Goal: Task Accomplishment & Management: Use online tool/utility

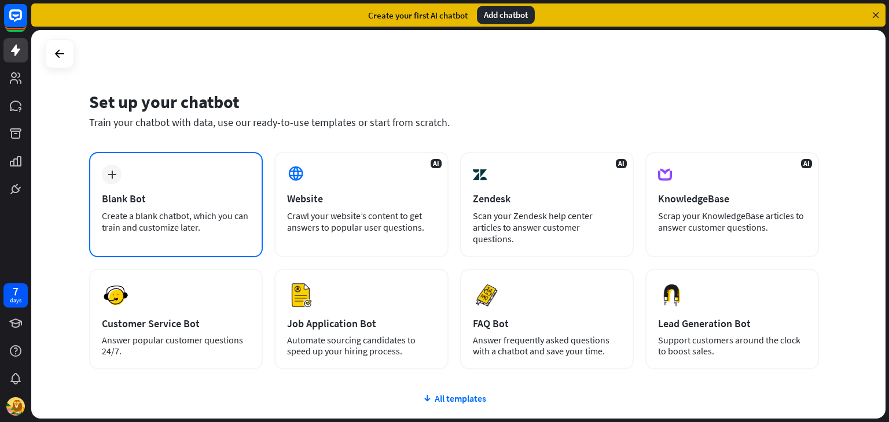
click at [181, 210] on div "Create a blank chatbot, which you can train and customize later." at bounding box center [176, 221] width 148 height 23
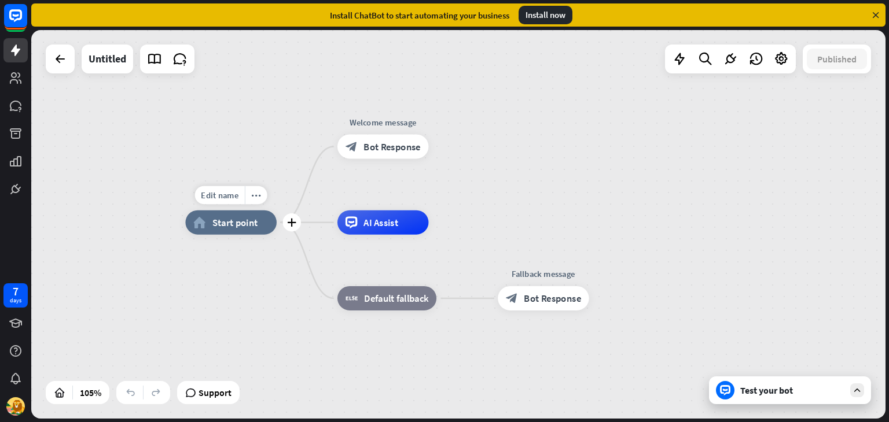
click at [243, 230] on div "home_2 Start point" at bounding box center [230, 223] width 91 height 24
click at [223, 200] on span "Edit name" at bounding box center [220, 195] width 38 height 11
type input "**********"
click at [646, 235] on div "**********" at bounding box center [458, 224] width 854 height 389
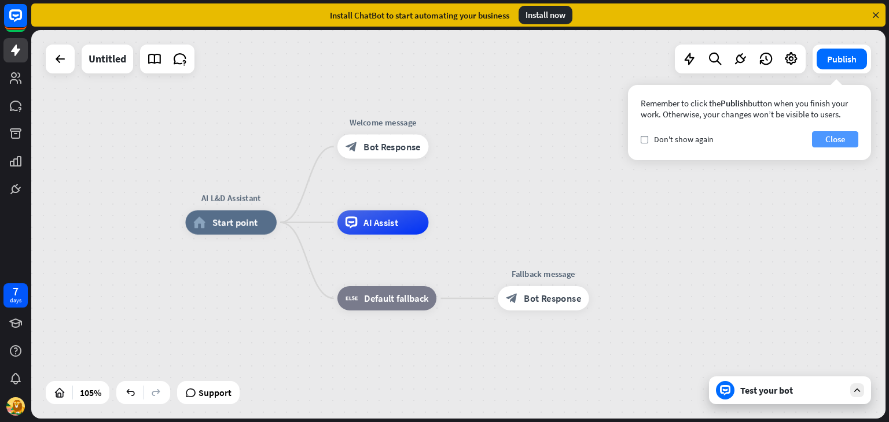
click at [835, 141] on button "Close" at bounding box center [835, 139] width 46 height 16
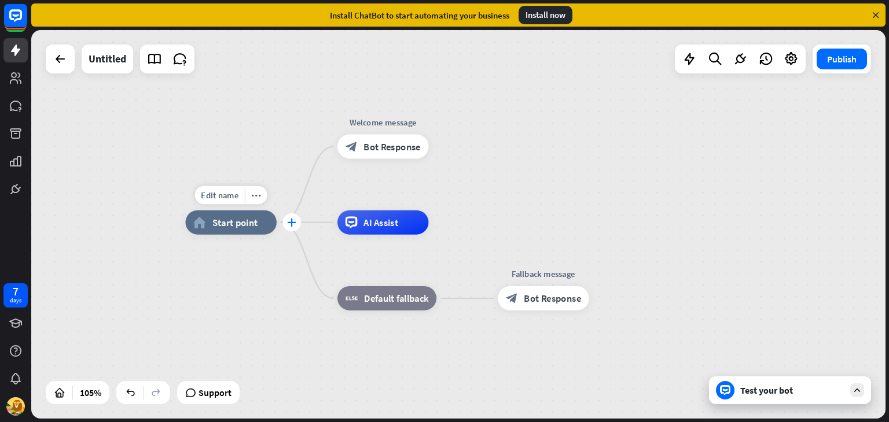
click at [290, 226] on icon "plus" at bounding box center [291, 222] width 9 height 9
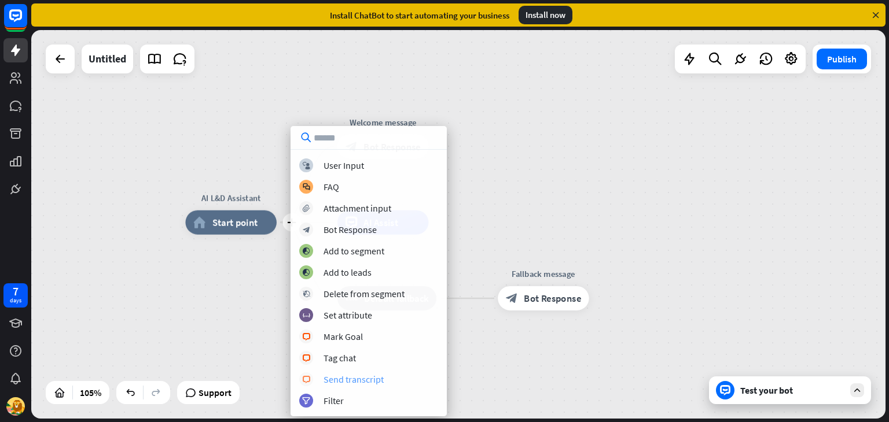
click at [361, 377] on div "Send transcript" at bounding box center [353, 380] width 60 height 12
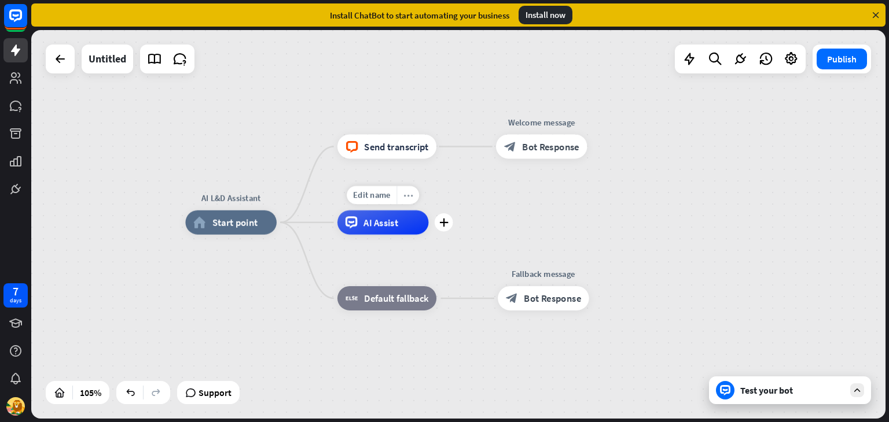
click at [413, 203] on div "more_horiz" at bounding box center [407, 195] width 23 height 19
click at [414, 123] on icon "more_horiz" at bounding box center [412, 119] width 10 height 9
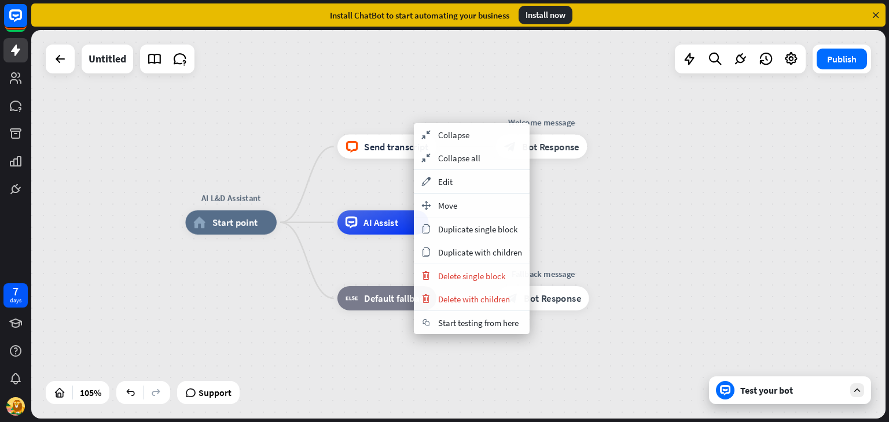
click at [688, 266] on div "AI L&D Assistant home_2 Start point block_livechat Send transcript Welcome mess…" at bounding box center [633, 427] width 897 height 408
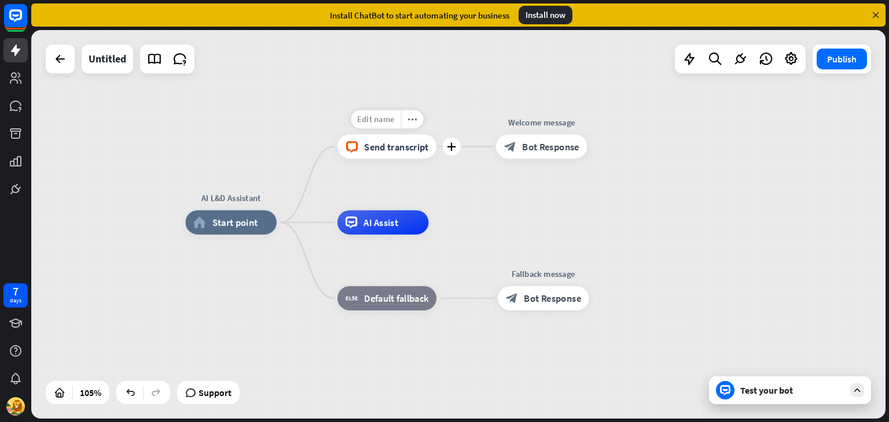
click at [367, 121] on span "Edit name" at bounding box center [376, 119] width 38 height 11
click at [58, 63] on icon at bounding box center [60, 59] width 14 height 14
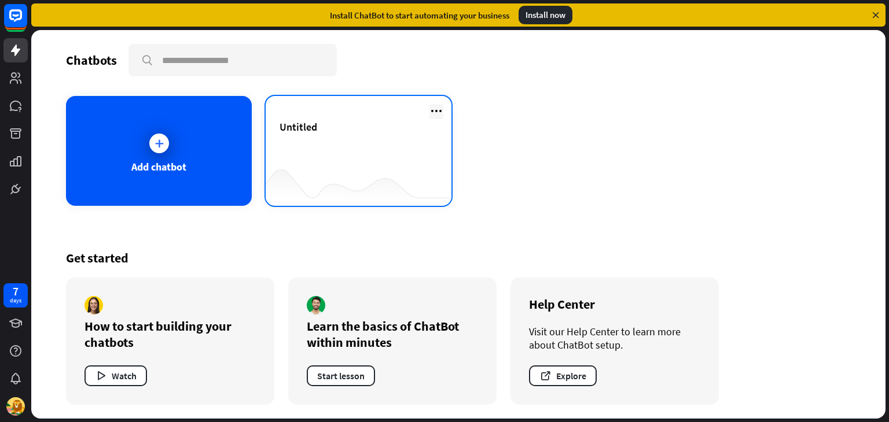
click at [439, 111] on icon at bounding box center [436, 111] width 14 height 14
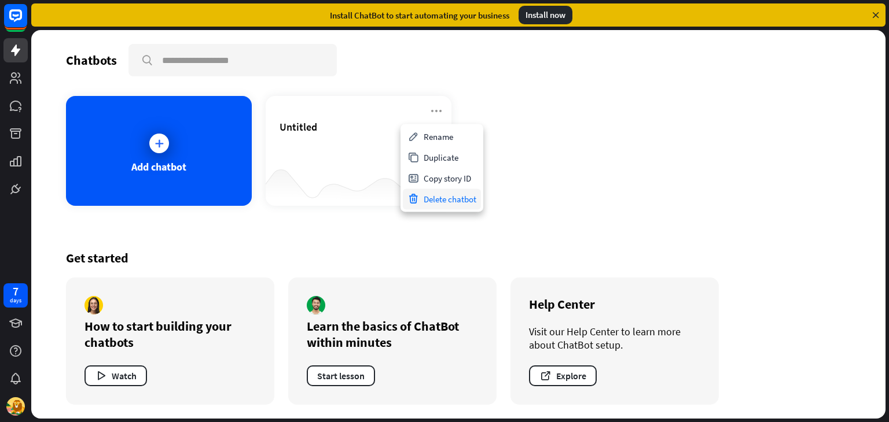
click at [459, 205] on div "Delete chatbot" at bounding box center [442, 199] width 78 height 21
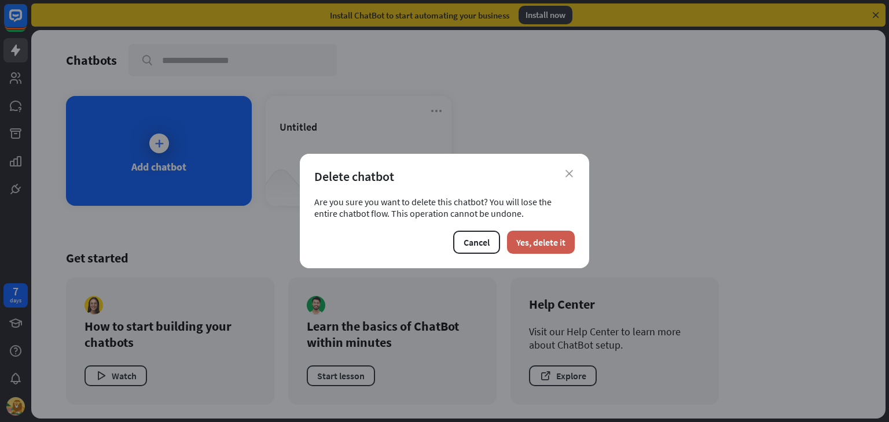
click at [542, 239] on button "Yes, delete it" at bounding box center [541, 242] width 68 height 23
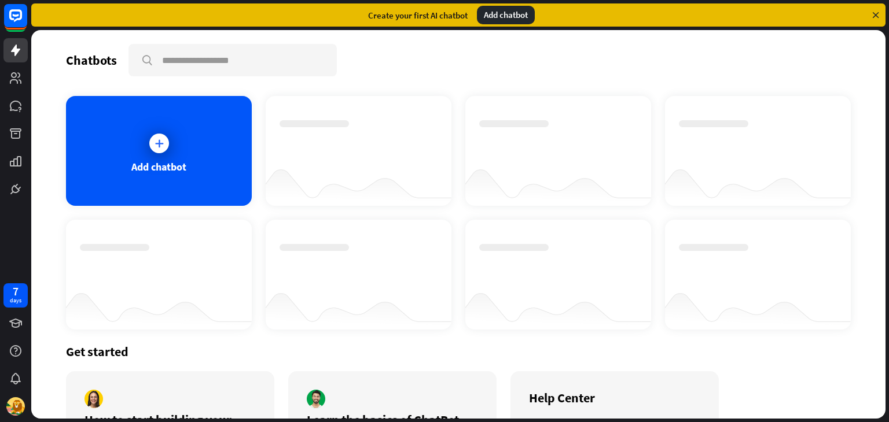
click at [874, 15] on icon at bounding box center [875, 15] width 10 height 10
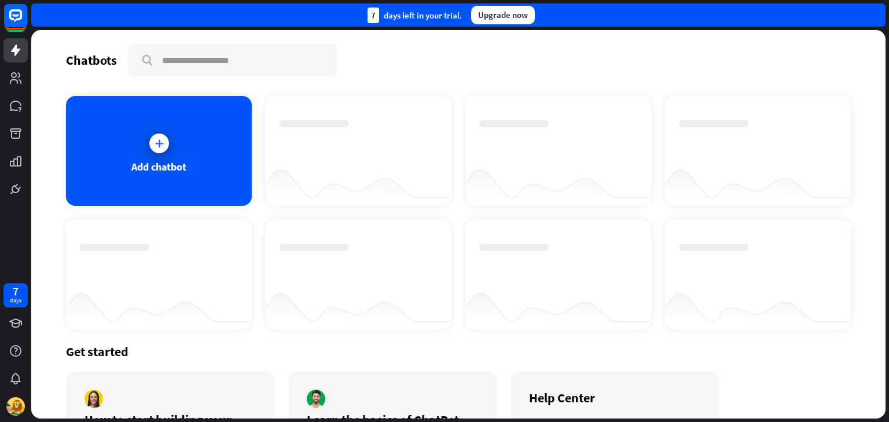
drag, startPoint x: 886, startPoint y: 36, endPoint x: 886, endPoint y: 121, distance: 84.5
click at [886, 121] on div "Chatbots search Add chatbot Get started How to start building your chatbots Wat…" at bounding box center [459, 226] width 857 height 392
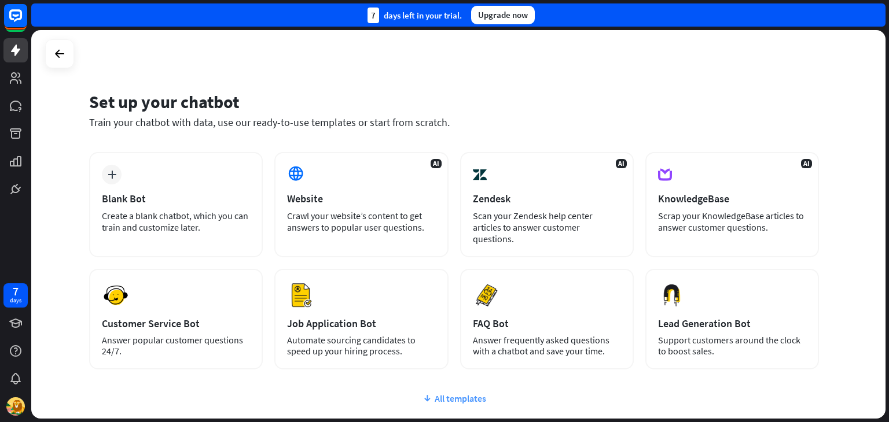
click at [458, 393] on div "All templates" at bounding box center [454, 399] width 730 height 12
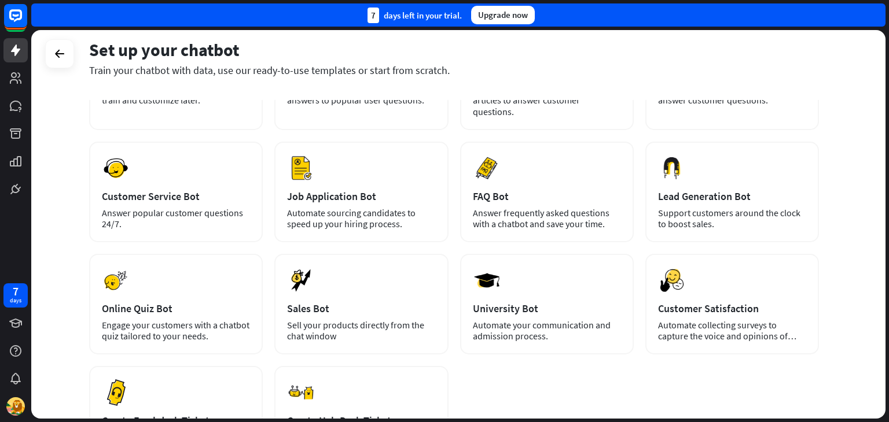
scroll to position [12, 0]
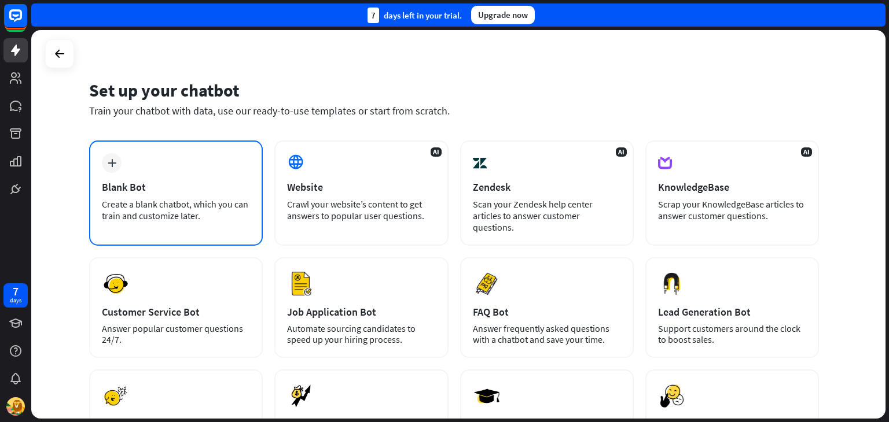
click at [168, 174] on div "plus Blank Bot Create a blank chatbot, which you can train and customize later." at bounding box center [176, 193] width 174 height 105
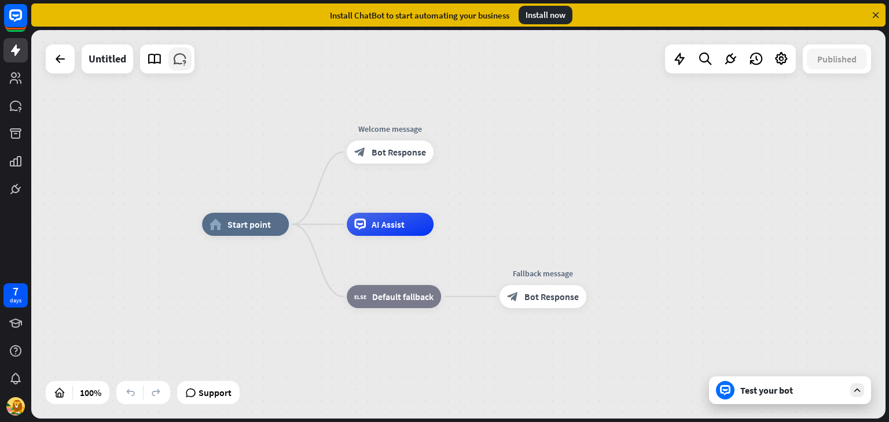
click at [189, 57] on link at bounding box center [179, 58] width 23 height 23
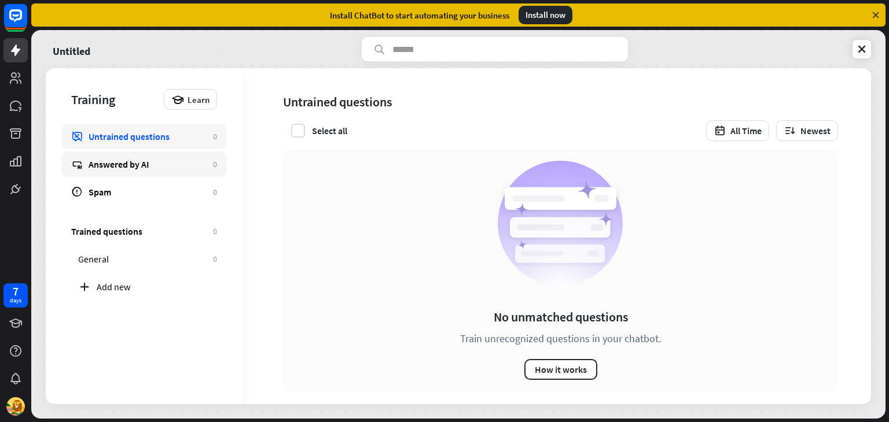
click at [130, 164] on div "Answered by AI" at bounding box center [148, 165] width 119 height 12
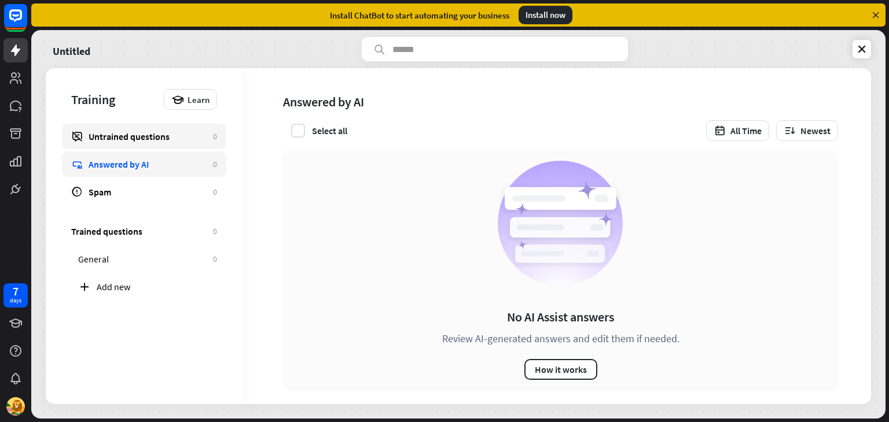
click at [130, 148] on link "Untrained questions 0" at bounding box center [144, 136] width 164 height 25
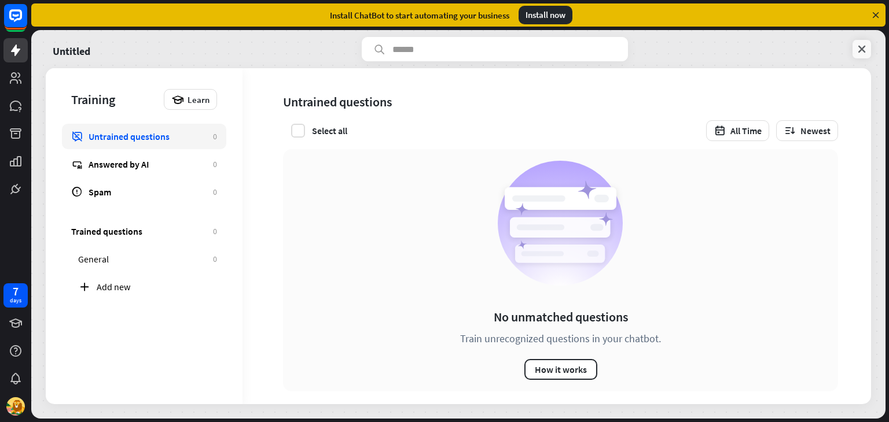
click at [862, 47] on icon at bounding box center [862, 49] width 12 height 12
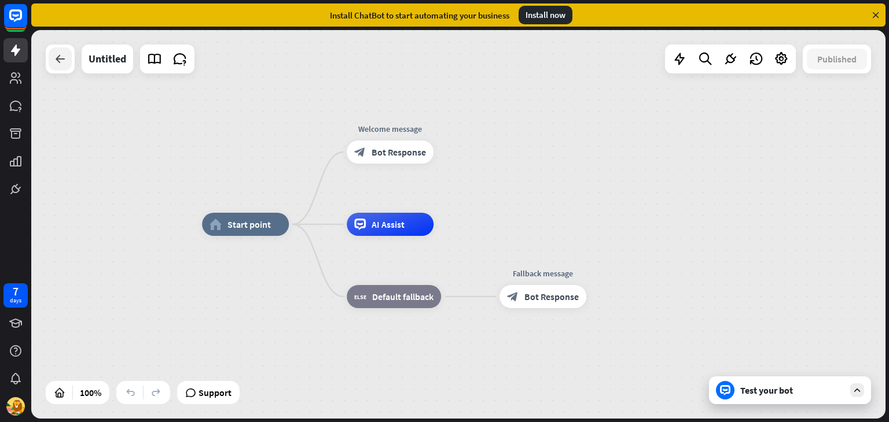
click at [66, 60] on icon at bounding box center [60, 59] width 14 height 14
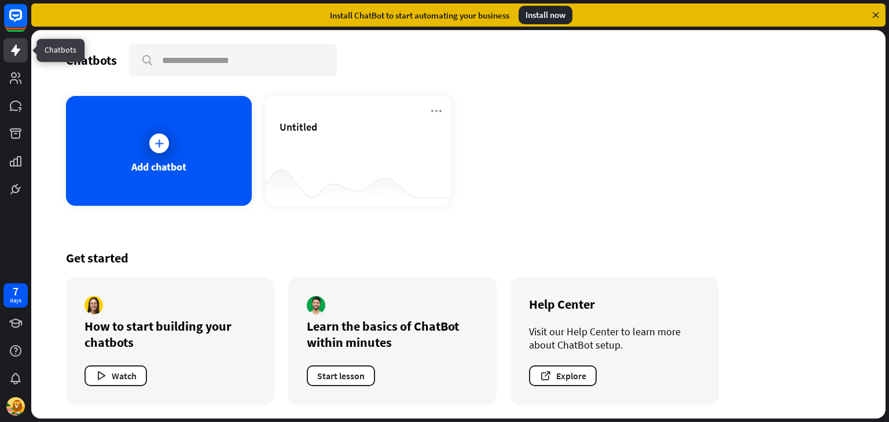
click at [16, 50] on icon at bounding box center [15, 51] width 9 height 12
click at [161, 142] on icon at bounding box center [159, 144] width 12 height 12
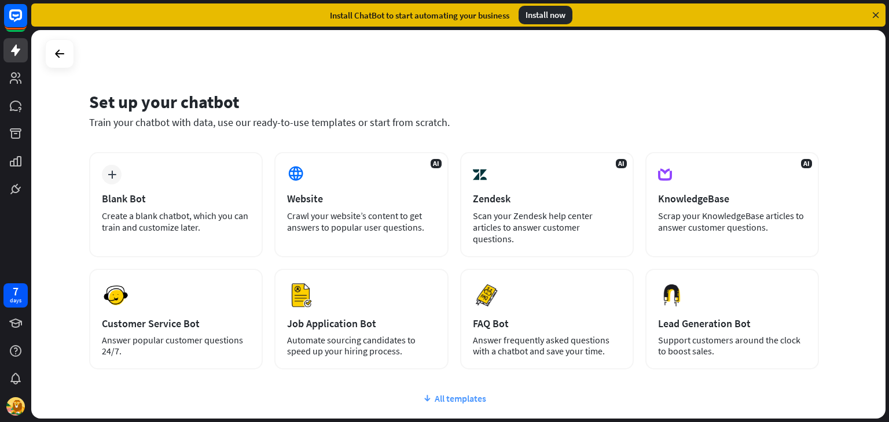
click at [463, 393] on div "All templates" at bounding box center [454, 399] width 730 height 12
drag, startPoint x: 888, startPoint y: 159, endPoint x: 888, endPoint y: 210, distance: 50.9
click at [888, 210] on div "Set up your chatbot Train your chatbot with data, use our ready-to-use template…" at bounding box center [459, 226] width 857 height 392
click at [757, 69] on div "Set up your chatbot Train your chatbot with data, use our ready-to-use template…" at bounding box center [458, 224] width 854 height 389
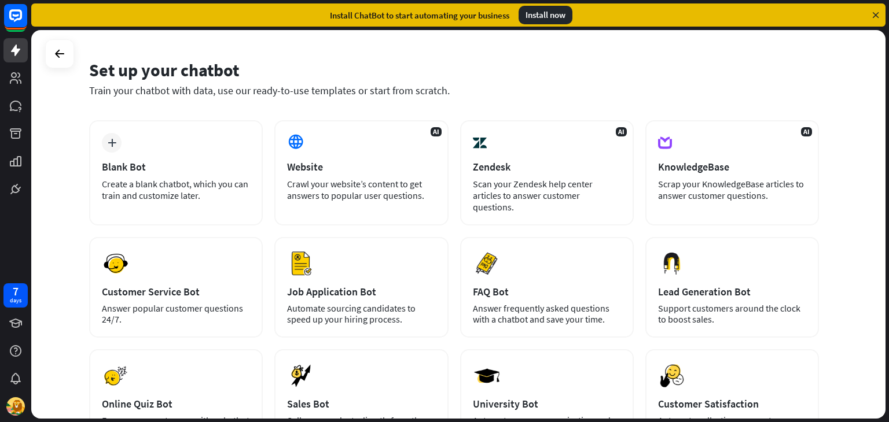
scroll to position [58, 0]
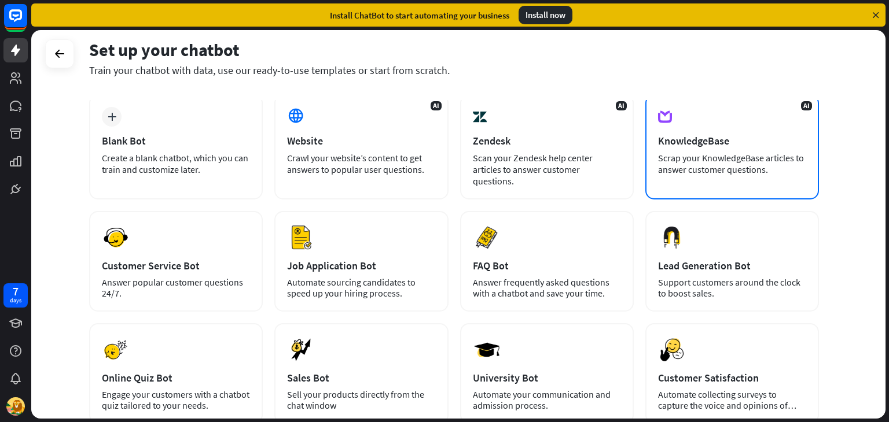
click at [747, 179] on div "AI KnowledgeBase Scrap your KnowledgeBase articles to answer customer questions." at bounding box center [732, 146] width 174 height 105
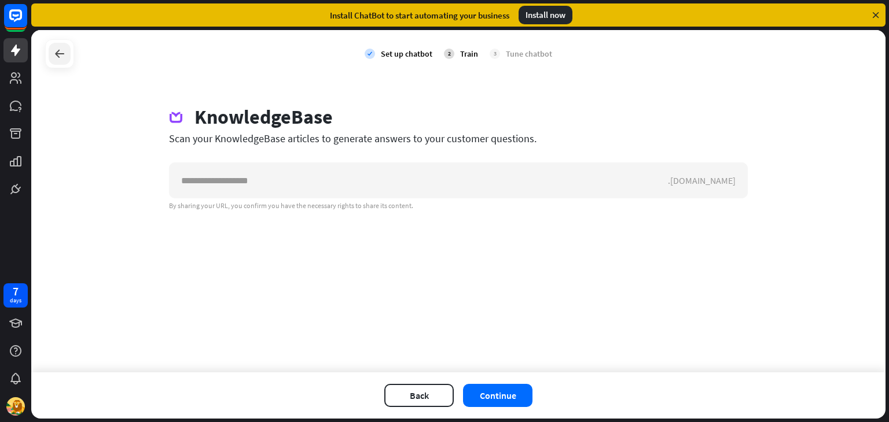
click at [59, 59] on icon at bounding box center [60, 54] width 14 height 14
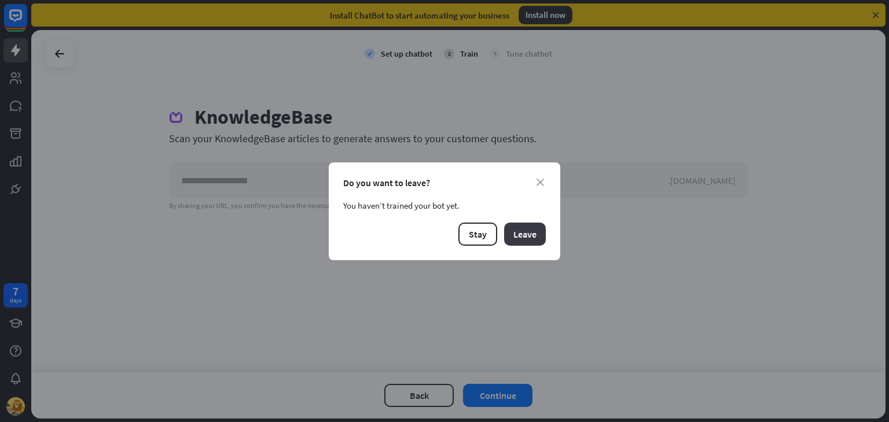
click at [543, 237] on button "Leave" at bounding box center [525, 234] width 42 height 23
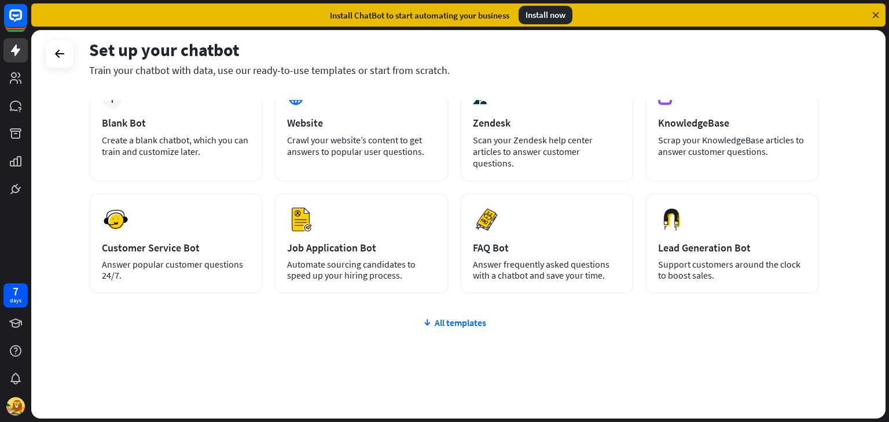
scroll to position [77, 0]
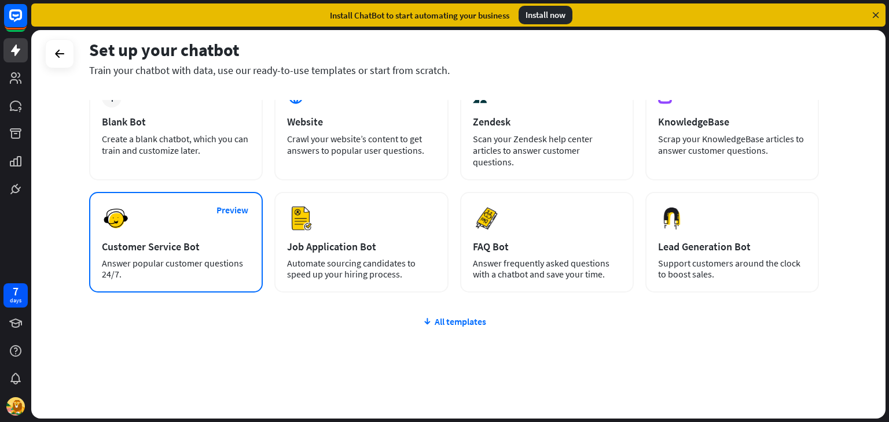
click at [187, 240] on div "Customer Service Bot" at bounding box center [176, 246] width 148 height 13
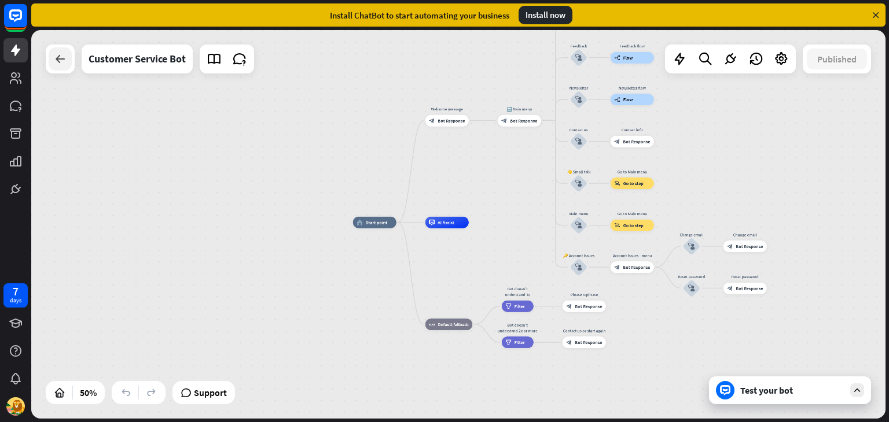
click at [58, 53] on icon at bounding box center [60, 59] width 14 height 14
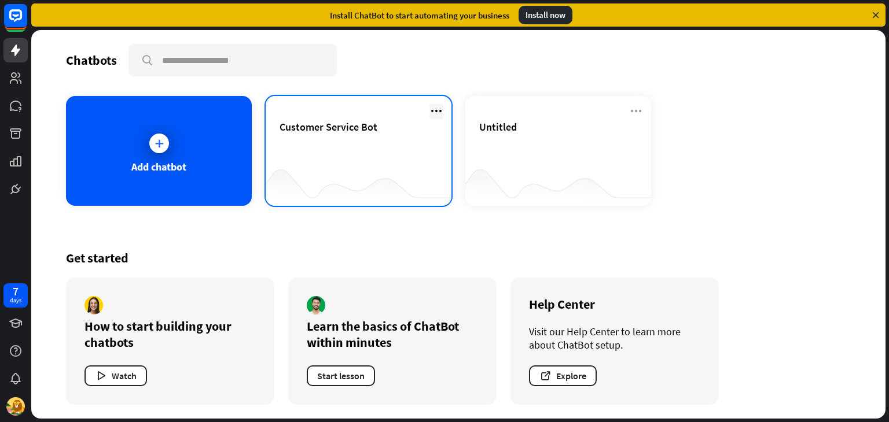
click at [439, 111] on icon at bounding box center [436, 111] width 14 height 14
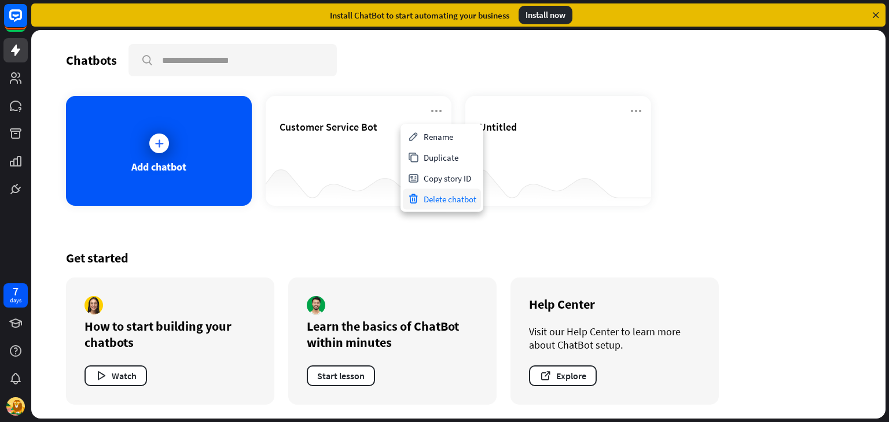
click at [443, 195] on div "Delete chatbot" at bounding box center [442, 199] width 78 height 21
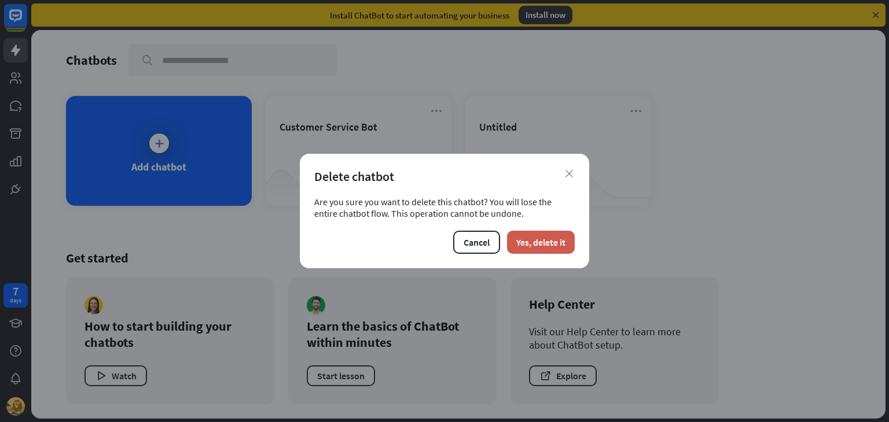
click at [530, 241] on button "Yes, delete it" at bounding box center [541, 242] width 68 height 23
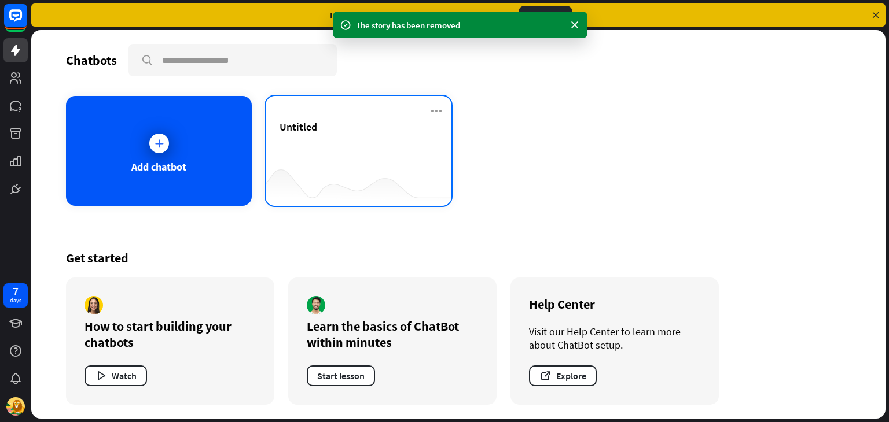
click at [428, 115] on div "Untitled" at bounding box center [359, 151] width 186 height 110
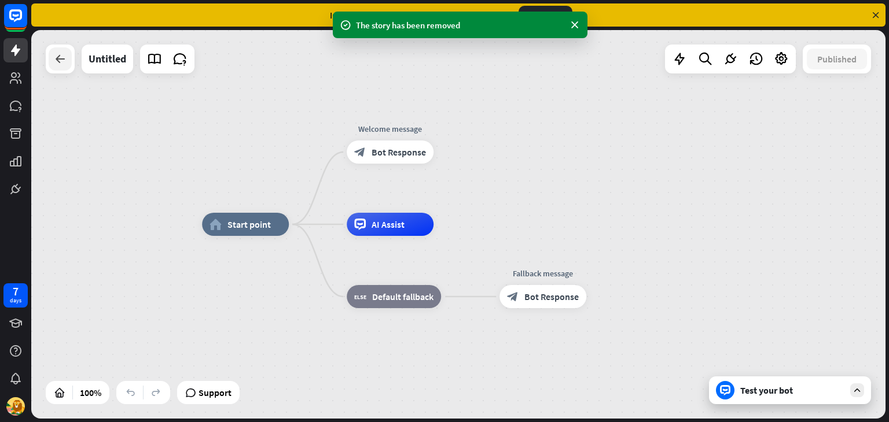
click at [51, 54] on div at bounding box center [60, 58] width 23 height 23
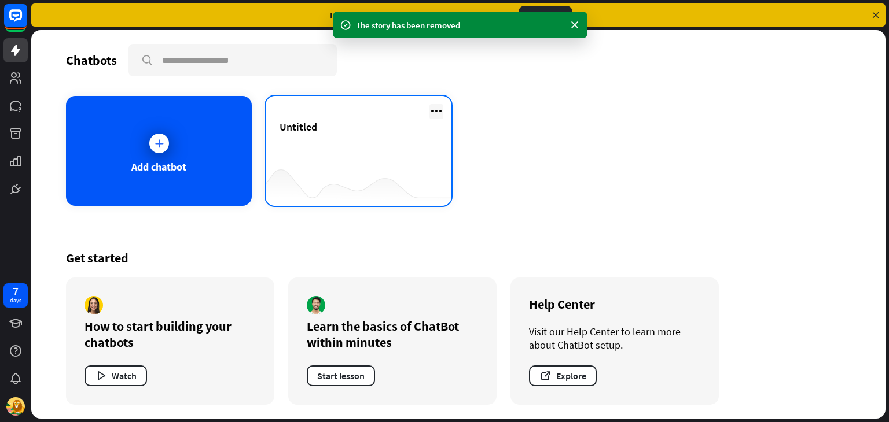
click at [439, 114] on icon at bounding box center [436, 111] width 14 height 14
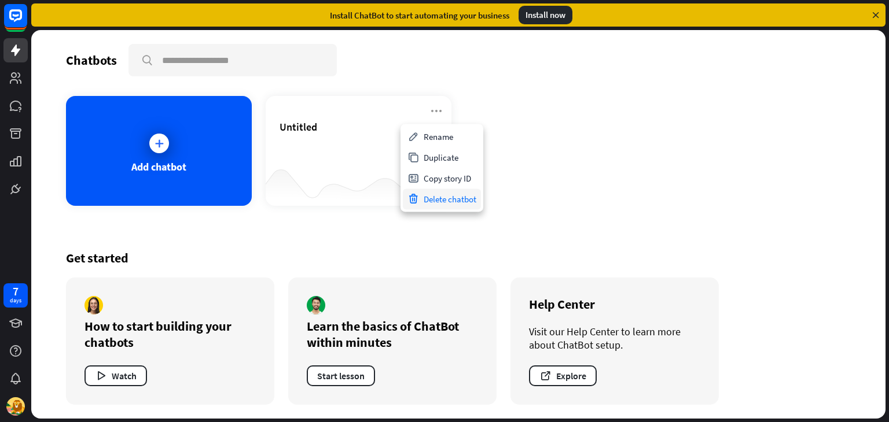
click at [439, 200] on div "Delete chatbot" at bounding box center [442, 199] width 78 height 21
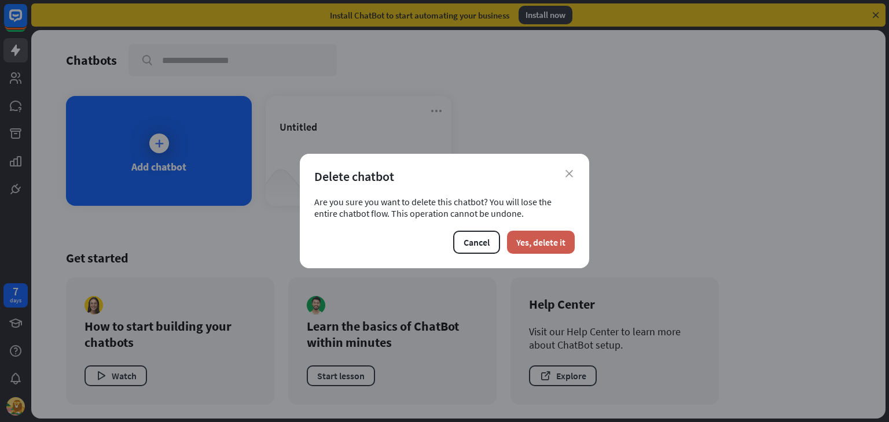
click at [521, 246] on button "Yes, delete it" at bounding box center [541, 242] width 68 height 23
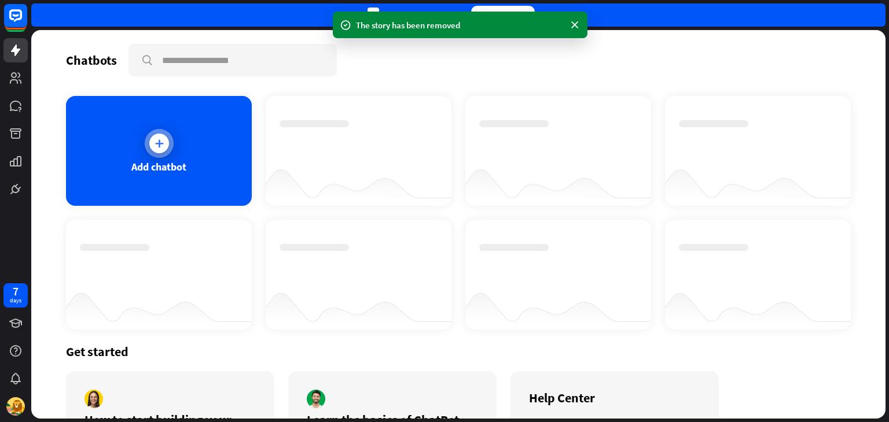
click at [154, 160] on div "Add chatbot" at bounding box center [158, 166] width 55 height 13
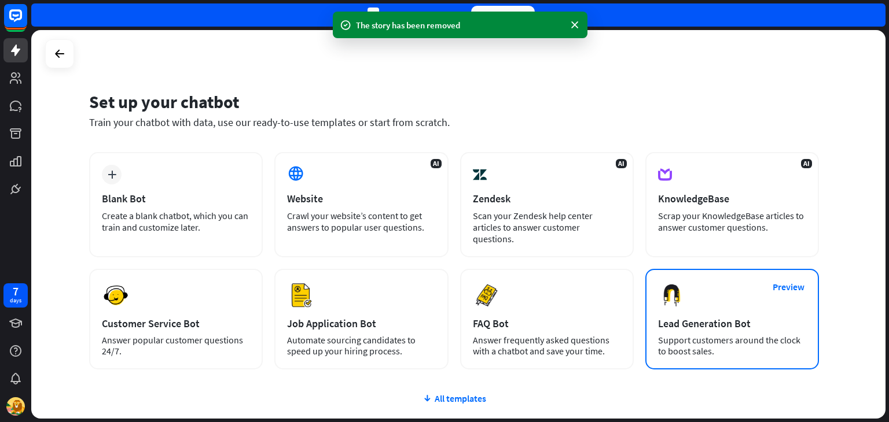
drag, startPoint x: 885, startPoint y: 294, endPoint x: 732, endPoint y: 325, distance: 155.7
click at [882, 315] on div "Set up your chatbot Train your chatbot with data, use our ready-to-use template…" at bounding box center [459, 226] width 857 height 392
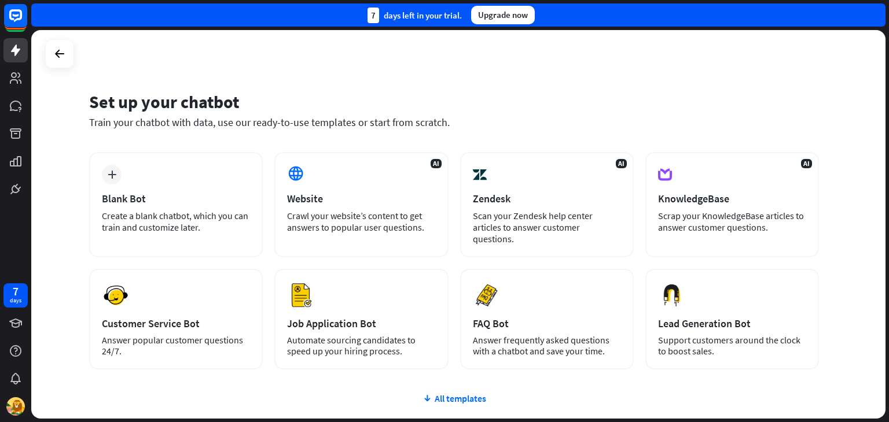
click at [861, 360] on div "Set up your chatbot Train your chatbot with data, use our ready-to-use template…" at bounding box center [458, 224] width 854 height 389
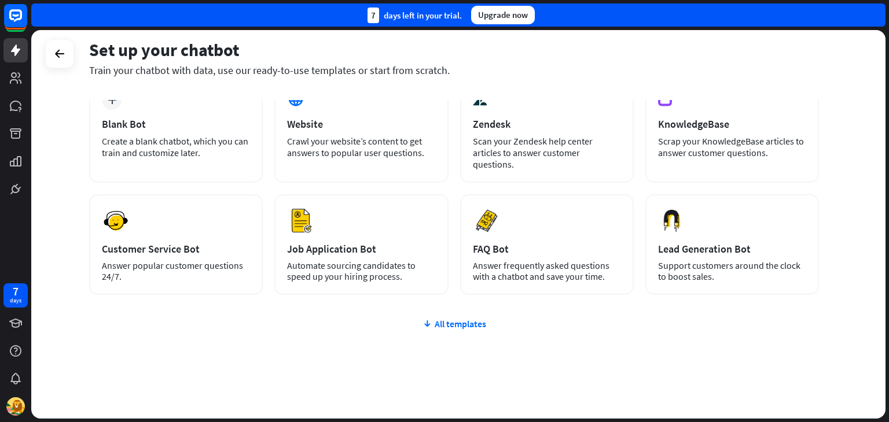
scroll to position [77, 0]
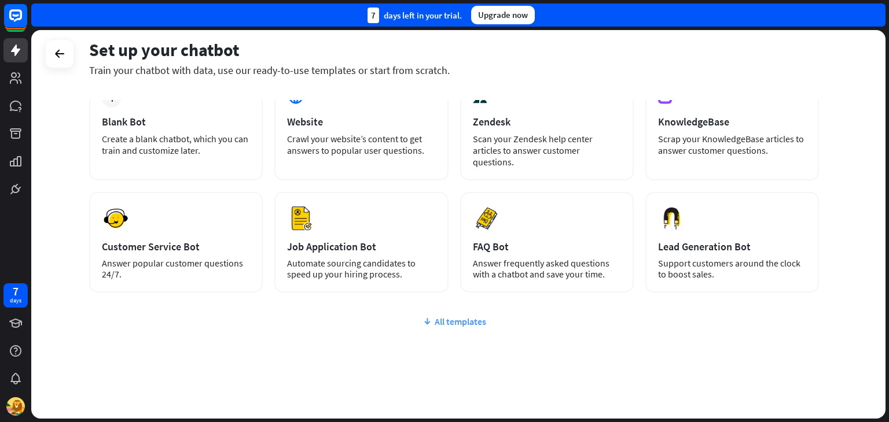
click at [472, 316] on div "All templates" at bounding box center [454, 322] width 730 height 12
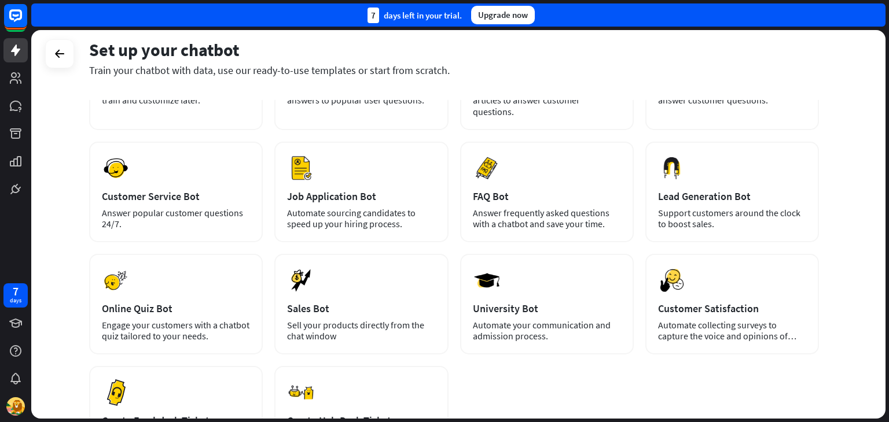
scroll to position [12, 0]
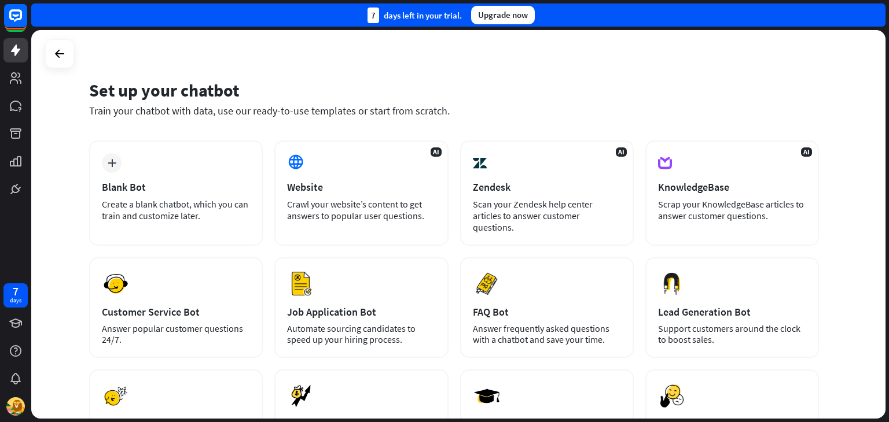
drag, startPoint x: 888, startPoint y: 216, endPoint x: 883, endPoint y: 294, distance: 78.2
click at [883, 294] on div "Set up your chatbot Train your chatbot with data, use our ready-to-use template…" at bounding box center [459, 226] width 857 height 392
click at [813, 78] on div "Set up your chatbot Train your chatbot with data, use our ready-to-use template…" at bounding box center [454, 106] width 730 height 70
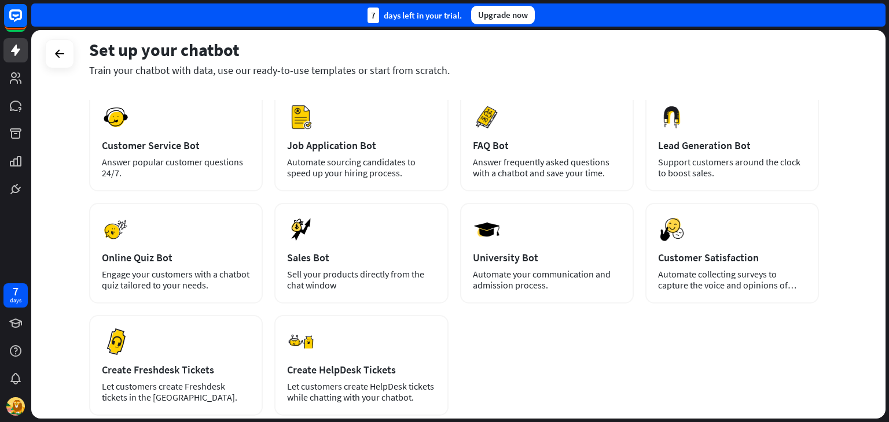
scroll to position [79, 0]
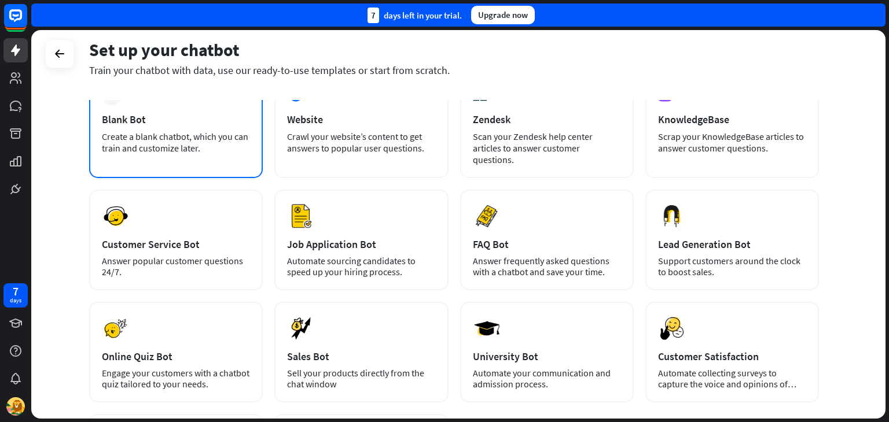
click at [160, 131] on div "Create a blank chatbot, which you can train and customize later." at bounding box center [176, 142] width 148 height 23
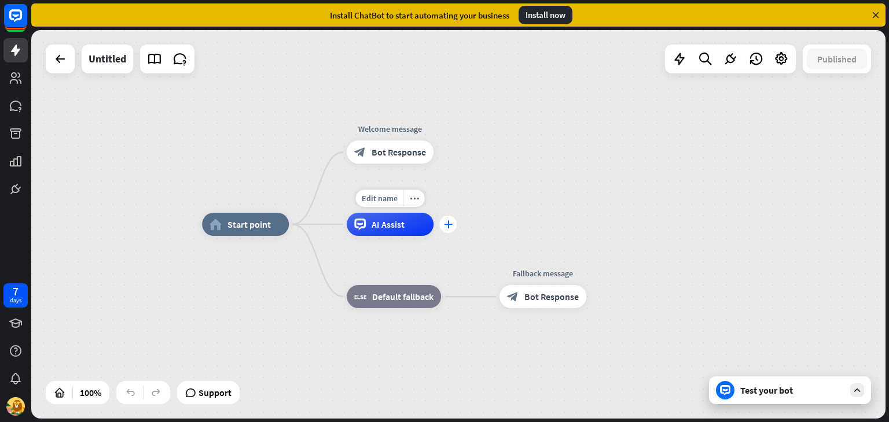
click at [448, 230] on div "plus" at bounding box center [447, 224] width 17 height 17
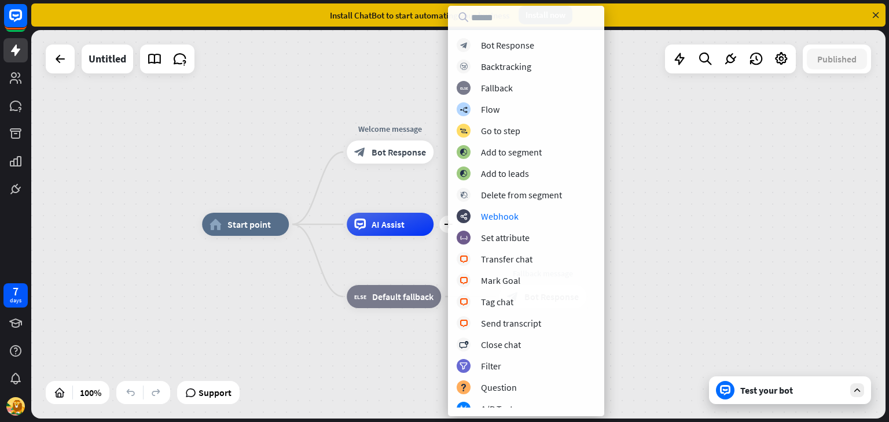
click at [630, 204] on div "home_2 Start point Welcome message block_bot_response Bot Response plus AI Assi…" at bounding box center [458, 224] width 854 height 389
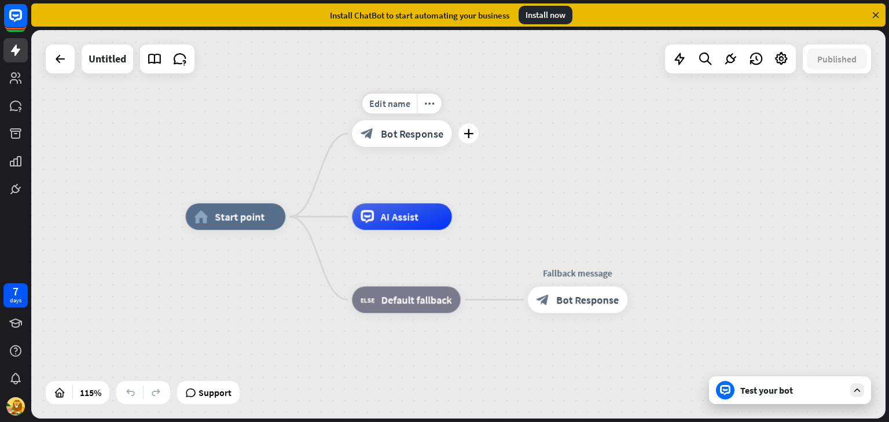
click at [417, 131] on span "Bot Response" at bounding box center [412, 133] width 62 height 13
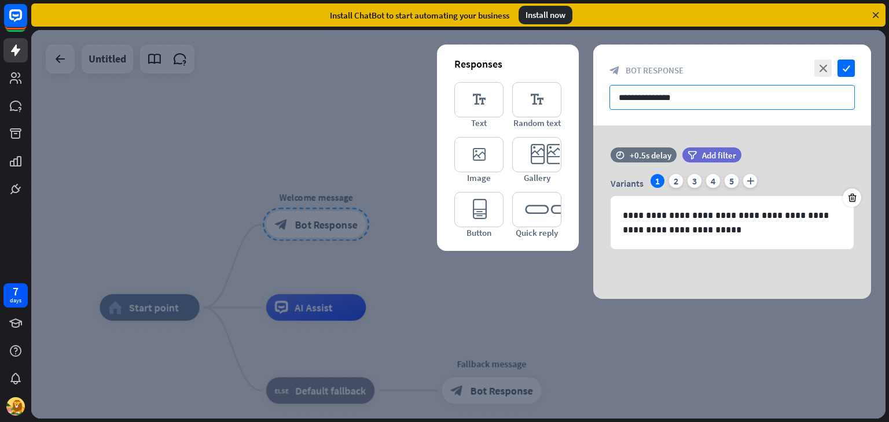
click at [659, 107] on input "**********" at bounding box center [731, 97] width 245 height 25
drag, startPoint x: 691, startPoint y: 100, endPoint x: 592, endPoint y: 104, distance: 99.0
click at [592, 104] on div "**********" at bounding box center [458, 224] width 854 height 389
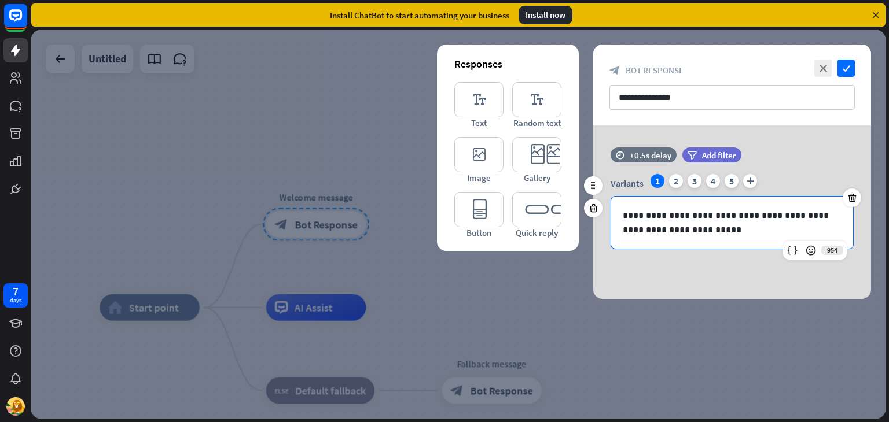
click at [712, 229] on p "**********" at bounding box center [732, 222] width 219 height 29
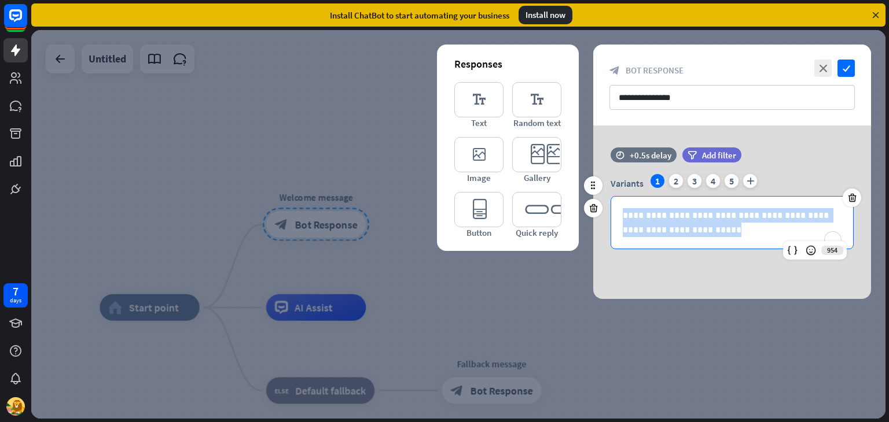
drag, startPoint x: 666, startPoint y: 230, endPoint x: 619, endPoint y: 214, distance: 49.9
click at [619, 214] on div "**********" at bounding box center [732, 223] width 242 height 52
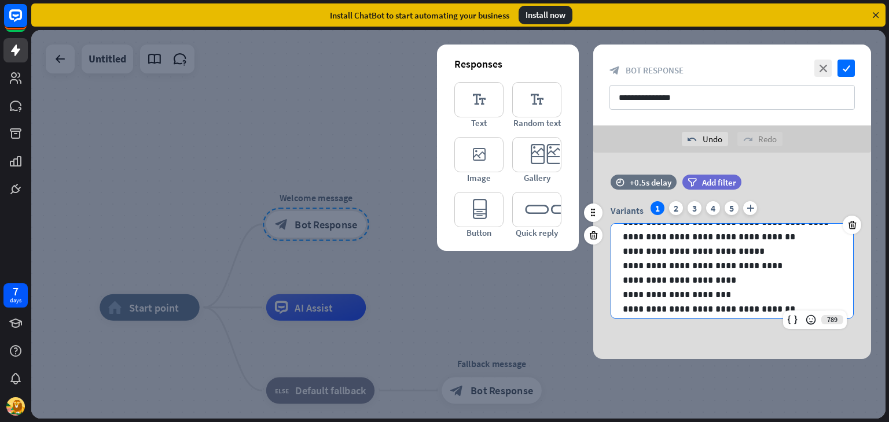
scroll to position [20, 0]
click at [496, 212] on icon "editor_button" at bounding box center [478, 209] width 49 height 35
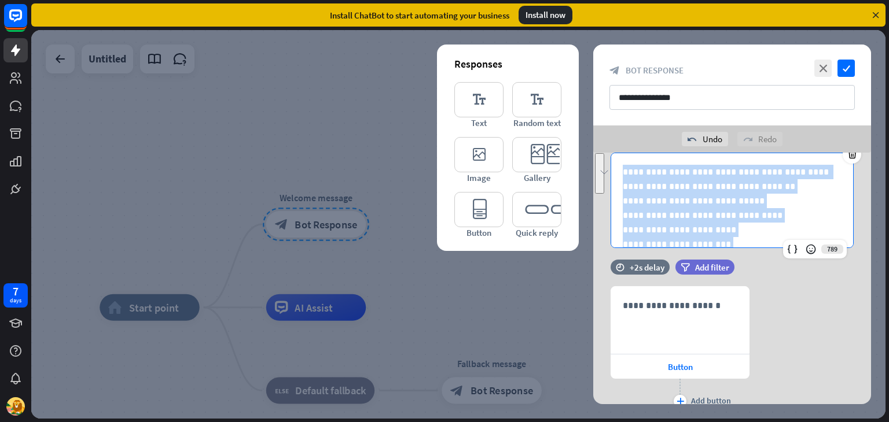
scroll to position [0, 0]
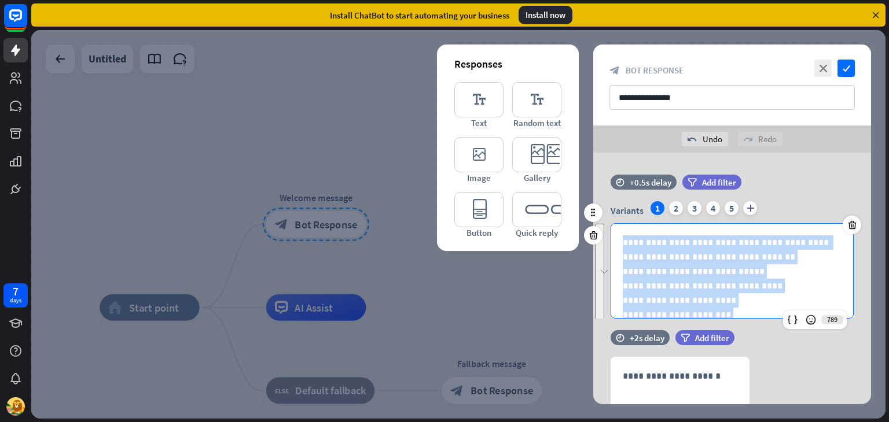
drag, startPoint x: 779, startPoint y: 187, endPoint x: 623, endPoint y: 244, distance: 165.6
click at [623, 244] on div "**********" at bounding box center [732, 286] width 242 height 124
copy div "**********"
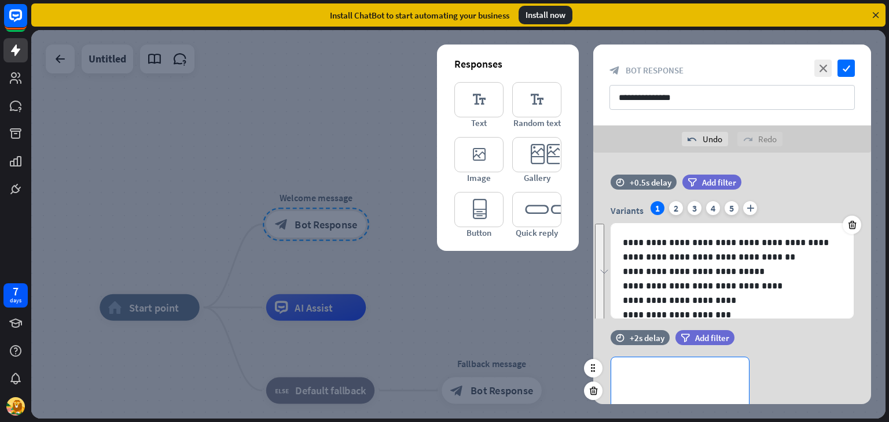
click at [669, 371] on p "**********" at bounding box center [680, 376] width 115 height 14
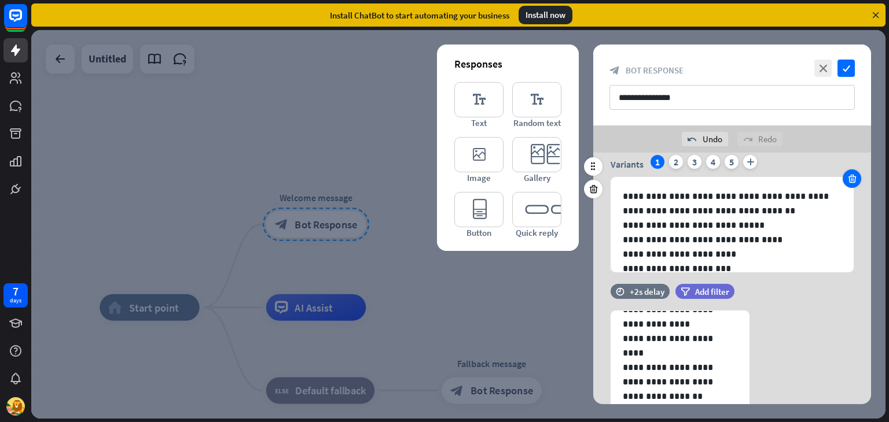
click at [849, 176] on icon at bounding box center [851, 179] width 11 height 10
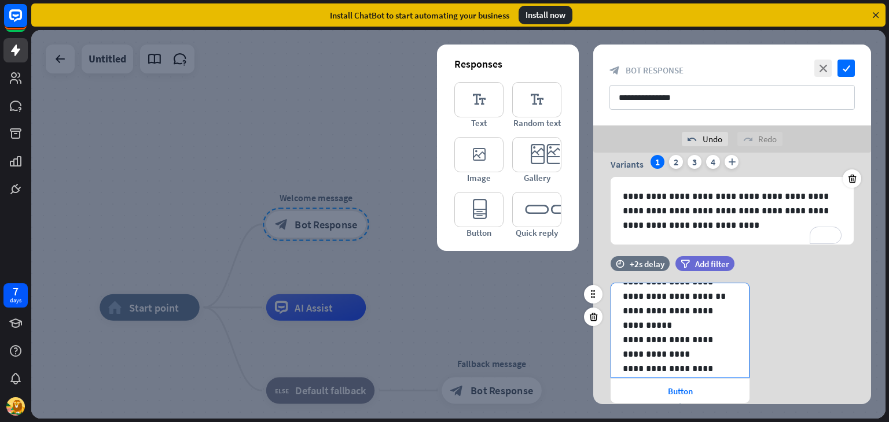
scroll to position [0, 0]
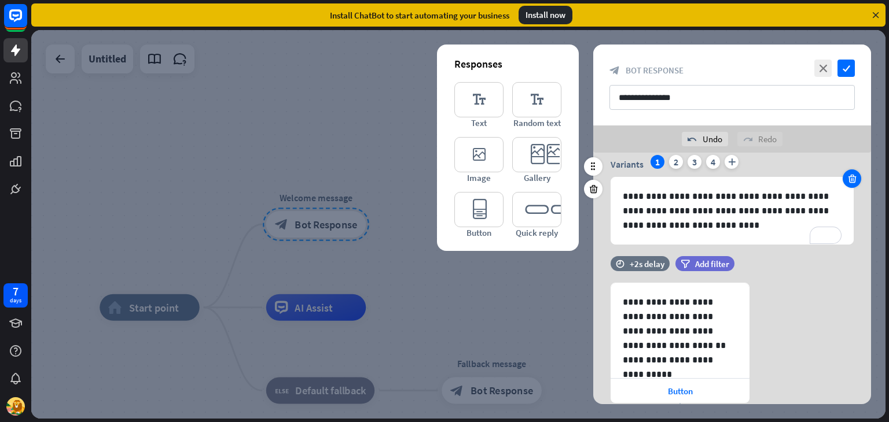
click at [850, 185] on div at bounding box center [851, 179] width 19 height 19
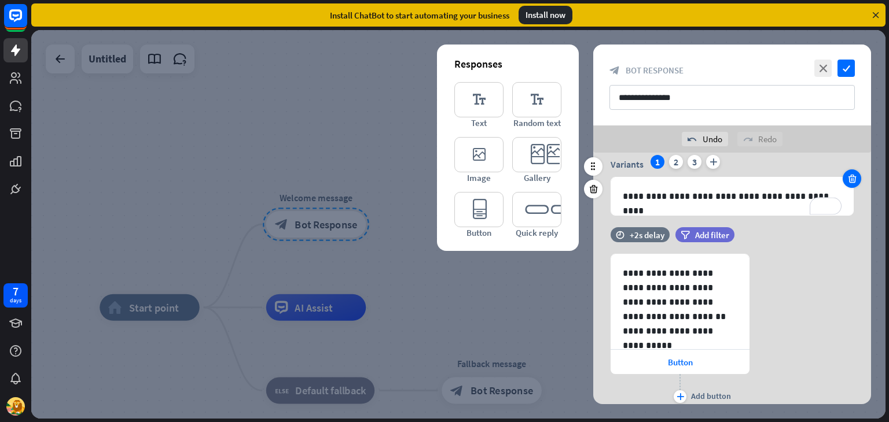
click at [850, 181] on icon at bounding box center [851, 179] width 11 height 10
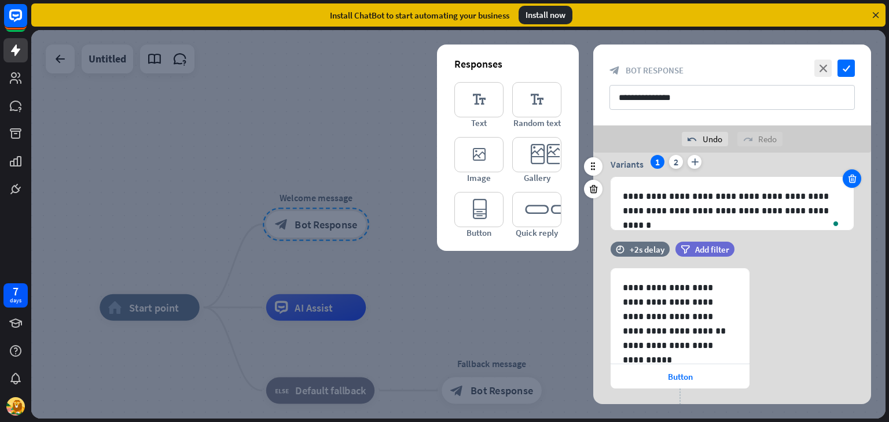
click at [850, 181] on icon at bounding box center [851, 179] width 11 height 10
click at [850, 181] on div "**********" at bounding box center [732, 204] width 242 height 52
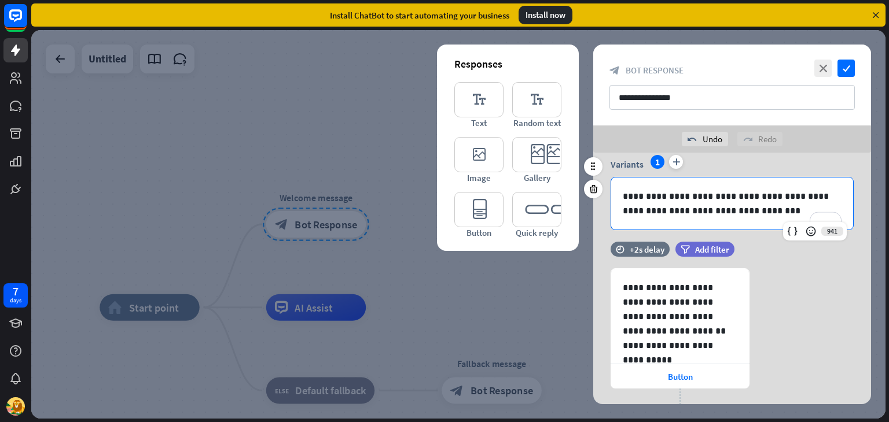
click at [768, 219] on div "**********" at bounding box center [732, 204] width 242 height 52
click at [594, 190] on icon at bounding box center [593, 189] width 11 height 10
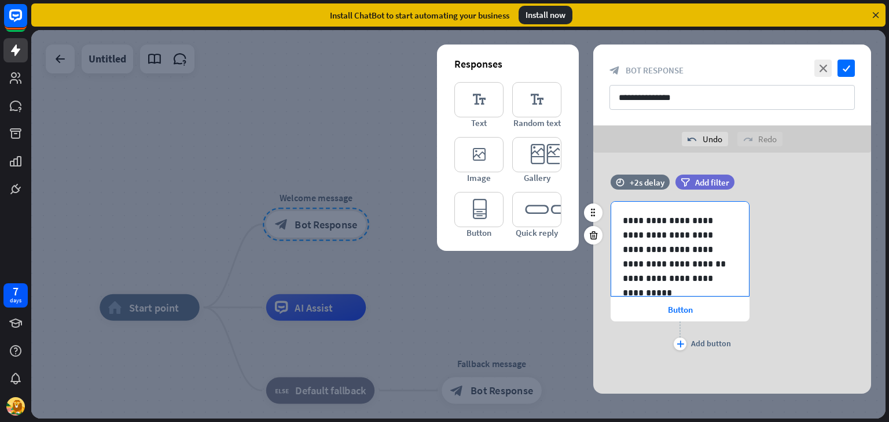
click at [687, 221] on p "**********" at bounding box center [676, 242] width 106 height 58
click at [679, 345] on icon "plus" at bounding box center [680, 344] width 8 height 7
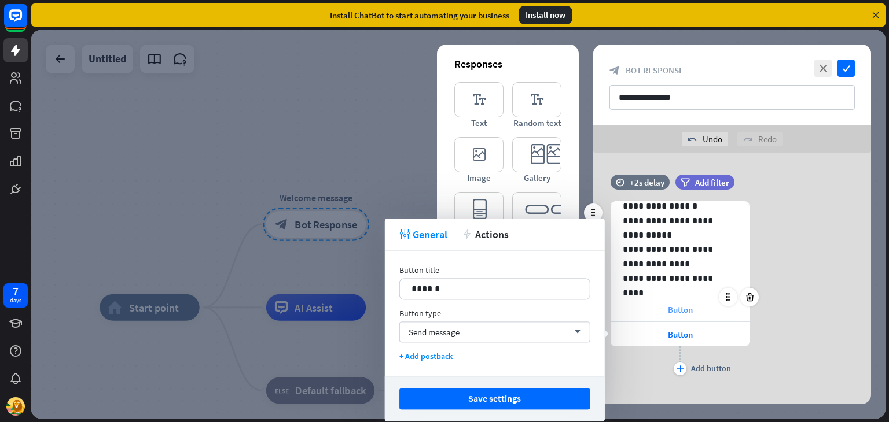
click at [690, 312] on span "Button" at bounding box center [680, 309] width 25 height 11
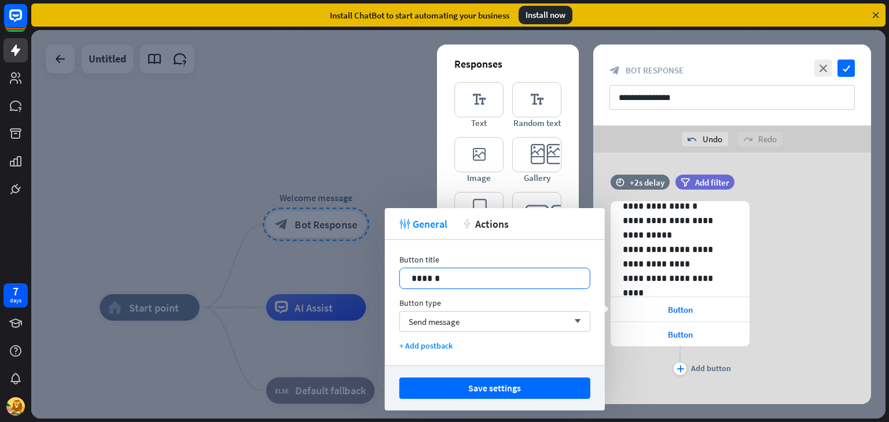
click at [445, 280] on p "******" at bounding box center [494, 278] width 167 height 14
click at [435, 279] on p "**********" at bounding box center [494, 278] width 167 height 14
click at [474, 277] on p "**********" at bounding box center [494, 278] width 167 height 14
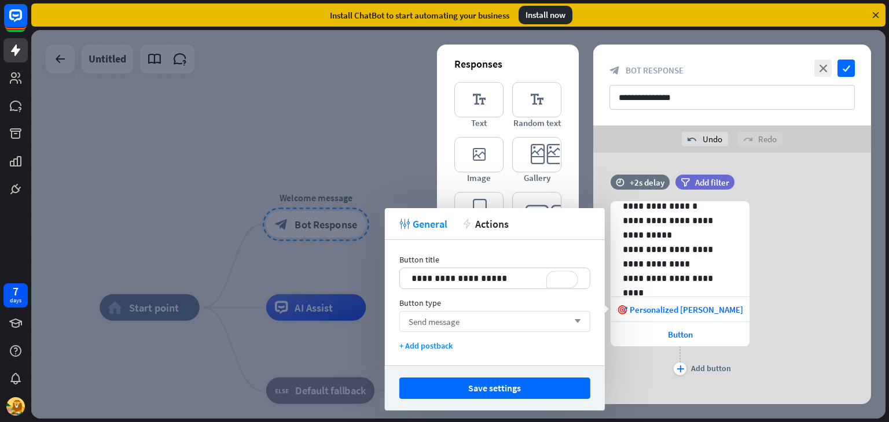
click at [568, 322] on icon "arrow_down" at bounding box center [574, 321] width 13 height 7
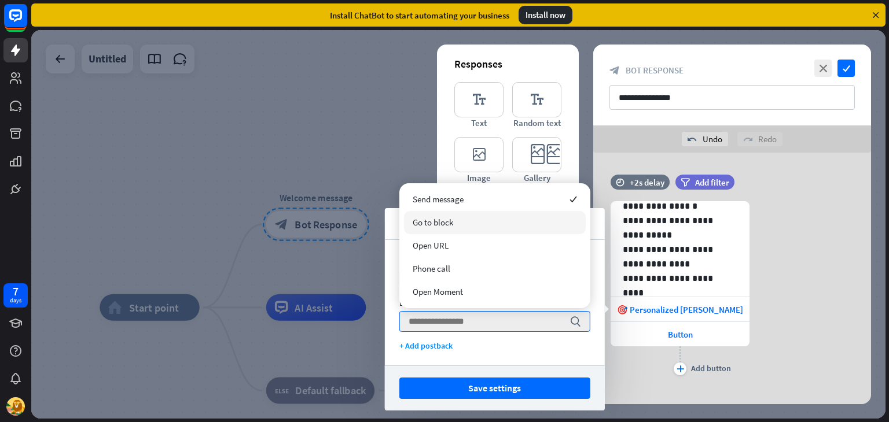
click at [433, 224] on span "Go to block" at bounding box center [433, 222] width 40 height 11
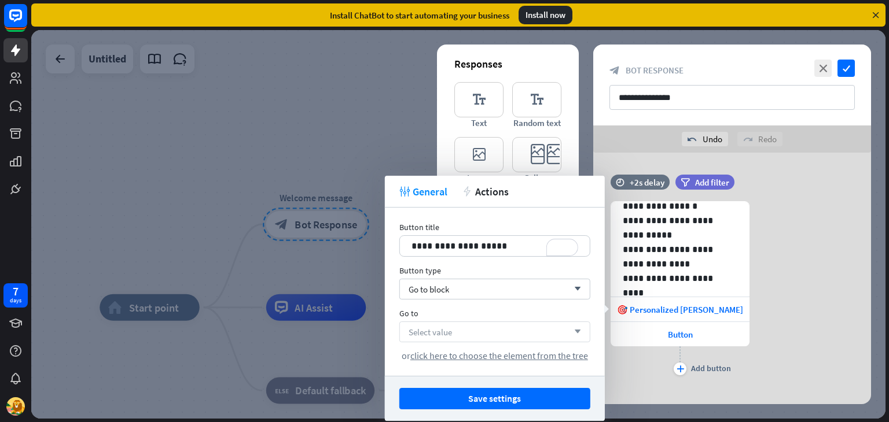
click at [561, 333] on div "Select value arrow_down" at bounding box center [494, 332] width 191 height 21
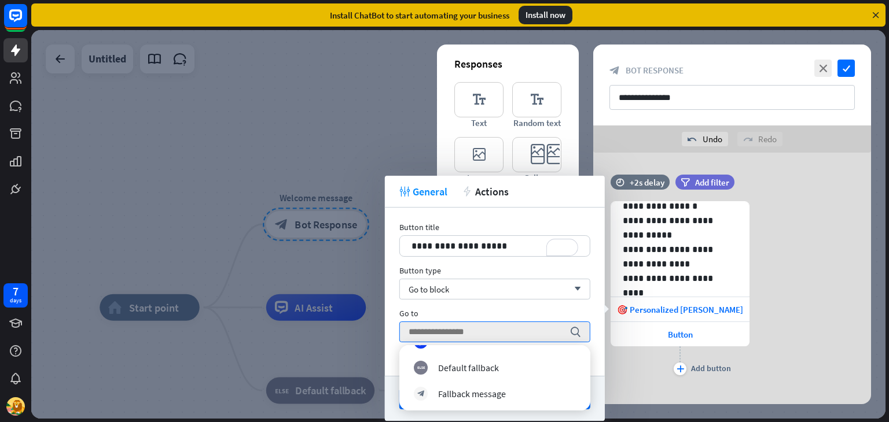
scroll to position [2, 0]
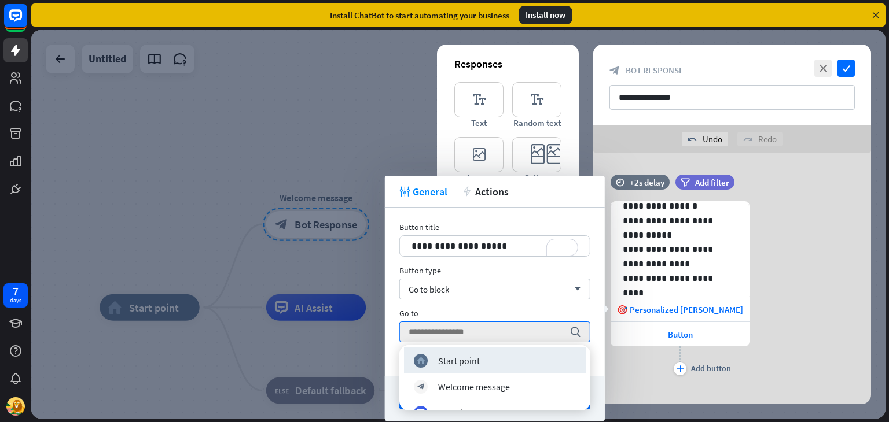
click at [559, 307] on div "**********" at bounding box center [495, 292] width 220 height 168
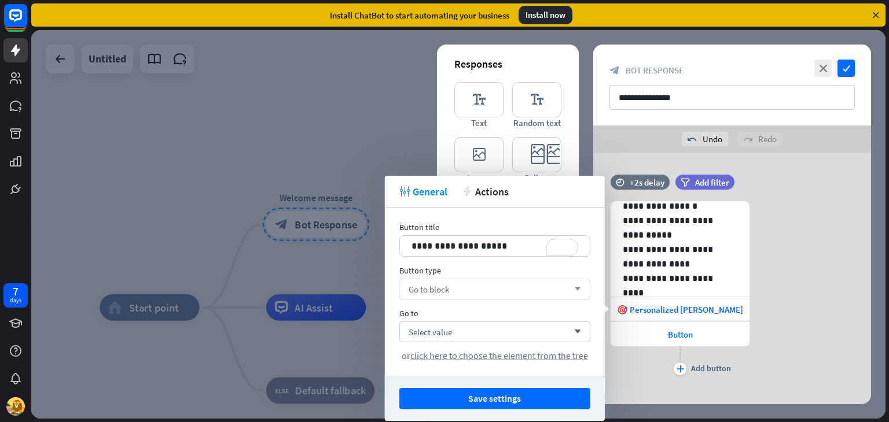
click at [573, 292] on icon "arrow_down" at bounding box center [574, 289] width 13 height 7
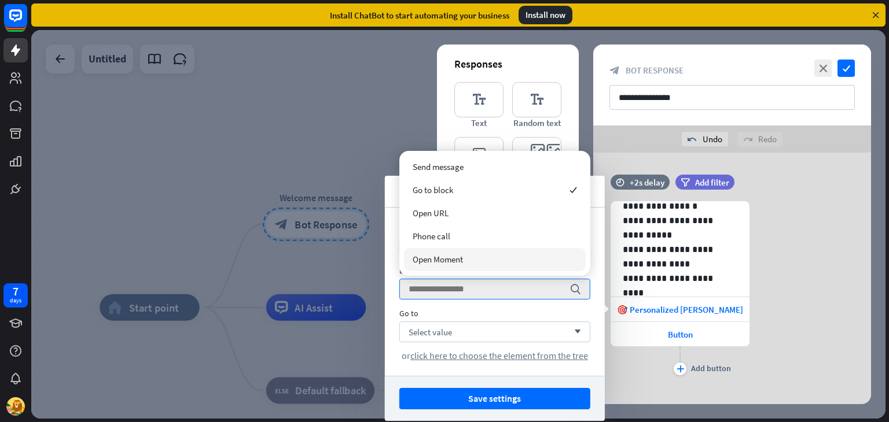
click at [478, 260] on div "Open Moment" at bounding box center [495, 259] width 182 height 23
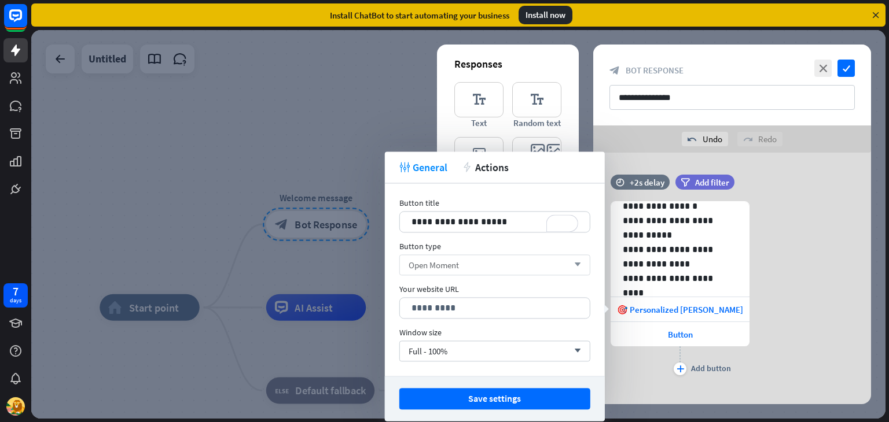
click at [559, 267] on div "Open Moment arrow_down" at bounding box center [494, 265] width 191 height 21
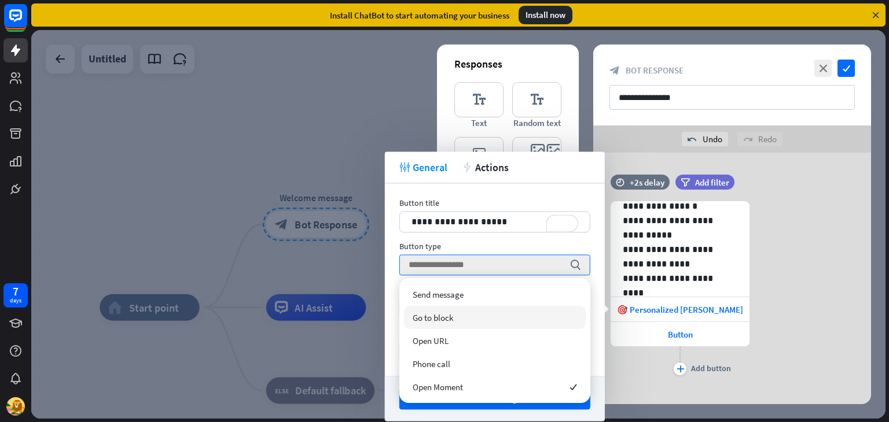
click at [493, 322] on div "Go to block" at bounding box center [495, 317] width 182 height 23
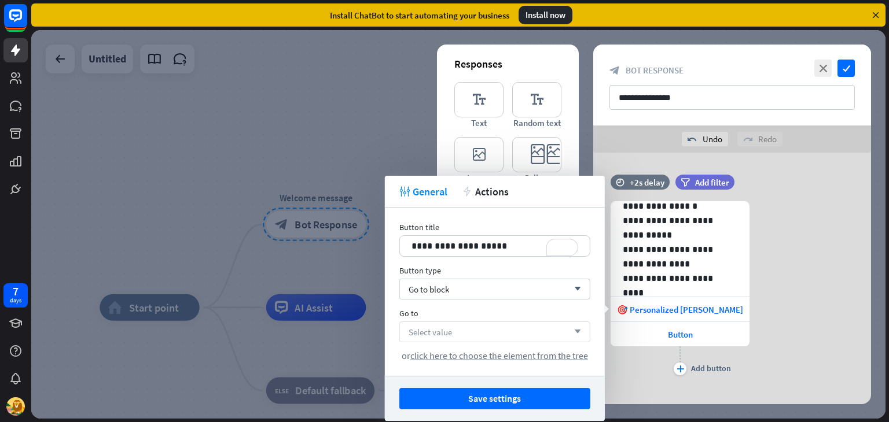
click at [543, 333] on div "Select value arrow_down" at bounding box center [494, 332] width 191 height 21
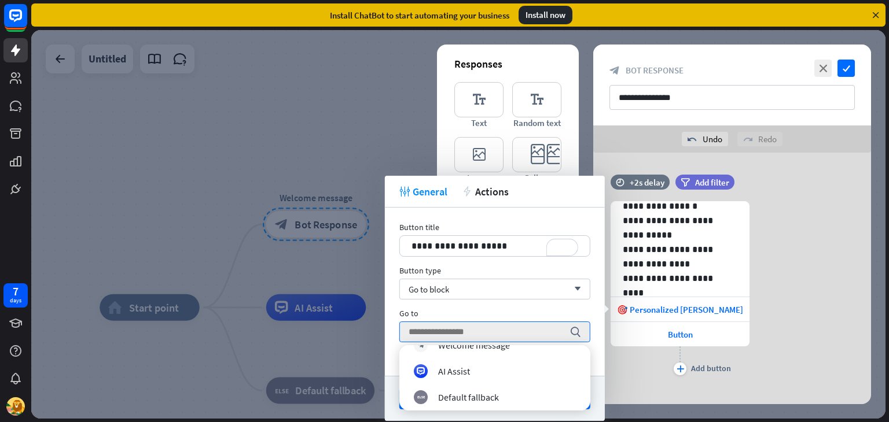
scroll to position [29, 0]
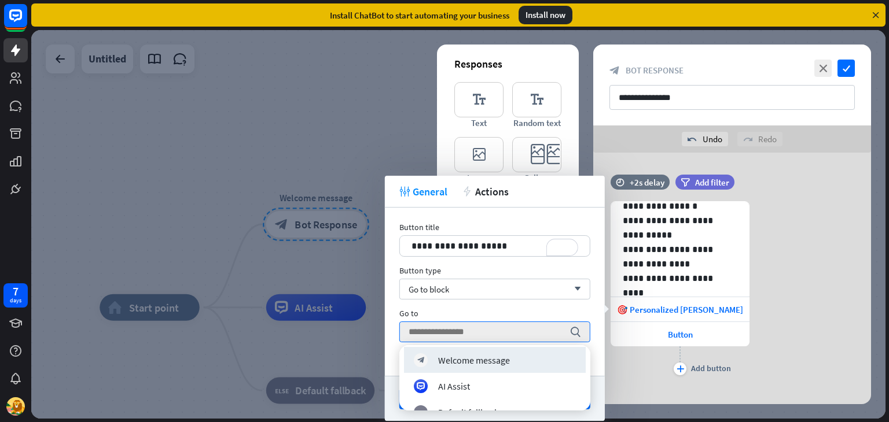
click at [367, 113] on div at bounding box center [458, 224] width 854 height 389
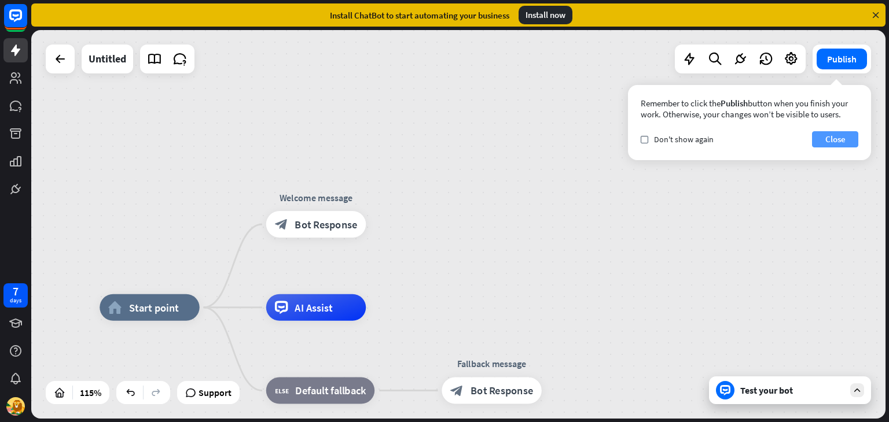
click at [830, 146] on button "Close" at bounding box center [835, 139] width 46 height 16
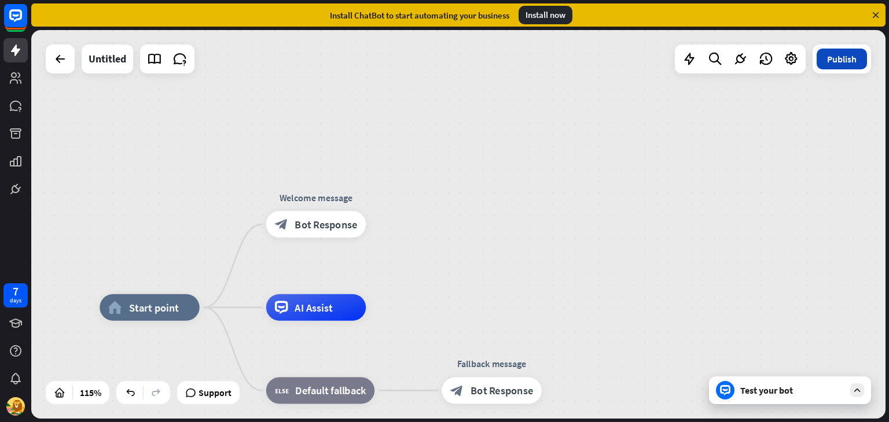
click at [828, 56] on button "Publish" at bounding box center [841, 59] width 50 height 21
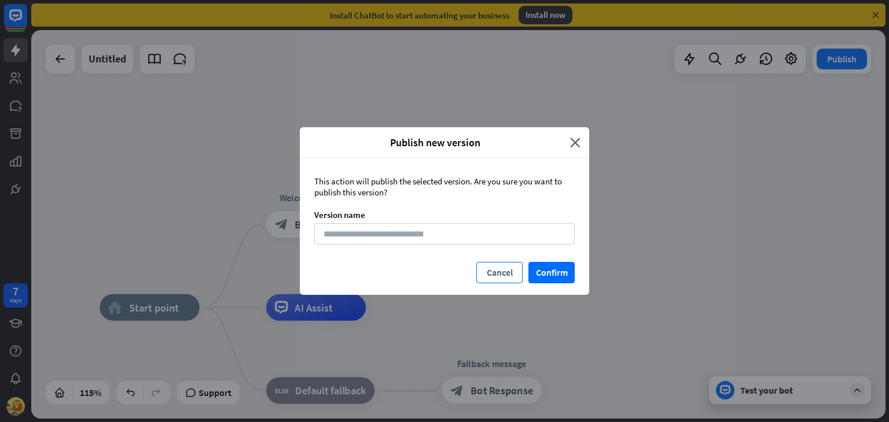
click at [493, 278] on button "Cancel" at bounding box center [499, 272] width 46 height 21
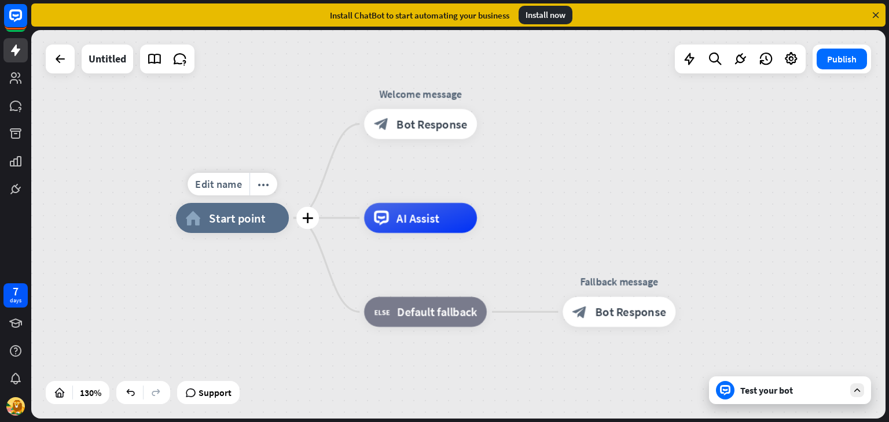
drag, startPoint x: 169, startPoint y: 267, endPoint x: 304, endPoint y: 174, distance: 164.3
click at [289, 203] on div "Edit name more_horiz plus home_2 Start point" at bounding box center [232, 218] width 113 height 30
click at [451, 92] on icon "more_horiz" at bounding box center [451, 90] width 12 height 12
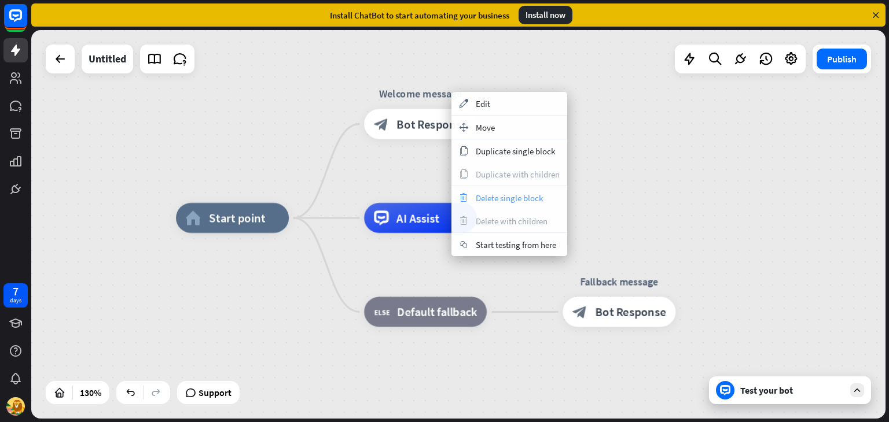
click at [511, 202] on div "trash Delete single block" at bounding box center [509, 197] width 116 height 23
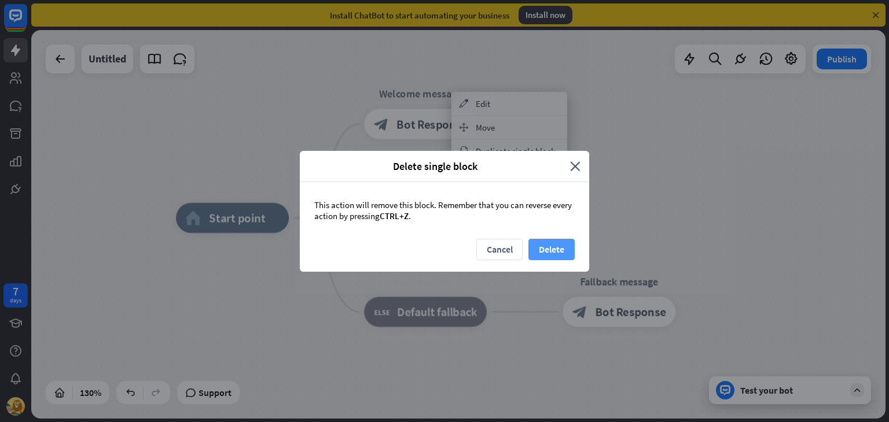
click at [558, 253] on button "Delete" at bounding box center [551, 249] width 46 height 21
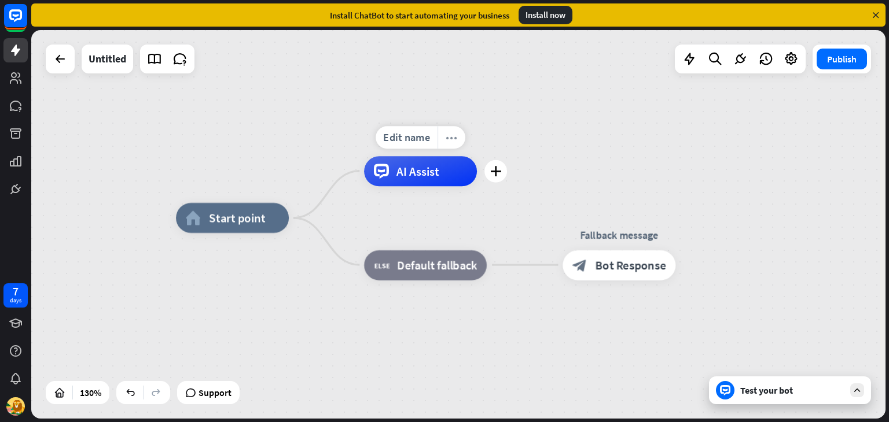
click at [459, 139] on div "more_horiz" at bounding box center [451, 137] width 28 height 23
click at [477, 186] on div "plus AI Assist" at bounding box center [420, 171] width 113 height 30
click at [451, 139] on icon "more_horiz" at bounding box center [451, 137] width 12 height 12
click at [458, 231] on icon "more_horiz" at bounding box center [457, 232] width 12 height 12
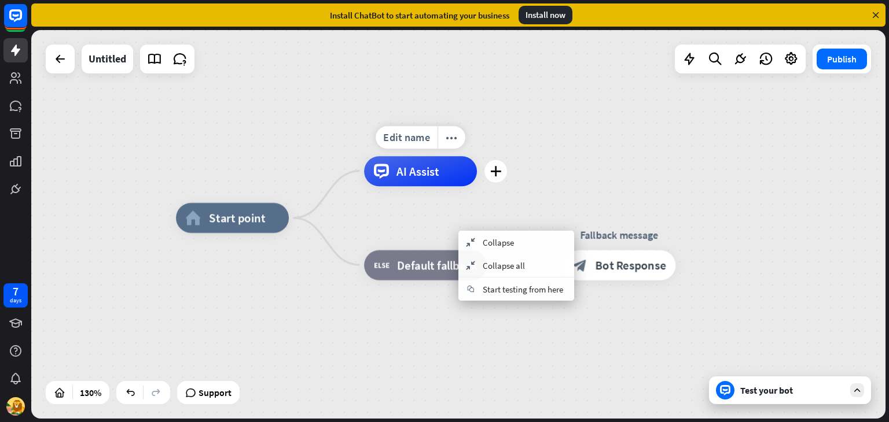
click at [514, 188] on div "home_2 Start point Edit name more_horiz plus AI Assist block_fallback Default f…" at bounding box center [458, 224] width 854 height 389
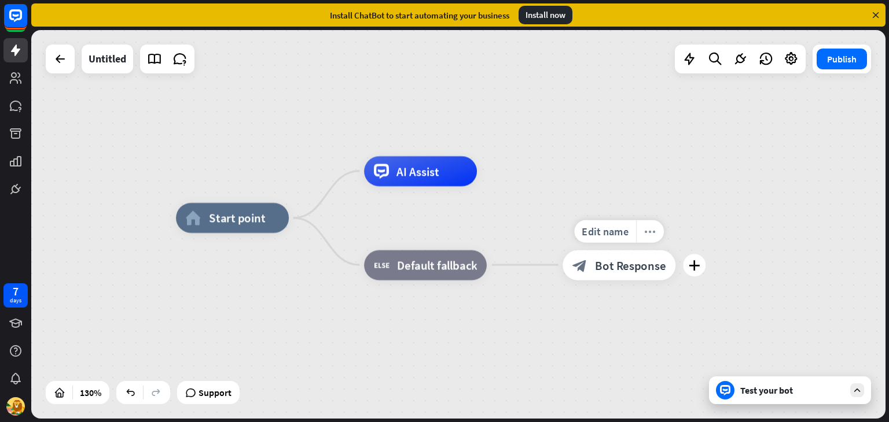
click at [650, 233] on icon "more_horiz" at bounding box center [650, 232] width 12 height 12
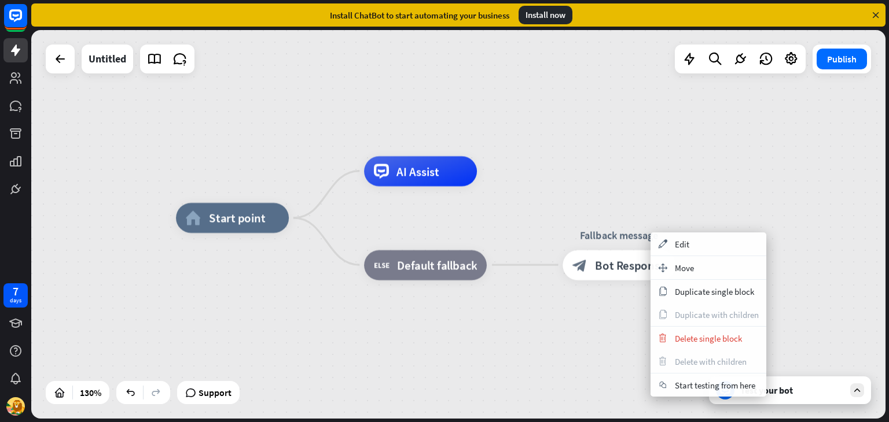
click at [573, 130] on div "home_2 Start point AI Assist block_fallback Default fallback Fallback message b…" at bounding box center [458, 224] width 854 height 389
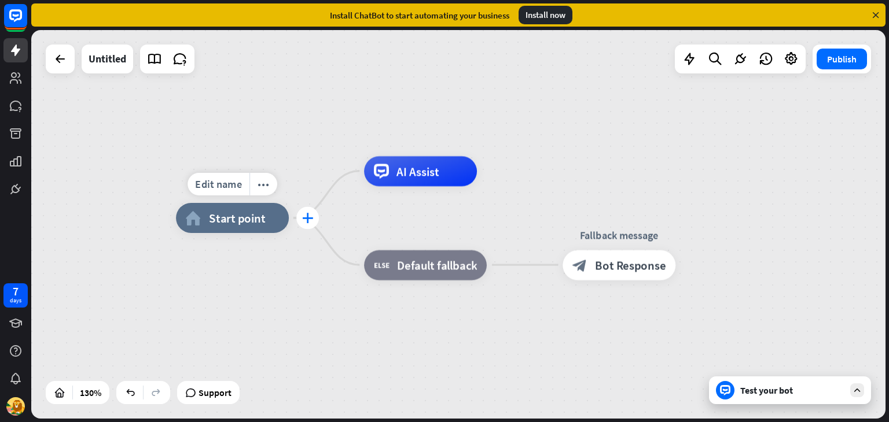
click at [305, 224] on div "plus" at bounding box center [307, 218] width 23 height 23
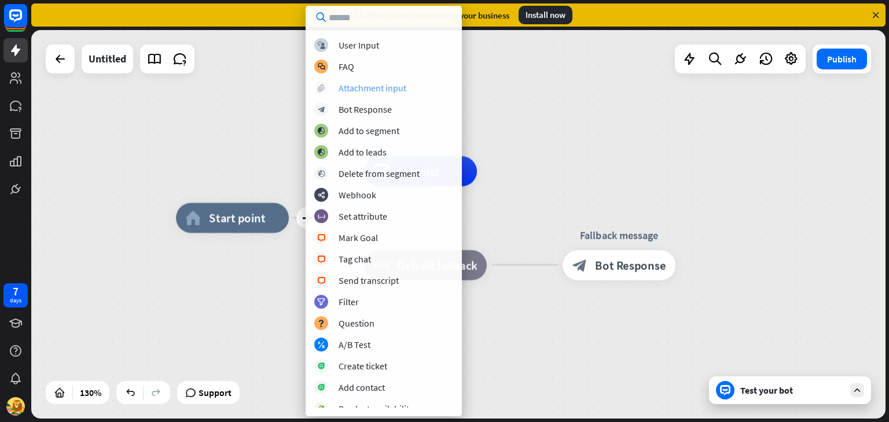
click at [381, 89] on div "Attachment input" at bounding box center [372, 88] width 68 height 12
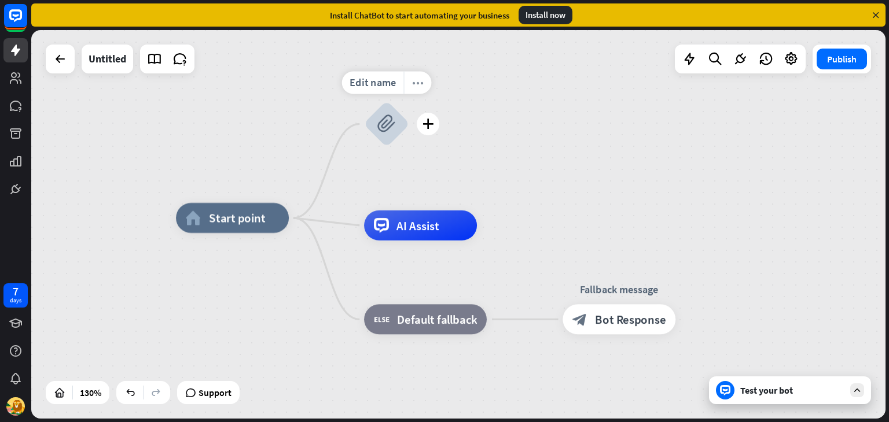
click at [413, 73] on div "more_horiz" at bounding box center [417, 82] width 28 height 23
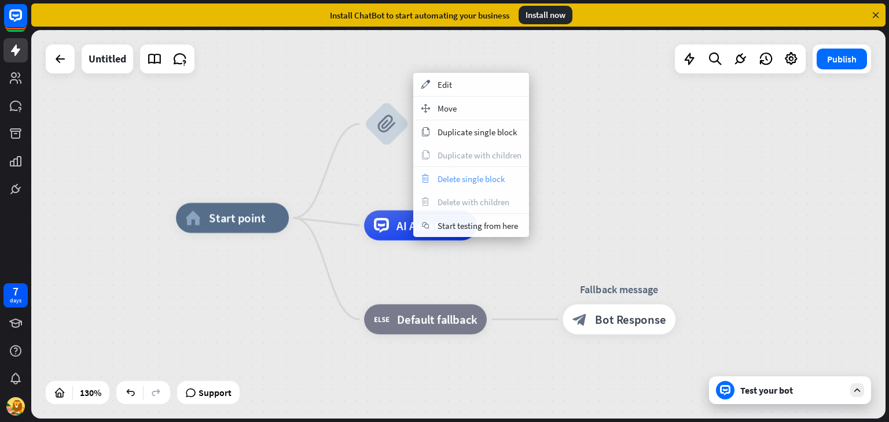
click at [459, 174] on span "Delete single block" at bounding box center [470, 179] width 67 height 11
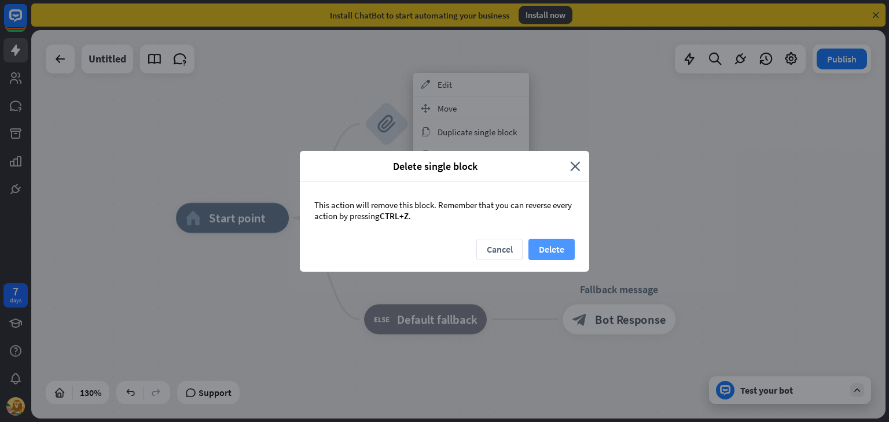
click at [554, 251] on button "Delete" at bounding box center [551, 249] width 46 height 21
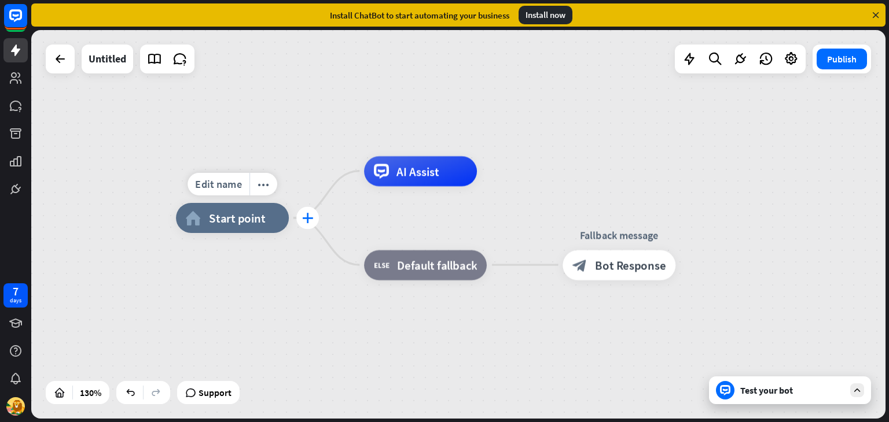
click at [308, 218] on icon "plus" at bounding box center [308, 218] width 12 height 10
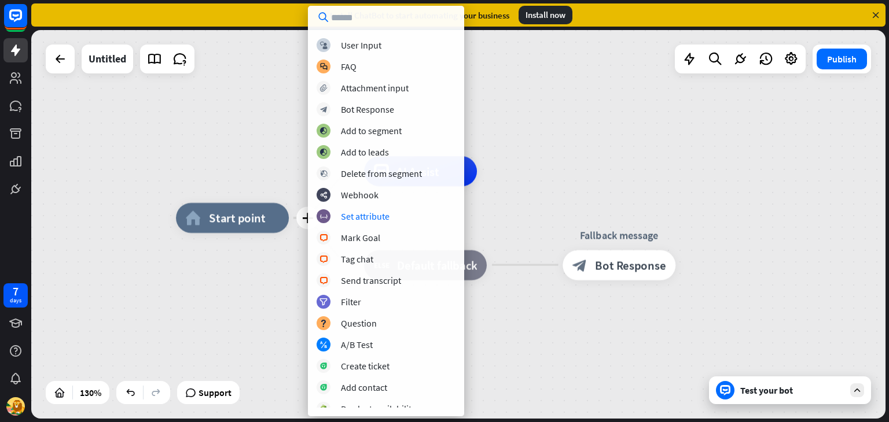
click at [550, 173] on div "plus home_2 Start point AI Assist block_fallback Default fallback Fallback mess…" at bounding box center [458, 224] width 854 height 389
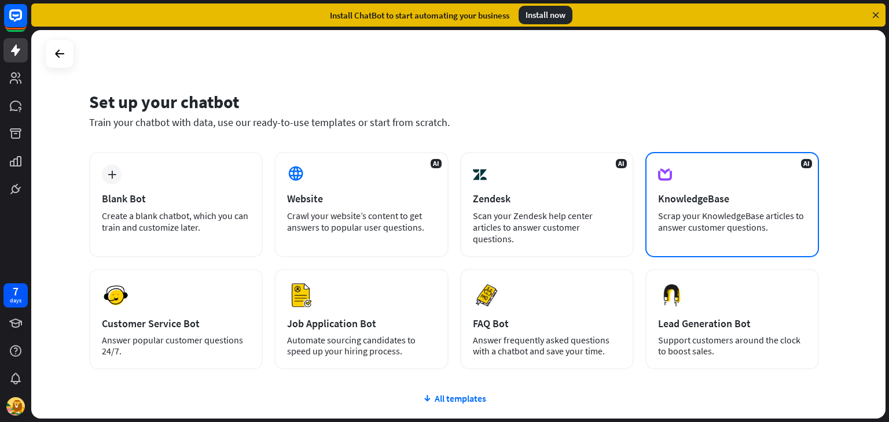
click at [676, 220] on div "Scrap your KnowledgeBase articles to answer customer questions." at bounding box center [732, 221] width 148 height 23
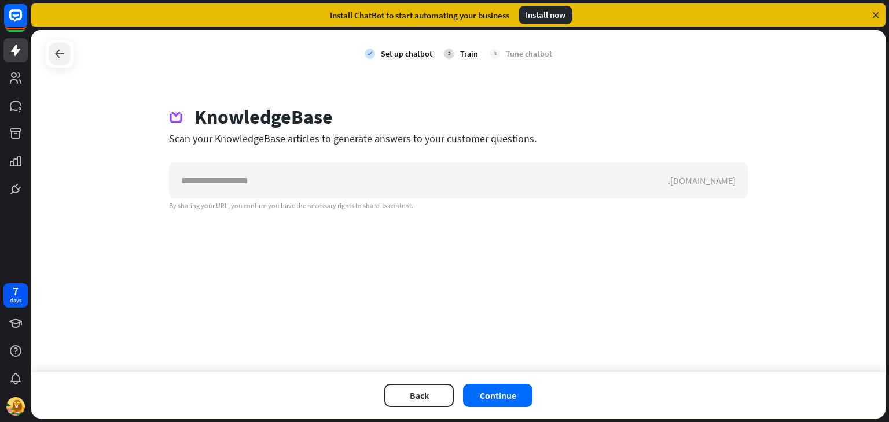
click at [57, 53] on icon at bounding box center [60, 54] width 14 height 14
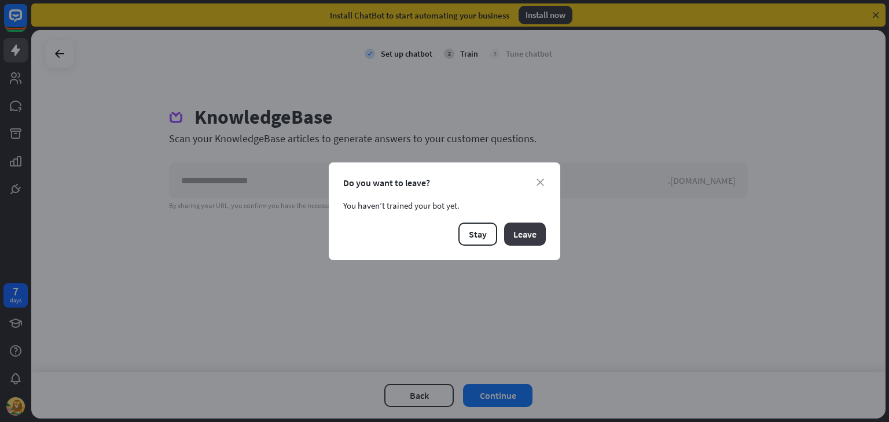
click at [518, 227] on button "Leave" at bounding box center [525, 234] width 42 height 23
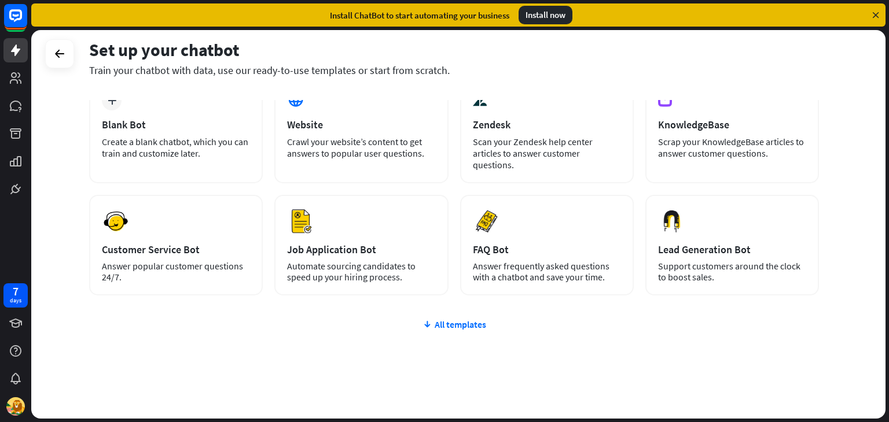
scroll to position [77, 0]
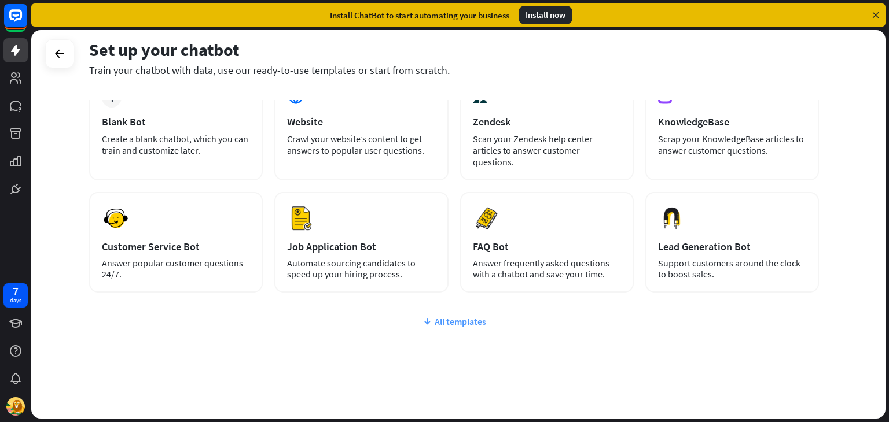
click at [451, 316] on div "All templates" at bounding box center [454, 322] width 730 height 12
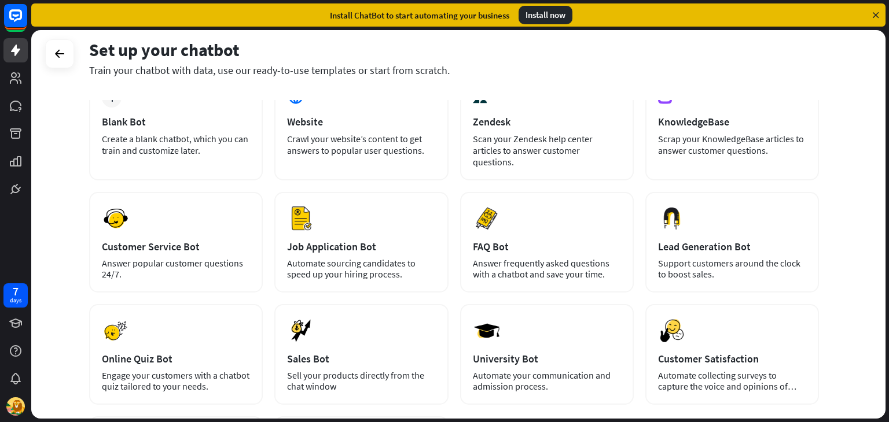
click at [888, 274] on div "Set up your chatbot Train your chatbot with data, use our ready-to-use template…" at bounding box center [459, 226] width 857 height 392
click at [870, 149] on div "Set up your chatbot Train your chatbot with data, use our ready-to-use template…" at bounding box center [458, 224] width 854 height 389
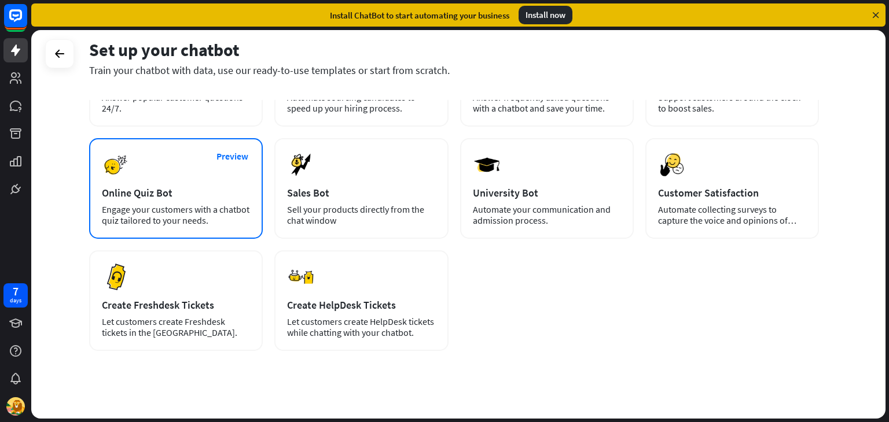
click at [153, 204] on div "Engage your customers with a chatbot quiz tailored to your needs." at bounding box center [176, 215] width 148 height 22
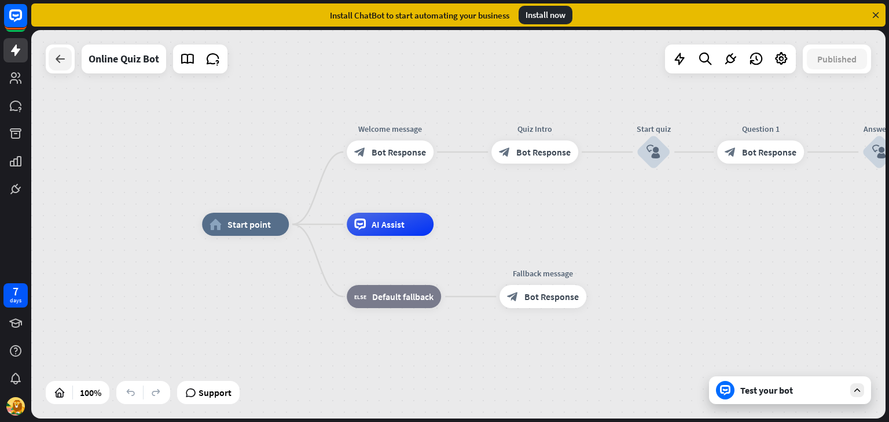
click at [62, 65] on icon at bounding box center [60, 59] width 14 height 14
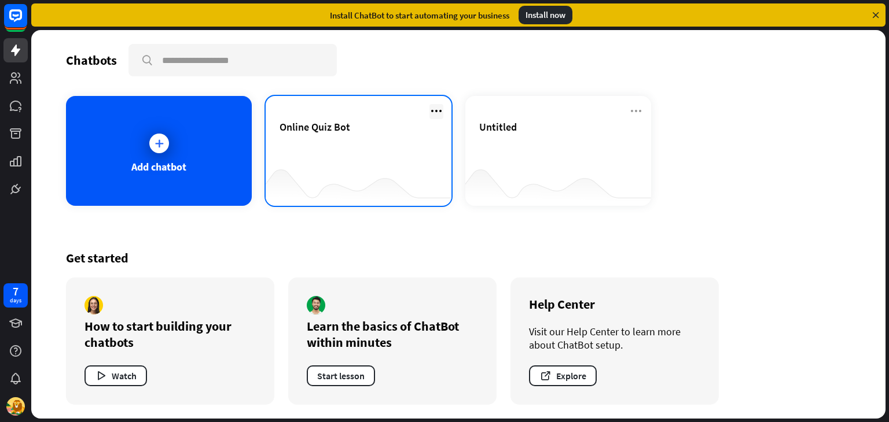
click at [440, 113] on icon at bounding box center [436, 111] width 14 height 14
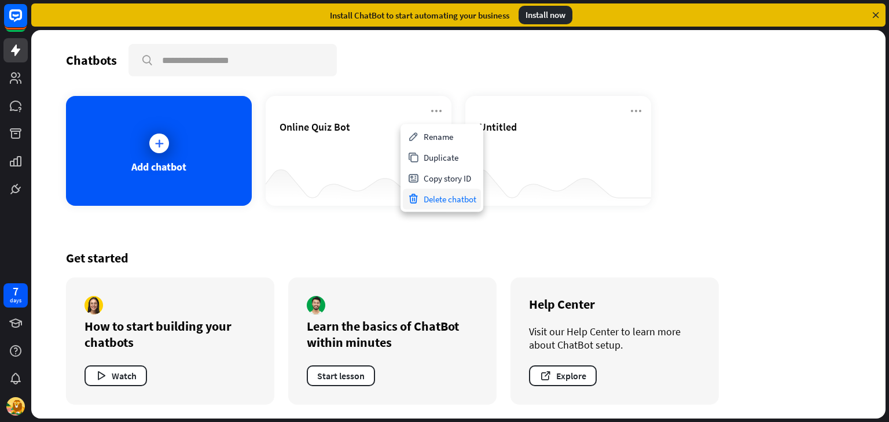
click at [456, 199] on div "Delete chatbot" at bounding box center [442, 199] width 78 height 21
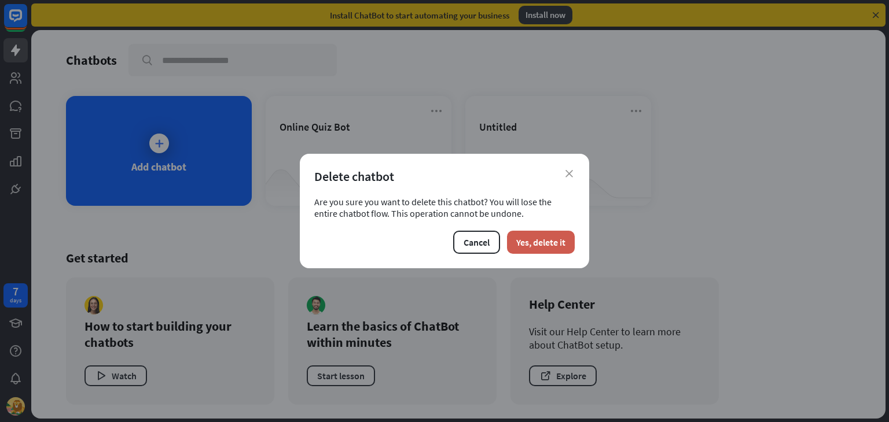
click at [563, 232] on button "Yes, delete it" at bounding box center [541, 242] width 68 height 23
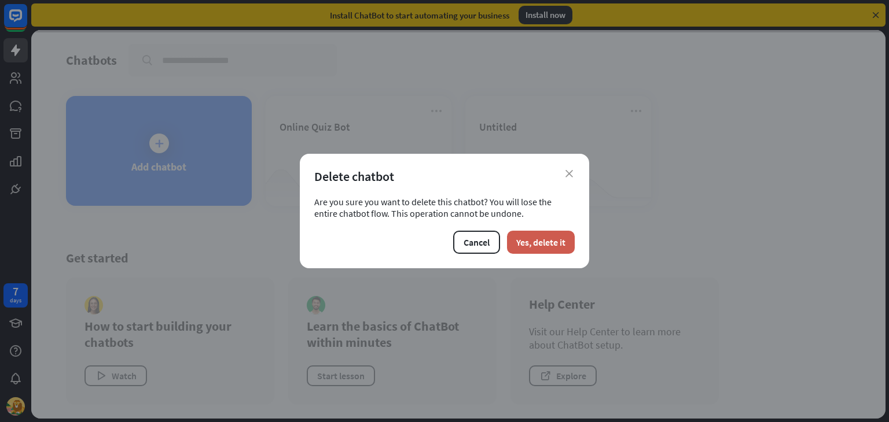
click at [561, 237] on button "Yes, delete it" at bounding box center [541, 242] width 68 height 23
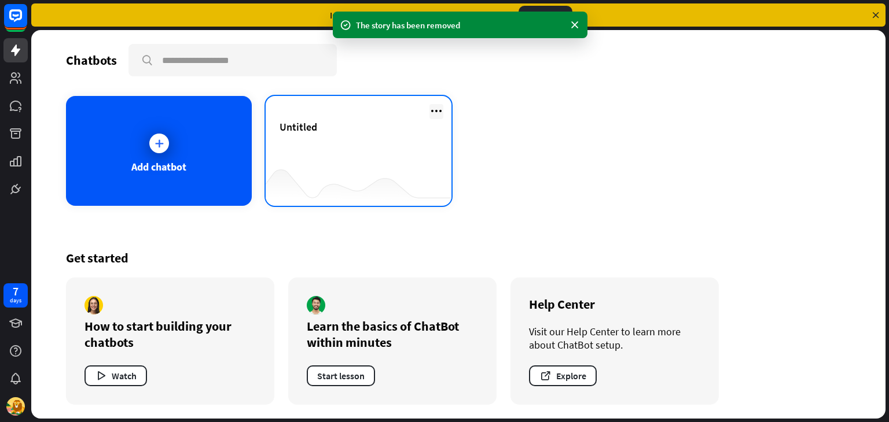
click at [435, 107] on icon at bounding box center [436, 111] width 14 height 14
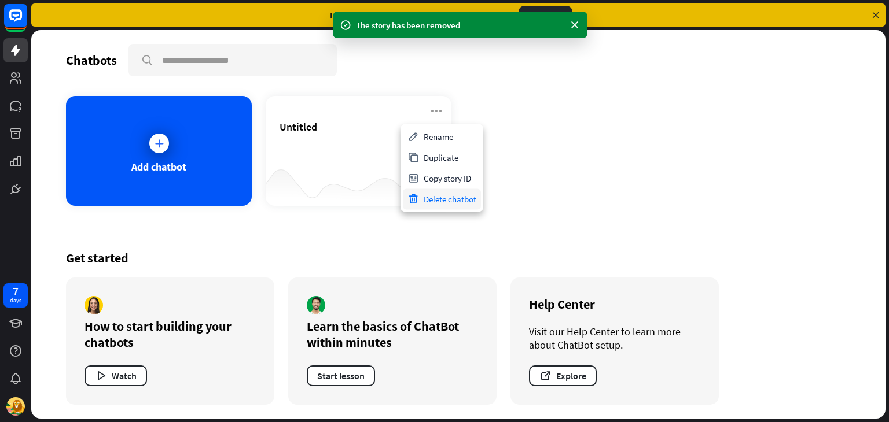
click at [452, 194] on div "Delete chatbot" at bounding box center [442, 199] width 78 height 21
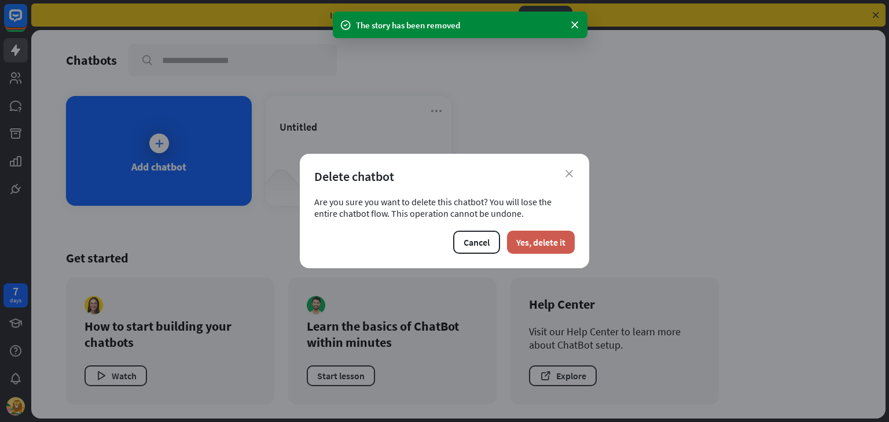
click at [533, 242] on button "Yes, delete it" at bounding box center [541, 242] width 68 height 23
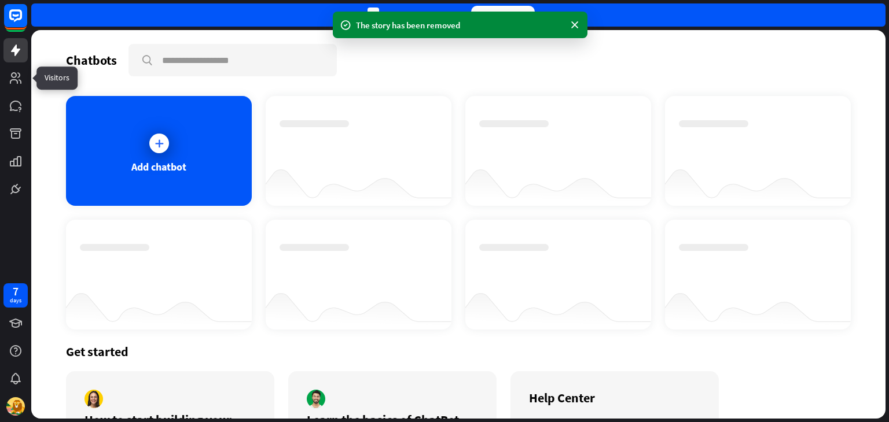
click at [0, 0] on icon at bounding box center [0, 0] width 0 height 0
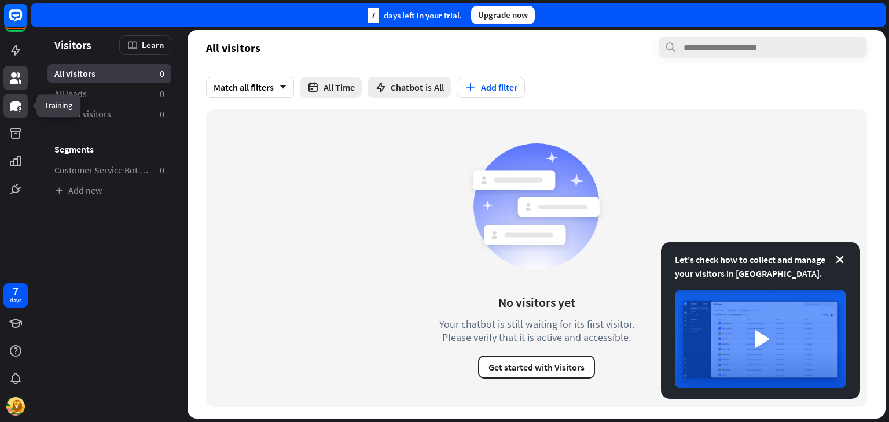
click at [9, 106] on icon at bounding box center [16, 106] width 14 height 14
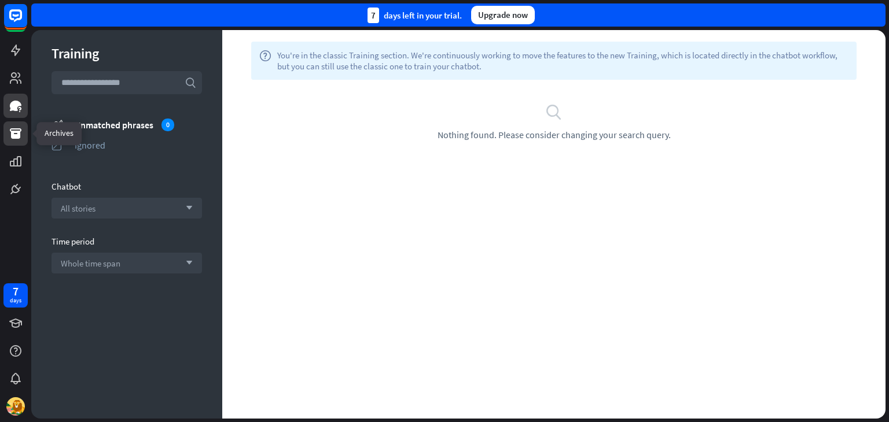
click at [19, 141] on link at bounding box center [15, 133] width 24 height 24
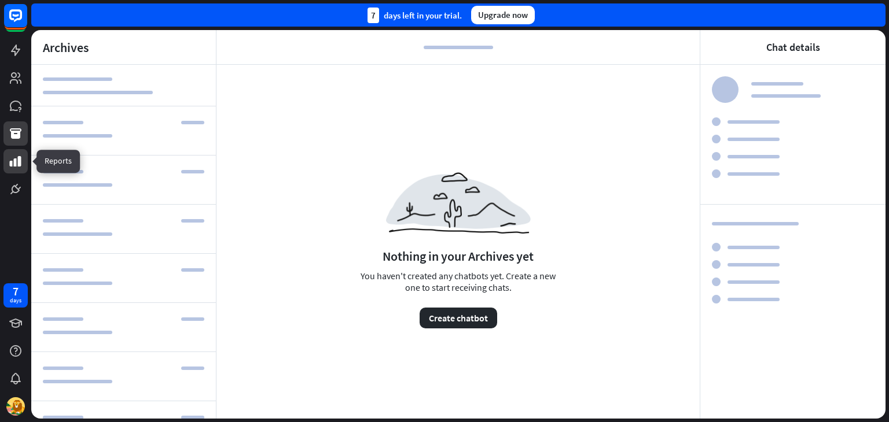
click at [19, 160] on icon at bounding box center [16, 161] width 12 height 10
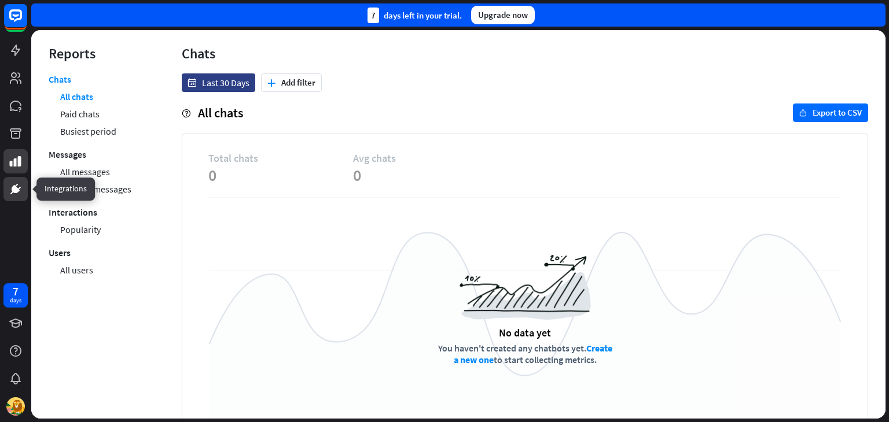
click at [19, 183] on icon at bounding box center [16, 189] width 14 height 14
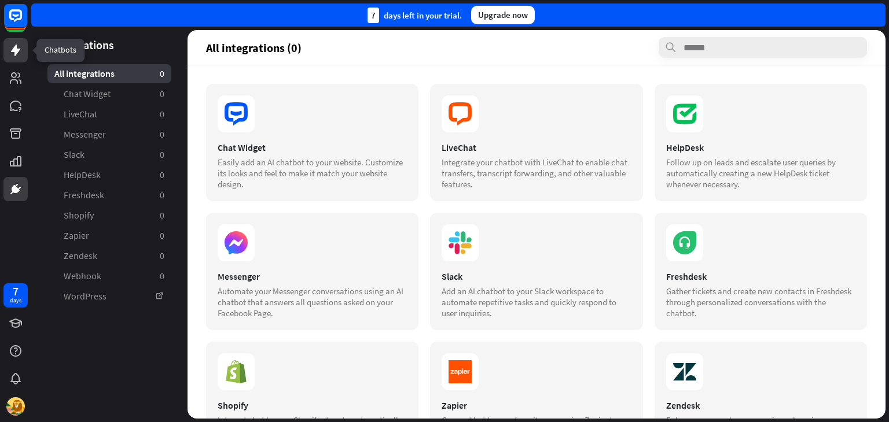
click at [10, 45] on icon at bounding box center [16, 50] width 14 height 14
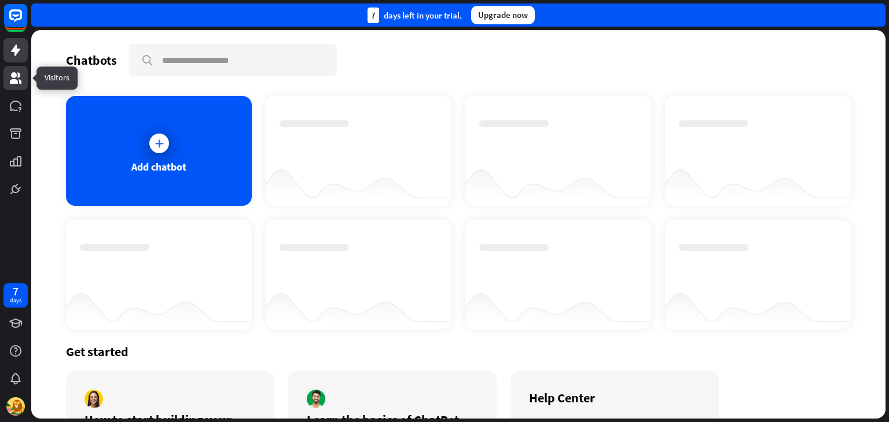
click at [6, 80] on link at bounding box center [15, 78] width 24 height 24
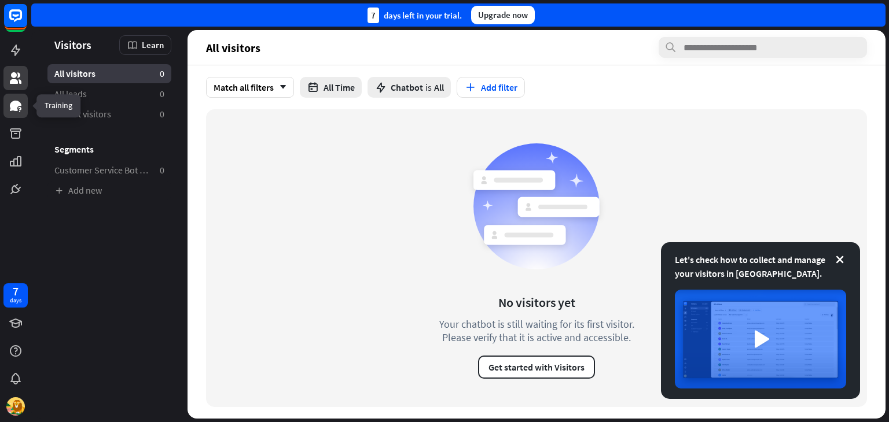
click at [14, 114] on link at bounding box center [15, 106] width 24 height 24
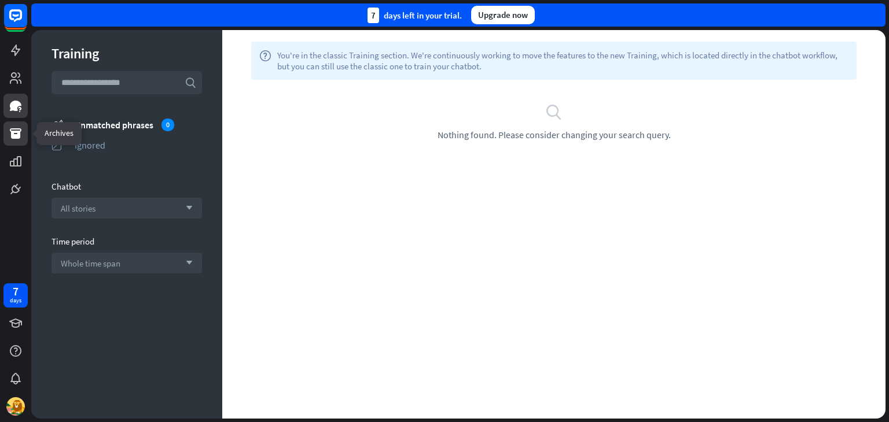
click at [15, 143] on link at bounding box center [15, 133] width 24 height 24
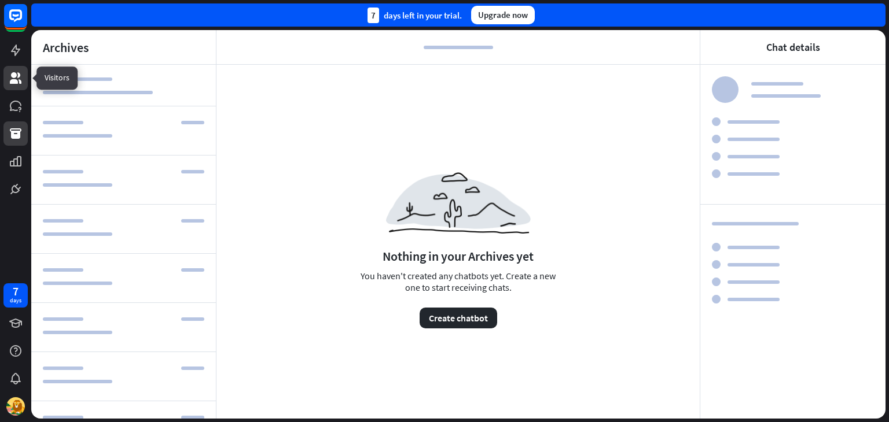
click at [18, 87] on link at bounding box center [15, 78] width 24 height 24
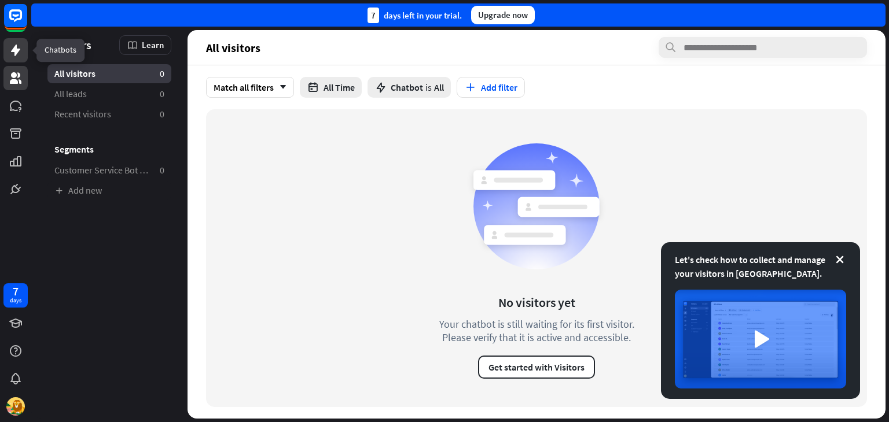
click at [16, 58] on link at bounding box center [15, 50] width 24 height 24
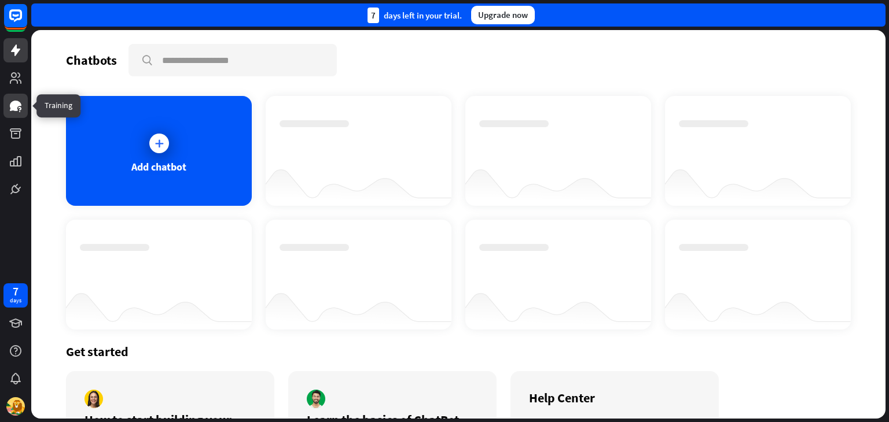
click at [24, 108] on link at bounding box center [15, 106] width 24 height 24
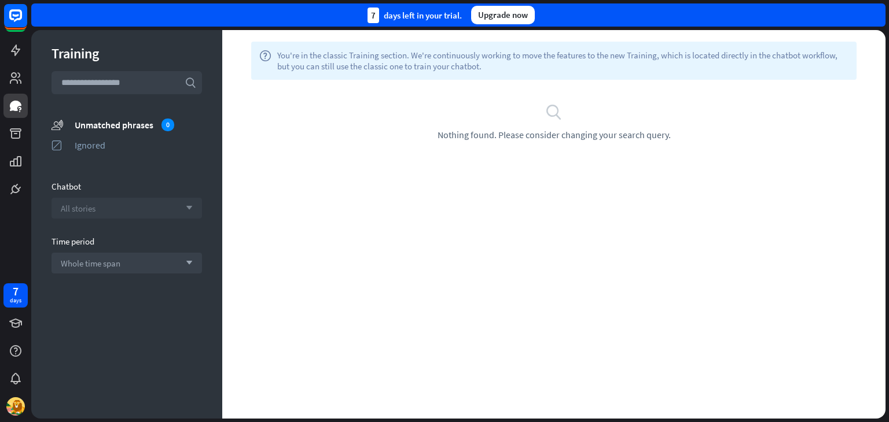
click at [186, 205] on icon "arrow_down" at bounding box center [186, 208] width 13 height 7
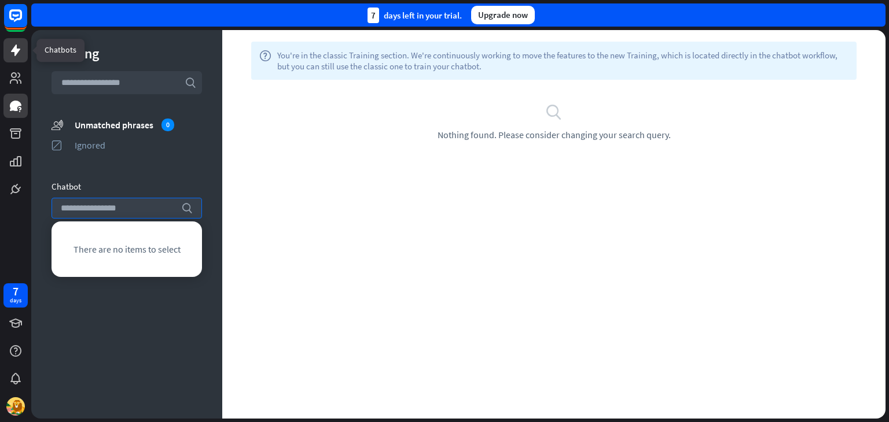
click at [10, 49] on icon at bounding box center [16, 50] width 14 height 14
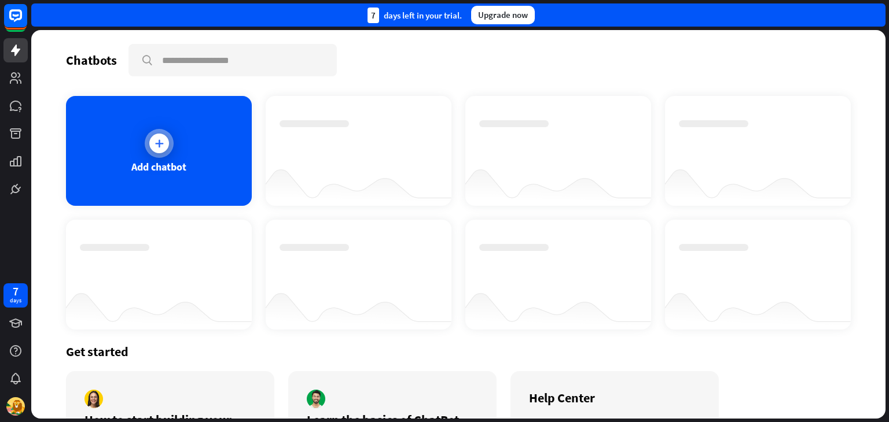
click at [157, 143] on icon at bounding box center [159, 144] width 12 height 12
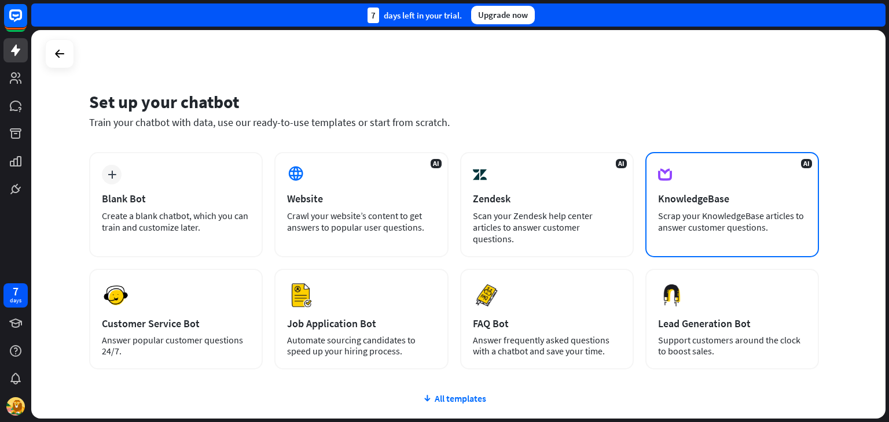
click at [704, 222] on div "Scrap your KnowledgeBase articles to answer customer questions." at bounding box center [732, 221] width 148 height 23
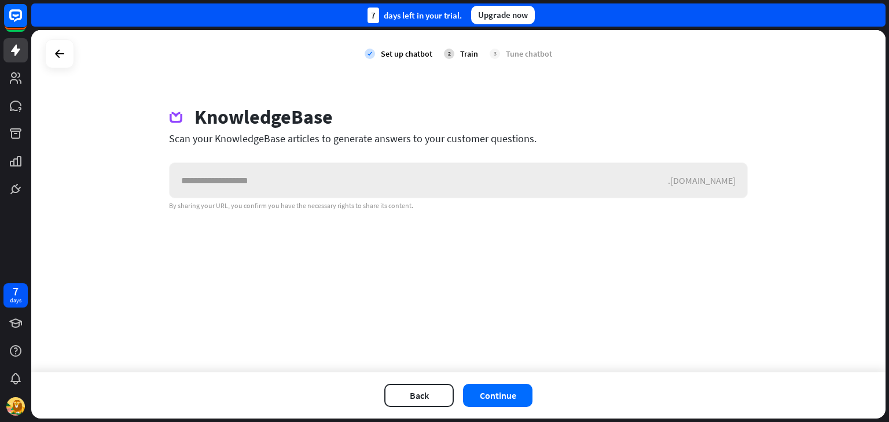
click at [589, 185] on input "text" at bounding box center [419, 180] width 498 height 35
click at [240, 175] on input "text" at bounding box center [419, 180] width 498 height 35
click at [668, 185] on input "text" at bounding box center [419, 180] width 498 height 35
click at [59, 51] on icon at bounding box center [60, 54] width 14 height 14
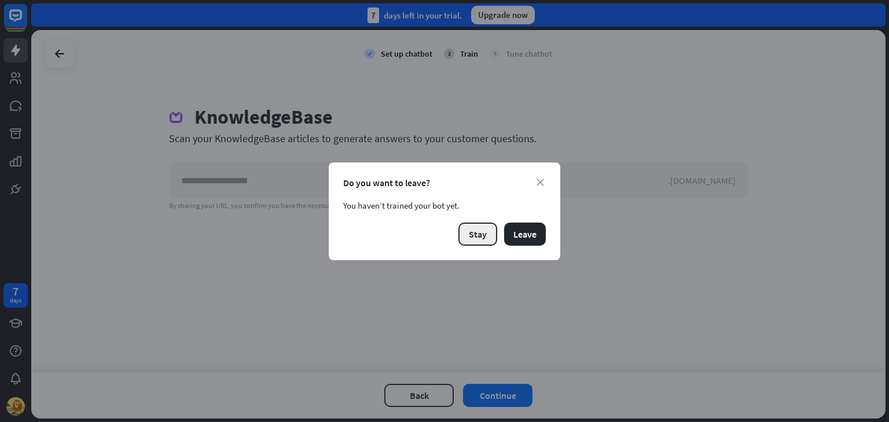
click at [489, 237] on button "Stay" at bounding box center [477, 234] width 39 height 23
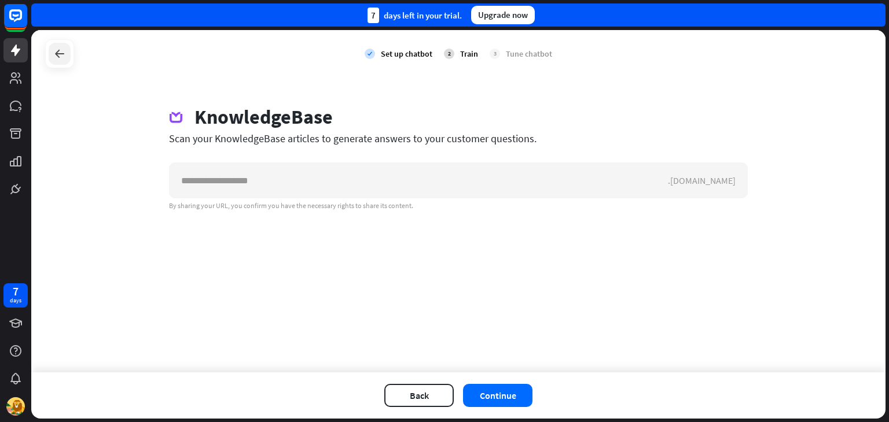
click at [58, 58] on icon at bounding box center [60, 54] width 14 height 14
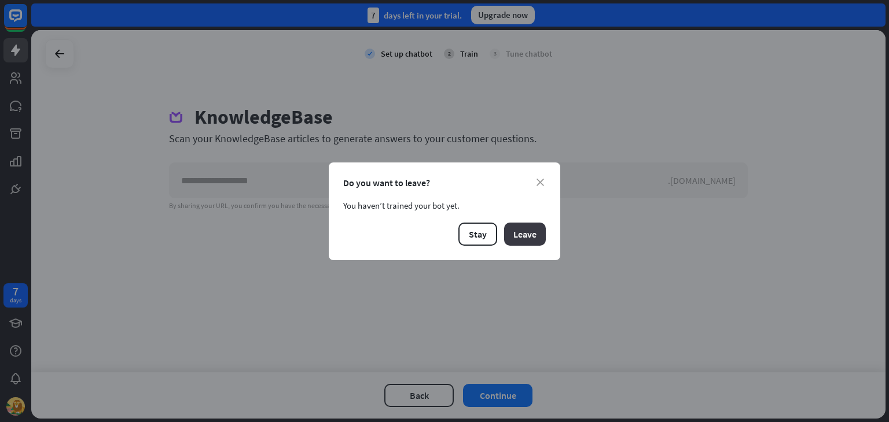
click at [506, 230] on button "Leave" at bounding box center [525, 234] width 42 height 23
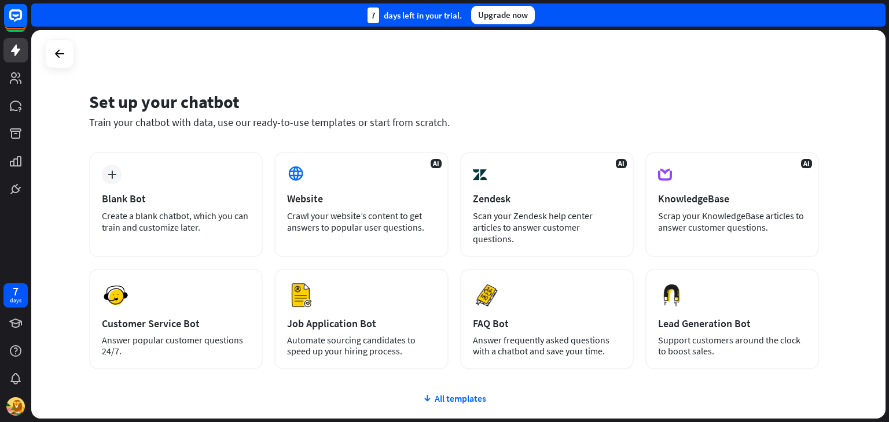
click at [465, 393] on div "plus Blank Bot Create a blank chatbot, which you can train and customize later.…" at bounding box center [454, 330] width 730 height 356
click at [463, 393] on div "All templates" at bounding box center [454, 399] width 730 height 12
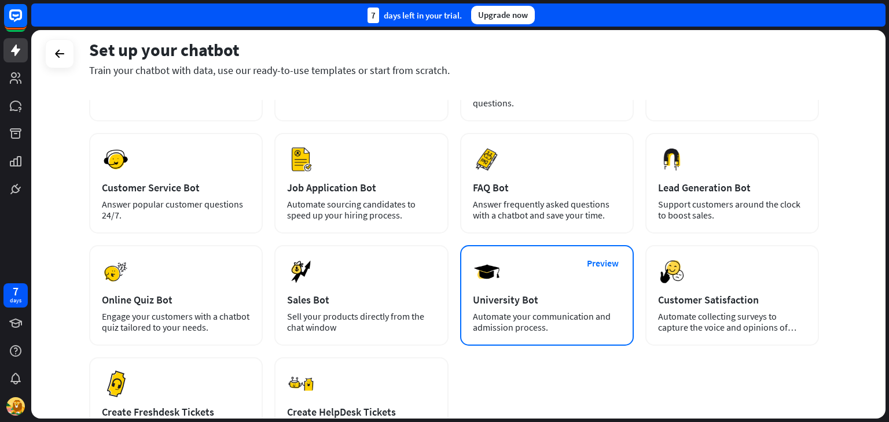
scroll to position [116, 0]
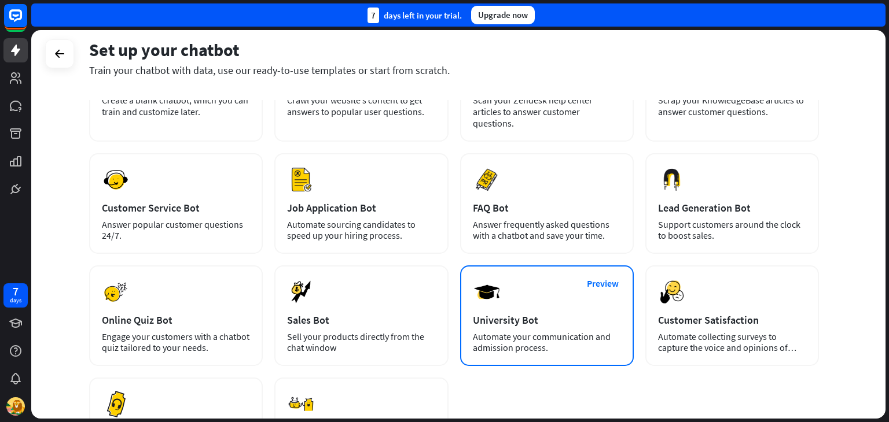
click at [517, 201] on div "FAQ Bot" at bounding box center [547, 207] width 148 height 13
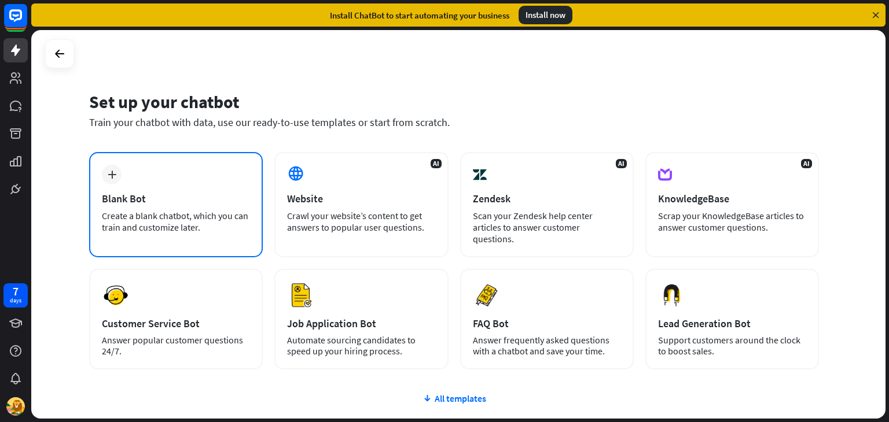
click at [233, 232] on div "Create a blank chatbot, which you can train and customize later." at bounding box center [176, 221] width 148 height 23
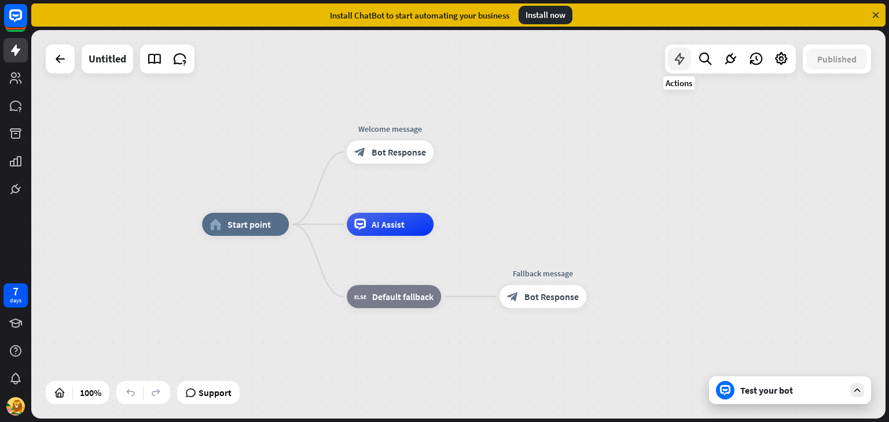
click at [680, 57] on icon at bounding box center [679, 58] width 15 height 15
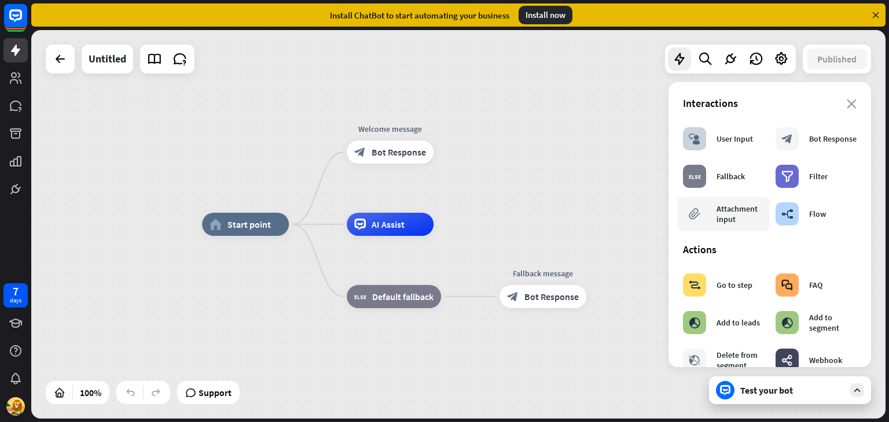
click at [731, 209] on div "Attachment input" at bounding box center [739, 214] width 47 height 21
click at [762, 208] on div "block_attachment Attachment input" at bounding box center [723, 214] width 93 height 35
click at [747, 211] on div "Attachment input" at bounding box center [739, 214] width 47 height 21
click at [788, 220] on div "builder_tree" at bounding box center [786, 213] width 23 height 23
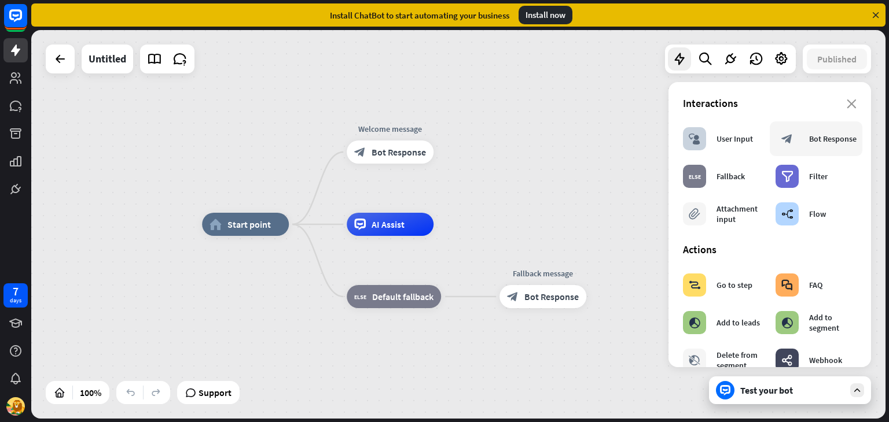
click at [812, 152] on div "block_bot_response Bot Response" at bounding box center [815, 138] width 93 height 35
click at [707, 65] on icon at bounding box center [705, 58] width 16 height 15
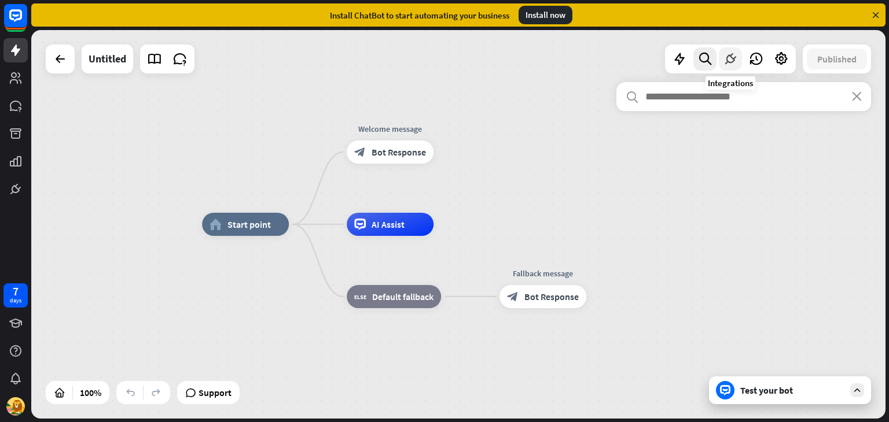
click at [734, 63] on icon at bounding box center [730, 58] width 15 height 15
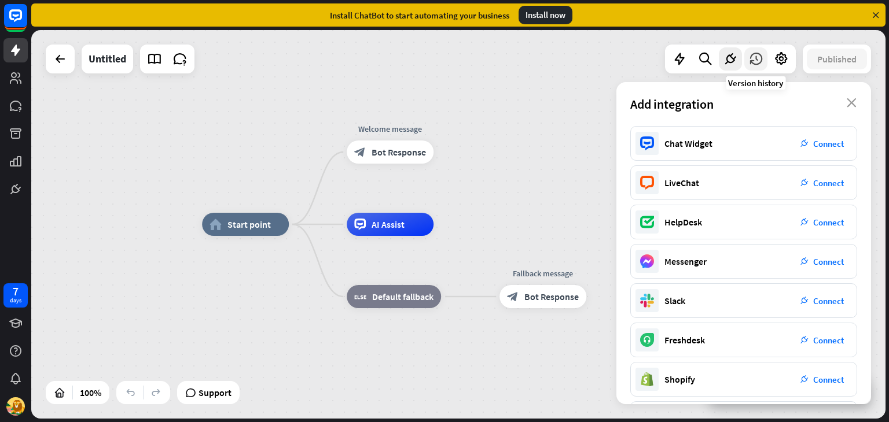
click at [747, 63] on div at bounding box center [755, 58] width 23 height 23
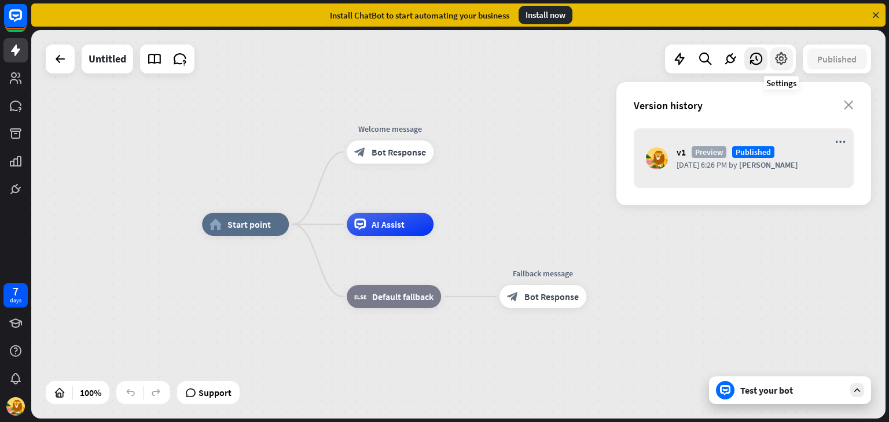
click at [769, 61] on div at bounding box center [780, 58] width 23 height 23
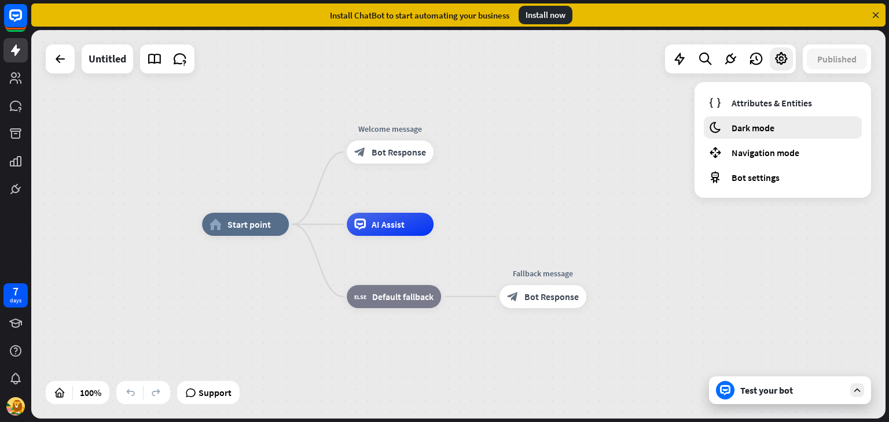
click at [753, 122] on span "Dark mode" at bounding box center [752, 128] width 43 height 12
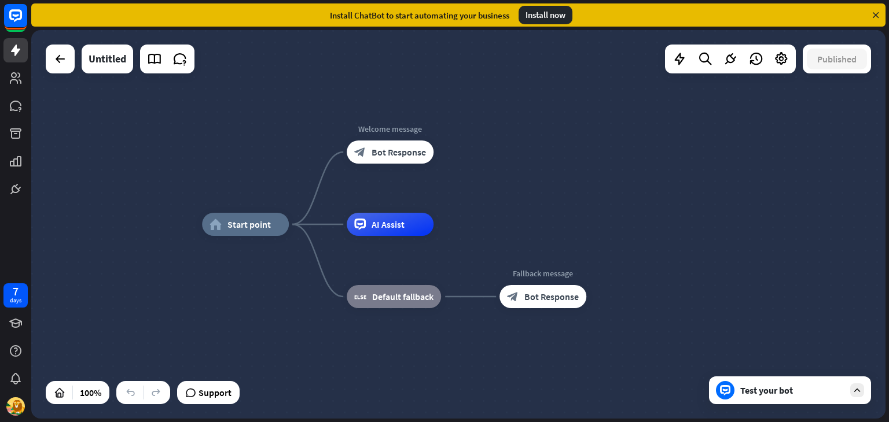
click at [478, 79] on div "home_2 Start point Welcome message block_bot_response Bot Response AI Assist bl…" at bounding box center [458, 224] width 854 height 389
click at [156, 57] on icon at bounding box center [154, 58] width 15 height 15
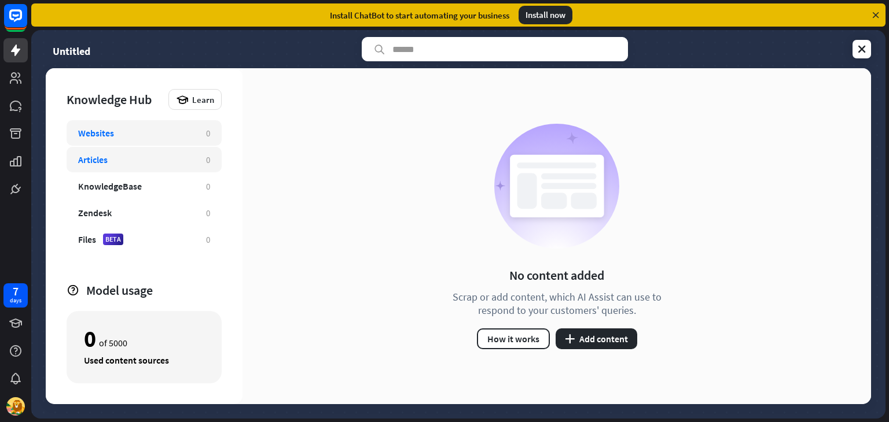
click at [103, 162] on div "Articles" at bounding box center [93, 160] width 30 height 12
click at [90, 245] on div "Files" at bounding box center [87, 240] width 18 height 12
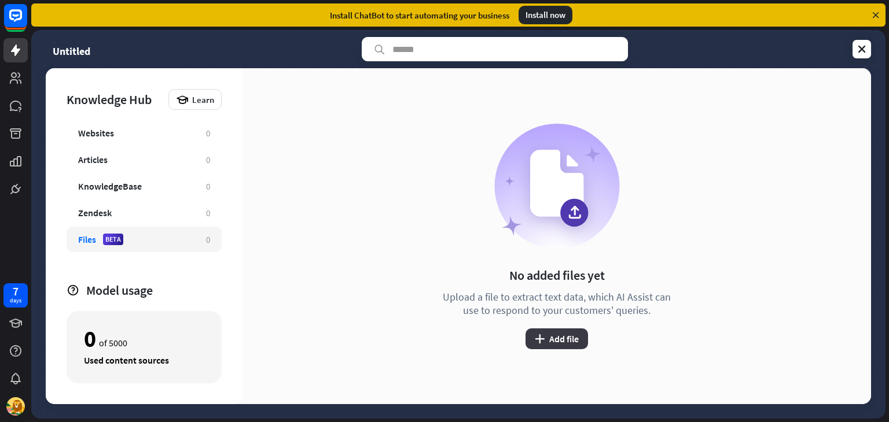
click at [547, 338] on button "plus Add file" at bounding box center [556, 339] width 62 height 21
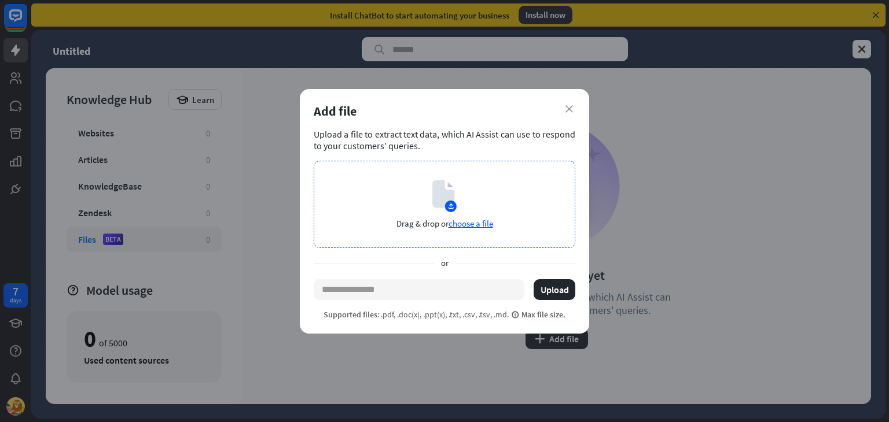
click at [480, 226] on span "choose a file" at bounding box center [470, 223] width 45 height 11
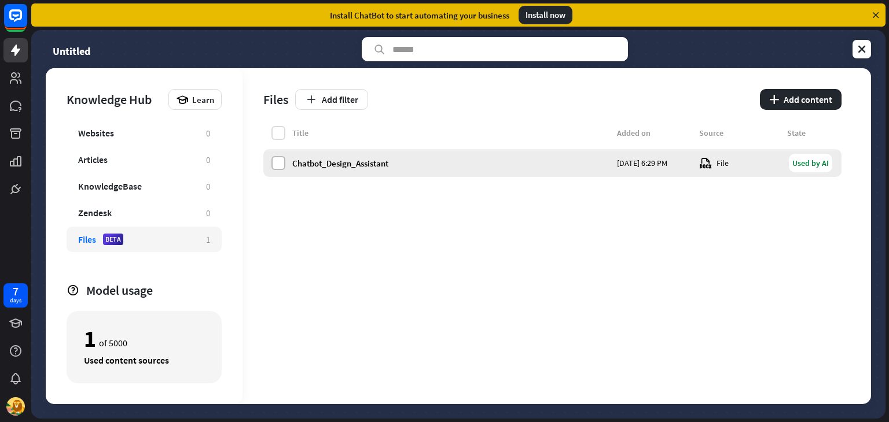
click at [278, 160] on label at bounding box center [278, 163] width 14 height 14
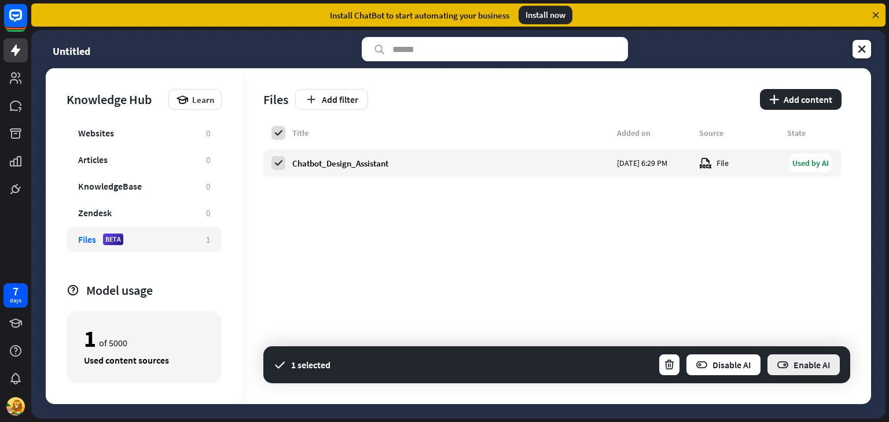
click at [800, 366] on button "Enable AI" at bounding box center [803, 364] width 75 height 23
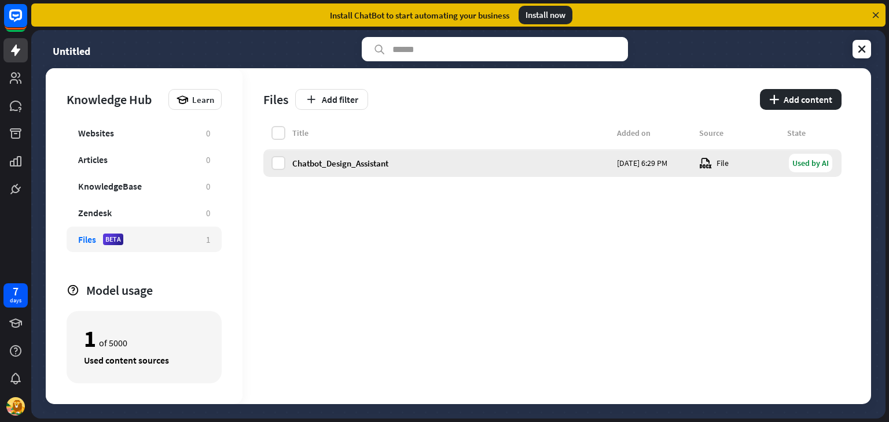
click at [345, 164] on div "Chatbot_Design_Assistant" at bounding box center [451, 163] width 318 height 11
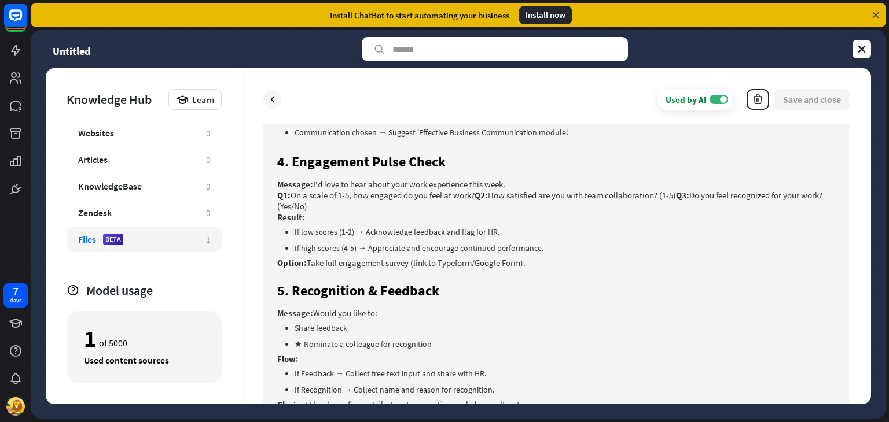
scroll to position [738, 0]
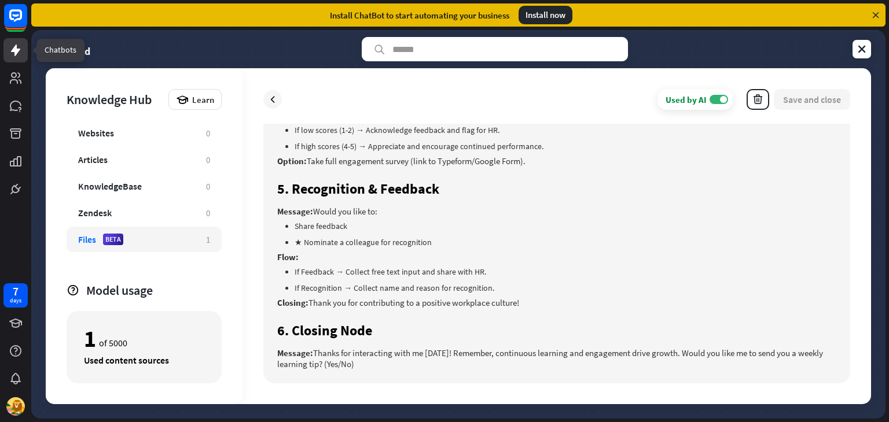
click at [20, 56] on icon at bounding box center [16, 50] width 14 height 14
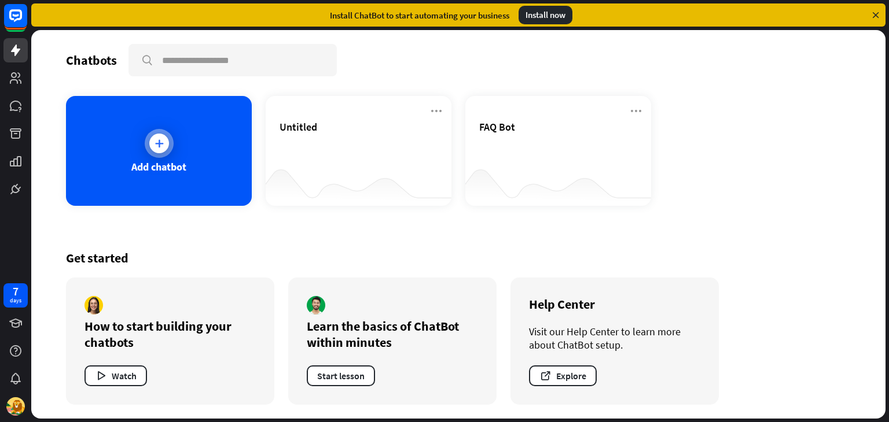
click at [143, 139] on div "Add chatbot" at bounding box center [159, 151] width 186 height 110
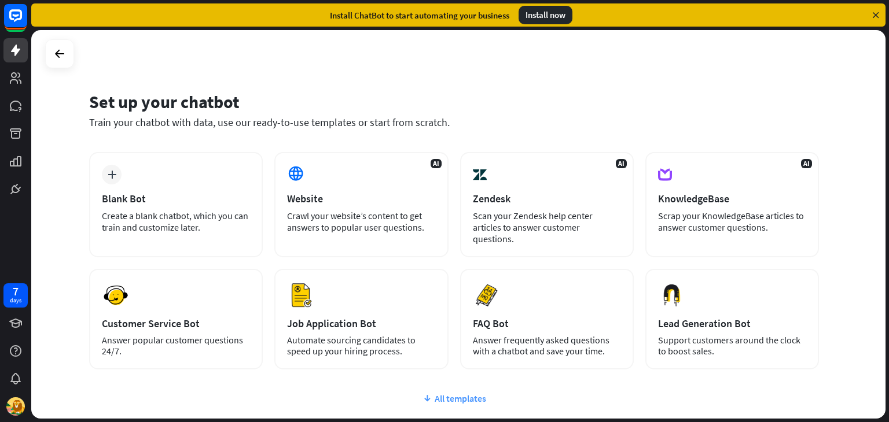
click at [457, 393] on div "All templates" at bounding box center [454, 399] width 730 height 12
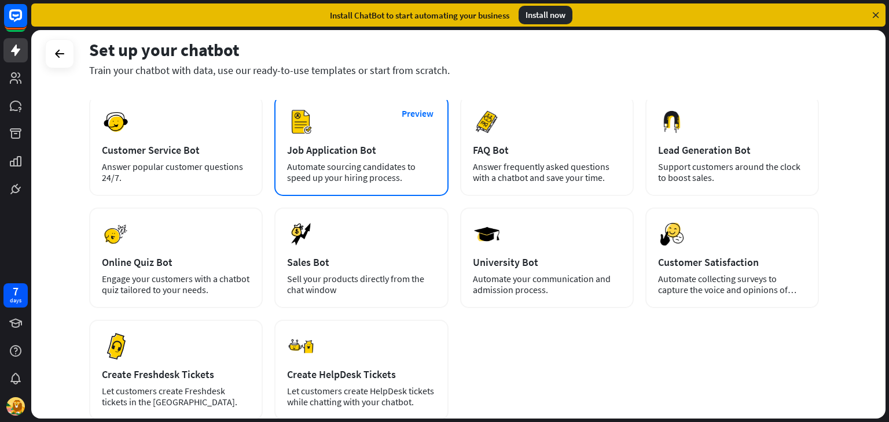
scroll to position [243, 0]
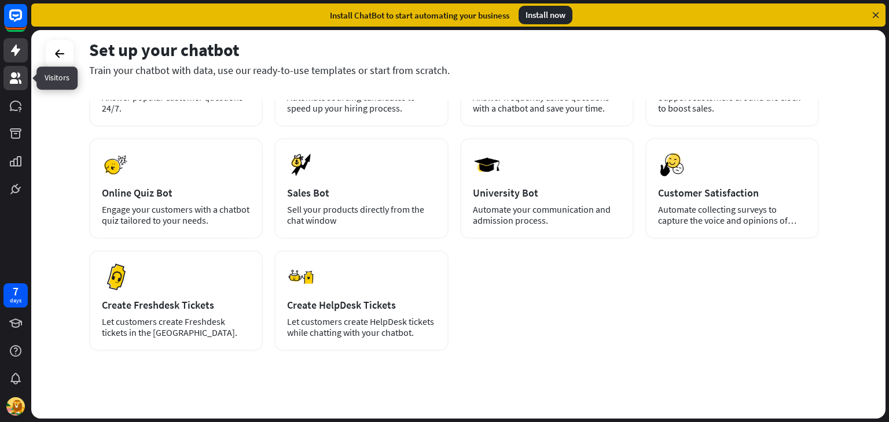
click at [12, 76] on icon at bounding box center [16, 78] width 12 height 12
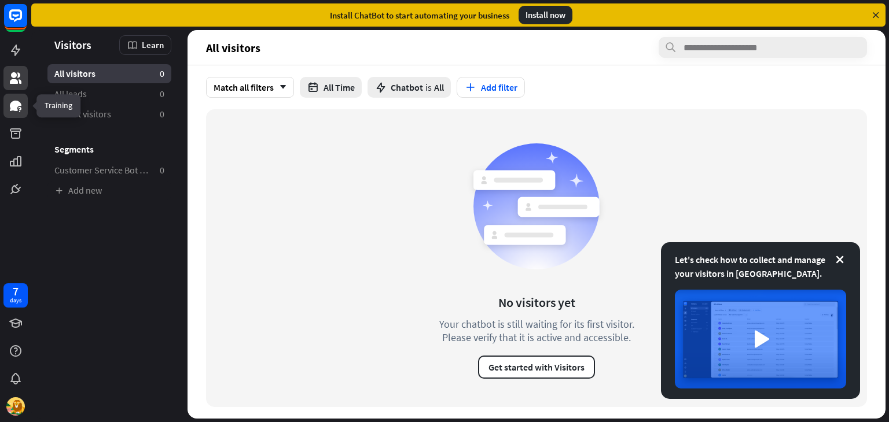
click at [13, 109] on icon at bounding box center [16, 106] width 12 height 10
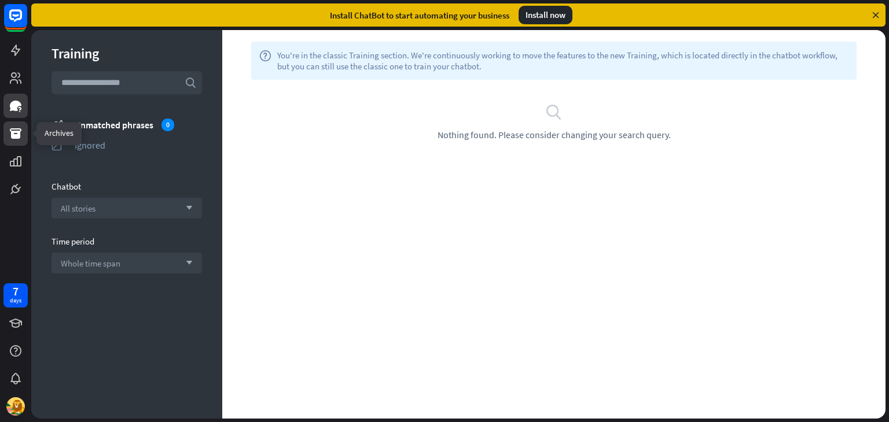
click at [13, 130] on icon at bounding box center [16, 134] width 14 height 14
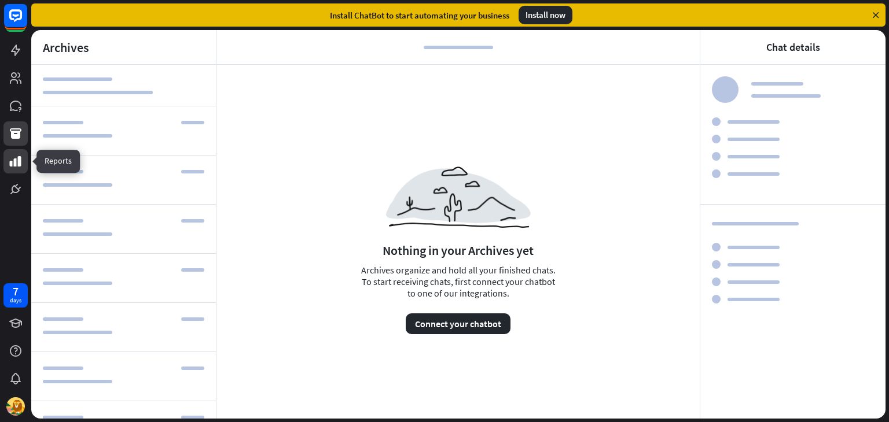
click at [13, 160] on icon at bounding box center [16, 161] width 14 height 14
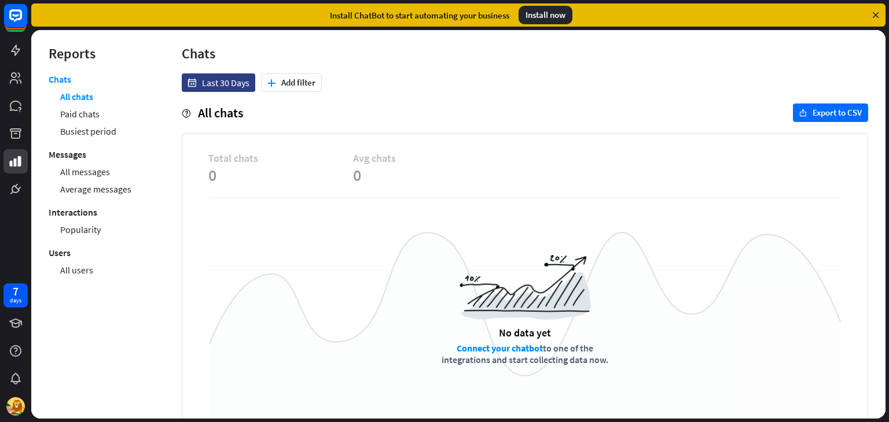
click at [13, 93] on div at bounding box center [15, 100] width 31 height 201
click at [14, 115] on link at bounding box center [15, 106] width 24 height 24
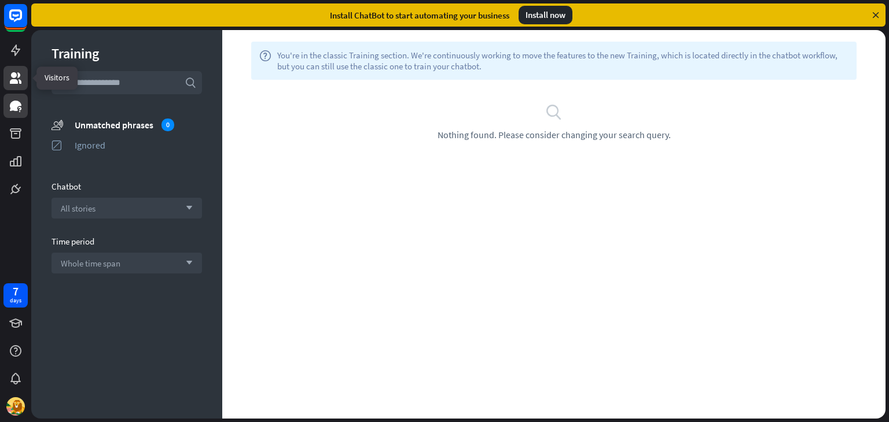
click at [12, 74] on icon at bounding box center [16, 78] width 12 height 12
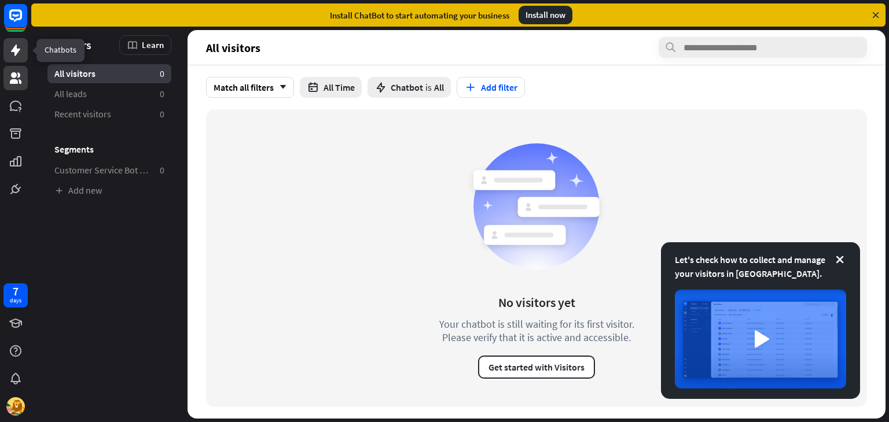
click at [12, 51] on icon at bounding box center [15, 51] width 9 height 12
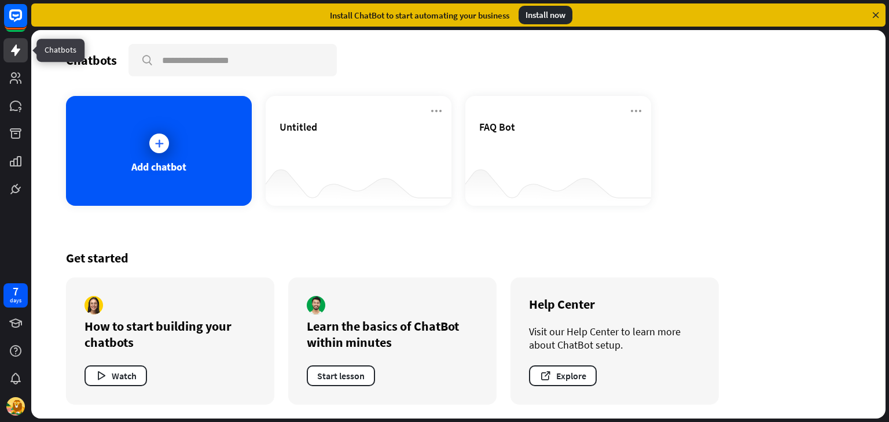
click at [20, 45] on icon at bounding box center [16, 50] width 14 height 14
click at [13, 75] on icon at bounding box center [16, 78] width 12 height 12
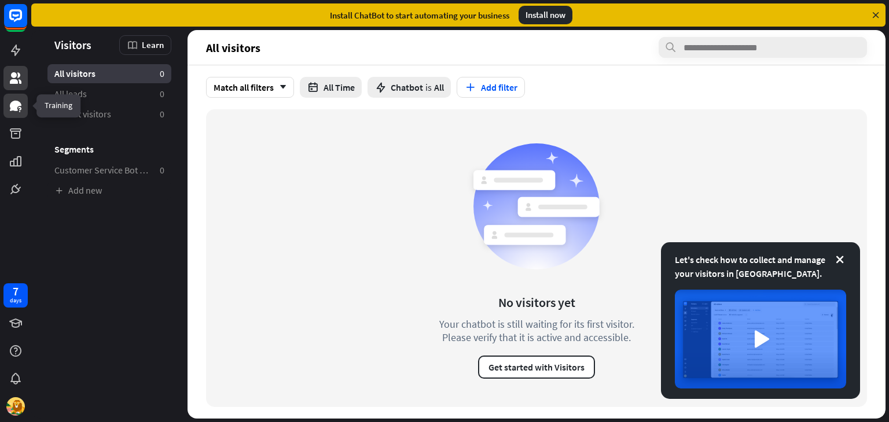
click at [14, 106] on icon at bounding box center [16, 106] width 12 height 10
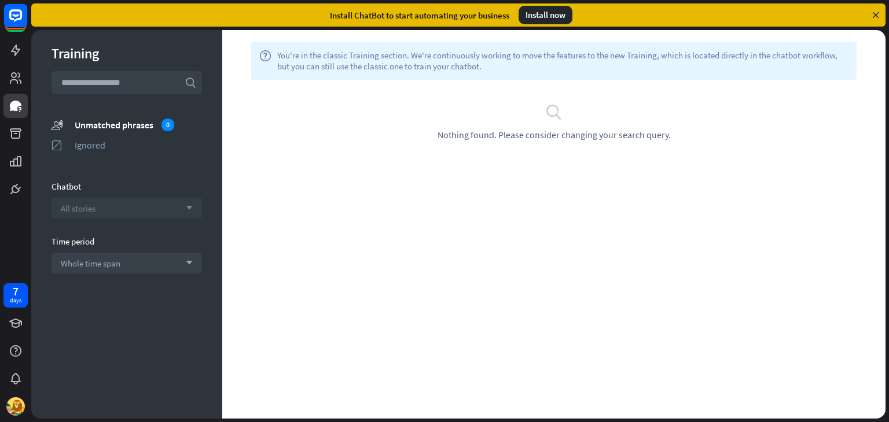
click at [190, 211] on icon "arrow_down" at bounding box center [186, 208] width 13 height 7
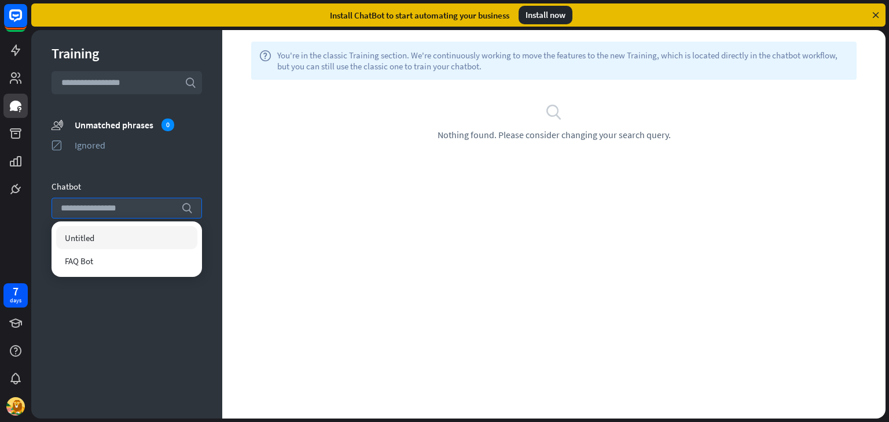
click at [152, 195] on section "Chatbot search" at bounding box center [126, 200] width 150 height 38
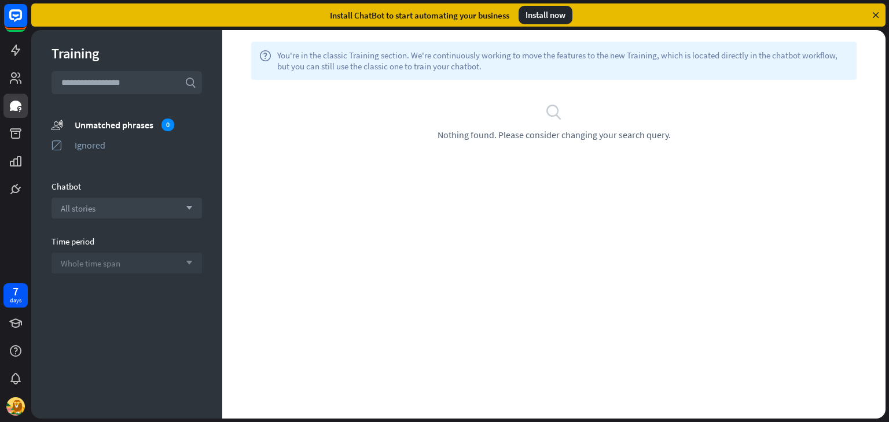
click at [153, 259] on div "Whole time span arrow_down" at bounding box center [126, 263] width 150 height 21
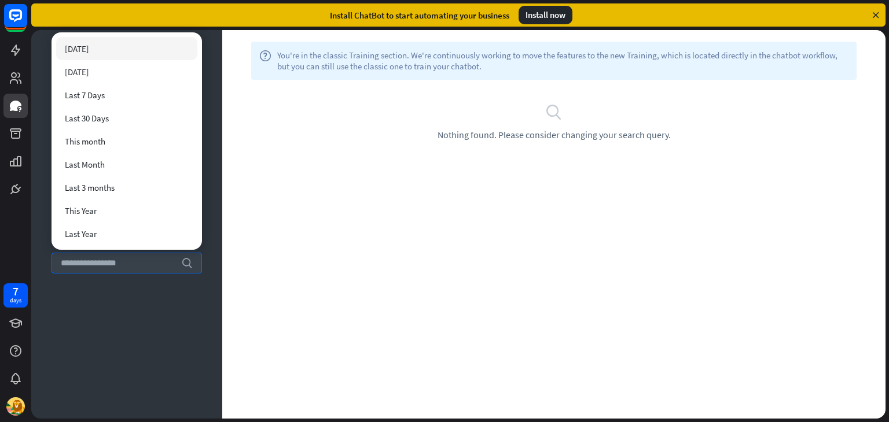
click at [341, 208] on div "help You're in the classic Training section. We're continuously working to move…" at bounding box center [553, 224] width 663 height 389
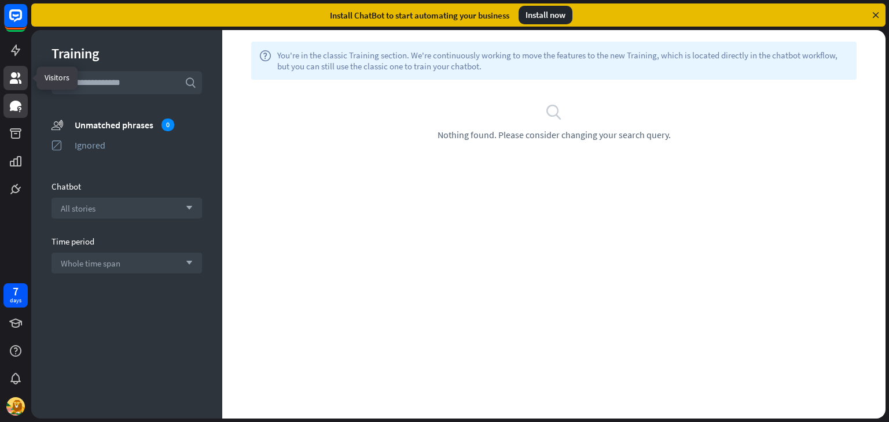
click at [19, 82] on icon at bounding box center [16, 78] width 14 height 14
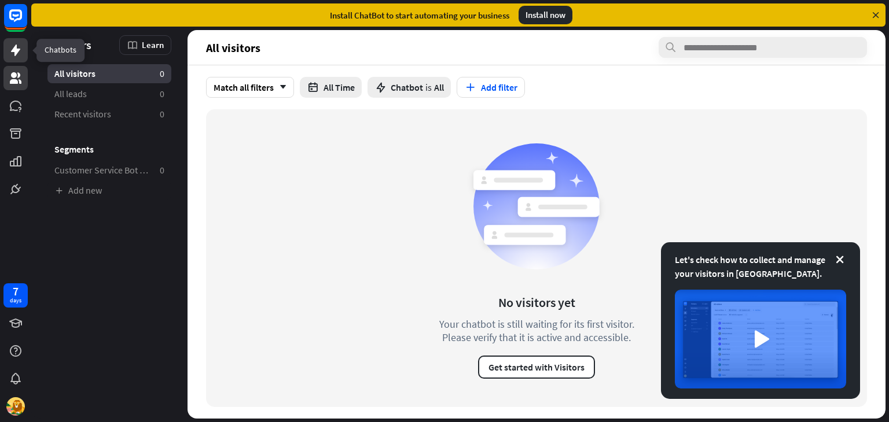
click at [16, 58] on link at bounding box center [15, 50] width 24 height 24
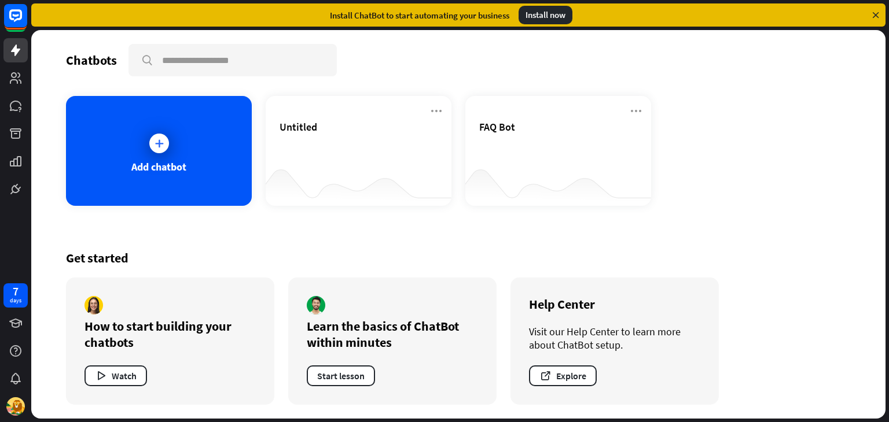
click at [878, 12] on icon at bounding box center [875, 15] width 10 height 10
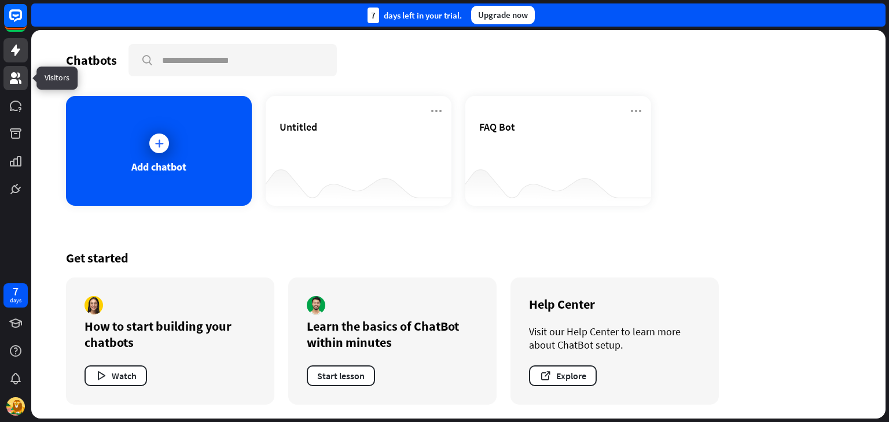
click at [12, 79] on icon at bounding box center [16, 78] width 14 height 14
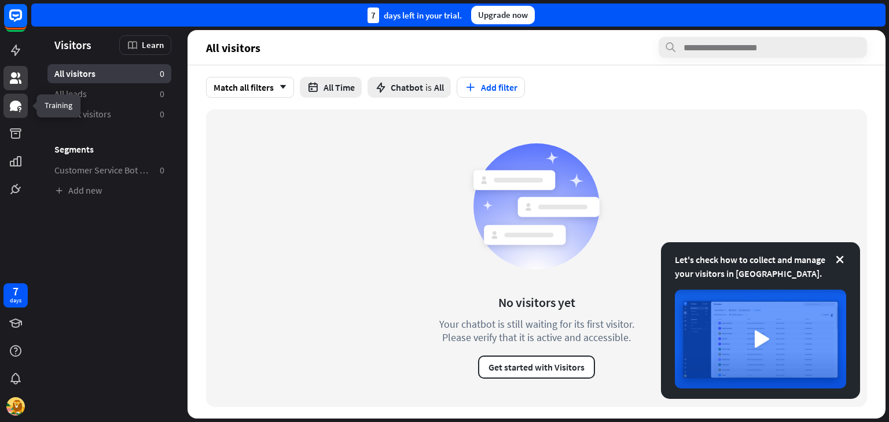
click at [6, 108] on link at bounding box center [15, 106] width 24 height 24
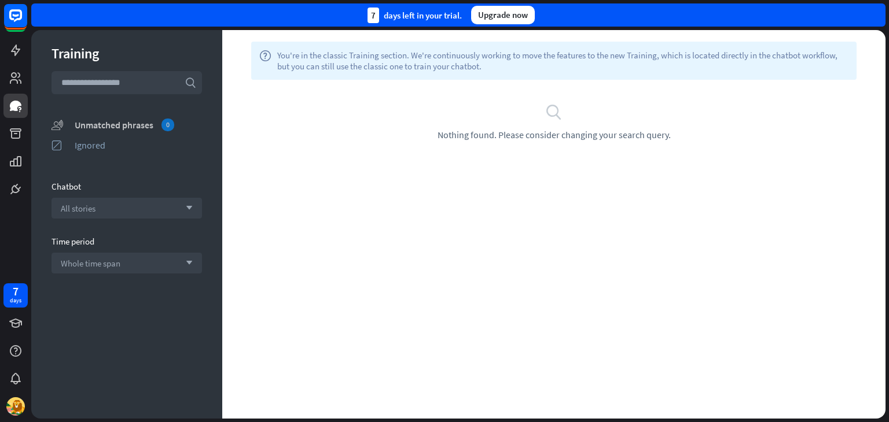
click at [137, 121] on div "Unmatched phrases 0" at bounding box center [138, 125] width 127 height 13
click at [9, 134] on icon at bounding box center [16, 134] width 14 height 14
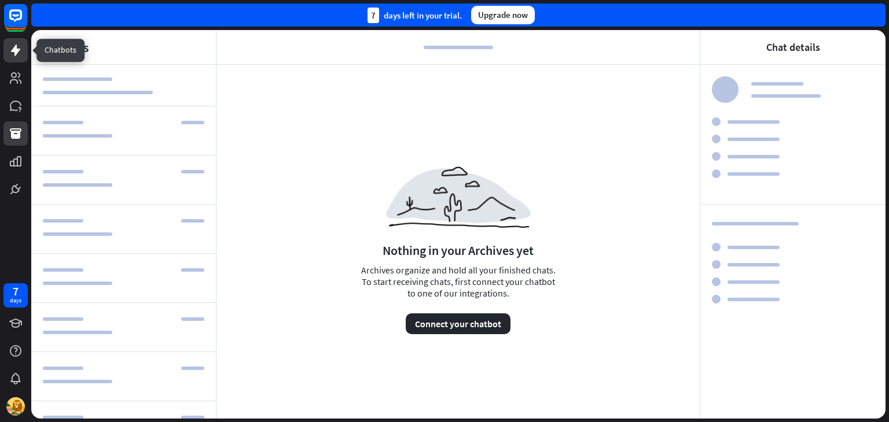
click at [10, 54] on icon at bounding box center [16, 50] width 14 height 14
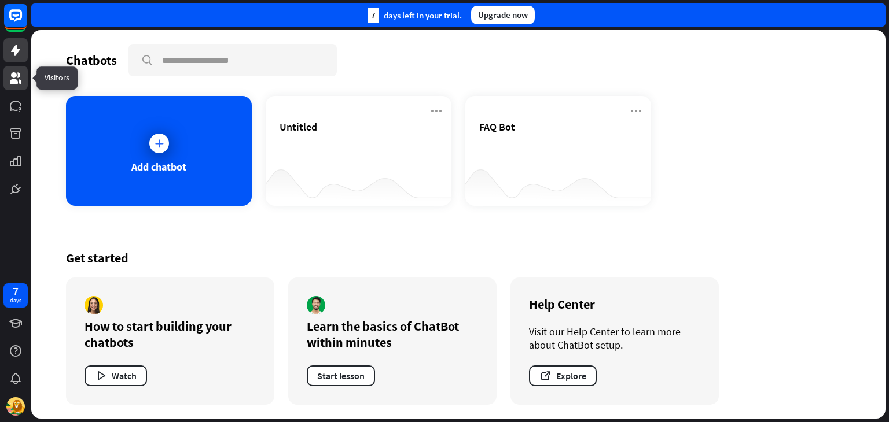
click at [14, 76] on icon at bounding box center [16, 78] width 12 height 12
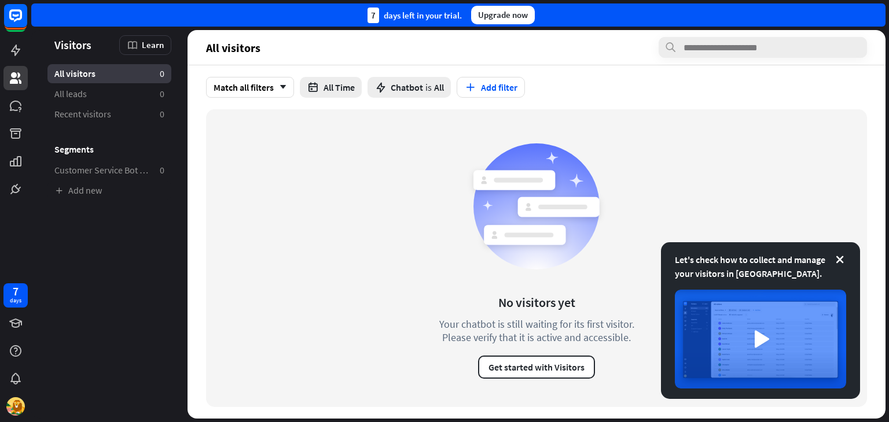
click at [21, 120] on div at bounding box center [15, 100] width 31 height 201
click at [19, 112] on icon at bounding box center [16, 106] width 14 height 14
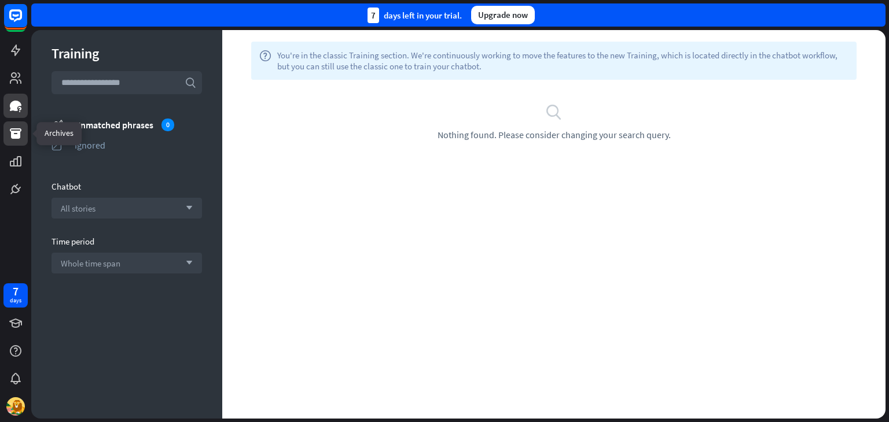
click at [19, 133] on icon at bounding box center [16, 133] width 12 height 10
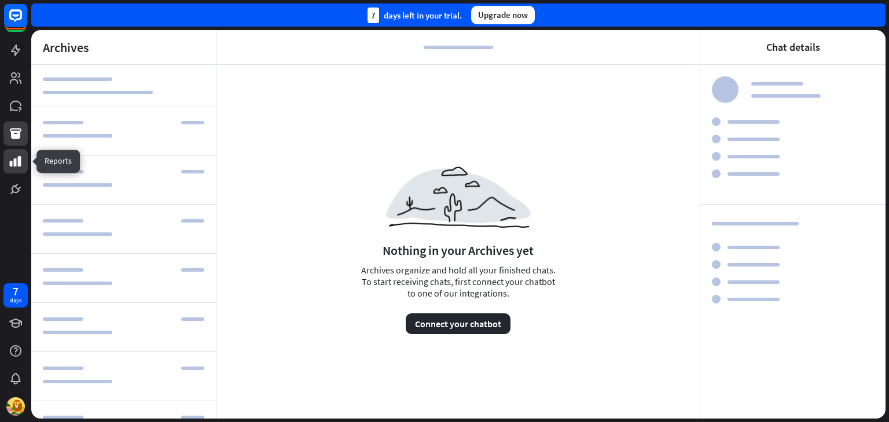
click at [16, 160] on icon at bounding box center [16, 161] width 12 height 10
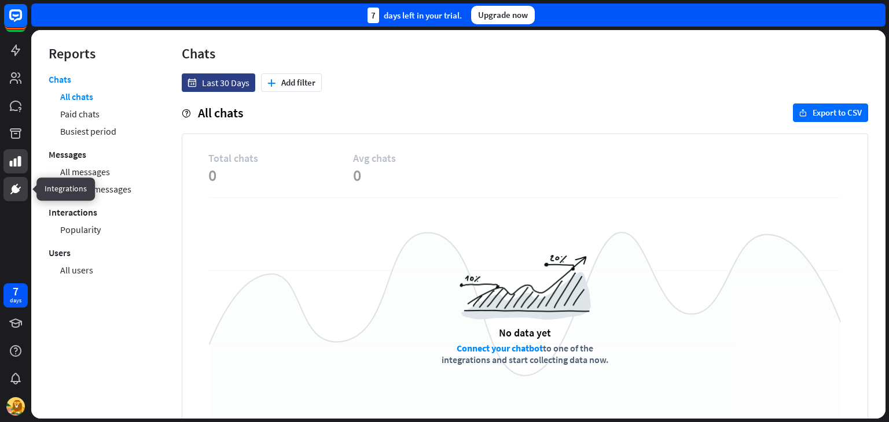
click at [16, 189] on icon at bounding box center [15, 189] width 7 height 7
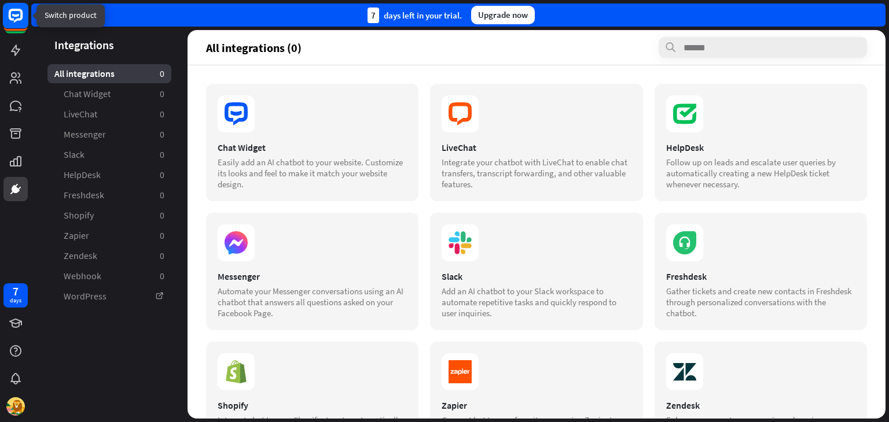
click at [12, 21] on rect at bounding box center [15, 15] width 25 height 25
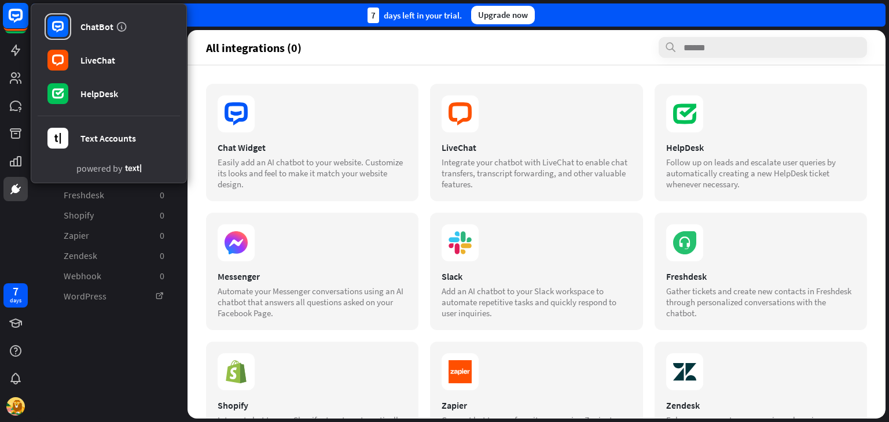
click at [12, 21] on rect at bounding box center [15, 15] width 25 height 25
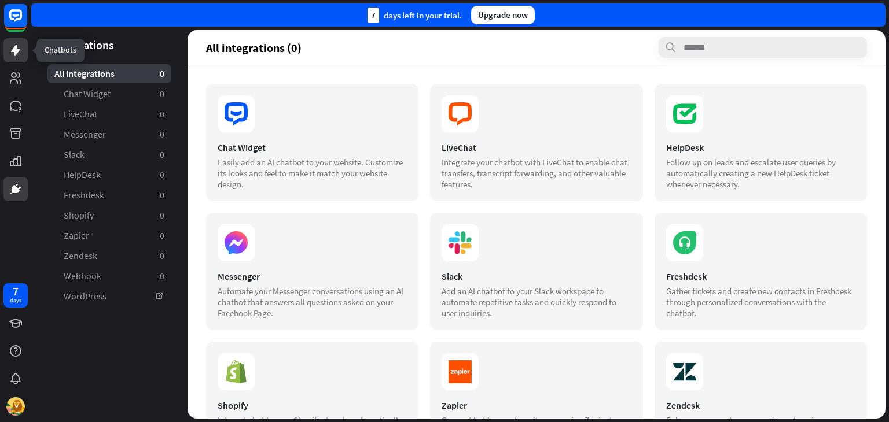
click at [10, 44] on icon at bounding box center [16, 50] width 14 height 14
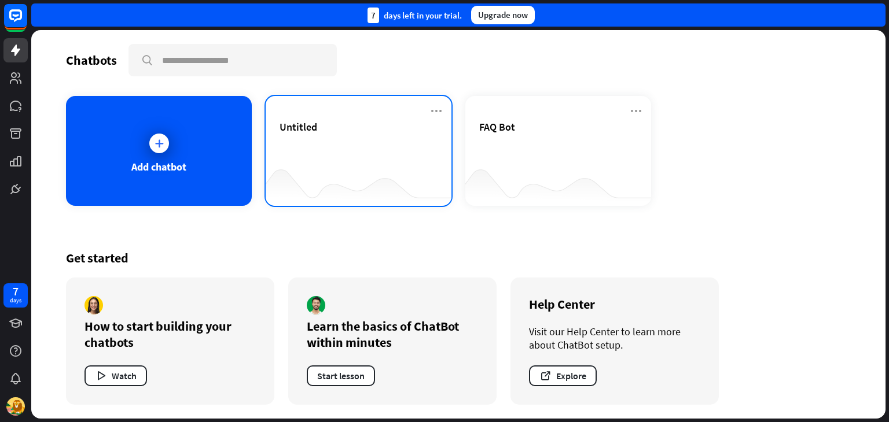
click at [424, 111] on div "Untitled" at bounding box center [359, 151] width 186 height 110
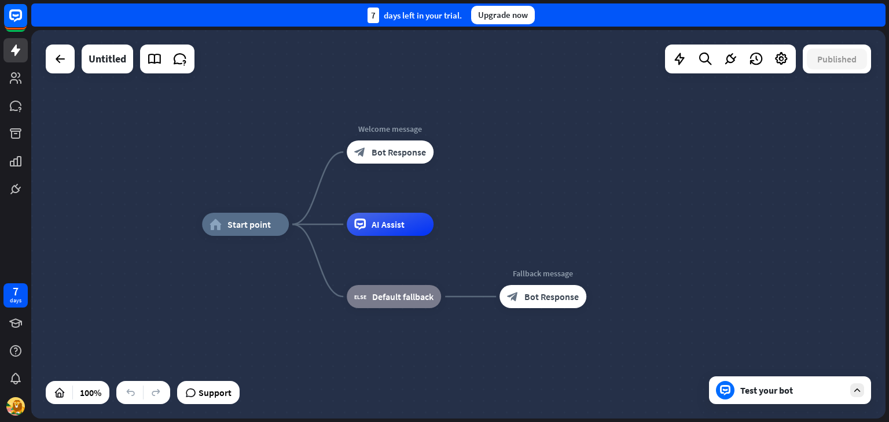
click at [46, 71] on div "Untitled" at bounding box center [120, 59] width 149 height 29
click at [62, 55] on icon at bounding box center [60, 59] width 14 height 14
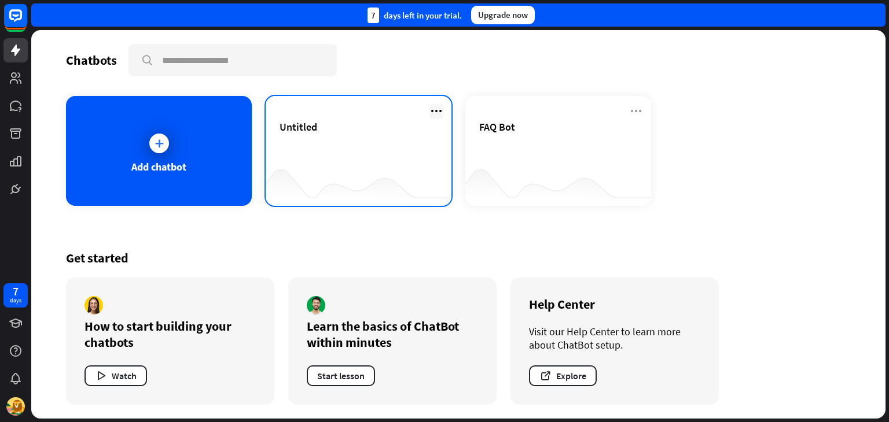
click at [433, 108] on icon at bounding box center [436, 111] width 14 height 14
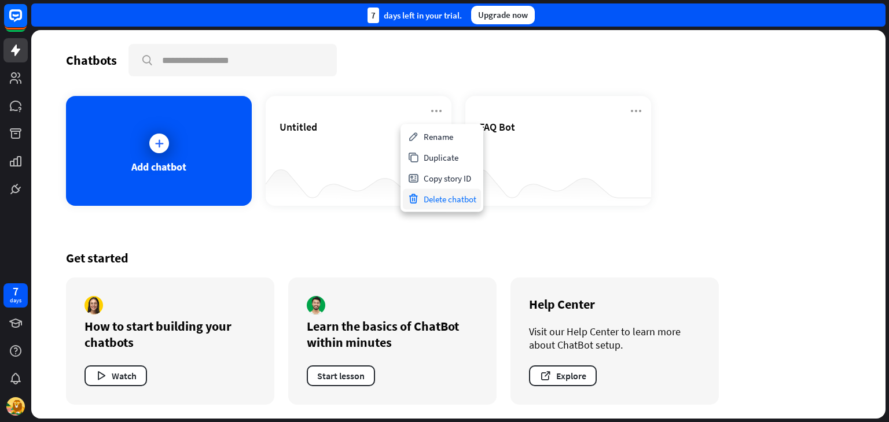
click at [445, 203] on div "Delete chatbot" at bounding box center [442, 199] width 78 height 21
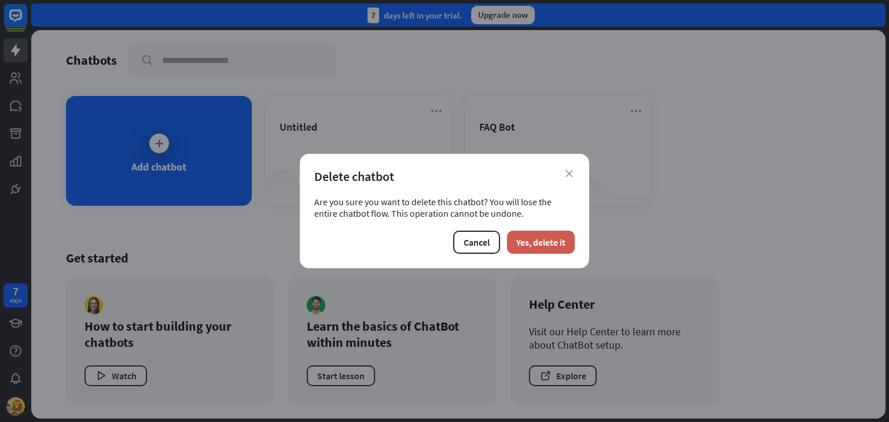
click at [537, 243] on button "Yes, delete it" at bounding box center [541, 242] width 68 height 23
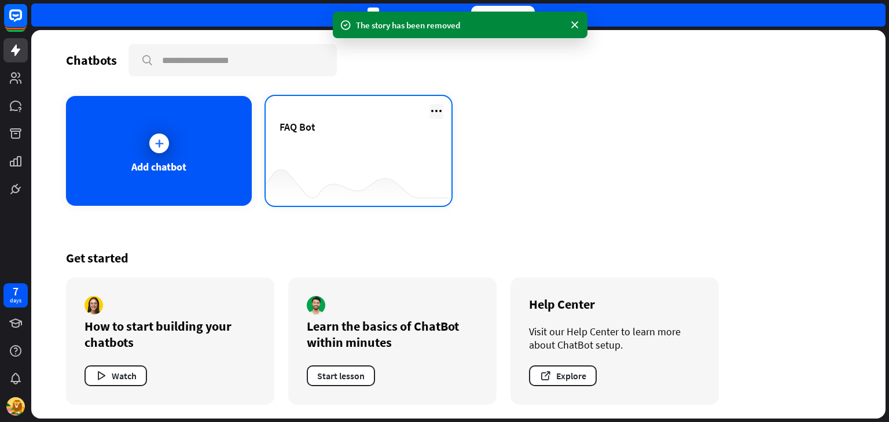
click at [430, 108] on icon at bounding box center [436, 111] width 14 height 14
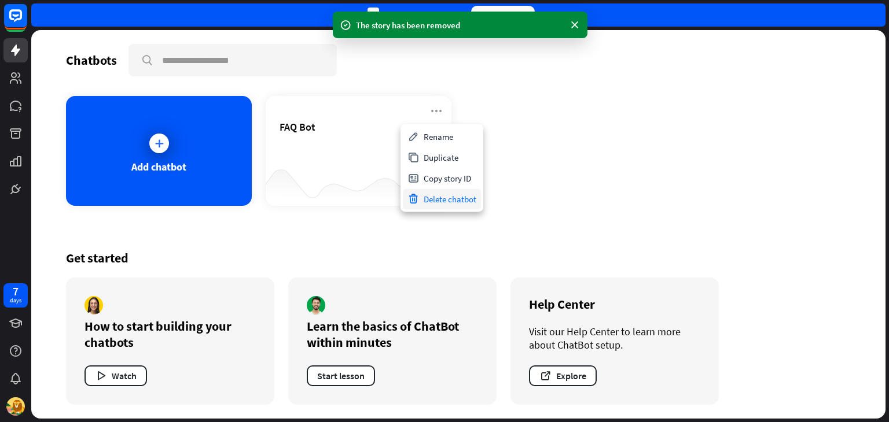
click at [447, 202] on div "Delete chatbot" at bounding box center [442, 199] width 78 height 21
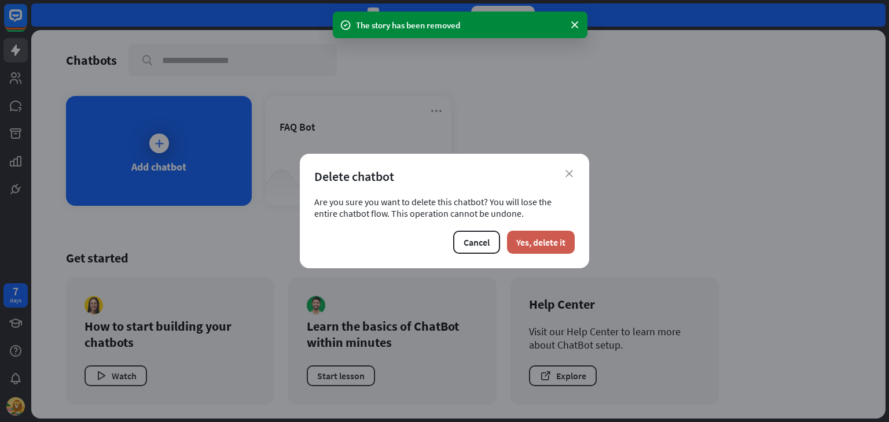
click at [528, 243] on button "Yes, delete it" at bounding box center [541, 242] width 68 height 23
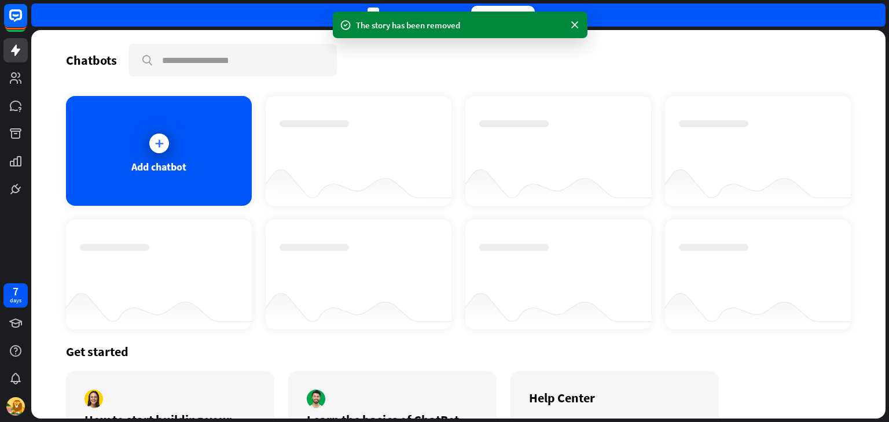
click at [176, 138] on div "Add chatbot" at bounding box center [159, 151] width 186 height 110
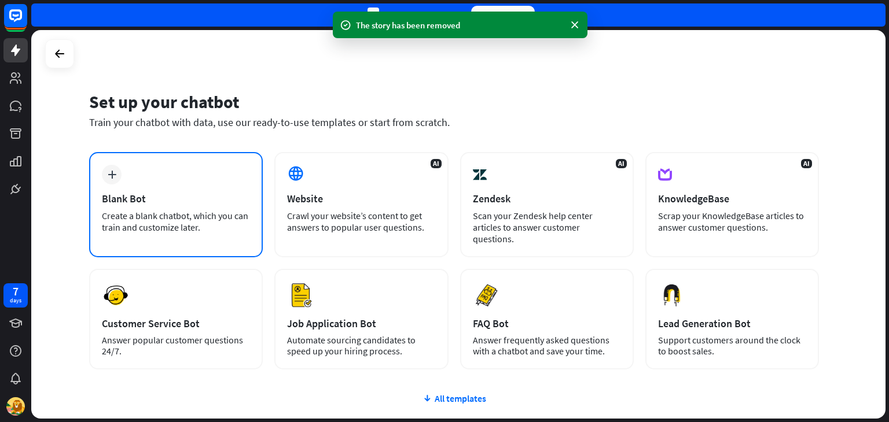
click at [171, 197] on div "Blank Bot" at bounding box center [176, 198] width 148 height 13
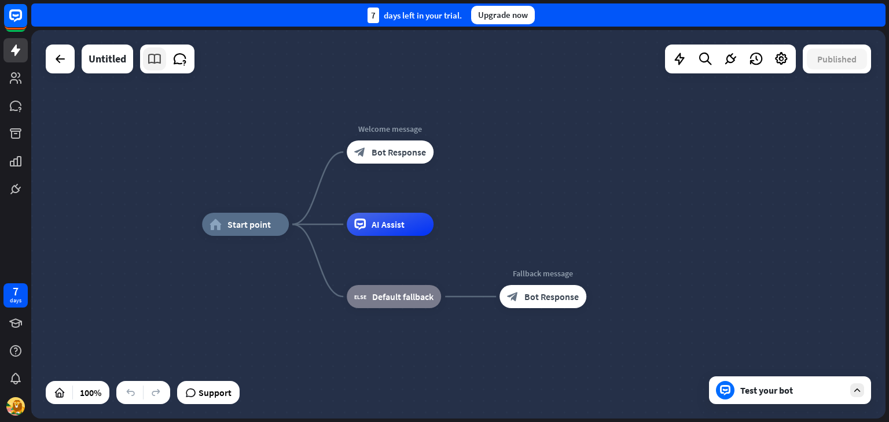
click at [157, 57] on icon at bounding box center [154, 58] width 15 height 15
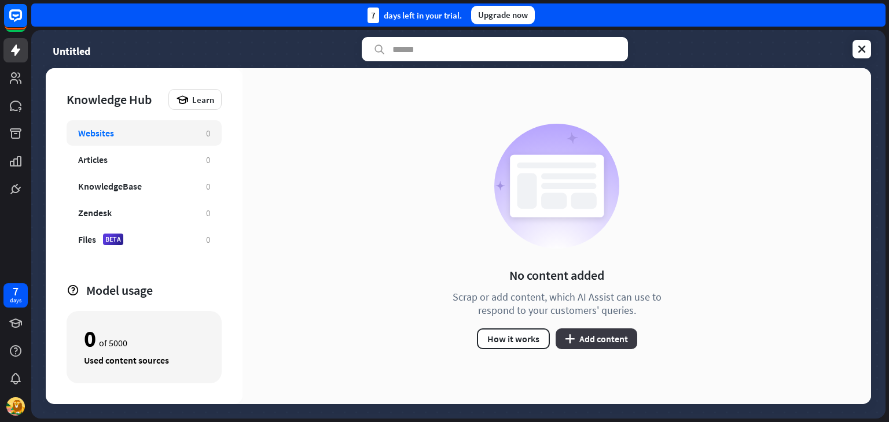
click at [580, 341] on button "plus Add content" at bounding box center [596, 339] width 82 height 21
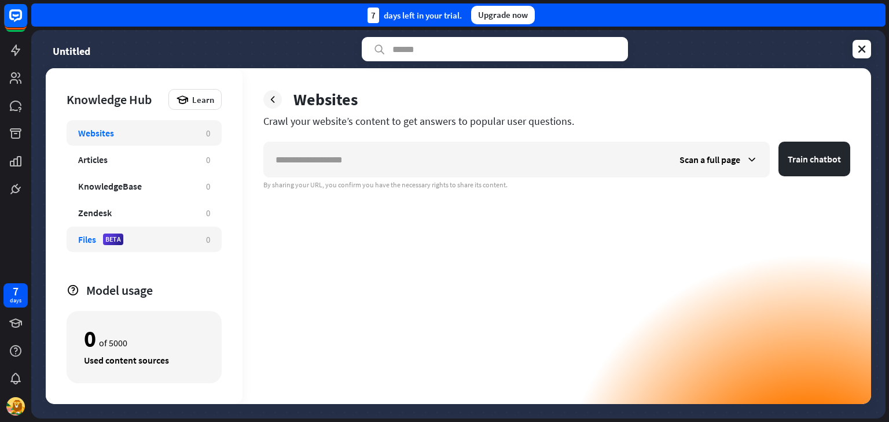
click at [110, 237] on div "BETA" at bounding box center [113, 240] width 20 height 12
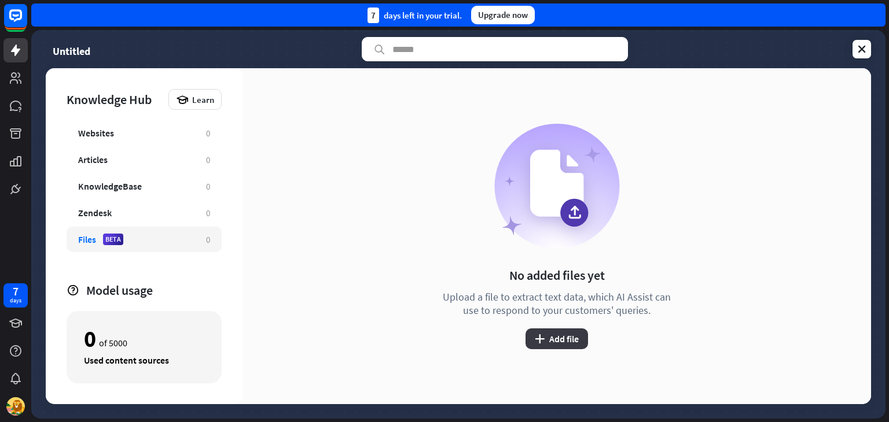
click at [565, 343] on button "plus Add file" at bounding box center [556, 339] width 62 height 21
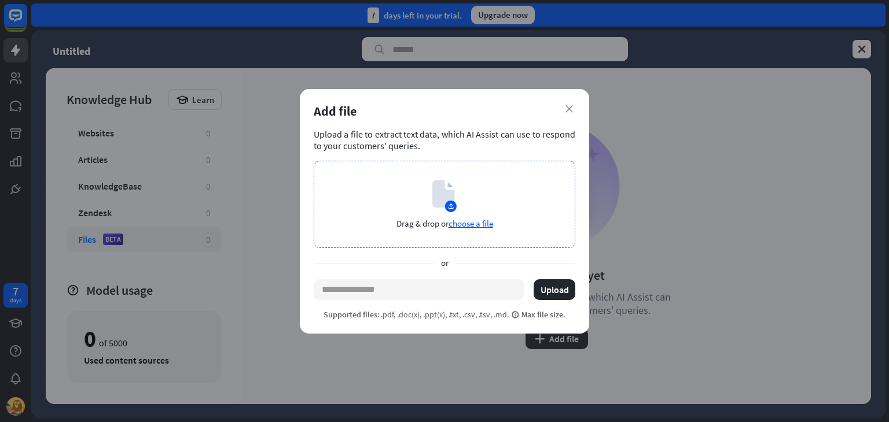
click at [456, 218] on span "choose a file" at bounding box center [470, 223] width 45 height 11
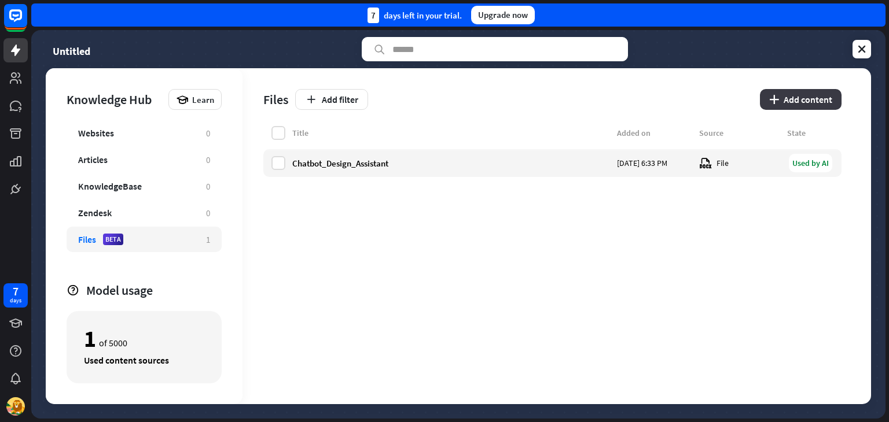
click at [823, 102] on button "plus Add content" at bounding box center [801, 99] width 82 height 21
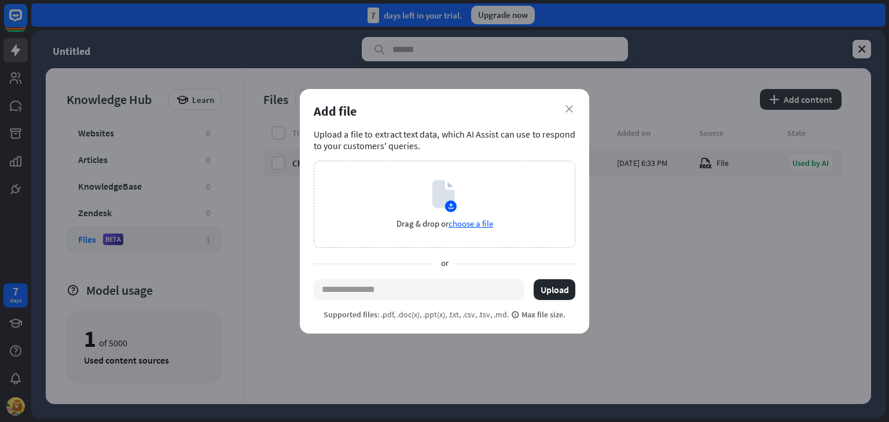
click at [642, 329] on div "close Add file Upload a file to extract text data, which AI Assist can use to r…" at bounding box center [444, 211] width 889 height 422
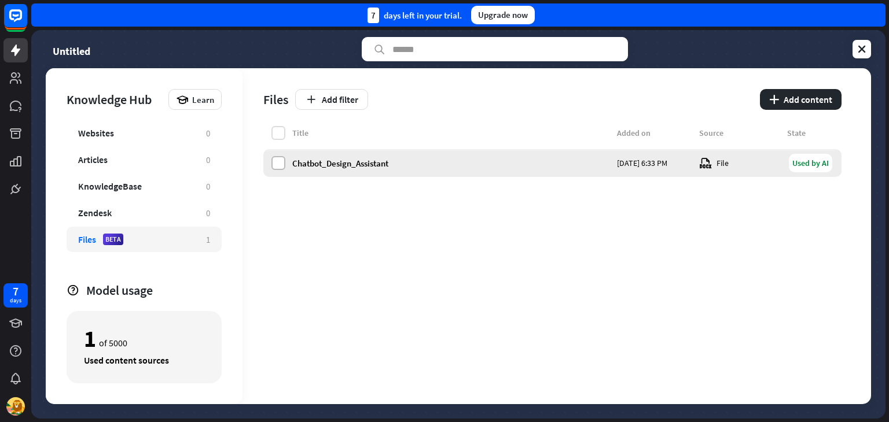
click at [282, 164] on label at bounding box center [278, 163] width 14 height 14
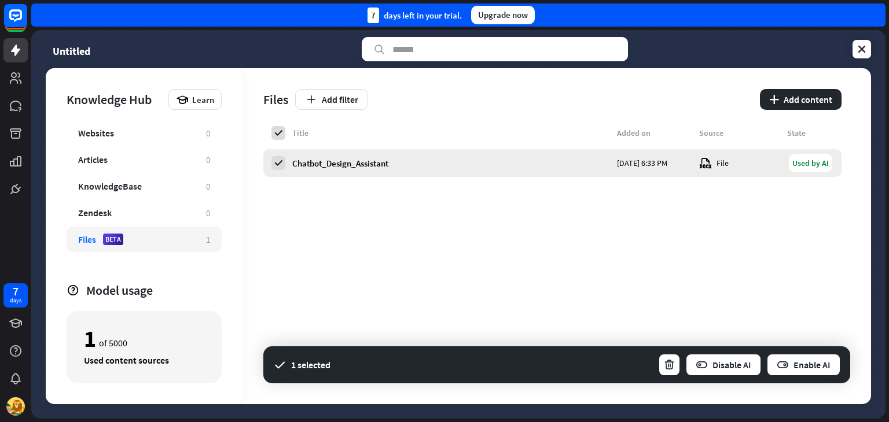
click at [811, 160] on div "Used by AI" at bounding box center [810, 163] width 43 height 19
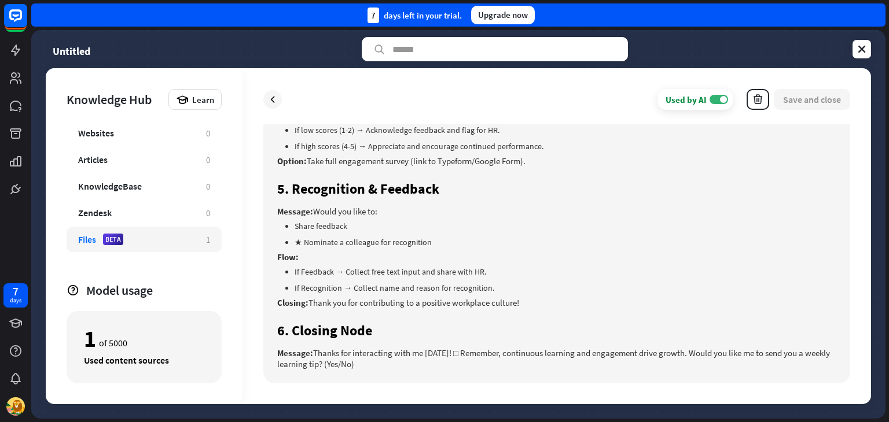
scroll to position [738, 0]
click at [279, 95] on div at bounding box center [272, 99] width 19 height 19
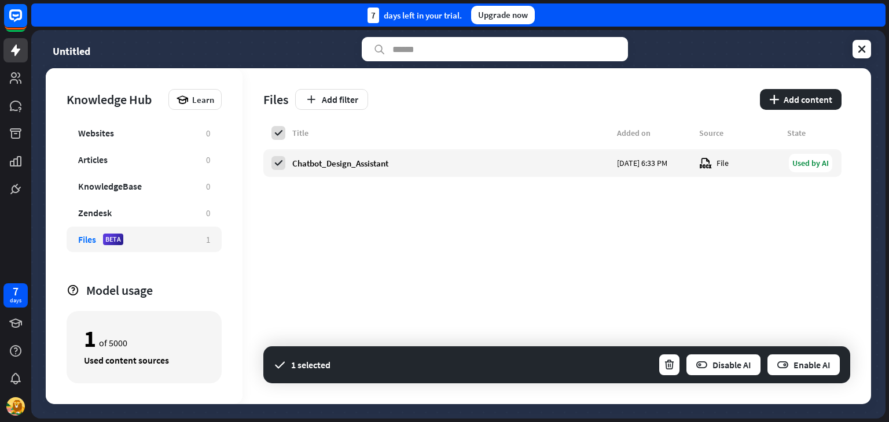
click at [346, 225] on div "Title Added on Source State Chatbot_Design_Assistant Today 6:33 PM File Used by…" at bounding box center [552, 265] width 578 height 278
click at [861, 45] on icon at bounding box center [862, 49] width 12 height 12
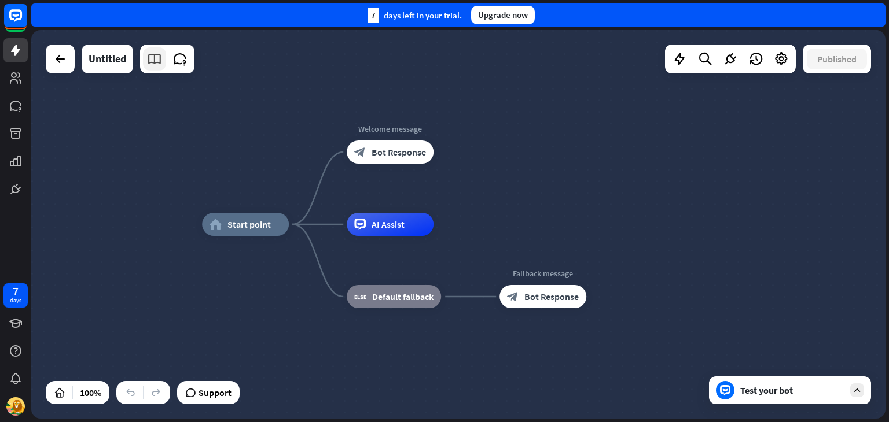
click at [160, 63] on icon at bounding box center [154, 58] width 15 height 15
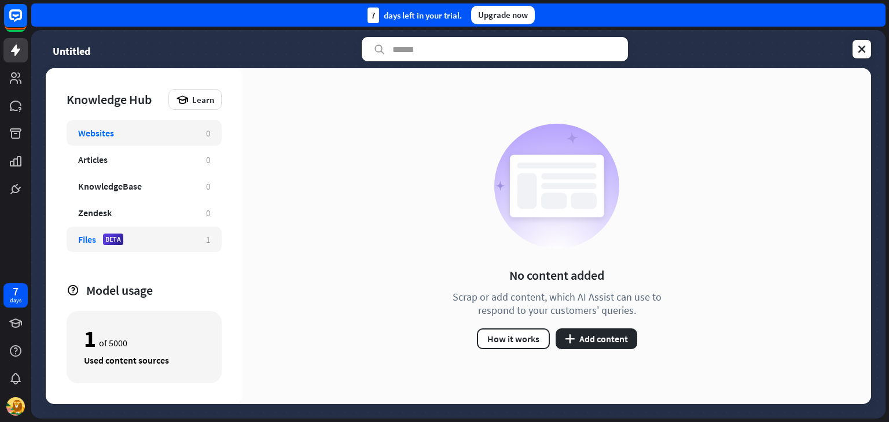
click at [174, 234] on div "Files BETA" at bounding box center [136, 240] width 116 height 12
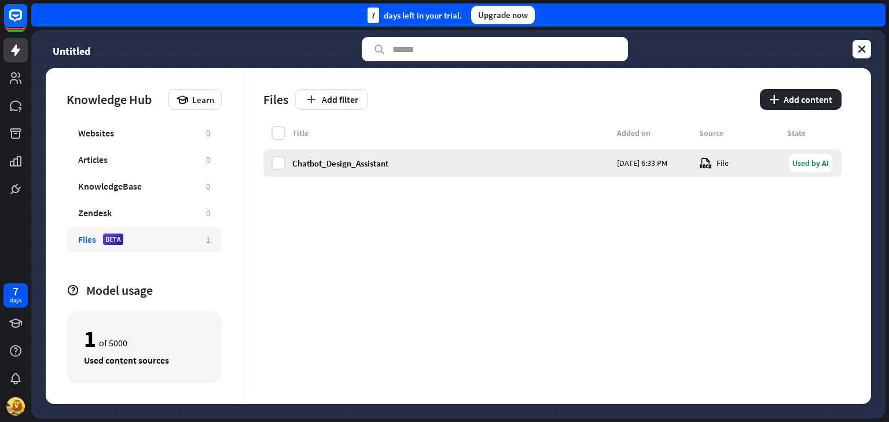
click at [269, 165] on div "Chatbot_Design_Assistant Today 6:33 PM File Used by AI" at bounding box center [552, 163] width 578 height 28
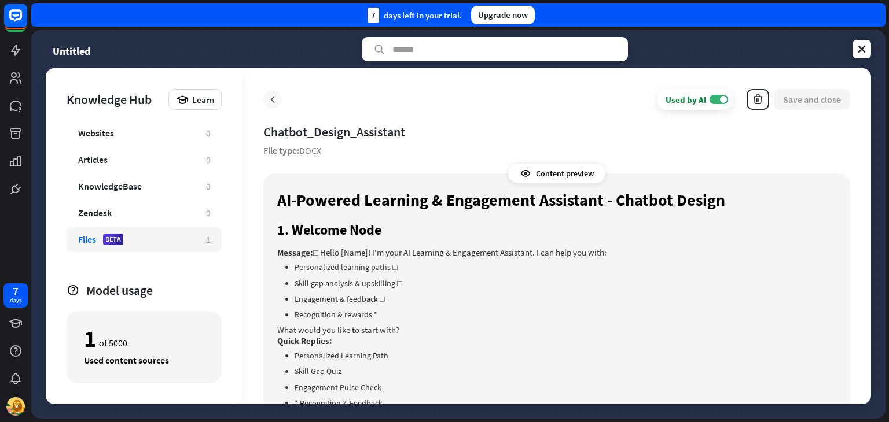
click at [268, 98] on icon at bounding box center [273, 100] width 12 height 12
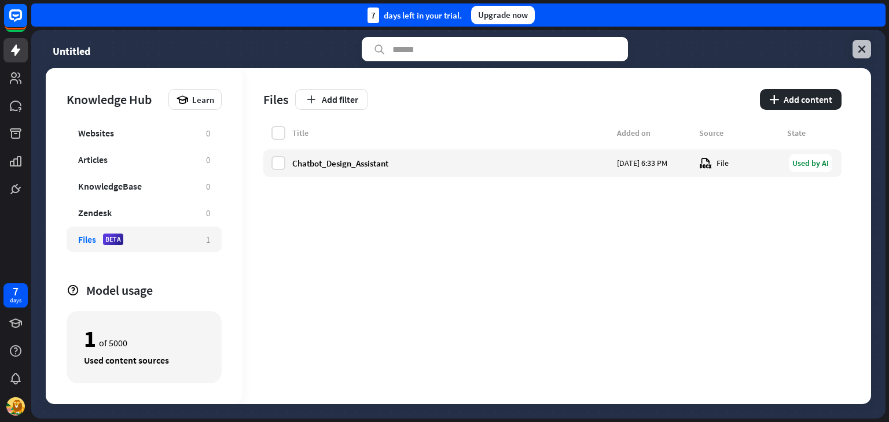
click at [859, 40] on link at bounding box center [861, 49] width 19 height 19
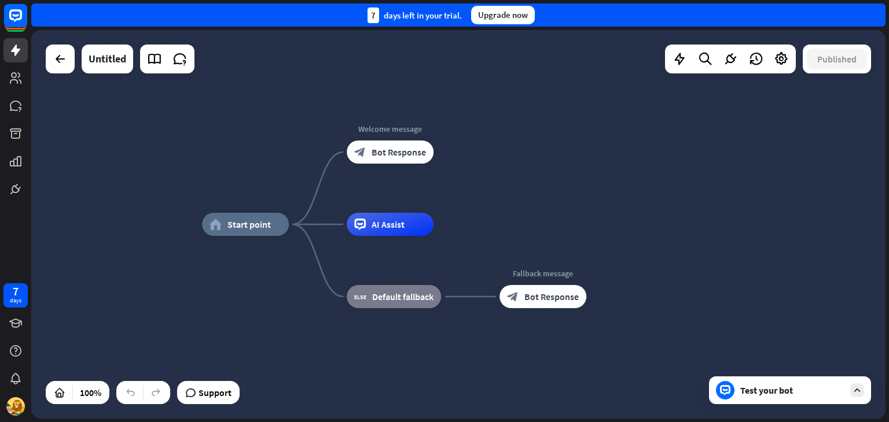
click at [766, 397] on div "Test your bot" at bounding box center [790, 391] width 162 height 28
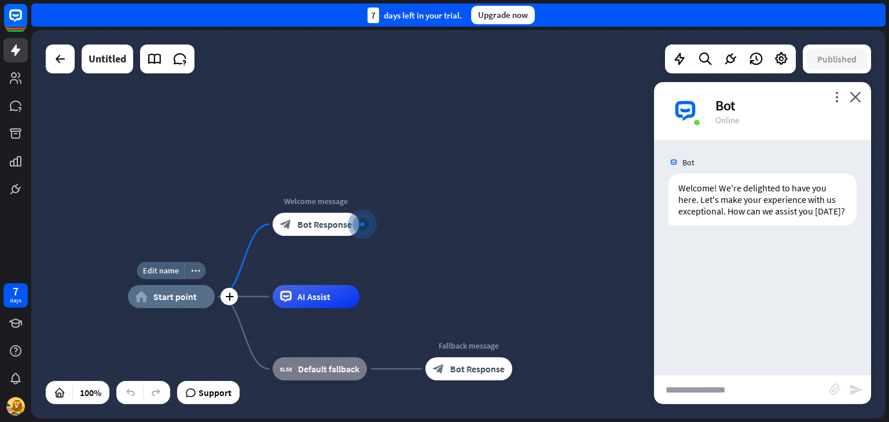
click at [137, 308] on div "Edit name more_horiz plus home_2 Start point" at bounding box center [171, 296] width 87 height 23
click at [164, 274] on span "Edit name" at bounding box center [161, 271] width 36 height 10
type input "**********"
click at [444, 288] on div "home_2 Start point Welcome message block_bot_response Bot Response AI Assist bl…" at bounding box center [458, 224] width 854 height 389
click at [856, 99] on icon "close" at bounding box center [855, 96] width 12 height 11
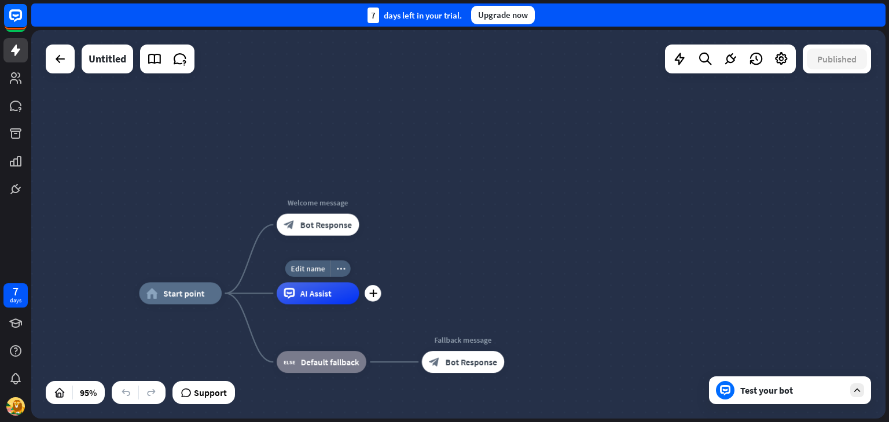
drag, startPoint x: 190, startPoint y: 297, endPoint x: 255, endPoint y: 264, distance: 72.4
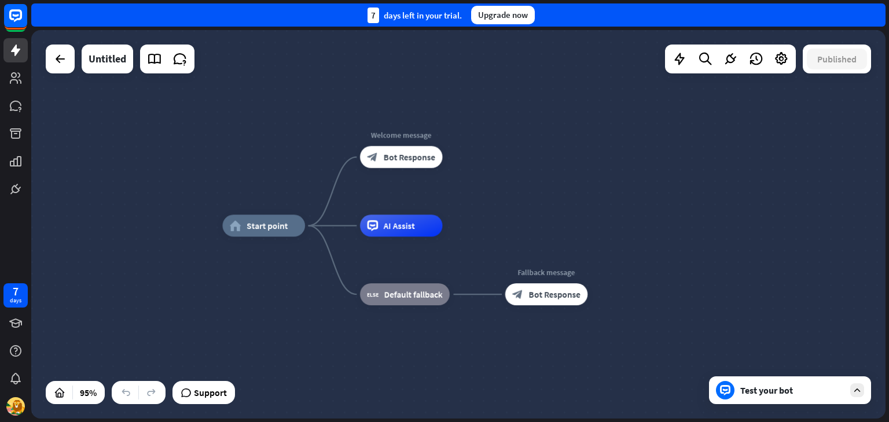
drag, startPoint x: 384, startPoint y: 260, endPoint x: 464, endPoint y: 190, distance: 106.2
click at [464, 190] on div "home_2 Start point Welcome message block_bot_response Bot Response AI Assist bl…" at bounding box center [458, 224] width 854 height 389
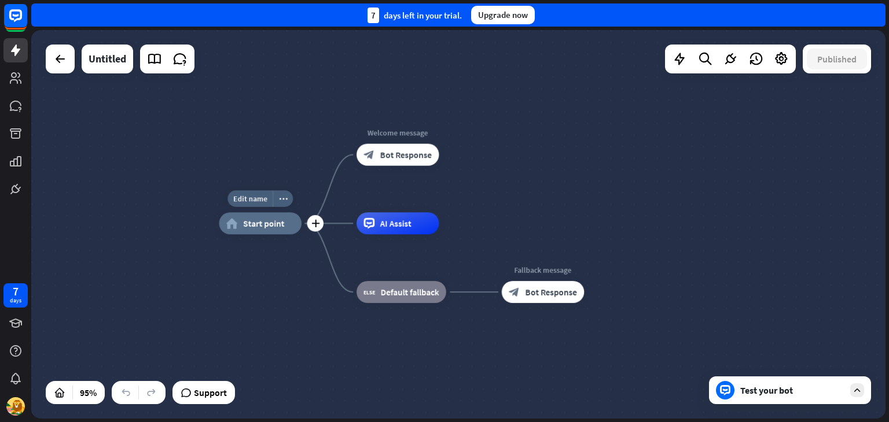
click at [264, 224] on span "Start point" at bounding box center [263, 223] width 41 height 11
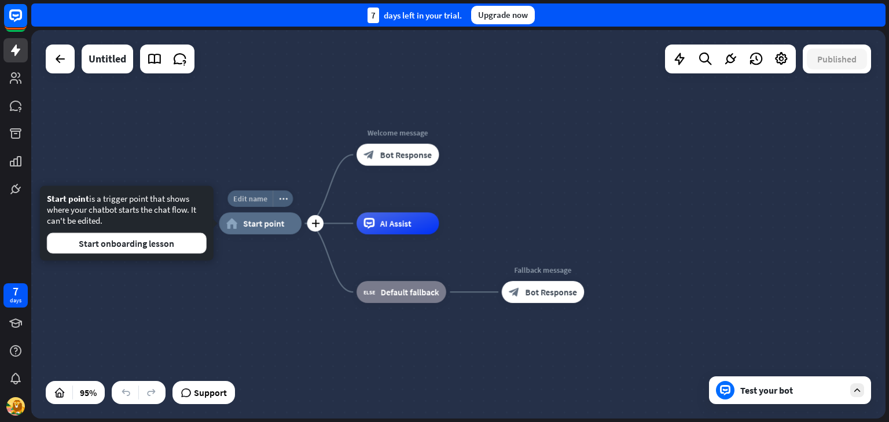
click at [261, 196] on span "Edit name" at bounding box center [250, 199] width 34 height 10
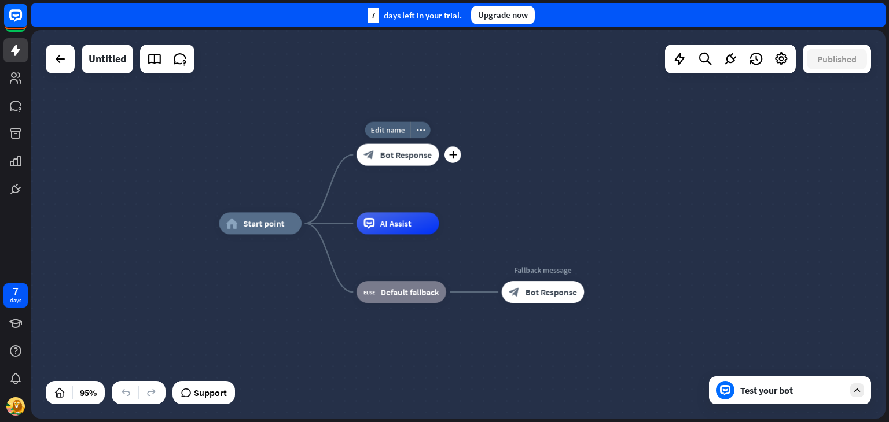
click at [397, 166] on div "Edit name more_horiz plus block_bot_response Bot Response" at bounding box center [397, 155] width 83 height 22
click at [396, 161] on div "block_bot_response Bot Response" at bounding box center [397, 155] width 83 height 22
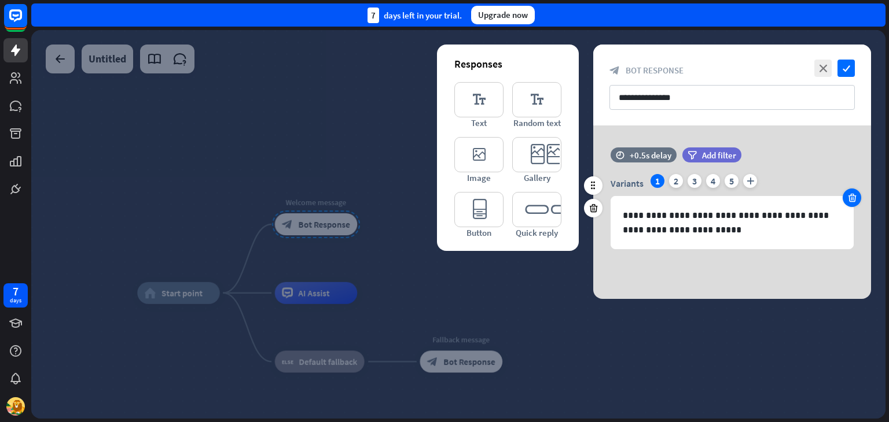
click at [856, 200] on icon at bounding box center [851, 198] width 11 height 10
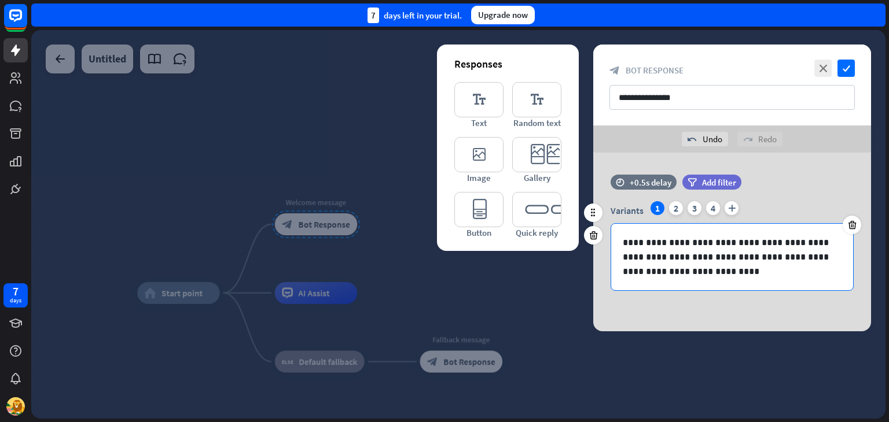
click at [845, 235] on div "**********" at bounding box center [732, 257] width 242 height 67
click at [848, 230] on div at bounding box center [851, 225] width 19 height 19
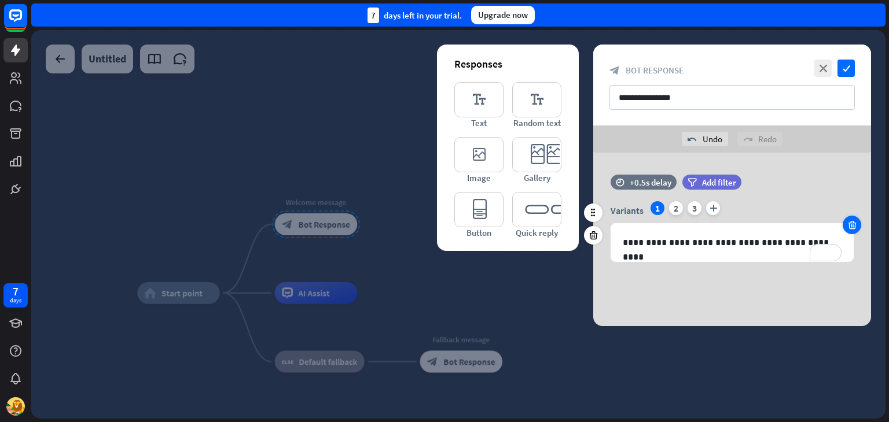
click at [852, 227] on icon at bounding box center [851, 225] width 11 height 10
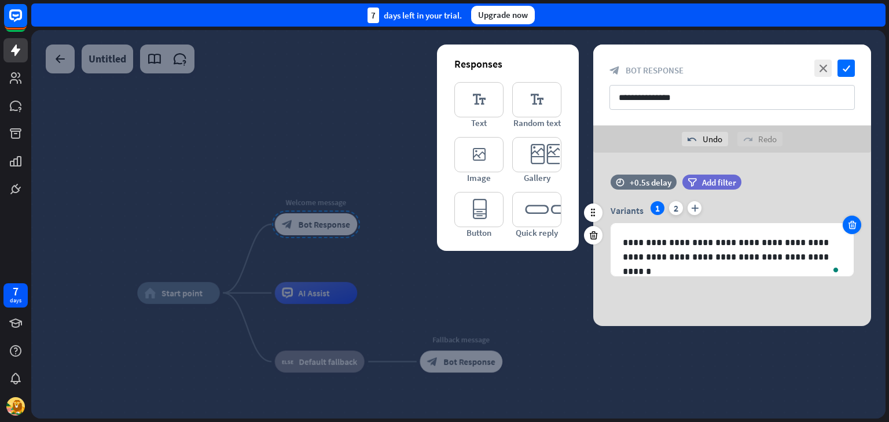
click at [852, 227] on icon at bounding box center [851, 225] width 11 height 10
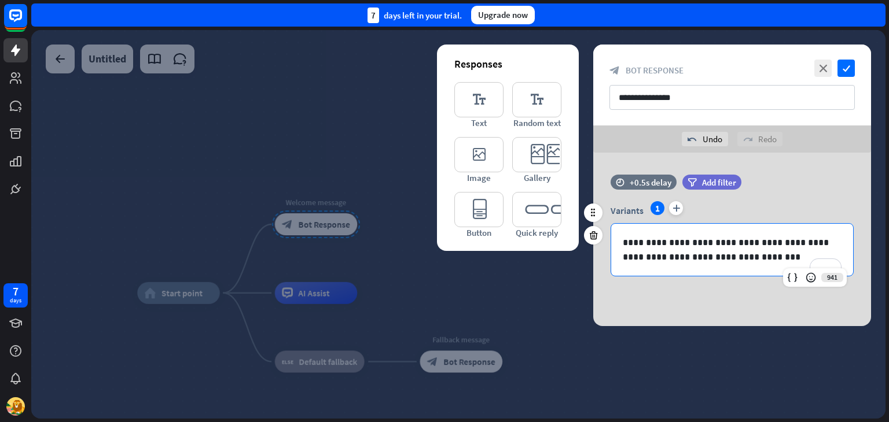
click at [756, 253] on p "**********" at bounding box center [732, 249] width 219 height 29
click at [497, 207] on icon "editor_button" at bounding box center [478, 209] width 49 height 35
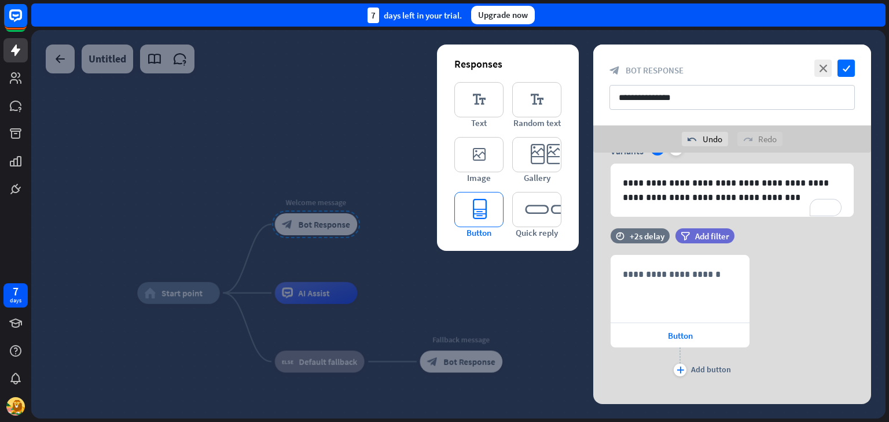
scroll to position [74, 0]
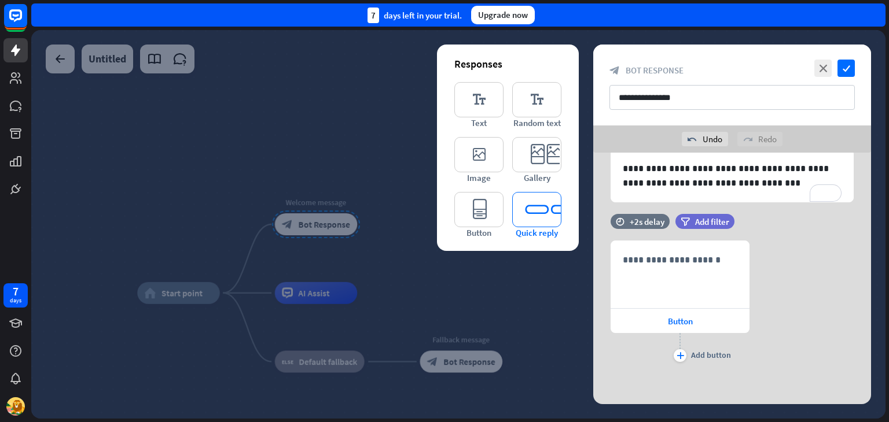
click at [551, 209] on icon "editor_quick_replies" at bounding box center [536, 209] width 49 height 35
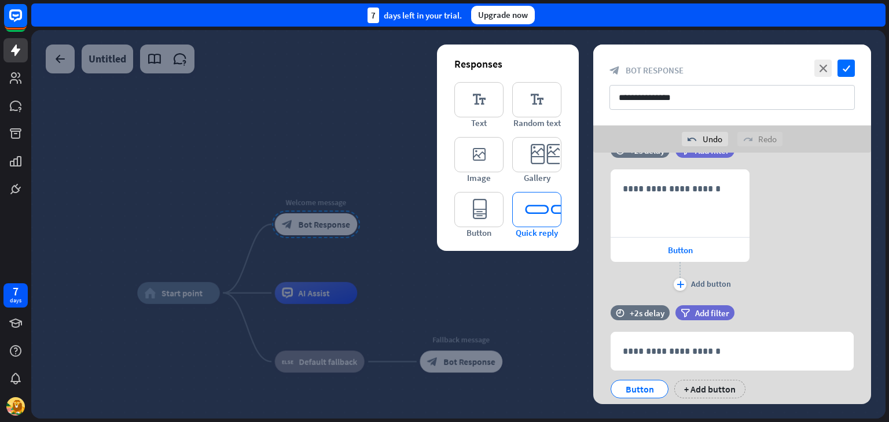
scroll to position [179, 0]
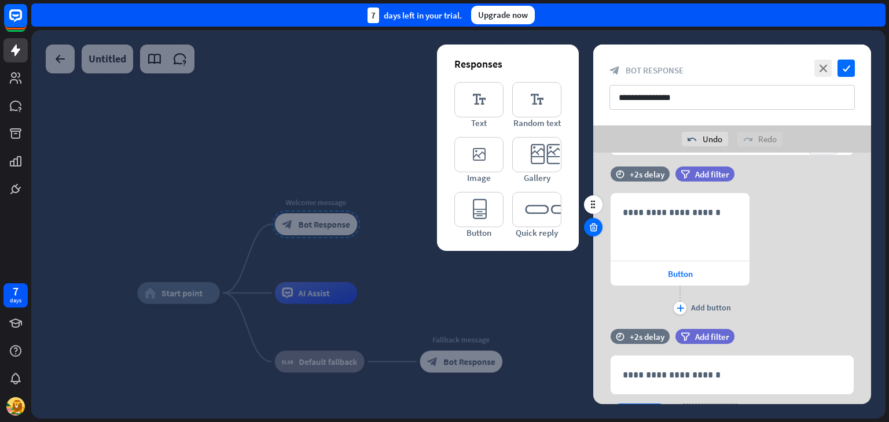
click at [592, 225] on icon at bounding box center [593, 227] width 11 height 10
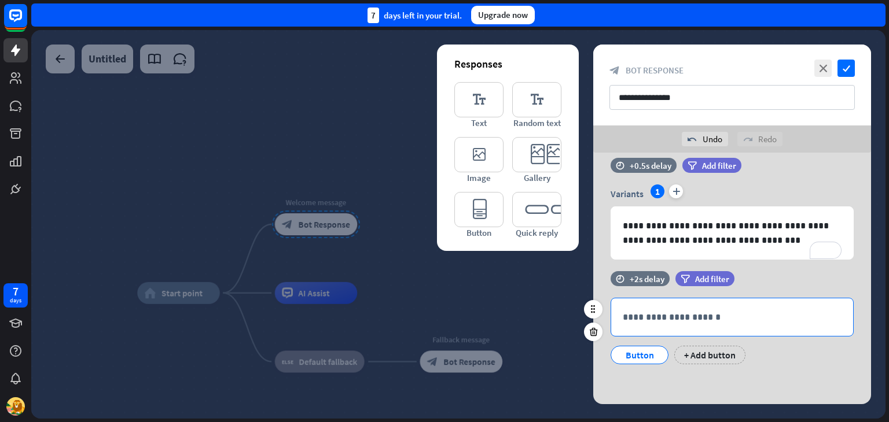
click at [712, 315] on p "**********" at bounding box center [732, 317] width 219 height 14
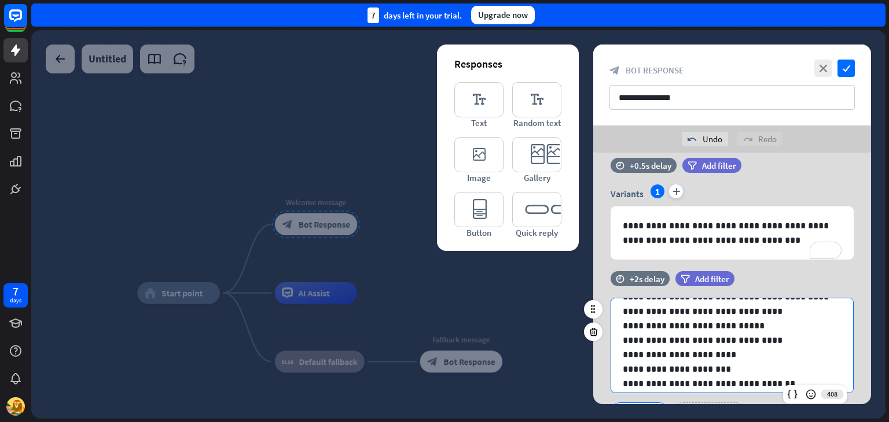
scroll to position [30, 0]
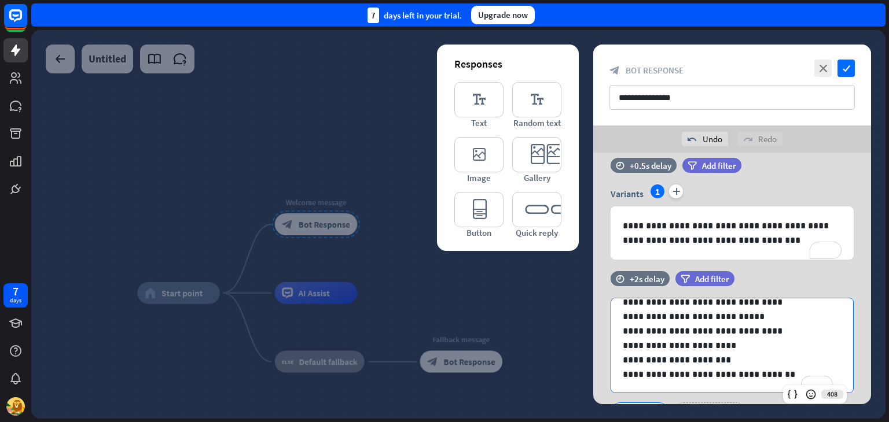
click at [587, 227] on div "**********" at bounding box center [732, 279] width 307 height 252
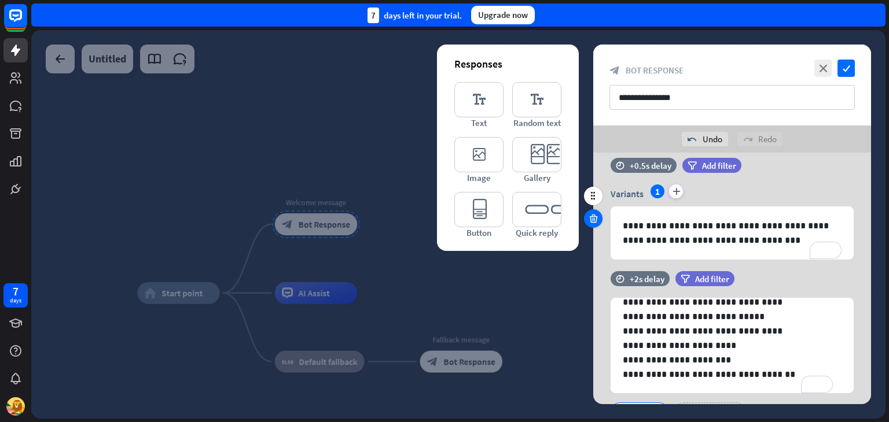
click at [592, 220] on icon at bounding box center [593, 218] width 11 height 10
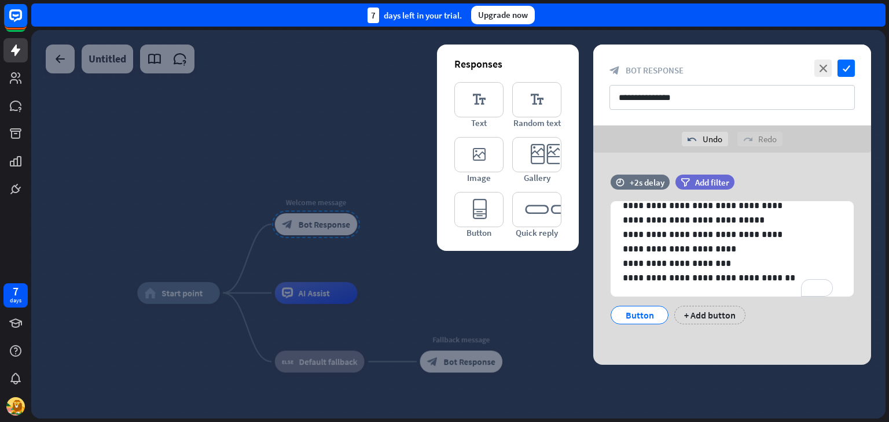
scroll to position [0, 0]
click at [653, 318] on div "Button" at bounding box center [639, 315] width 38 height 17
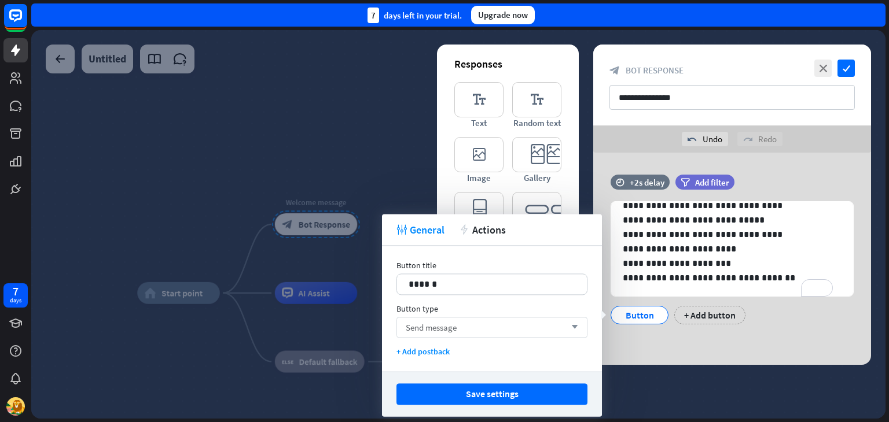
click at [558, 325] on div "Send message arrow_down" at bounding box center [491, 327] width 191 height 21
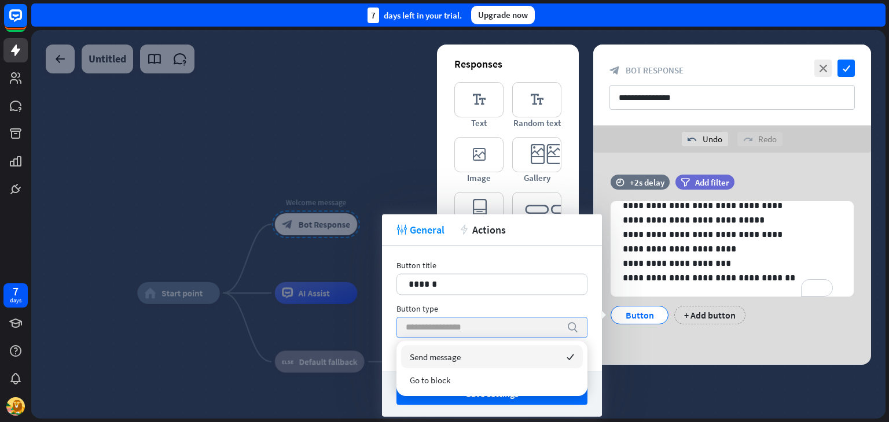
click at [558, 325] on input "search" at bounding box center [483, 328] width 155 height 20
click at [387, 186] on div at bounding box center [458, 224] width 854 height 389
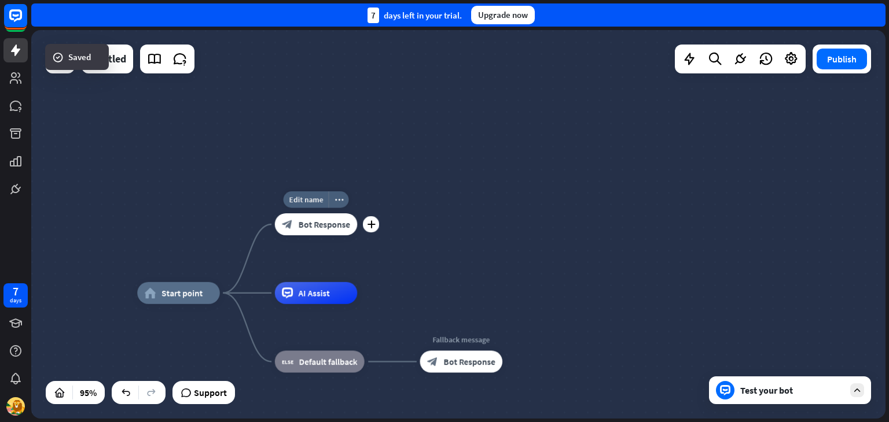
click at [314, 226] on span "Bot Response" at bounding box center [324, 224] width 51 height 11
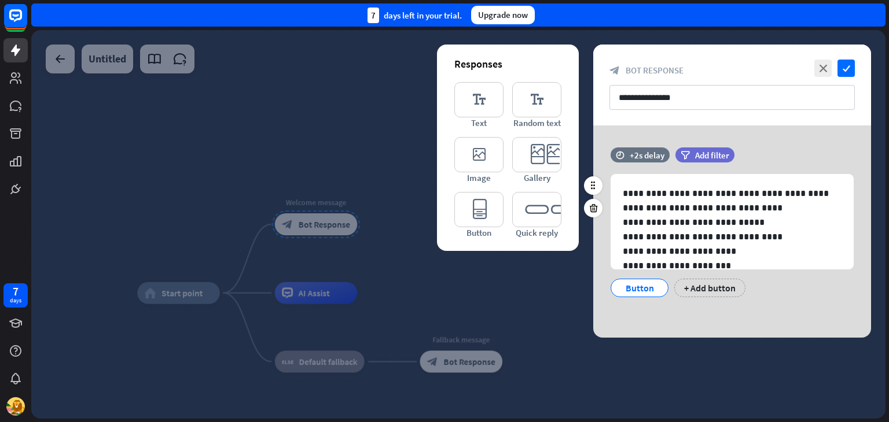
click at [635, 292] on div "Button" at bounding box center [639, 287] width 38 height 17
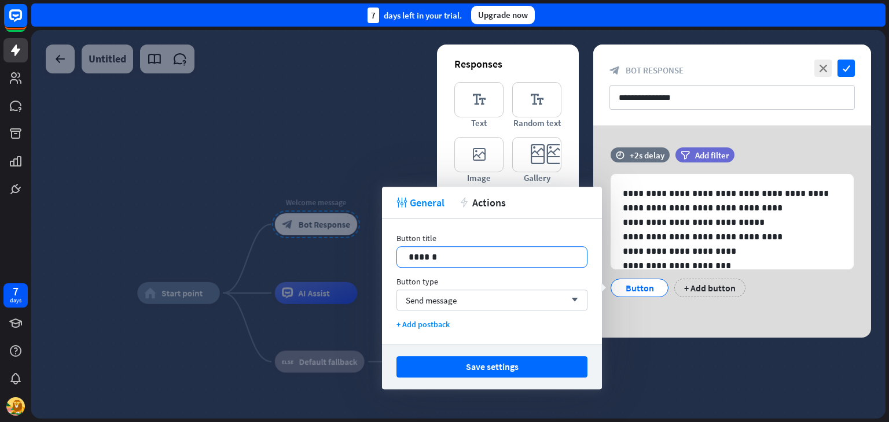
click at [505, 263] on p "******" at bounding box center [491, 257] width 167 height 14
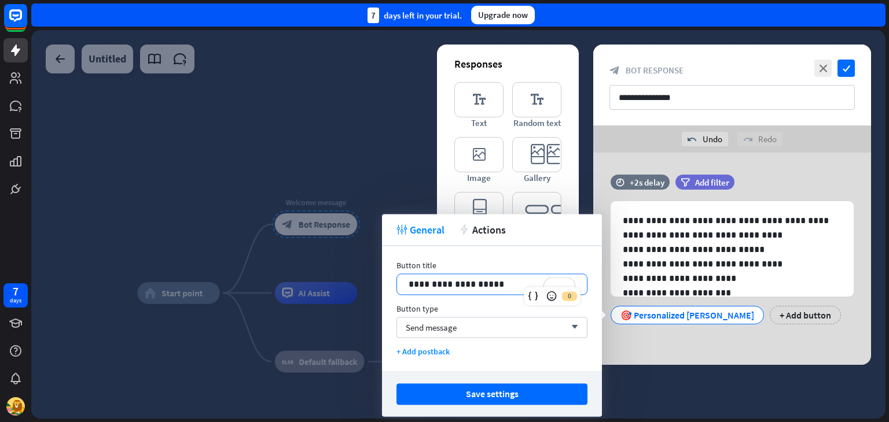
click at [423, 288] on p "**********" at bounding box center [491, 284] width 167 height 14
click at [483, 286] on p "**********" at bounding box center [491, 284] width 167 height 14
click at [410, 290] on p "**********" at bounding box center [491, 284] width 167 height 14
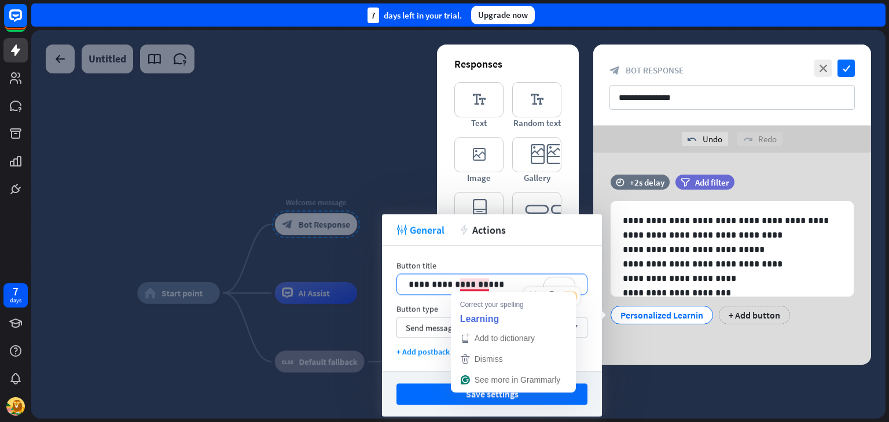
click at [477, 288] on p "**********" at bounding box center [491, 284] width 167 height 14
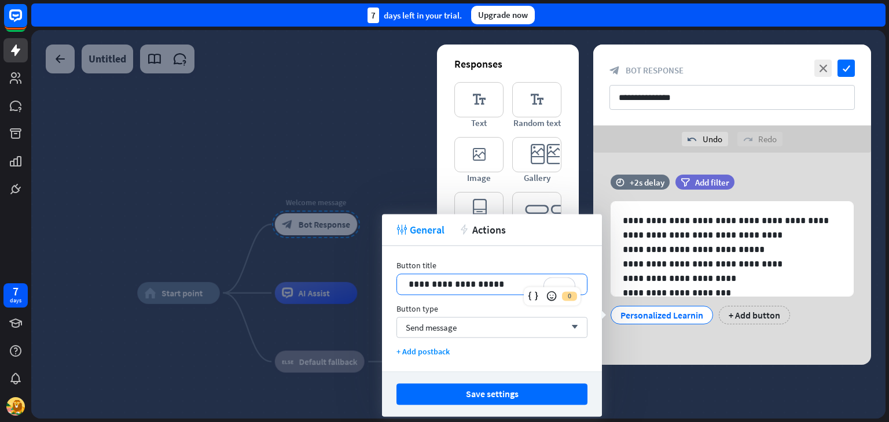
click at [458, 288] on p "**********" at bounding box center [491, 284] width 167 height 14
drag, startPoint x: 465, startPoint y: 271, endPoint x: 464, endPoint y: 283, distance: 12.8
click at [465, 278] on div "**********" at bounding box center [491, 277] width 191 height 35
click at [463, 285] on p "**********" at bounding box center [491, 284] width 167 height 14
click at [480, 332] on div "Send message arrow_down" at bounding box center [491, 327] width 191 height 21
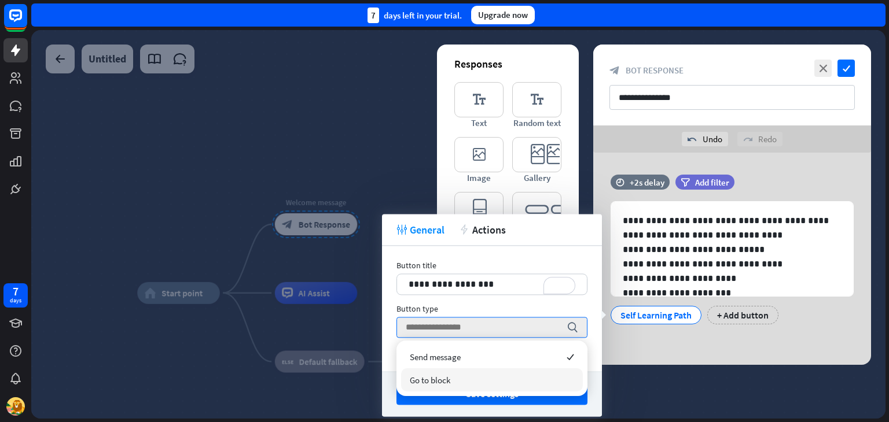
click at [473, 376] on div "Go to block" at bounding box center [492, 380] width 182 height 23
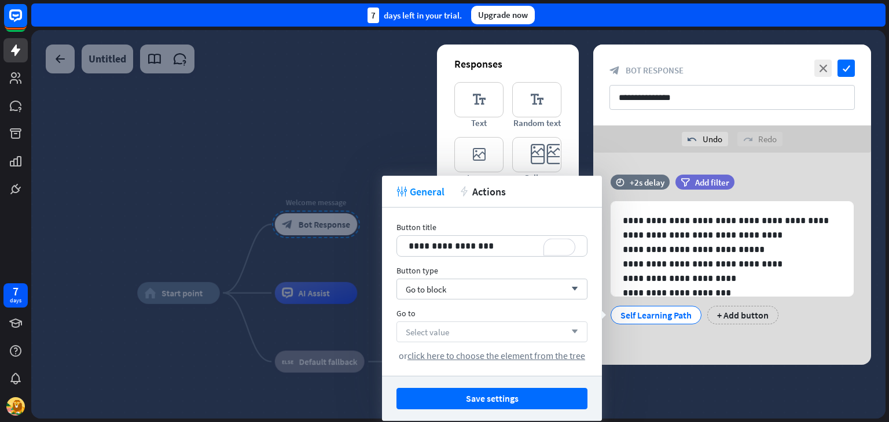
click at [474, 325] on div "Select value arrow_down" at bounding box center [491, 332] width 191 height 21
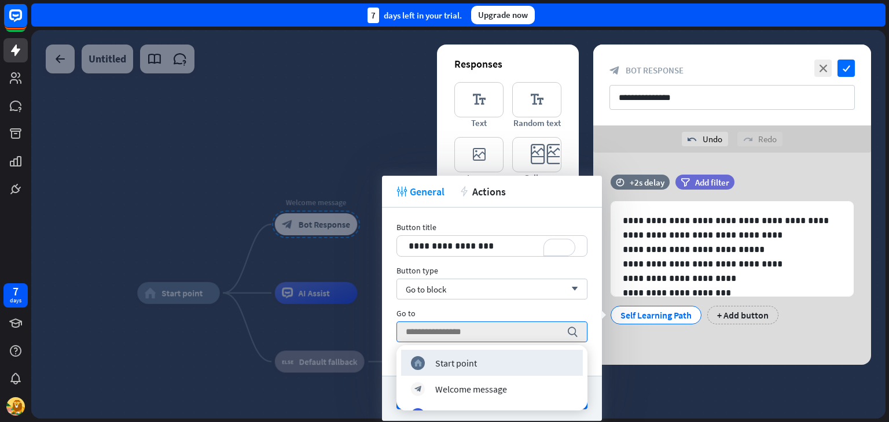
click at [653, 359] on div "**********" at bounding box center [732, 259] width 278 height 212
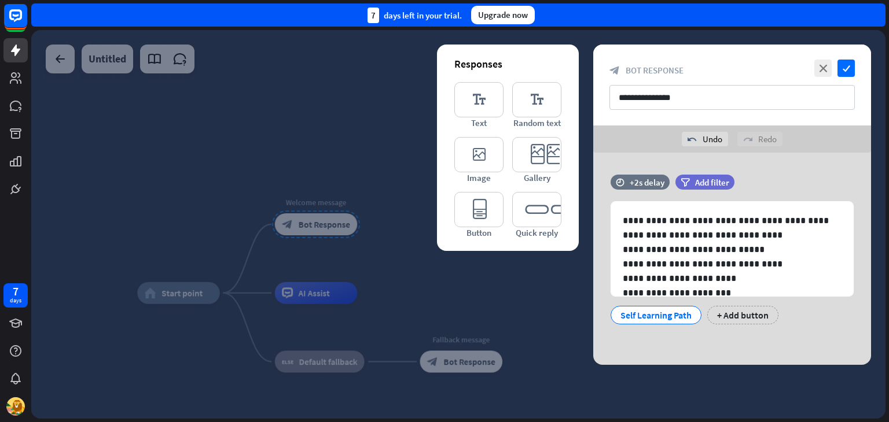
click at [510, 289] on div at bounding box center [458, 224] width 854 height 389
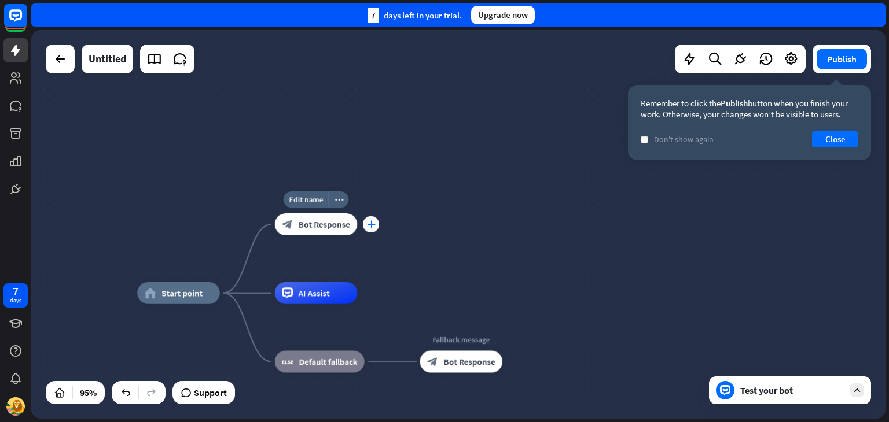
click at [375, 224] on div "plus" at bounding box center [371, 224] width 17 height 17
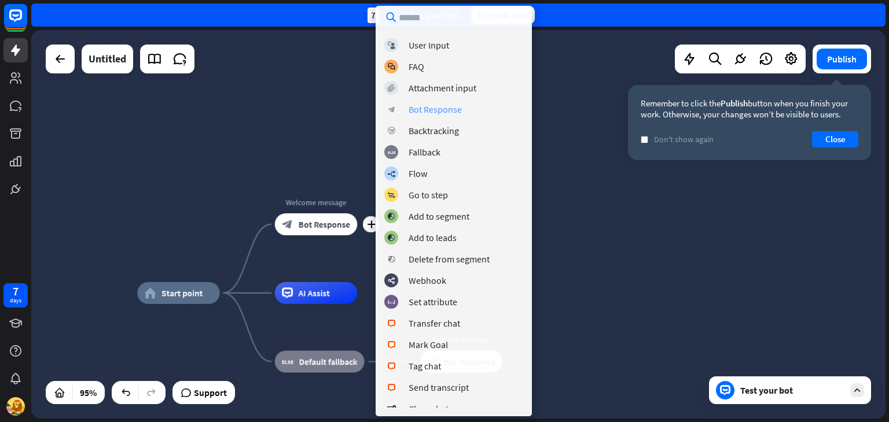
click at [432, 107] on div "Bot Response" at bounding box center [434, 110] width 53 height 12
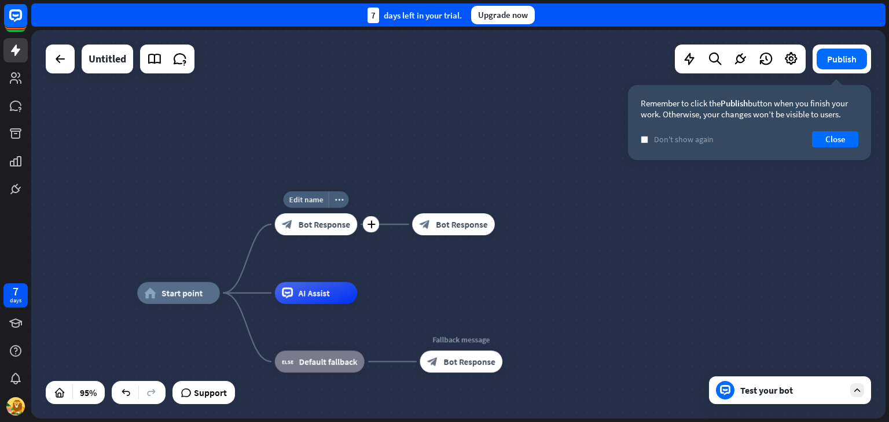
click at [329, 223] on span "Bot Response" at bounding box center [324, 224] width 51 height 11
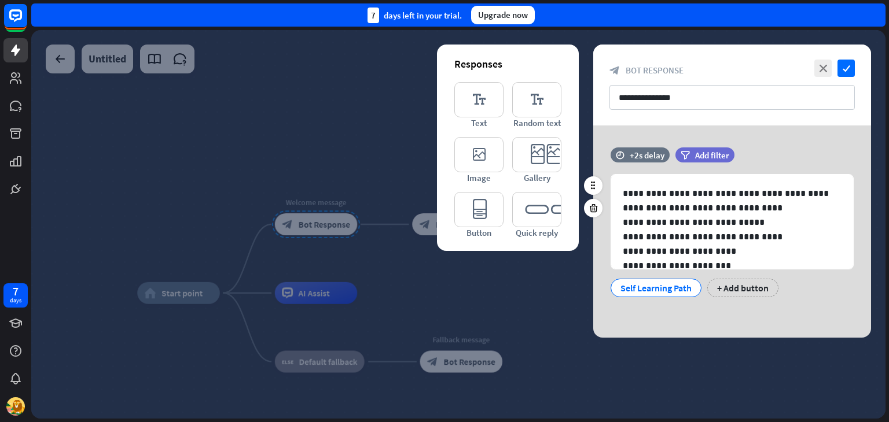
click at [642, 290] on div "Self Learning Path" at bounding box center [655, 287] width 71 height 17
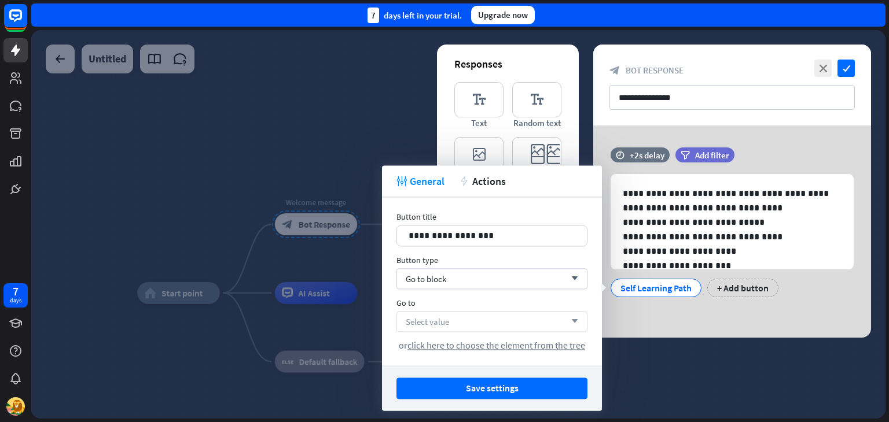
click at [555, 318] on div "Select value arrow_down" at bounding box center [491, 321] width 191 height 21
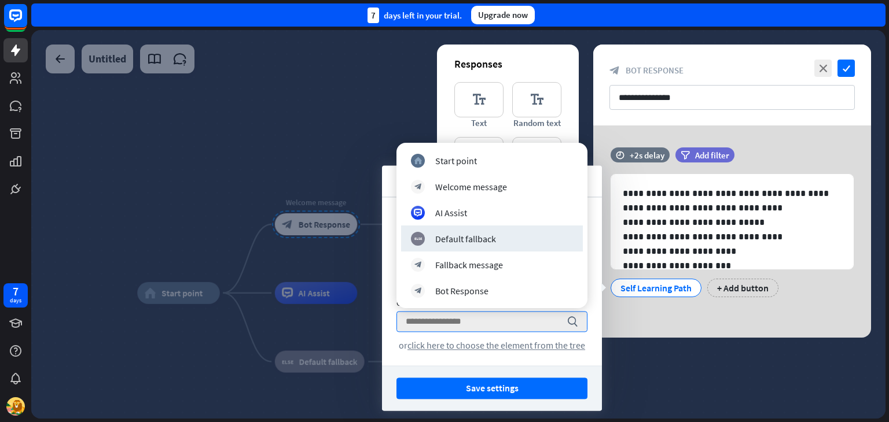
click at [341, 109] on div at bounding box center [458, 224] width 854 height 389
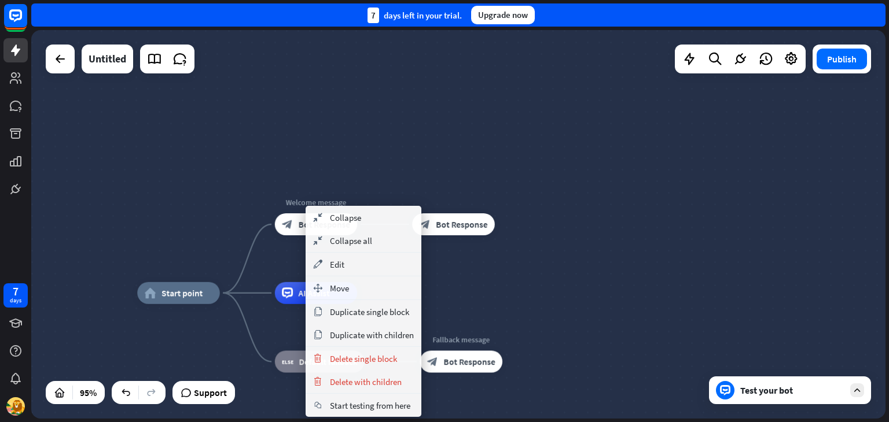
click at [301, 163] on div "home_2 Start point Welcome message block_bot_response Bot Response block_bot_re…" at bounding box center [458, 224] width 854 height 389
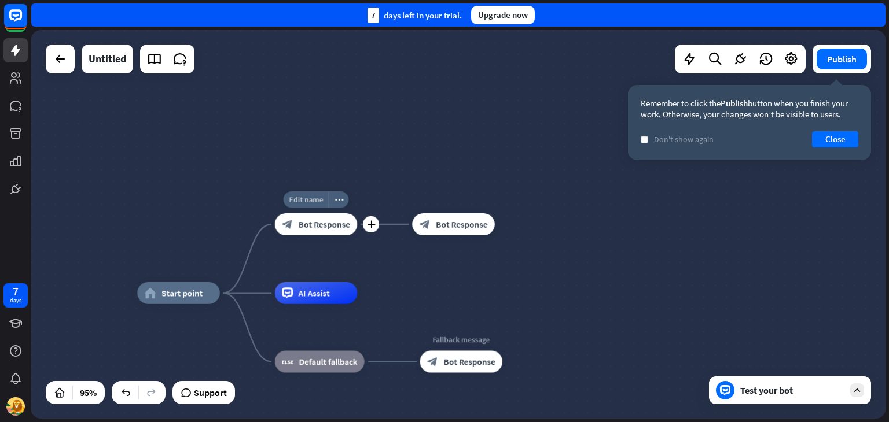
click at [317, 205] on div "Edit name" at bounding box center [305, 200] width 45 height 17
type input "**********"
click at [380, 162] on div "home_2 Start point Edit name more_horiz plus block_bot_response Bot Response bl…" at bounding box center [458, 224] width 854 height 389
click at [307, 200] on span "Edit name" at bounding box center [306, 200] width 34 height 10
click at [347, 200] on input "**********" at bounding box center [316, 201] width 77 height 16
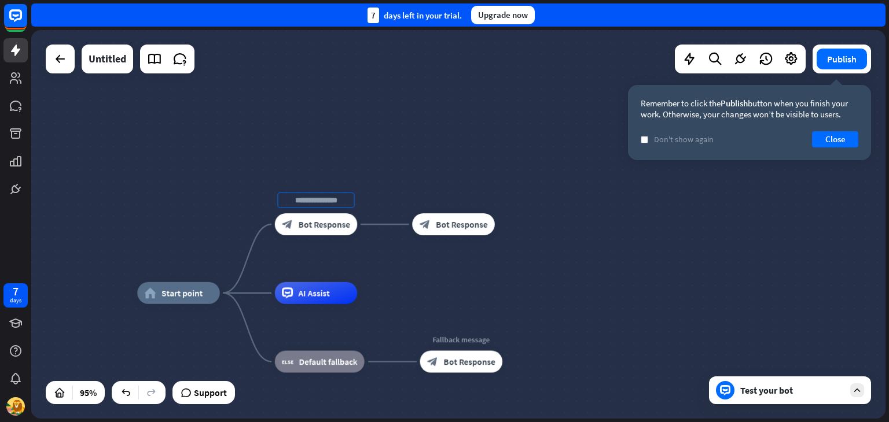
type input "**********"
click at [407, 157] on div "**********" at bounding box center [458, 224] width 854 height 389
click at [461, 201] on div "Edit name" at bounding box center [443, 200] width 45 height 17
click at [445, 200] on span "Edit name" at bounding box center [443, 200] width 34 height 10
type input "**********"
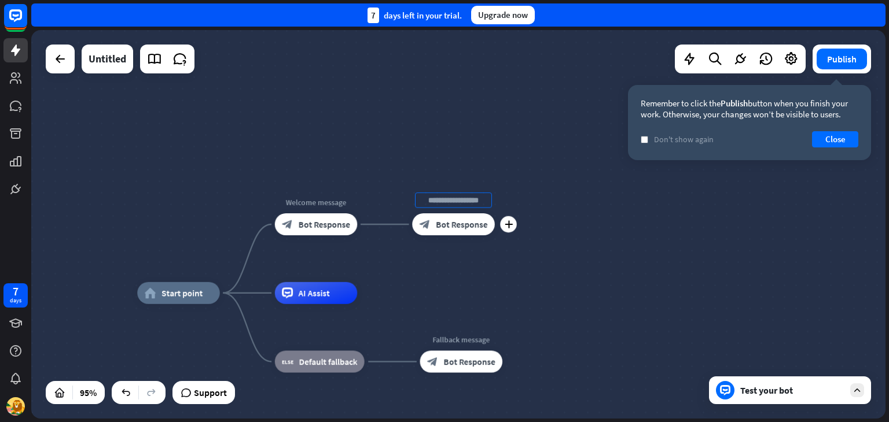
click at [513, 239] on div "**********" at bounding box center [458, 224] width 854 height 389
click at [463, 230] on div "block_bot_response Bot Response" at bounding box center [453, 224] width 83 height 22
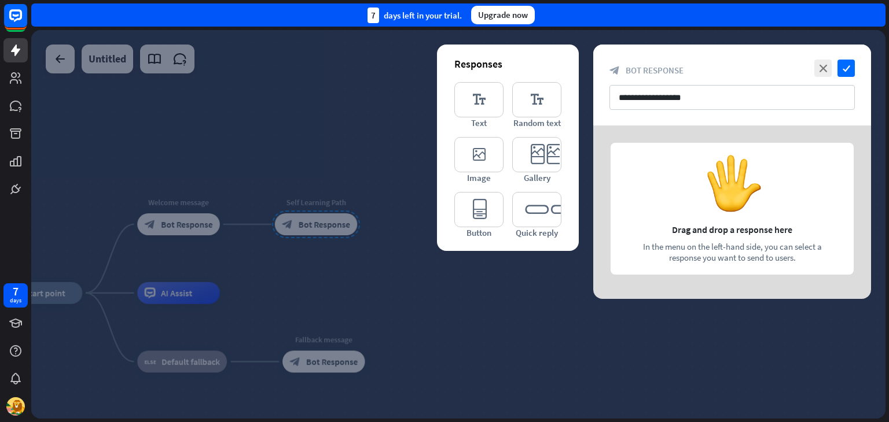
click at [676, 205] on div at bounding box center [732, 213] width 278 height 174
click at [500, 223] on icon "editor_button" at bounding box center [478, 209] width 49 height 35
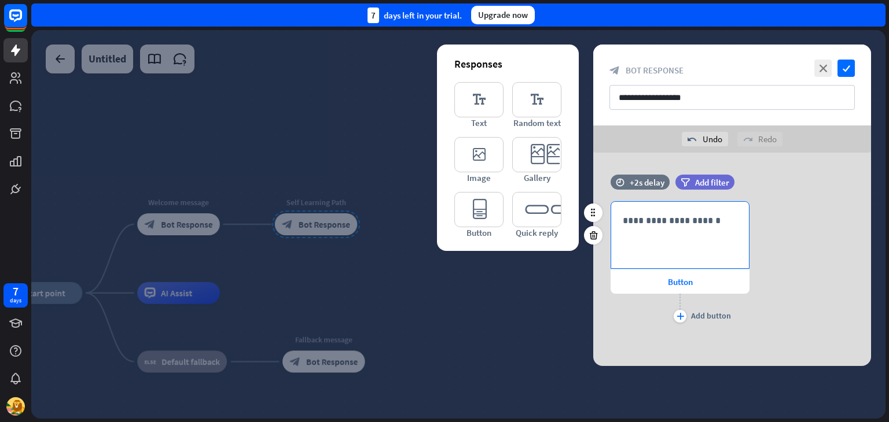
click at [689, 226] on p "**********" at bounding box center [680, 220] width 115 height 14
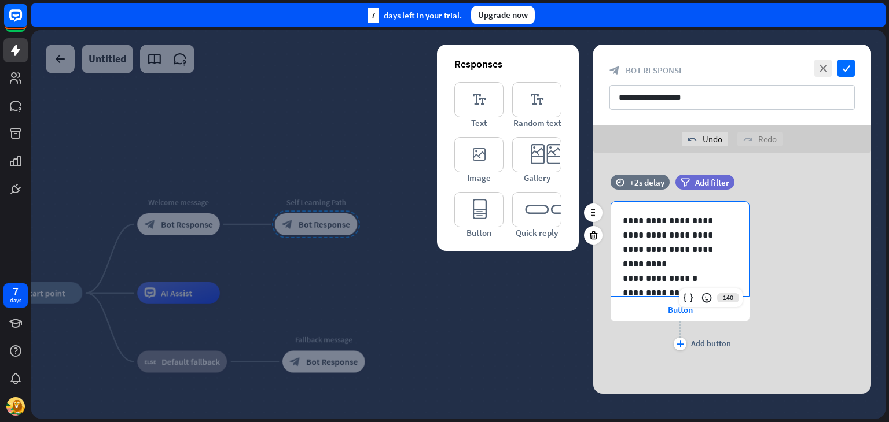
scroll to position [281, 0]
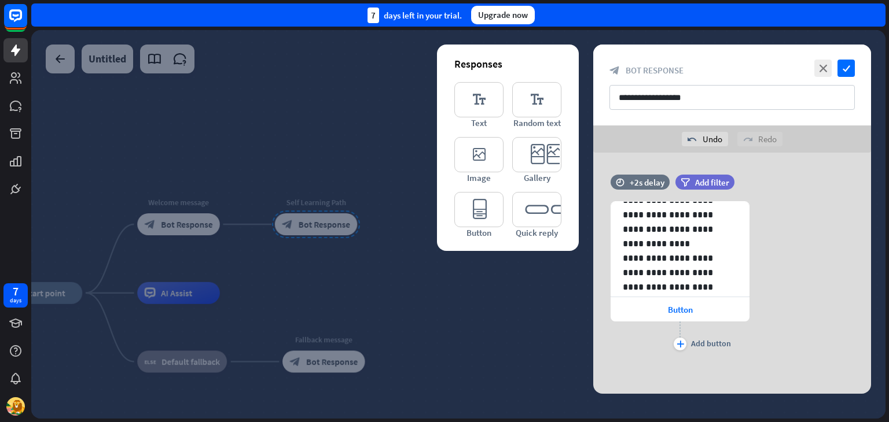
click at [507, 333] on div at bounding box center [458, 224] width 854 height 389
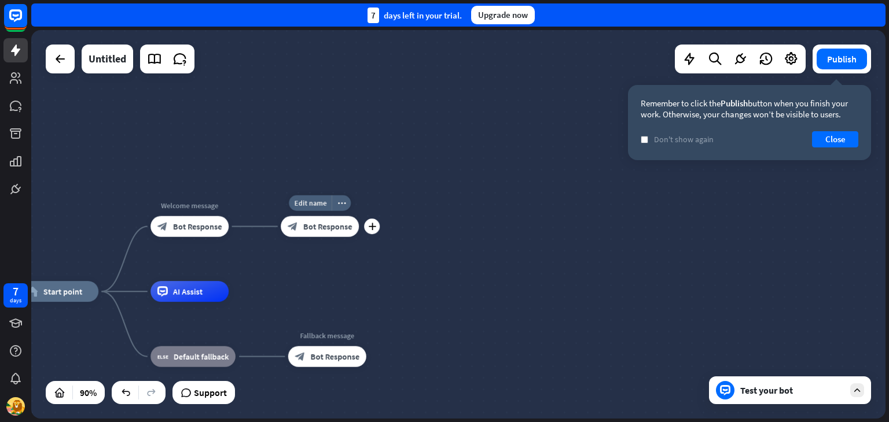
click at [349, 229] on span "Bot Response" at bounding box center [327, 227] width 49 height 10
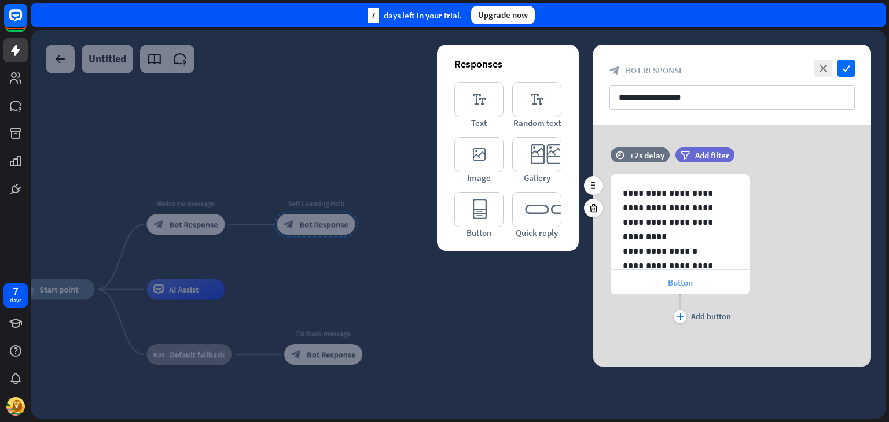
click at [677, 283] on span "Button" at bounding box center [680, 282] width 25 height 11
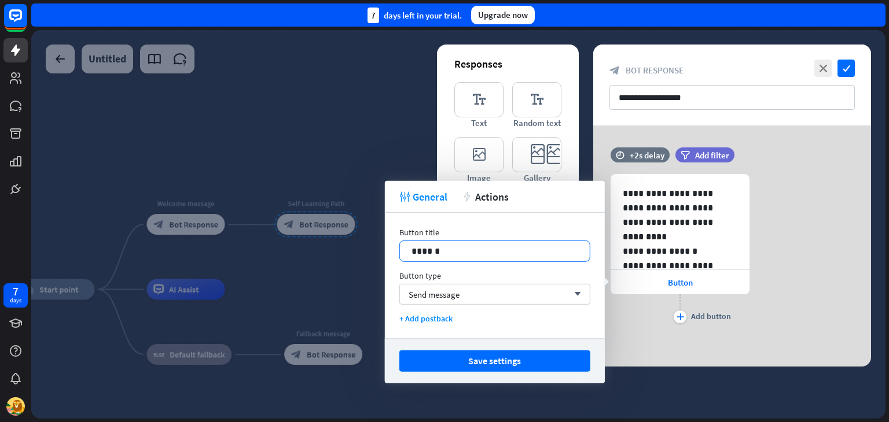
click at [507, 244] on p "******" at bounding box center [494, 251] width 167 height 14
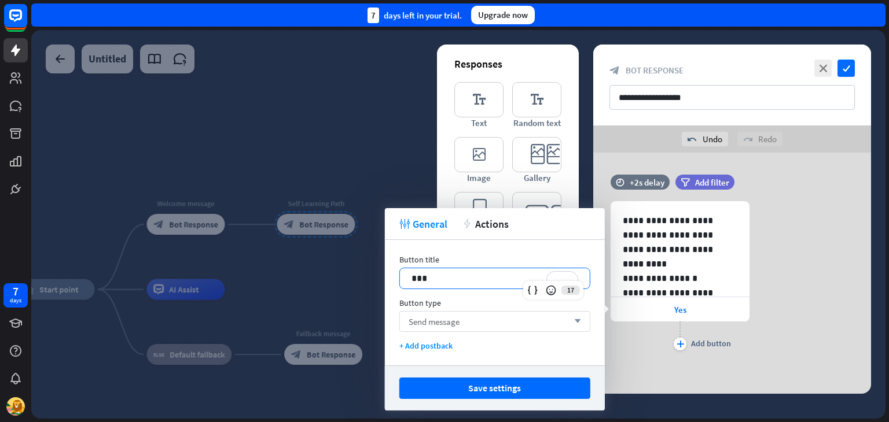
click at [550, 319] on div "Send message arrow_down" at bounding box center [494, 321] width 191 height 21
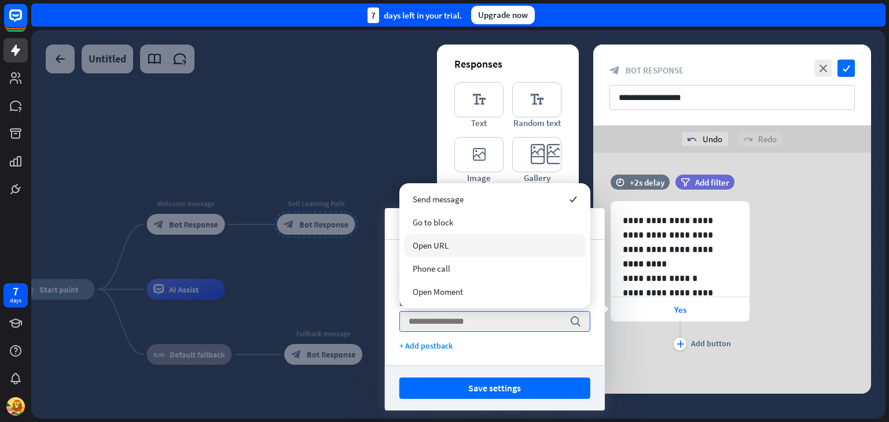
click at [458, 241] on div "Open URL" at bounding box center [495, 245] width 182 height 23
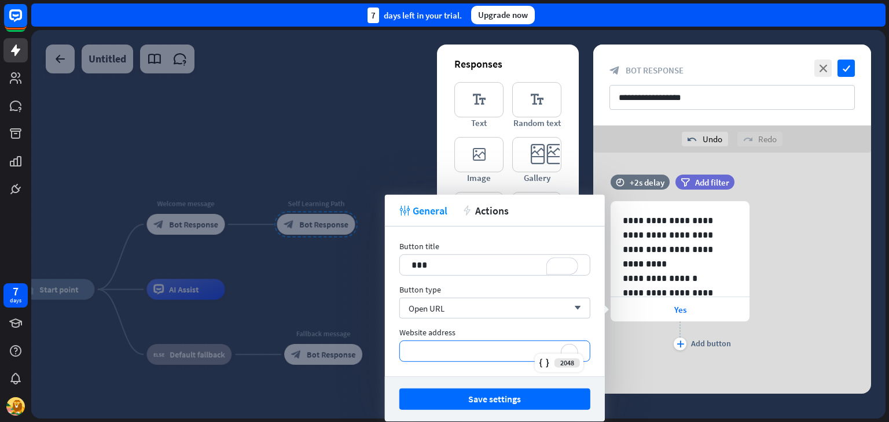
click at [452, 346] on p "*********" at bounding box center [494, 351] width 167 height 14
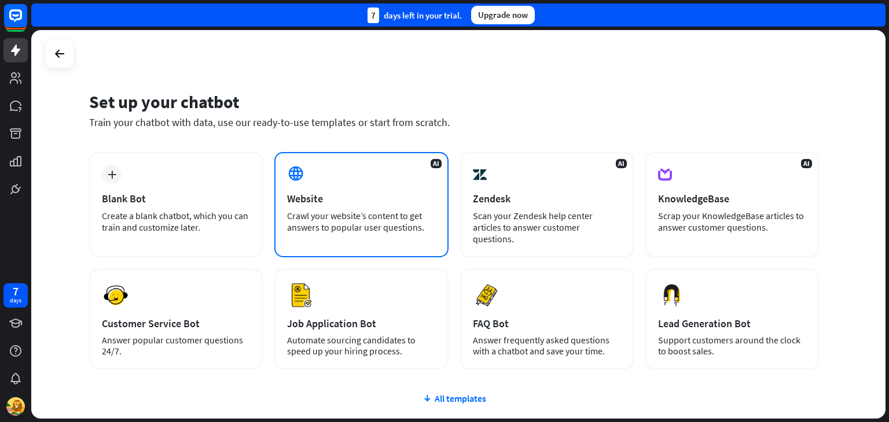
click at [369, 222] on div "Crawl your website’s content to get answers to popular user questions." at bounding box center [361, 221] width 148 height 23
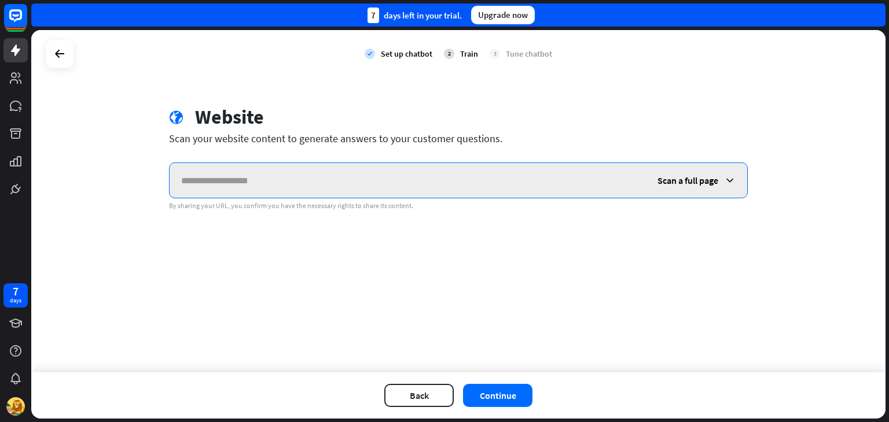
click at [354, 193] on input "text" at bounding box center [408, 180] width 476 height 35
paste input "**********"
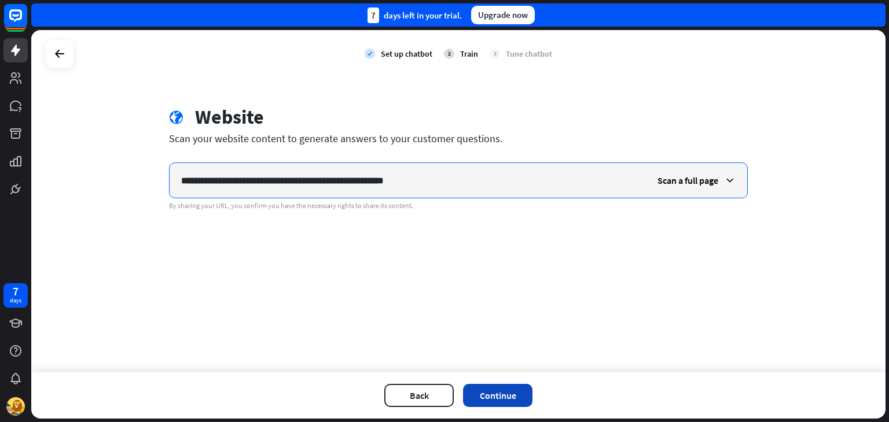
type input "**********"
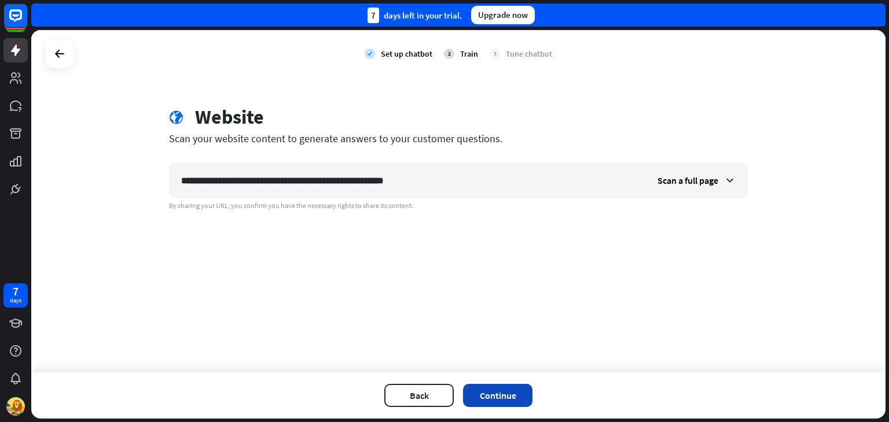
click at [512, 392] on button "Continue" at bounding box center [497, 395] width 69 height 23
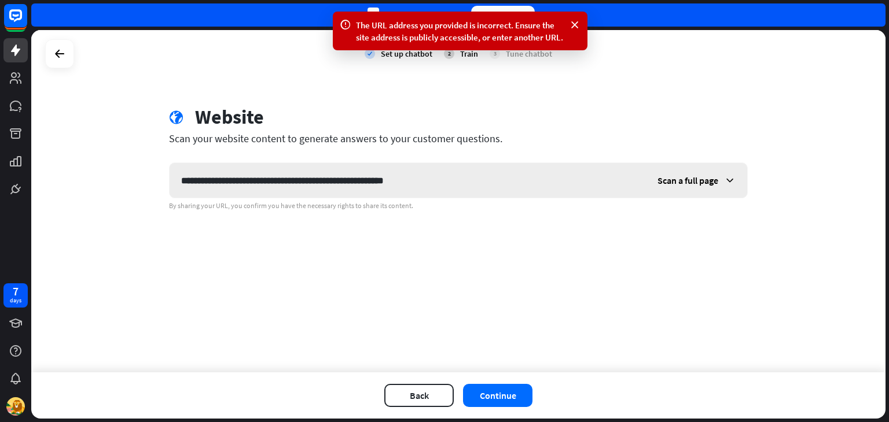
click at [693, 179] on span "Scan a full page" at bounding box center [687, 181] width 61 height 12
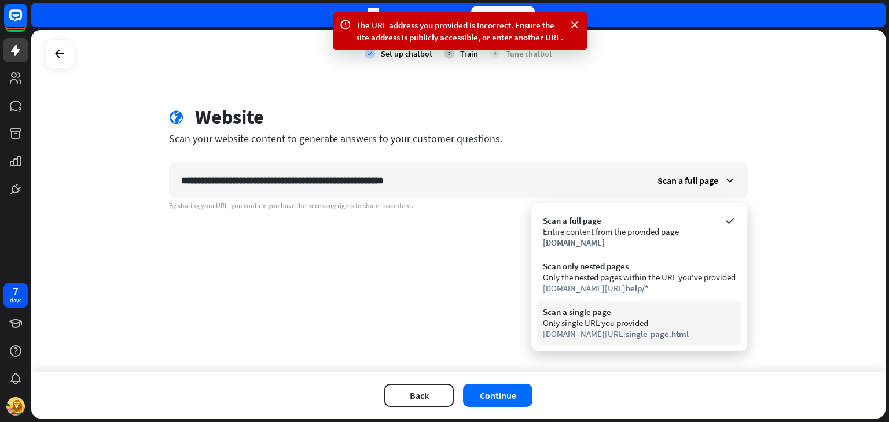
click at [669, 330] on span "single-page.html" at bounding box center [656, 334] width 63 height 11
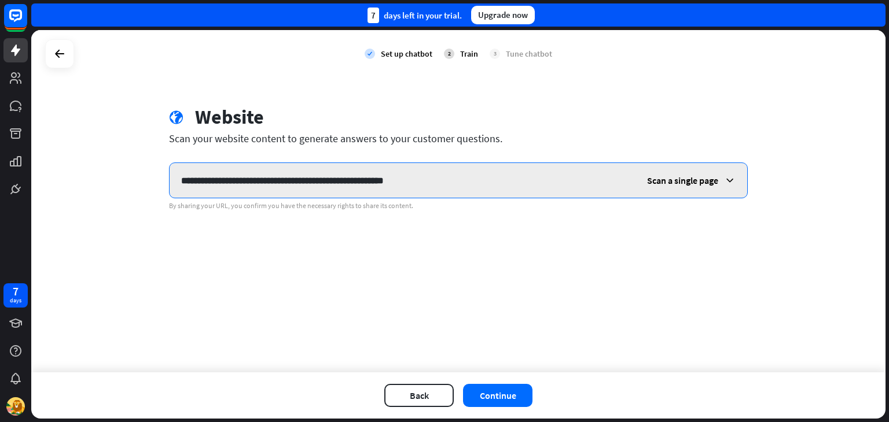
click at [450, 173] on input "**********" at bounding box center [403, 180] width 466 height 35
click at [460, 179] on input "**********" at bounding box center [403, 180] width 466 height 35
paste input "**********"
type input "**********"
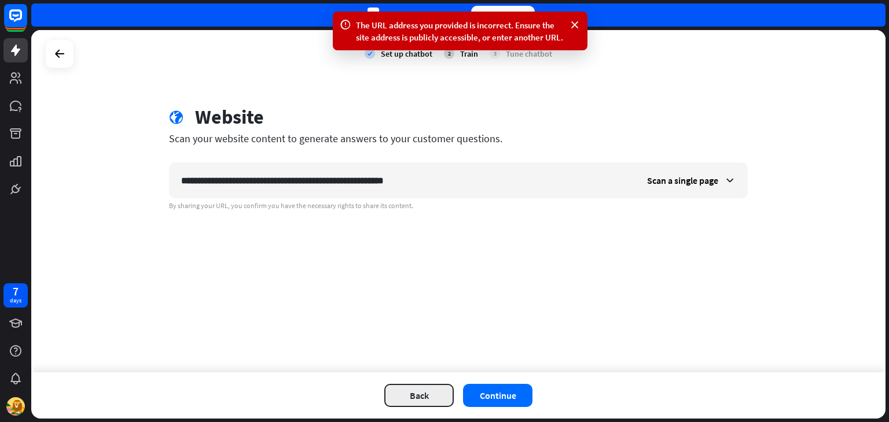
click at [408, 394] on button "Back" at bounding box center [418, 395] width 69 height 23
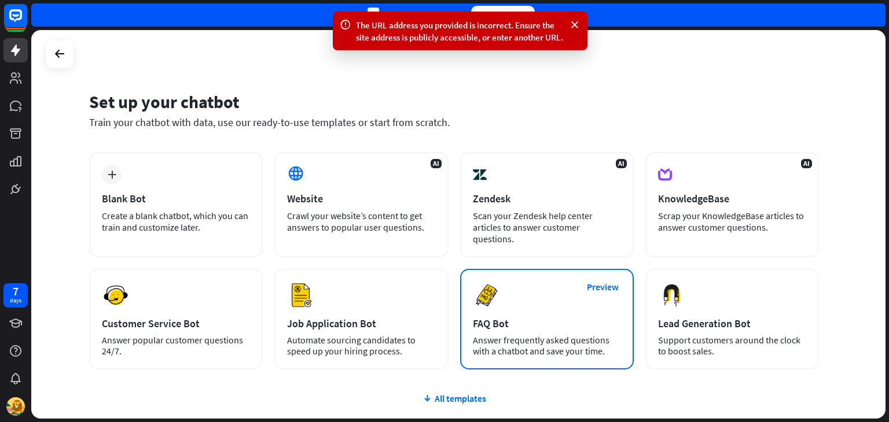
scroll to position [58, 0]
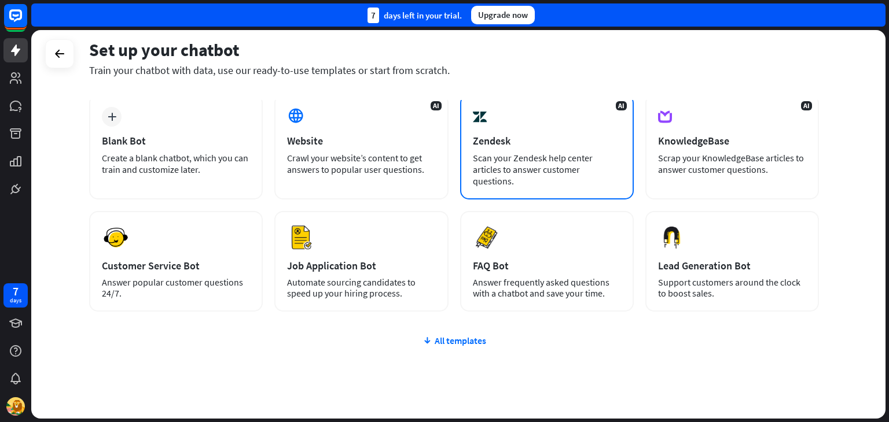
click at [528, 164] on div "Scan your Zendesk help center articles to answer customer questions." at bounding box center [547, 169] width 148 height 35
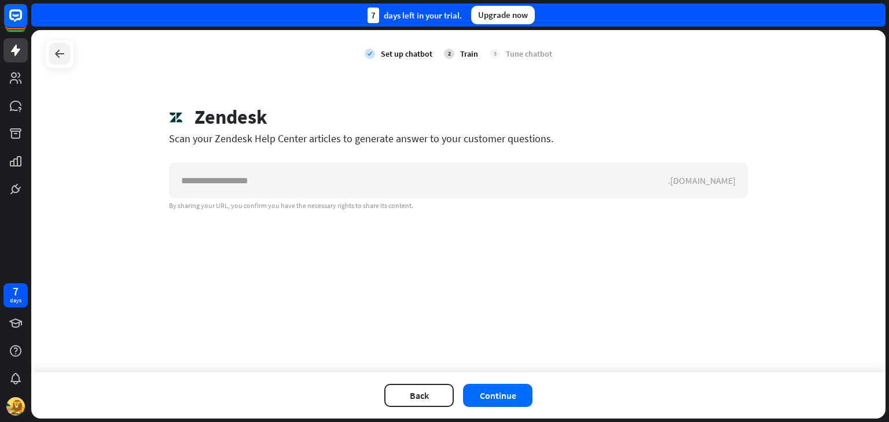
click at [62, 53] on icon at bounding box center [60, 54] width 14 height 14
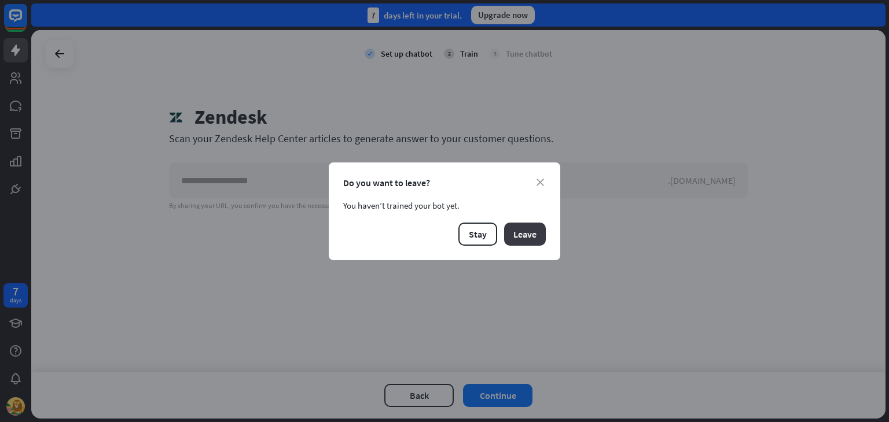
click at [519, 235] on button "Leave" at bounding box center [525, 234] width 42 height 23
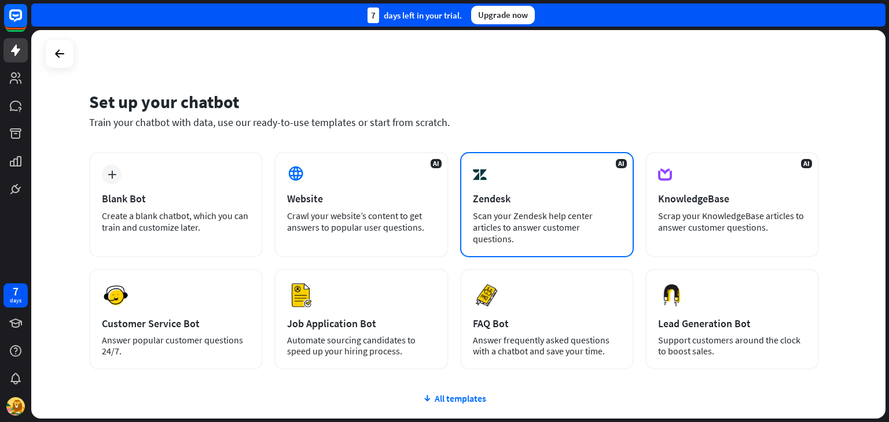
click at [524, 208] on div "AI Zendesk Scan your Zendesk help center articles to answer customer questions." at bounding box center [547, 204] width 174 height 105
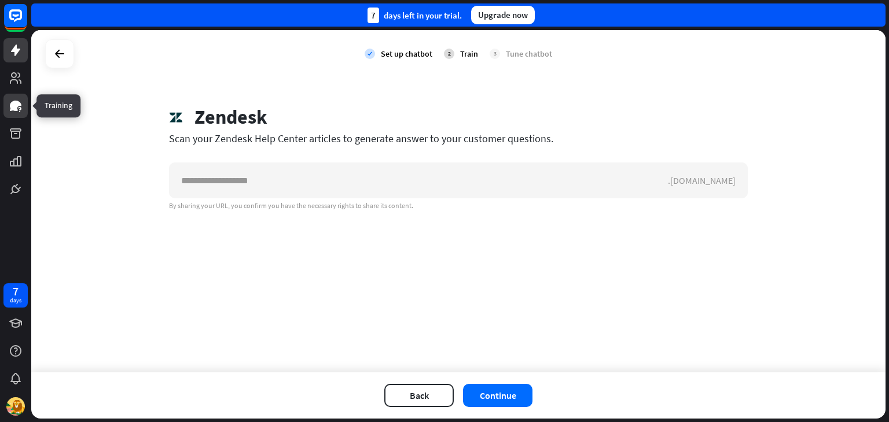
click at [12, 102] on icon at bounding box center [16, 106] width 12 height 10
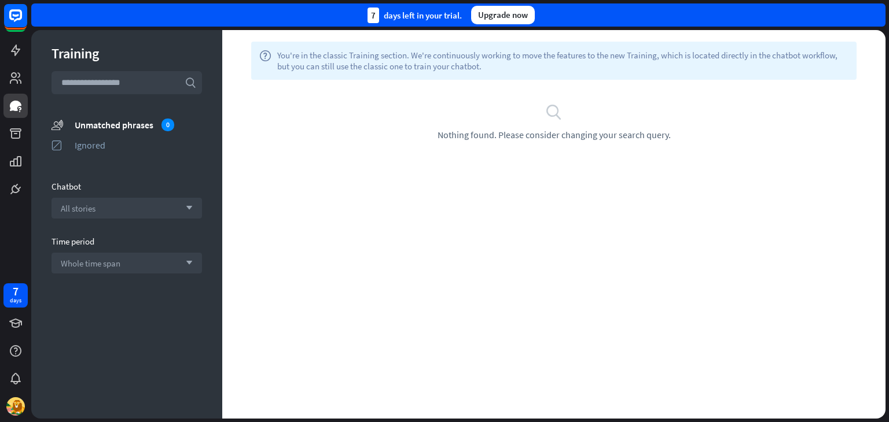
click at [14, 90] on div at bounding box center [15, 100] width 31 height 201
click at [14, 84] on icon at bounding box center [16, 78] width 14 height 14
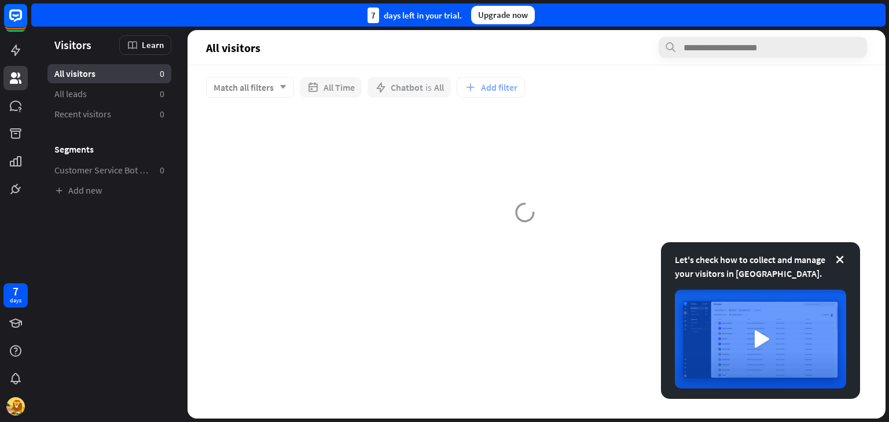
click at [14, 63] on div at bounding box center [15, 100] width 31 height 201
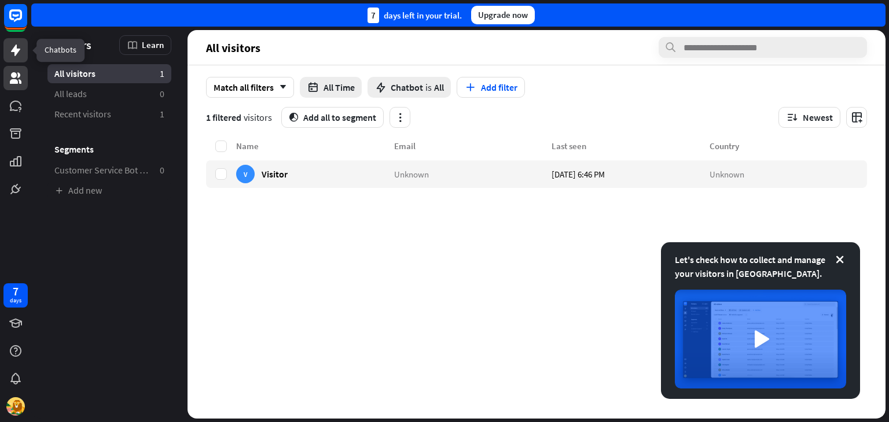
click at [14, 55] on icon at bounding box center [16, 50] width 14 height 14
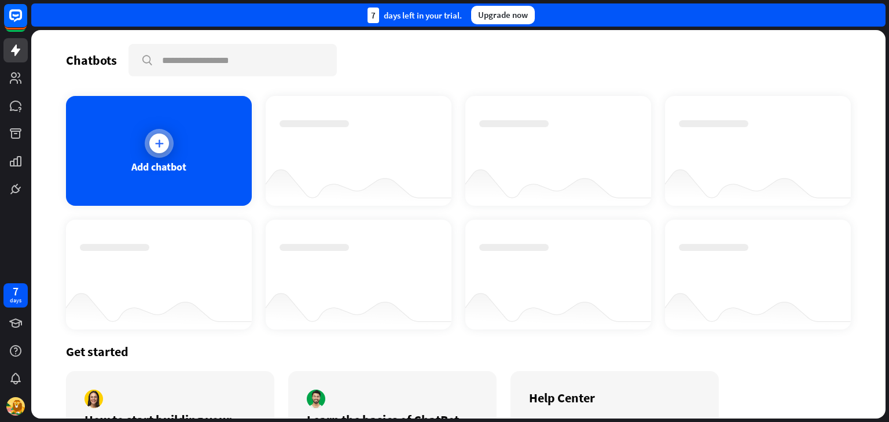
click at [150, 147] on div at bounding box center [159, 144] width 20 height 20
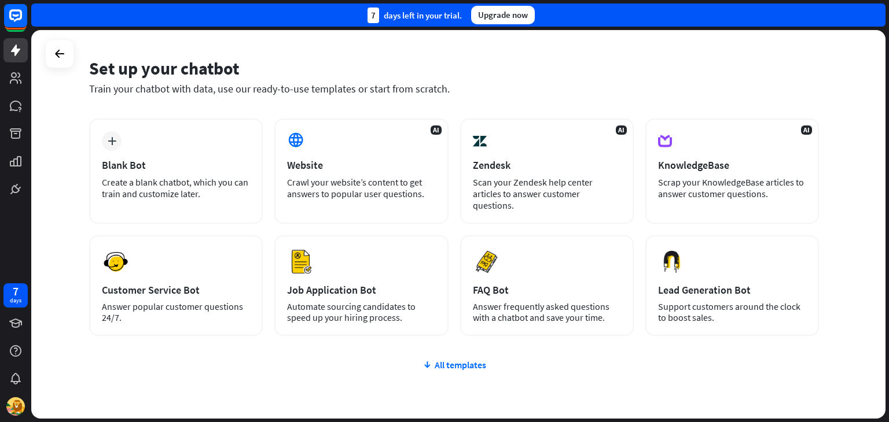
scroll to position [77, 0]
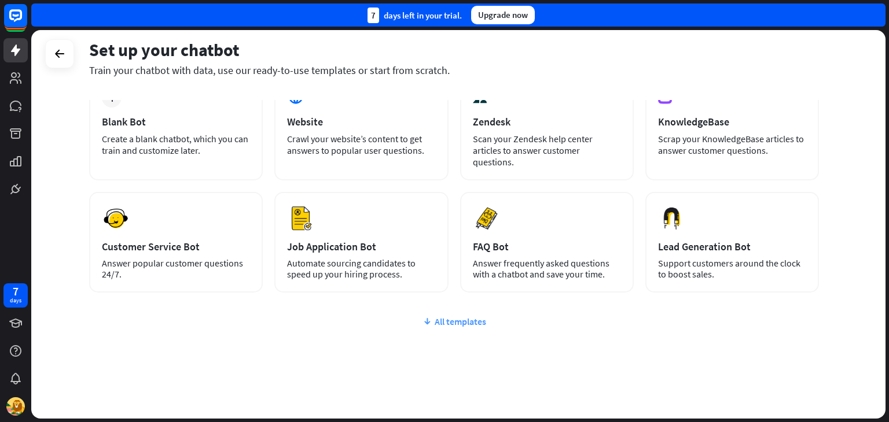
click at [487, 316] on div "All templates" at bounding box center [454, 322] width 730 height 12
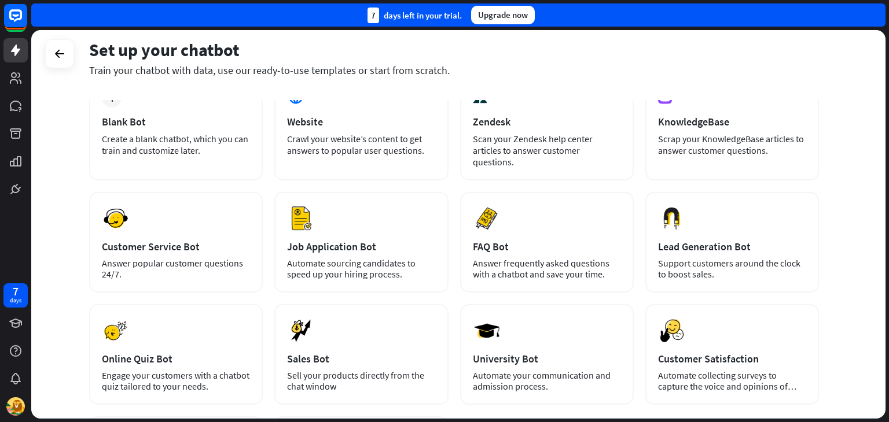
drag, startPoint x: 886, startPoint y: 240, endPoint x: 884, endPoint y: 354, distance: 114.6
click at [884, 354] on div "Set up your chatbot Train your chatbot with data, use our ready-to-use template…" at bounding box center [459, 226] width 857 height 392
click at [842, 195] on div "Set up your chatbot Train your chatbot with data, use our ready-to-use template…" at bounding box center [458, 224] width 854 height 389
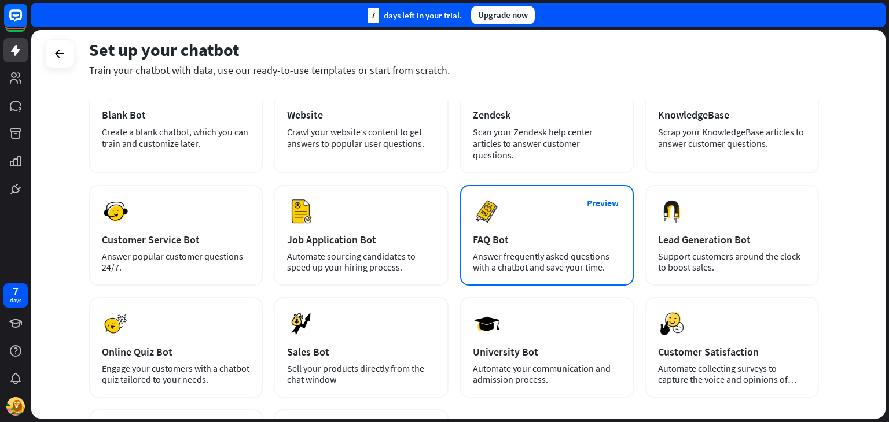
scroll to position [78, 0]
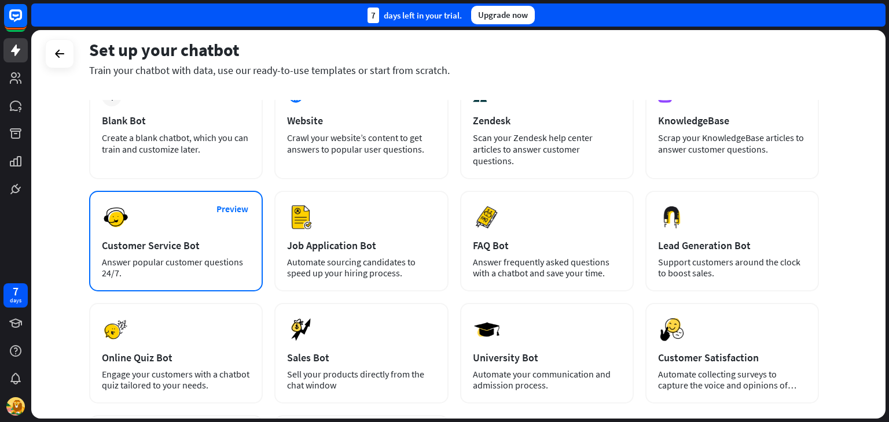
click at [238, 262] on div "Answer popular customer questions 24/7." at bounding box center [176, 268] width 148 height 22
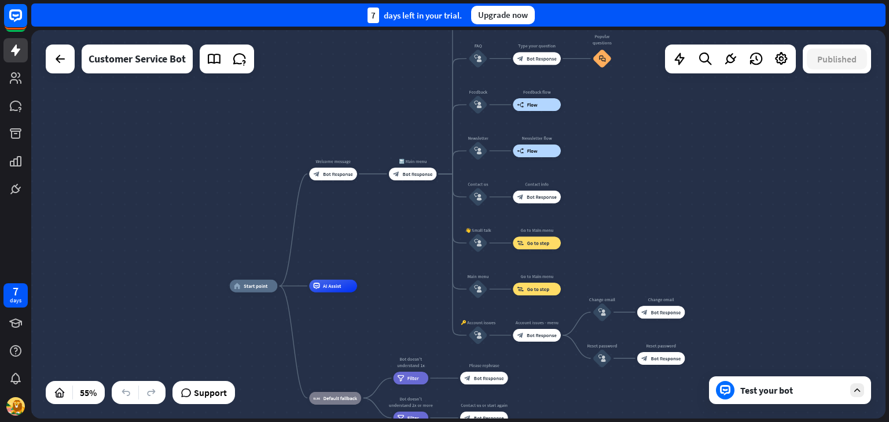
drag, startPoint x: 700, startPoint y: 215, endPoint x: 625, endPoint y: 197, distance: 76.8
click at [625, 197] on div "home_2 Start point Welcome message block_bot_response Bot Response 🔙 Main menu …" at bounding box center [458, 224] width 854 height 389
click at [243, 60] on icon at bounding box center [239, 58] width 15 height 15
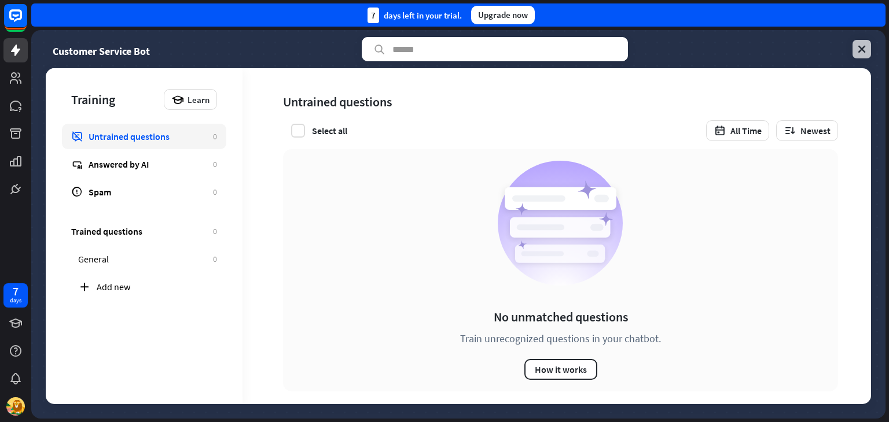
click at [855, 45] on link at bounding box center [861, 49] width 19 height 19
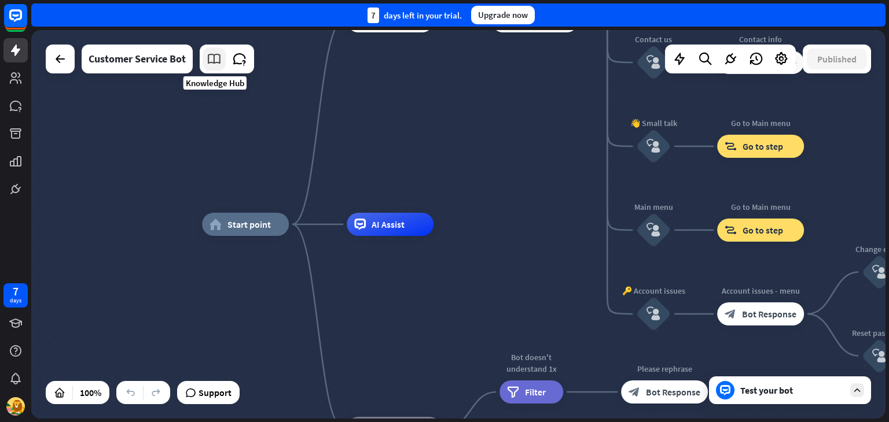
click at [212, 60] on icon at bounding box center [214, 58] width 15 height 15
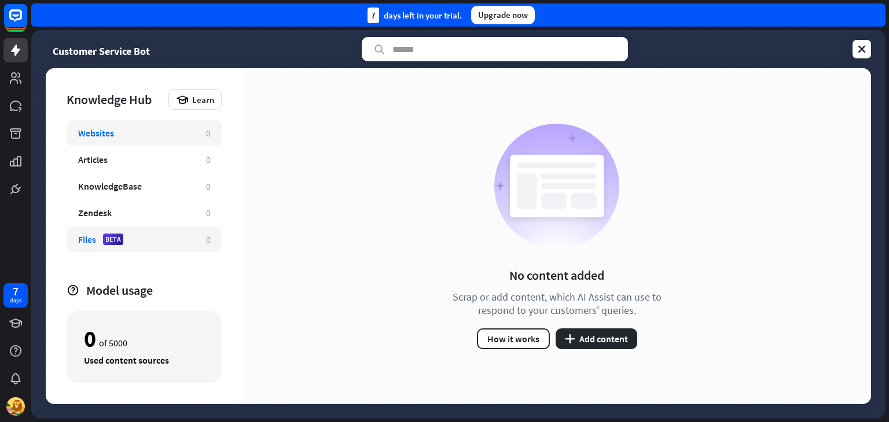
click at [156, 244] on div "Files BETA" at bounding box center [136, 240] width 116 height 12
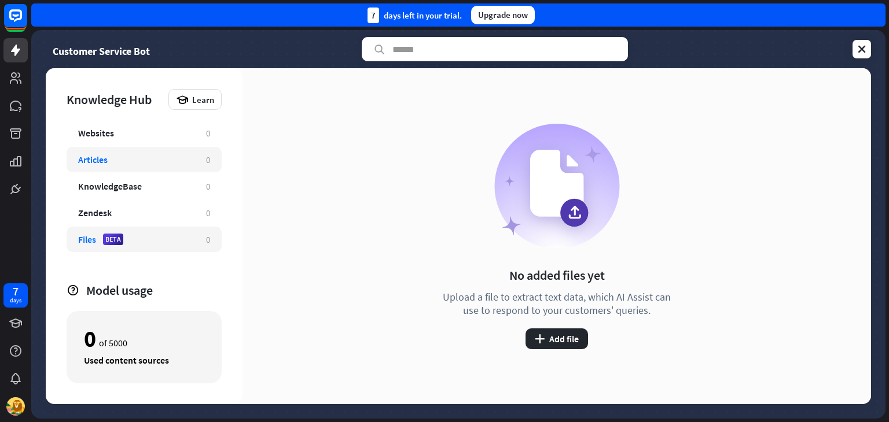
click at [150, 163] on div "Articles" at bounding box center [136, 160] width 116 height 12
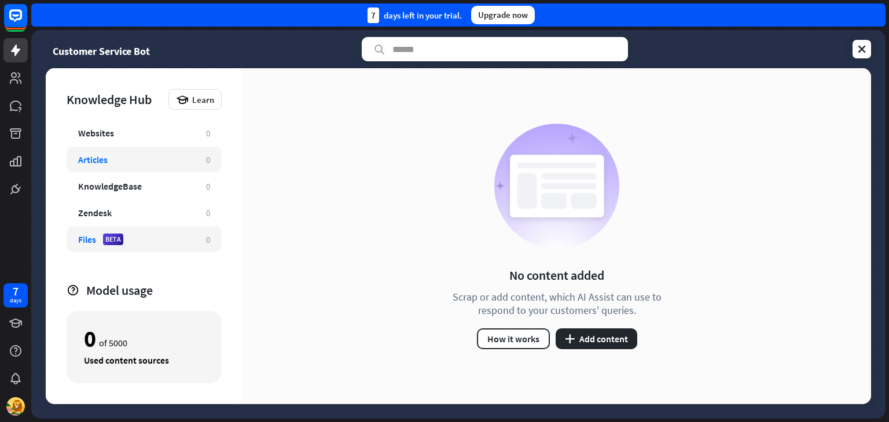
click at [150, 244] on div "Files BETA" at bounding box center [136, 240] width 116 height 12
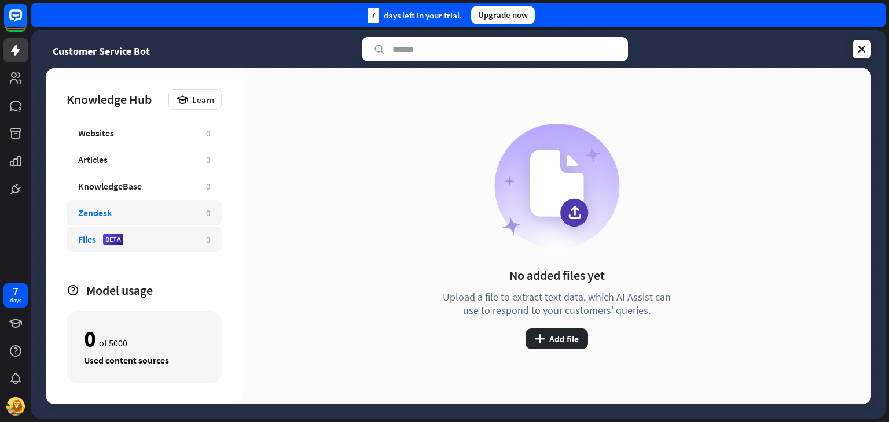
click at [144, 207] on div "Zendesk" at bounding box center [136, 213] width 116 height 12
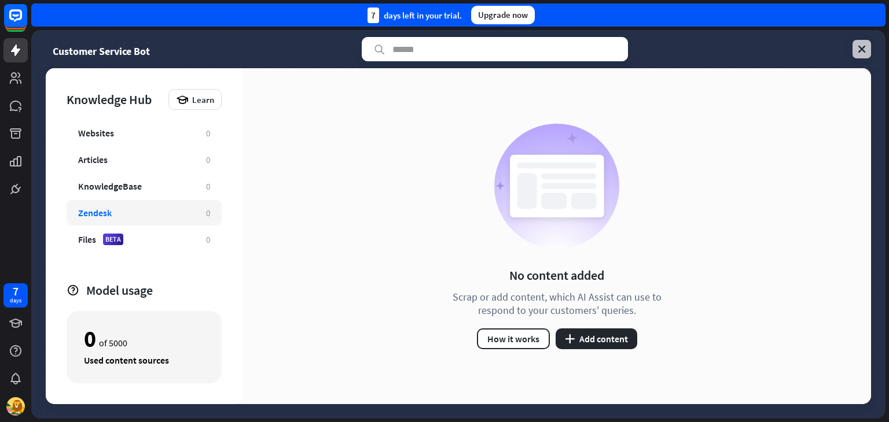
click at [864, 46] on icon at bounding box center [862, 49] width 12 height 12
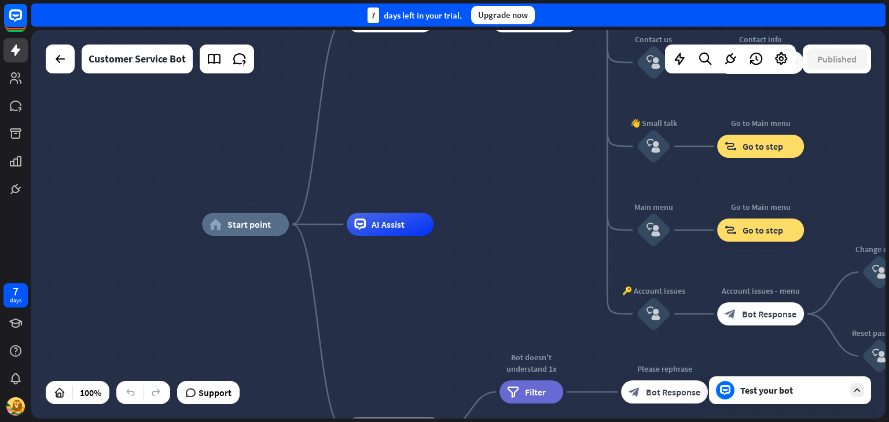
click at [61, 71] on div at bounding box center [60, 59] width 29 height 29
click at [61, 61] on icon at bounding box center [60, 59] width 14 height 14
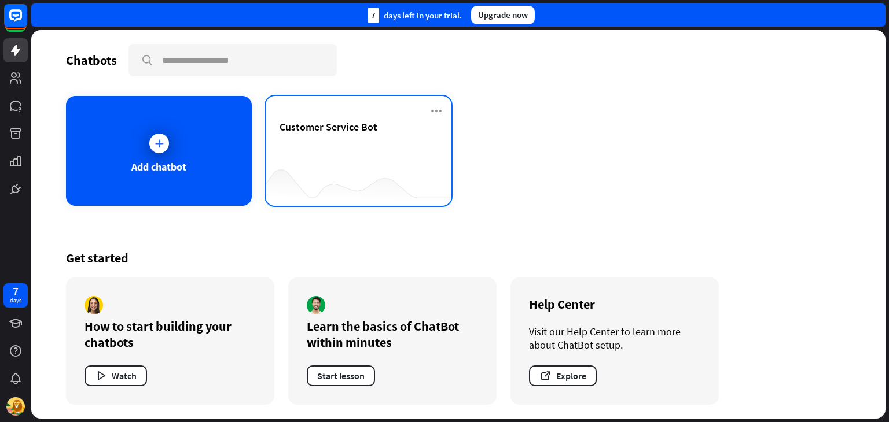
click at [444, 109] on div "Customer Service Bot" at bounding box center [359, 151] width 186 height 110
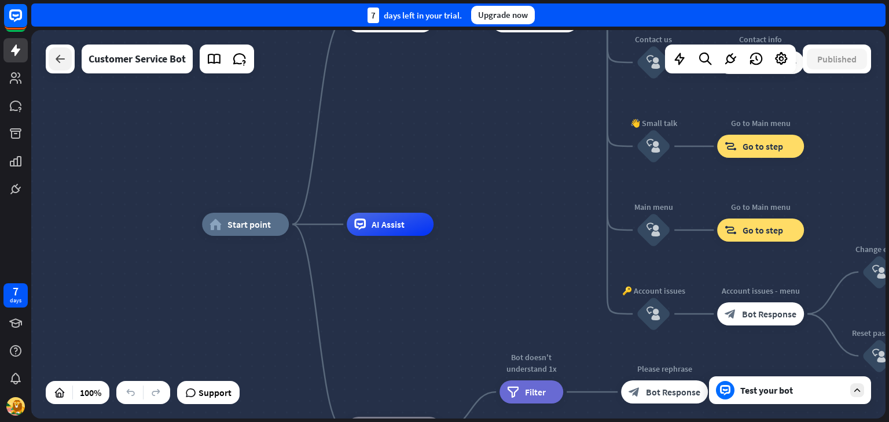
click at [56, 61] on icon at bounding box center [60, 59] width 14 height 14
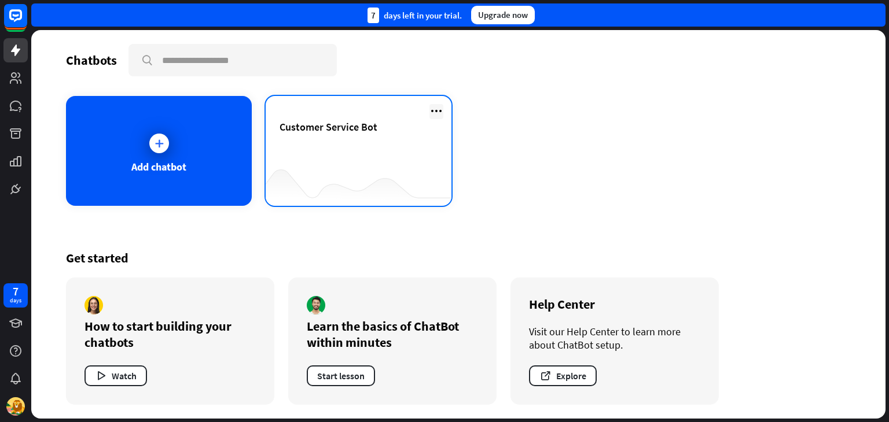
click at [433, 111] on icon at bounding box center [436, 111] width 14 height 14
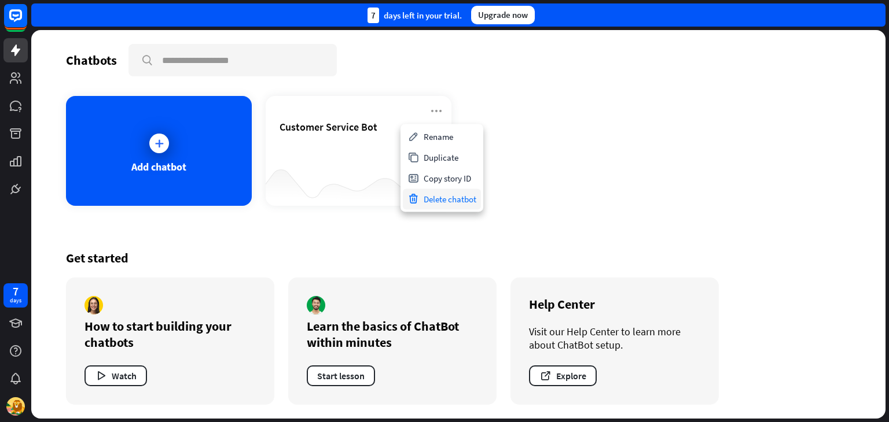
click at [430, 200] on div "Delete chatbot" at bounding box center [442, 199] width 78 height 21
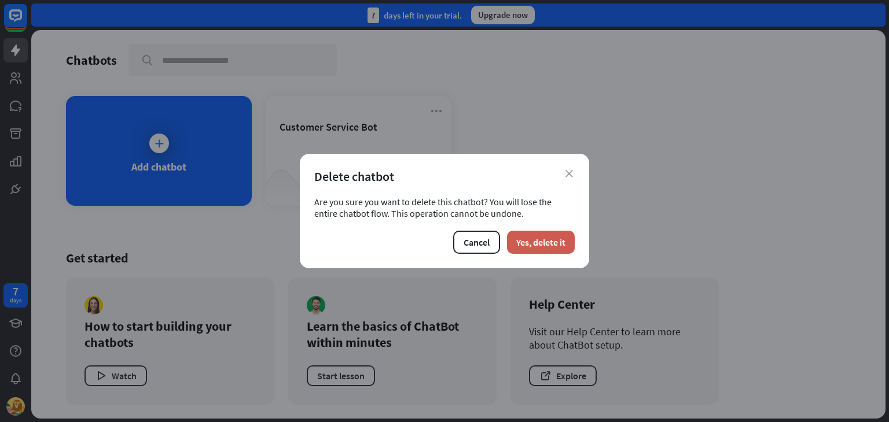
click at [544, 249] on button "Yes, delete it" at bounding box center [541, 242] width 68 height 23
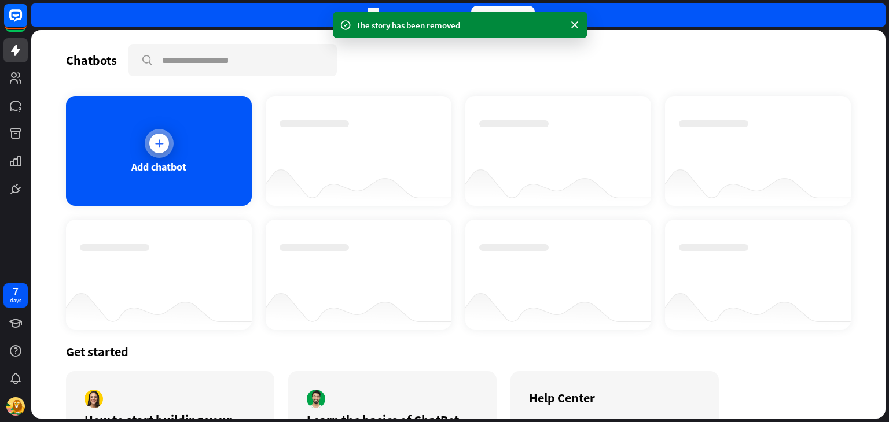
click at [141, 153] on div "Add chatbot" at bounding box center [159, 151] width 186 height 110
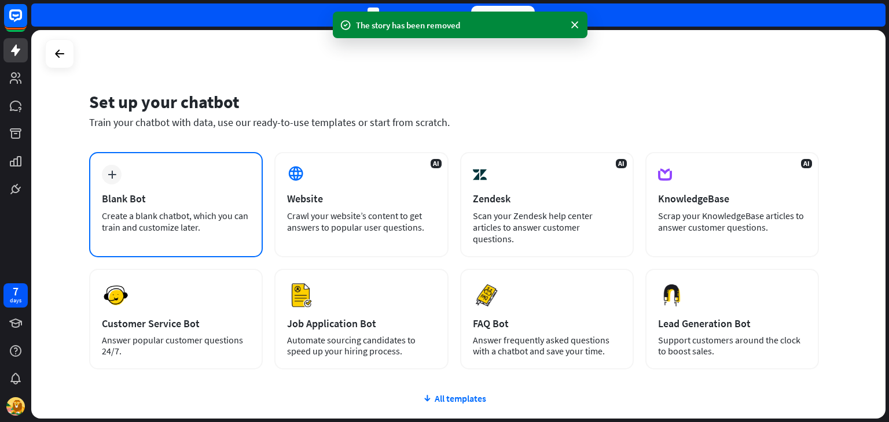
click at [123, 182] on div "plus Blank Bot Create a blank chatbot, which you can train and customize later." at bounding box center [176, 204] width 174 height 105
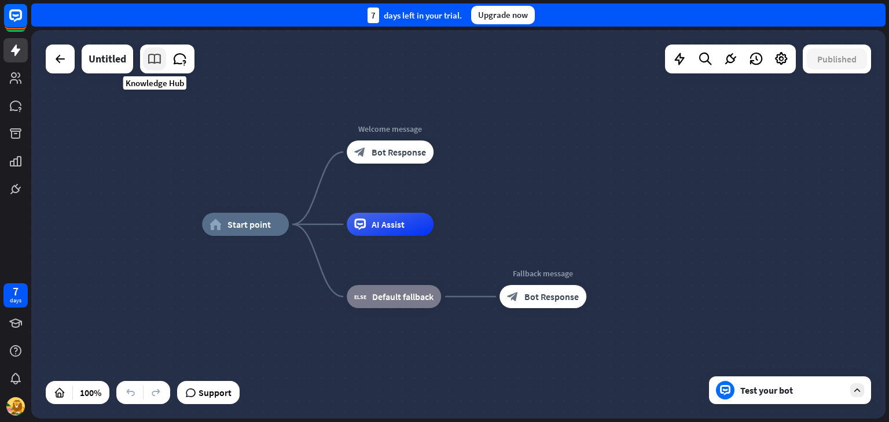
click at [159, 56] on icon at bounding box center [154, 58] width 15 height 15
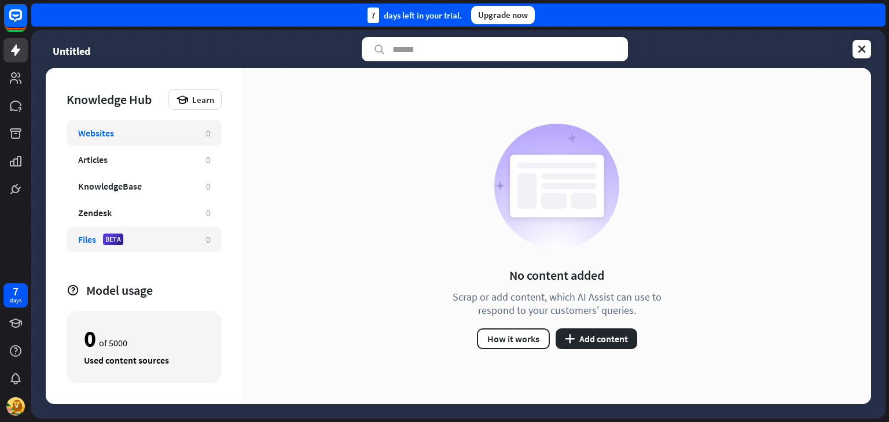
click at [172, 244] on div "Files BETA" at bounding box center [136, 240] width 116 height 12
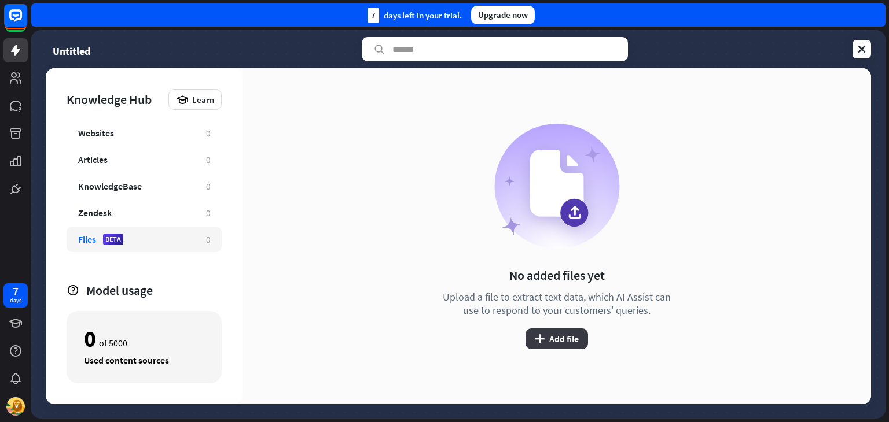
click at [579, 338] on button "plus Add file" at bounding box center [556, 339] width 62 height 21
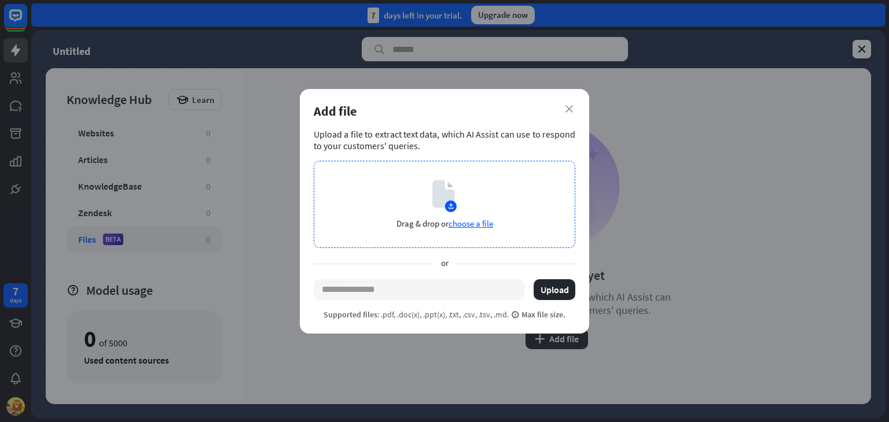
click at [477, 223] on span "choose a file" at bounding box center [470, 223] width 45 height 11
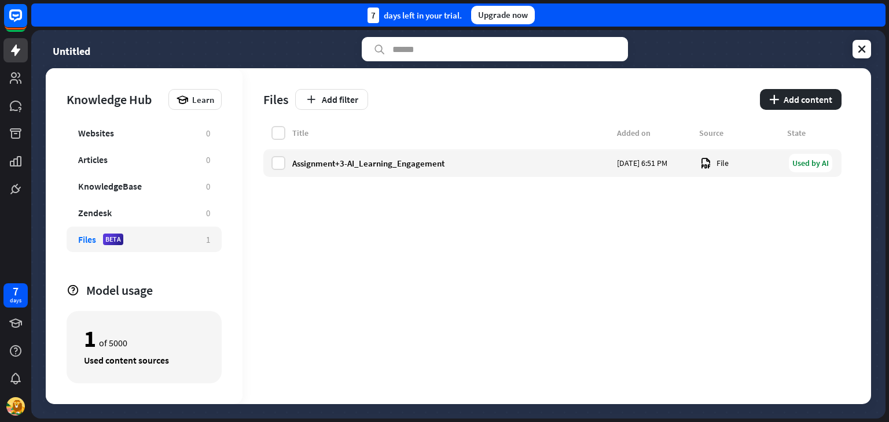
click at [844, 53] on div "Untitled" at bounding box center [458, 49] width 825 height 24
click at [860, 50] on icon at bounding box center [862, 49] width 12 height 12
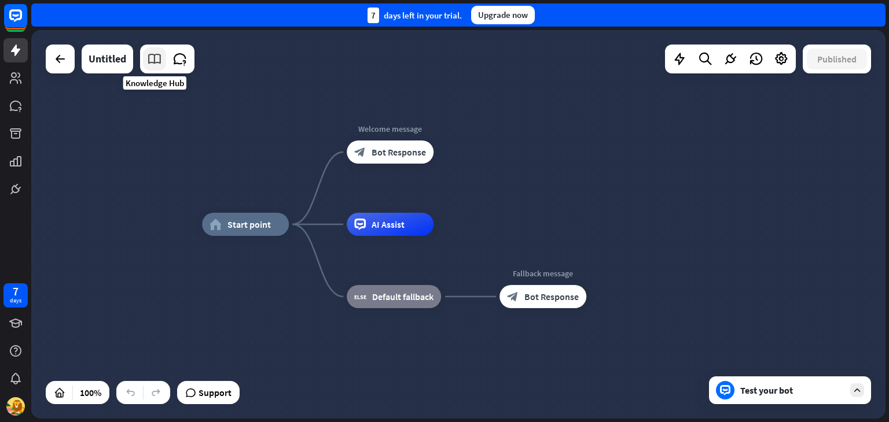
click at [149, 56] on icon at bounding box center [154, 58] width 15 height 15
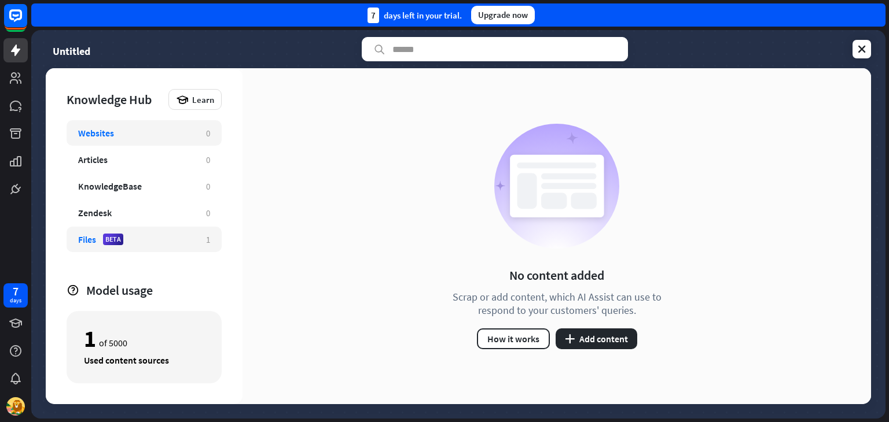
click at [138, 241] on div "Files BETA" at bounding box center [136, 240] width 116 height 12
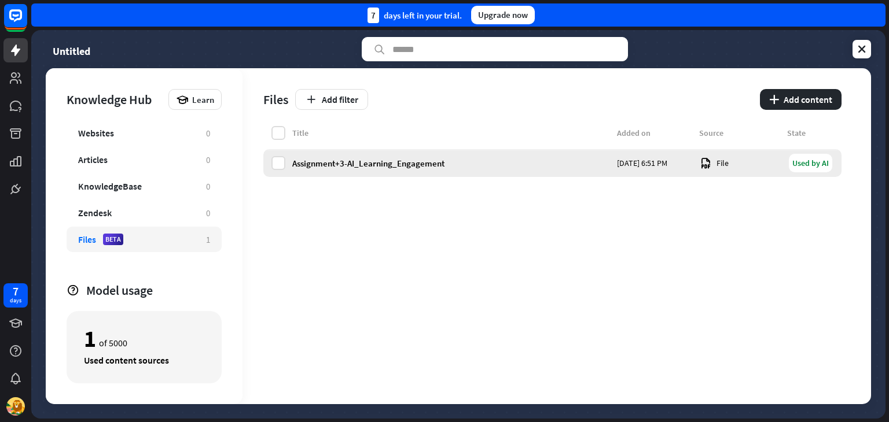
click at [289, 166] on div "Assignment+3-AI_Learning_Engagement [DATE] 6:51 PM File Used by AI" at bounding box center [552, 163] width 578 height 28
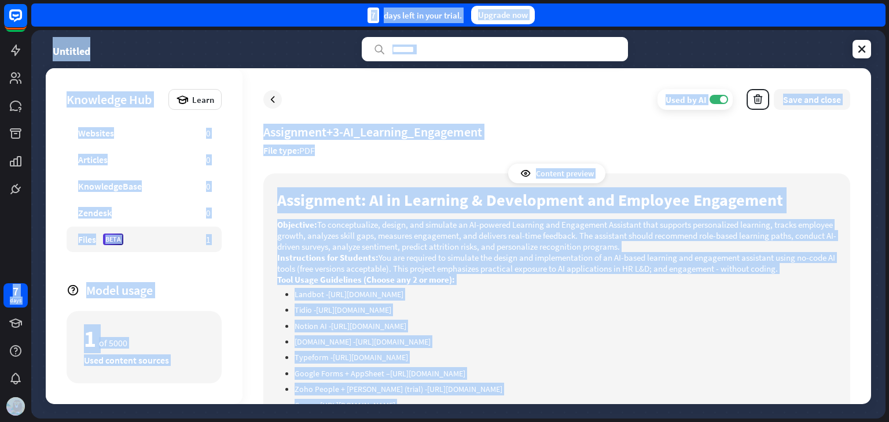
click at [601, 361] on li "Typeform - [URL][DOMAIN_NAME]" at bounding box center [565, 357] width 542 height 13
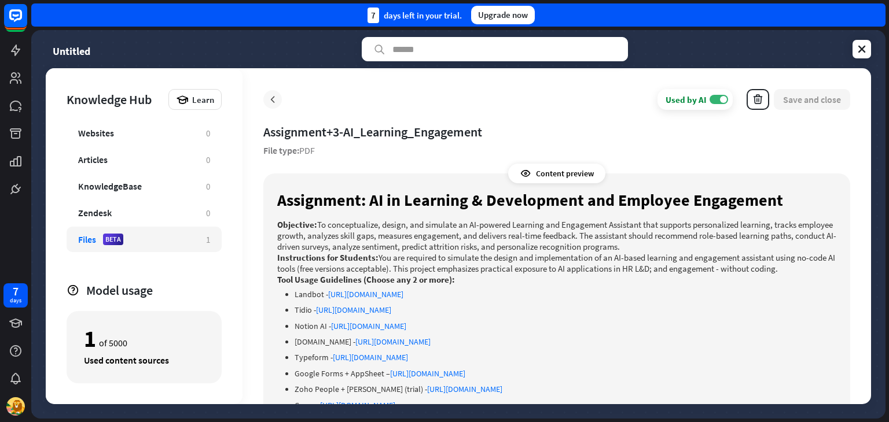
click at [272, 101] on icon at bounding box center [273, 100] width 12 height 12
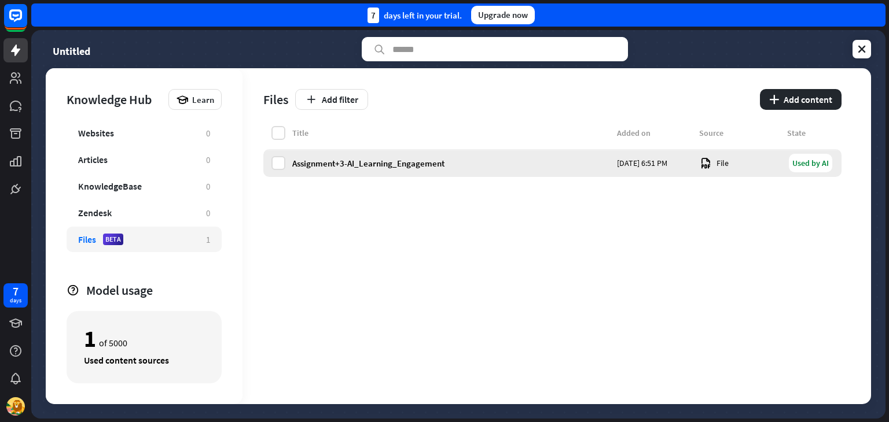
click at [710, 161] on icon at bounding box center [705, 163] width 13 height 13
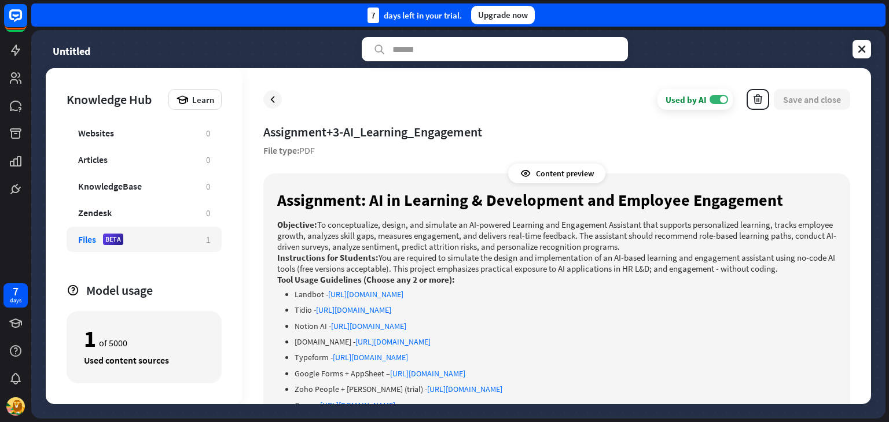
click at [268, 98] on icon at bounding box center [273, 100] width 12 height 12
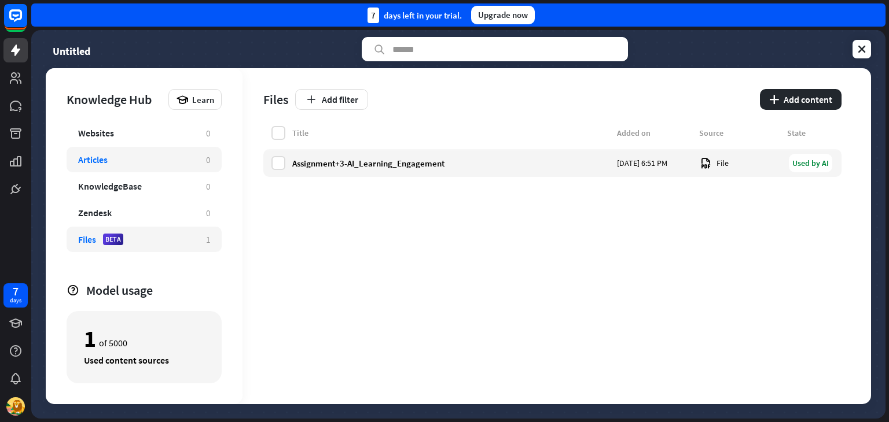
click at [149, 159] on div "Articles" at bounding box center [136, 160] width 116 height 12
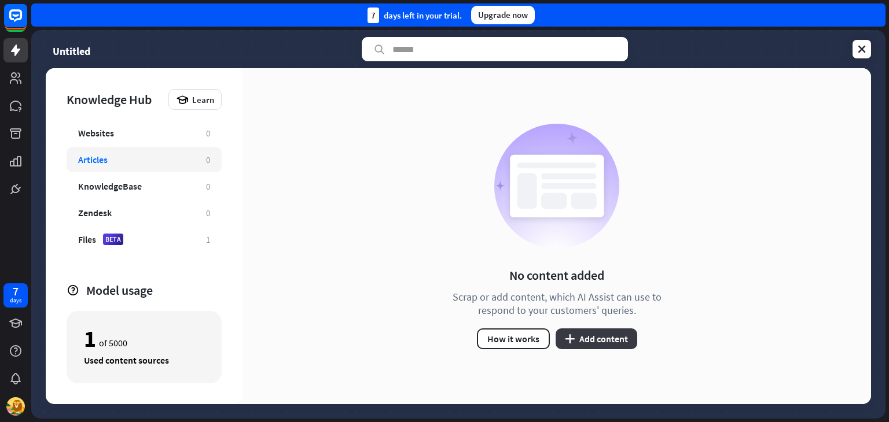
click at [597, 341] on button "plus Add content" at bounding box center [596, 339] width 82 height 21
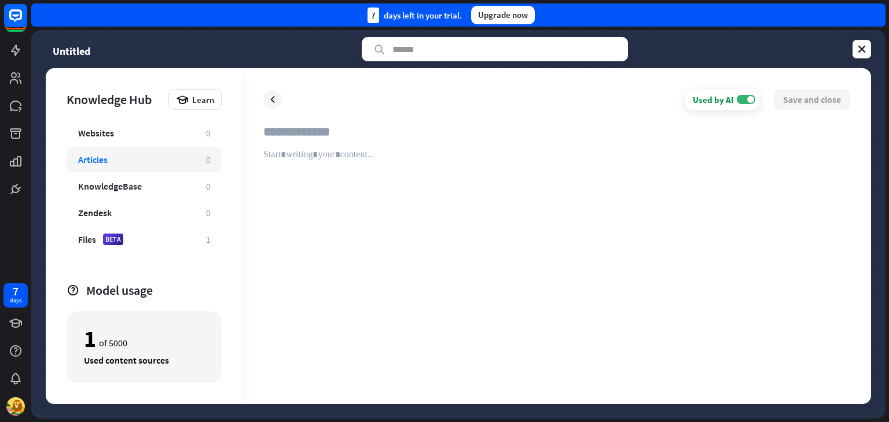
click at [344, 160] on div at bounding box center [556, 266] width 587 height 234
click at [327, 129] on input "text" at bounding box center [556, 136] width 587 height 25
click at [424, 190] on div "To enrich screen reader interactions, please activate Accessibility in Grammarl…" at bounding box center [556, 266] width 587 height 234
paste div "To enrich screen reader interactions, please activate Accessibility in Grammarl…"
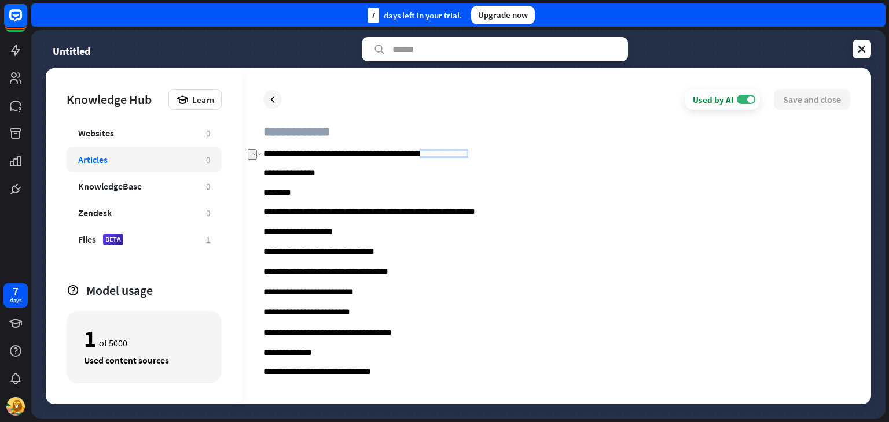
drag, startPoint x: 492, startPoint y: 153, endPoint x: 434, endPoint y: 156, distance: 57.3
click at [434, 156] on p "**********" at bounding box center [556, 154] width 587 height 10
click at [437, 155] on p "**********" at bounding box center [556, 154] width 587 height 10
drag, startPoint x: 437, startPoint y: 155, endPoint x: 264, endPoint y: 153, distance: 173.0
click at [264, 153] on p "**********" at bounding box center [556, 154] width 587 height 10
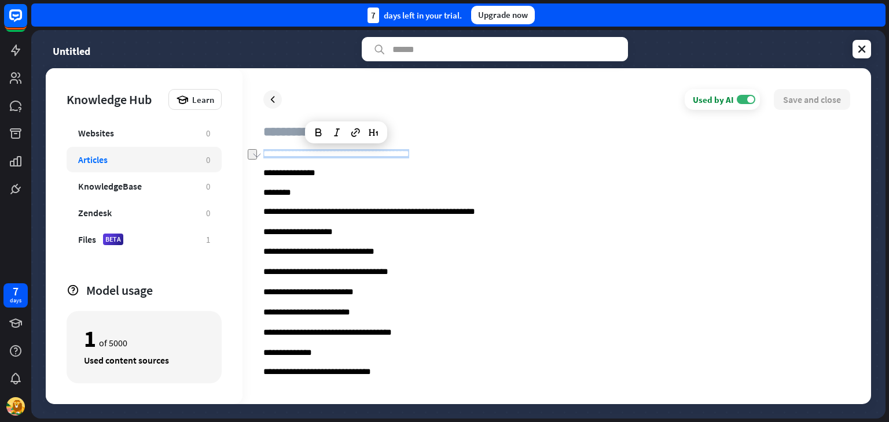
click at [316, 137] on icon "bold" at bounding box center [318, 133] width 12 height 12
click at [317, 137] on button "bold" at bounding box center [323, 132] width 13 height 13
click at [323, 136] on input "text" at bounding box center [556, 136] width 587 height 25
paste input "**********"
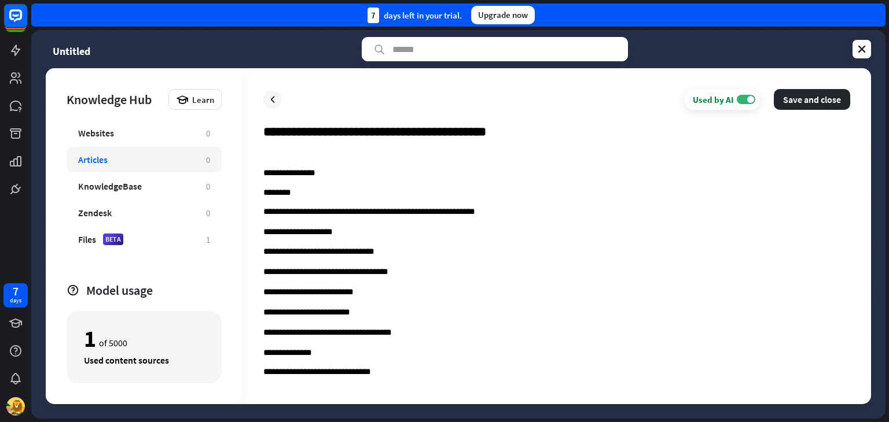
type input "**********"
click at [805, 112] on div "**********" at bounding box center [556, 236] width 628 height 336
click at [803, 95] on button "Save and close" at bounding box center [812, 99] width 76 height 21
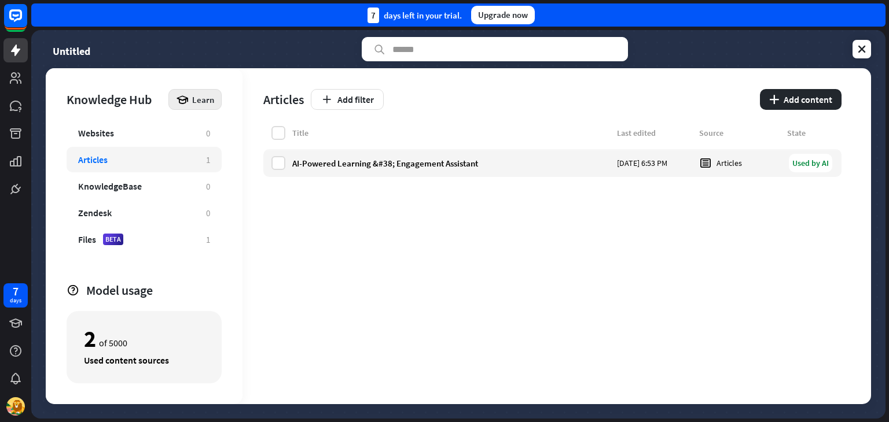
click at [194, 99] on span "Learn" at bounding box center [203, 99] width 22 height 11
click at [856, 50] on icon at bounding box center [862, 49] width 12 height 12
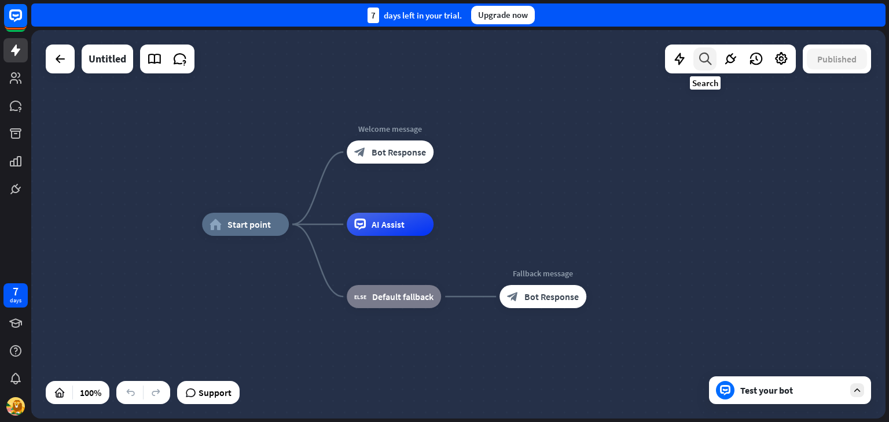
click at [706, 59] on icon at bounding box center [705, 58] width 16 height 15
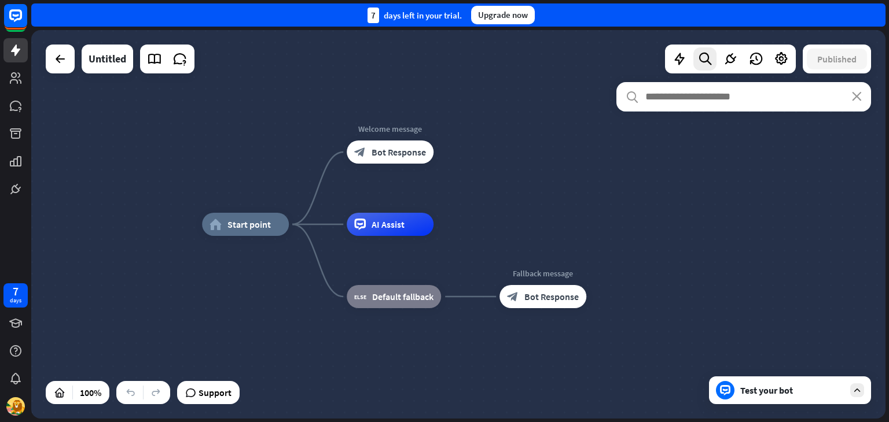
click at [602, 76] on div "home_2 Start point Welcome message block_bot_response Bot Response AI Assist bl…" at bounding box center [458, 224] width 854 height 389
click at [160, 58] on icon at bounding box center [154, 58] width 15 height 15
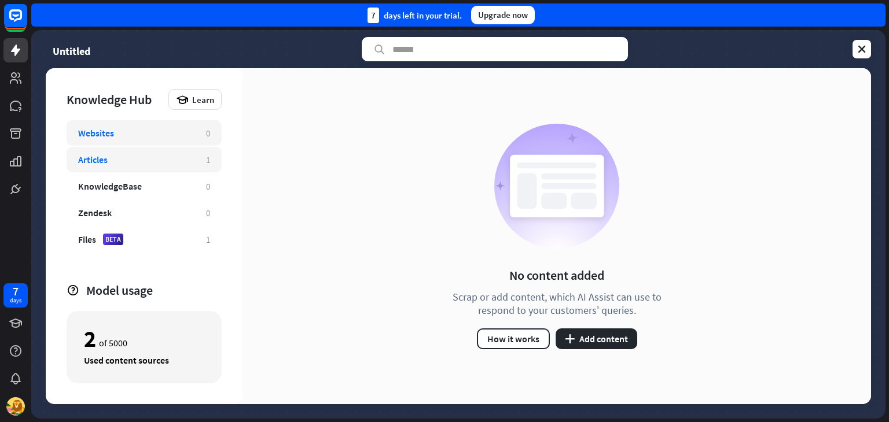
click at [171, 160] on div "Articles" at bounding box center [136, 160] width 116 height 12
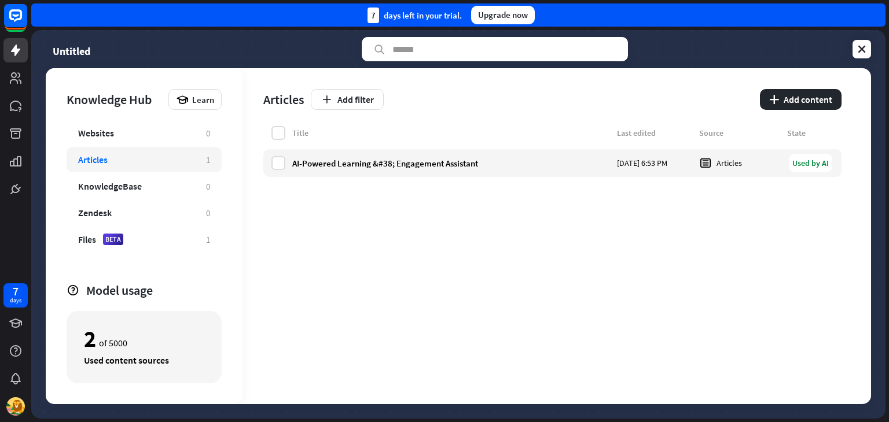
click at [140, 345] on div "2 of 5000" at bounding box center [144, 339] width 120 height 20
click at [127, 345] on div "2 of 5000" at bounding box center [144, 339] width 120 height 20
click at [396, 173] on div "AI-Powered Learning &#38; Engagement Assistant [DATE] 6:53 PM Articles Used by …" at bounding box center [552, 163] width 578 height 28
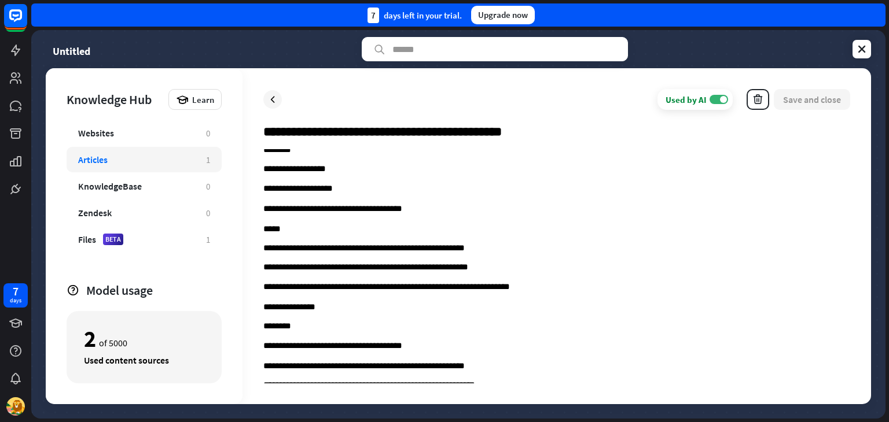
scroll to position [1018, 0]
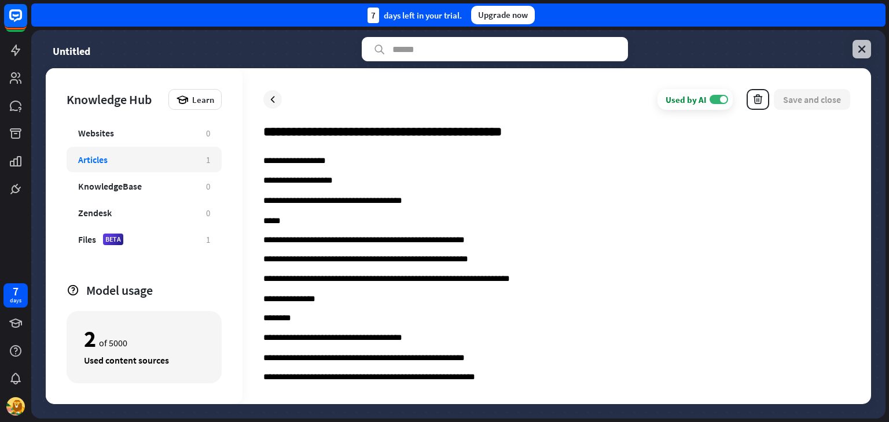
click at [868, 51] on link at bounding box center [861, 49] width 19 height 19
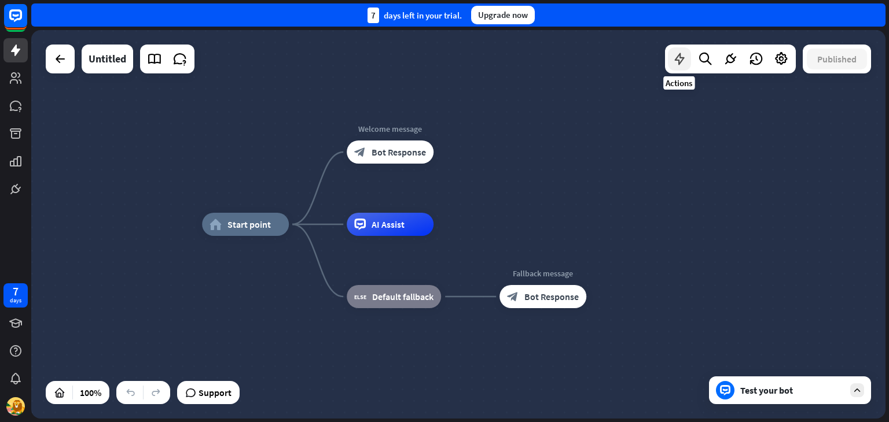
click at [683, 60] on icon at bounding box center [679, 58] width 15 height 15
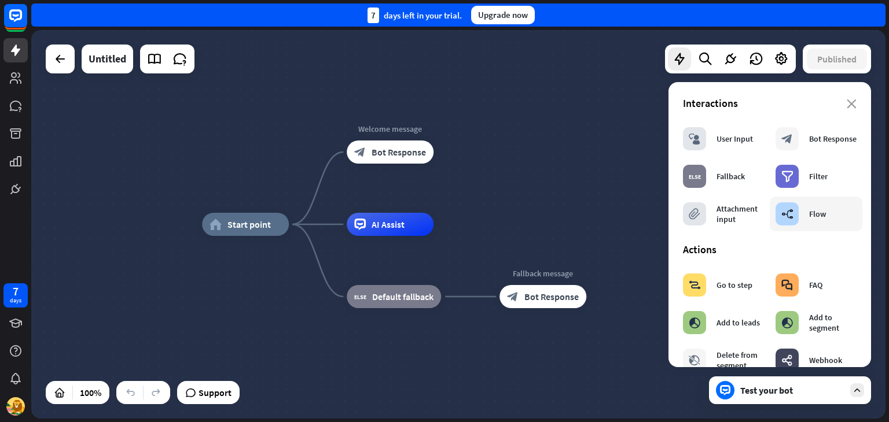
click at [819, 223] on div "builder_tree Flow" at bounding box center [800, 213] width 50 height 23
click at [848, 102] on div "close Interactions block_user_input User Input block_bot_response Bot Response …" at bounding box center [769, 224] width 202 height 285
click at [838, 102] on div "Interactions" at bounding box center [770, 103] width 174 height 13
click at [846, 106] on icon "close" at bounding box center [851, 104] width 10 height 9
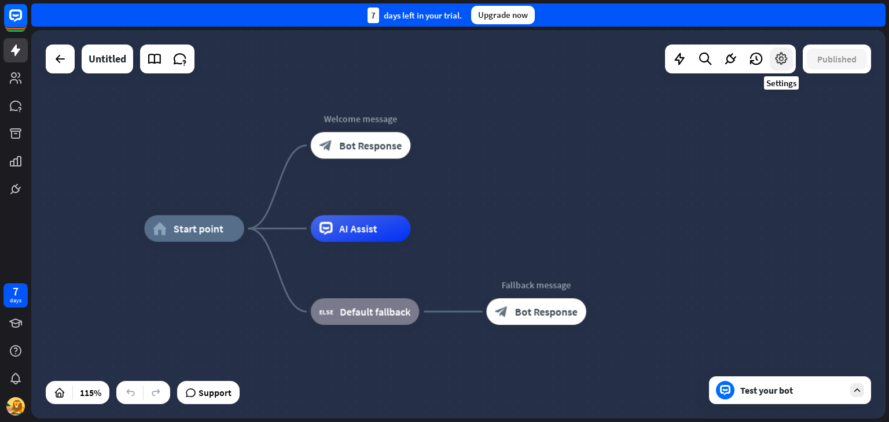
click at [782, 58] on icon at bounding box center [781, 58] width 15 height 15
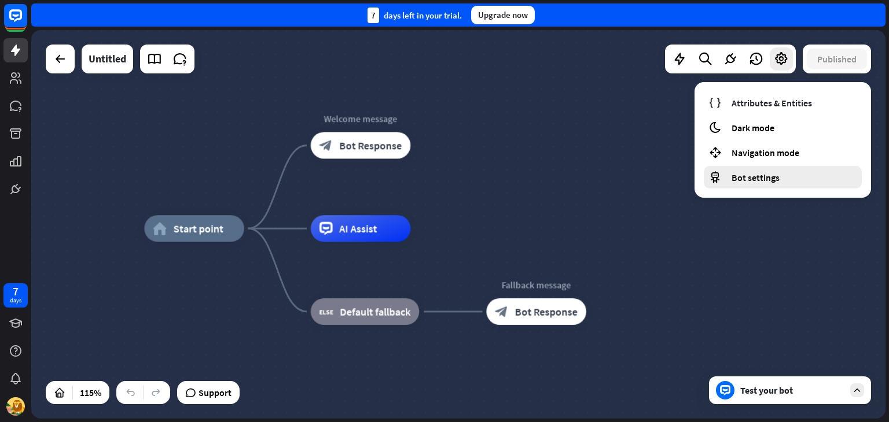
click at [752, 172] on span "Bot settings" at bounding box center [755, 178] width 48 height 12
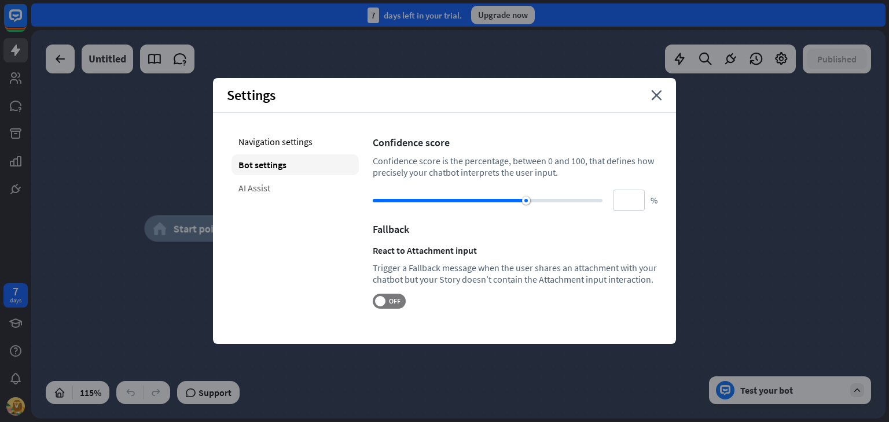
click at [264, 184] on div "AI Assist" at bounding box center [294, 188] width 127 height 21
type input "**"
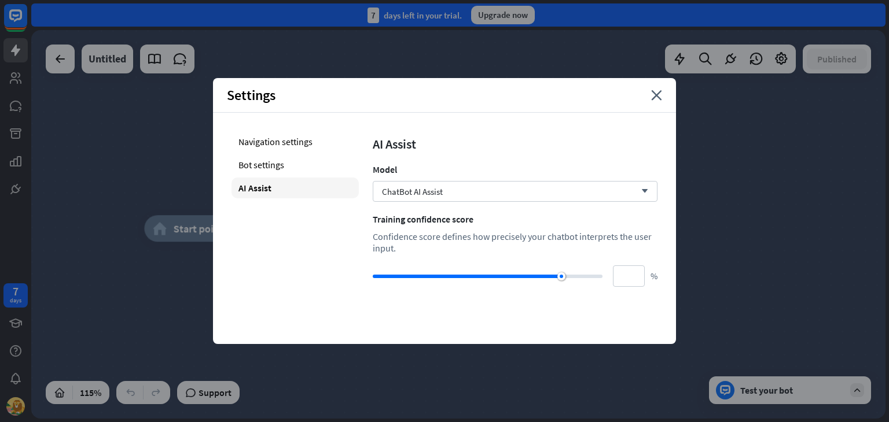
click at [660, 95] on icon "close" at bounding box center [656, 95] width 11 height 10
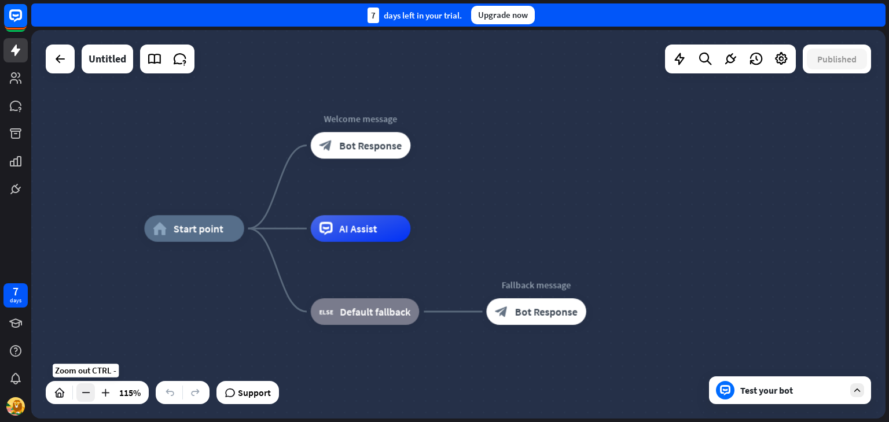
click at [86, 389] on icon at bounding box center [86, 393] width 12 height 12
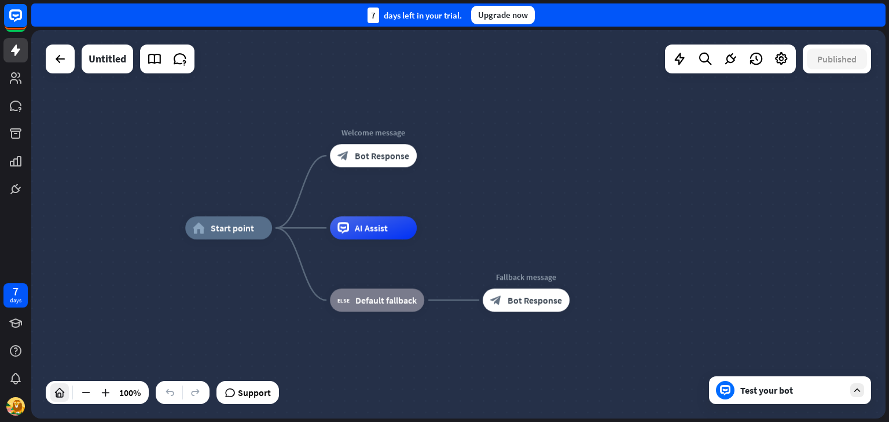
click at [67, 392] on div at bounding box center [59, 393] width 19 height 19
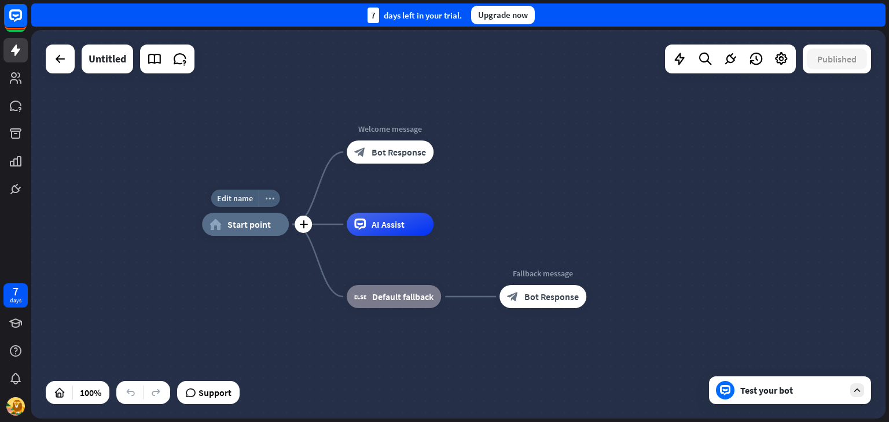
click at [271, 196] on icon "more_horiz" at bounding box center [269, 198] width 9 height 9
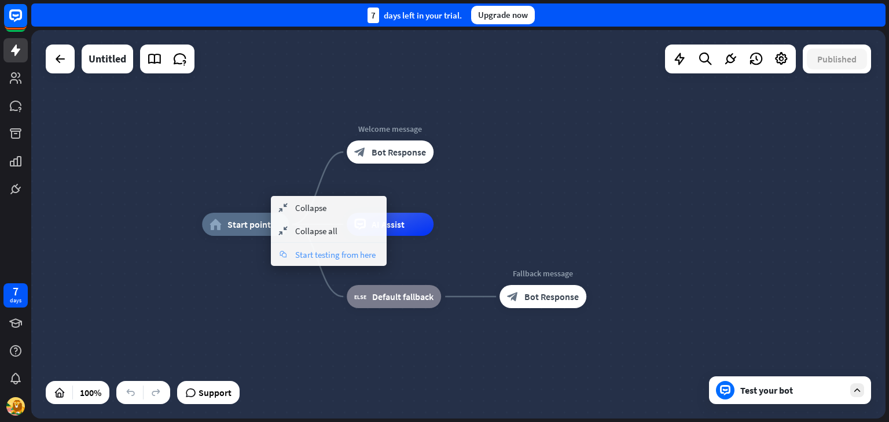
click at [303, 252] on span "Start testing from here" at bounding box center [335, 254] width 80 height 11
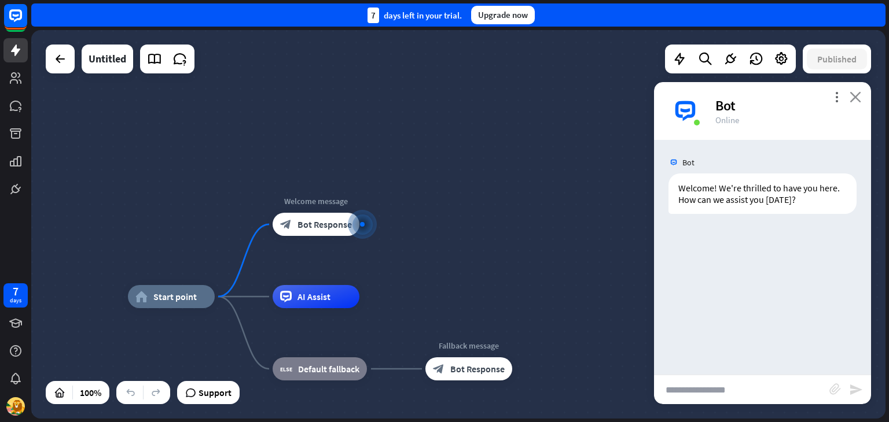
click at [856, 97] on icon "close" at bounding box center [855, 96] width 12 height 11
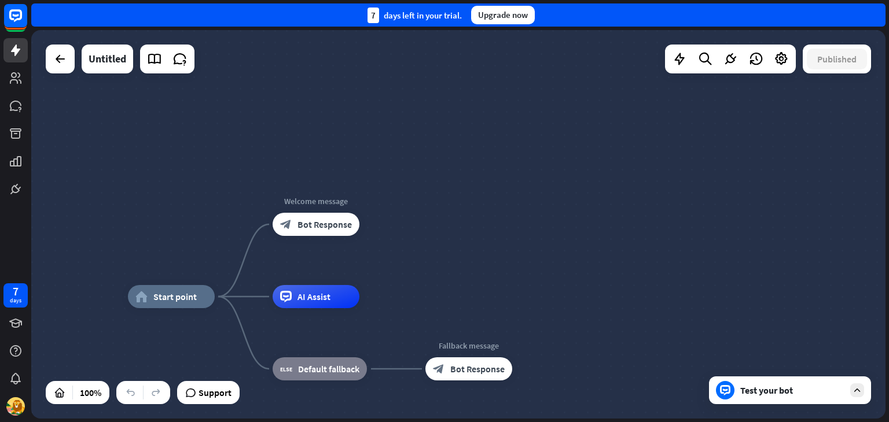
click at [46, 56] on div at bounding box center [60, 59] width 29 height 29
click at [178, 56] on icon at bounding box center [179, 58] width 15 height 15
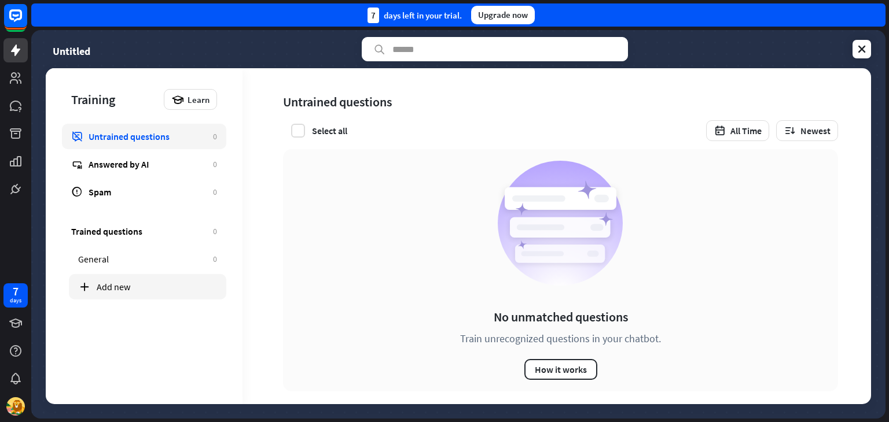
click at [119, 285] on div "Add new" at bounding box center [157, 287] width 120 height 12
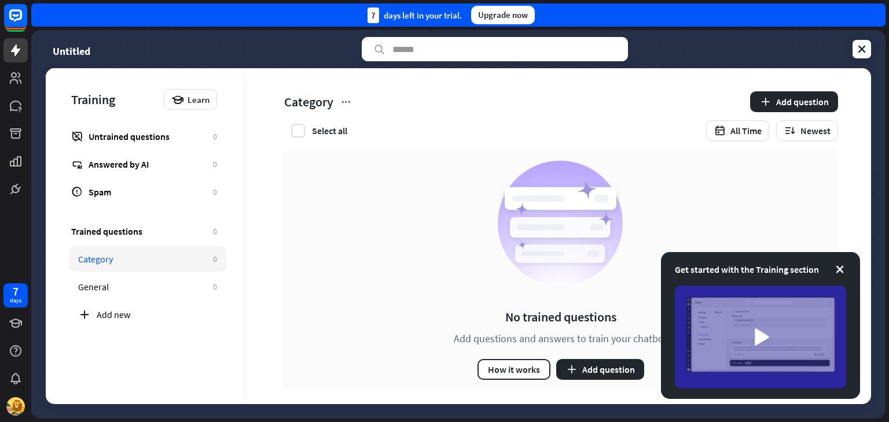
click at [75, 100] on div "Training" at bounding box center [114, 99] width 87 height 16
click at [851, 43] on div "Untitled" at bounding box center [458, 49] width 825 height 24
click at [859, 51] on icon at bounding box center [862, 49] width 12 height 12
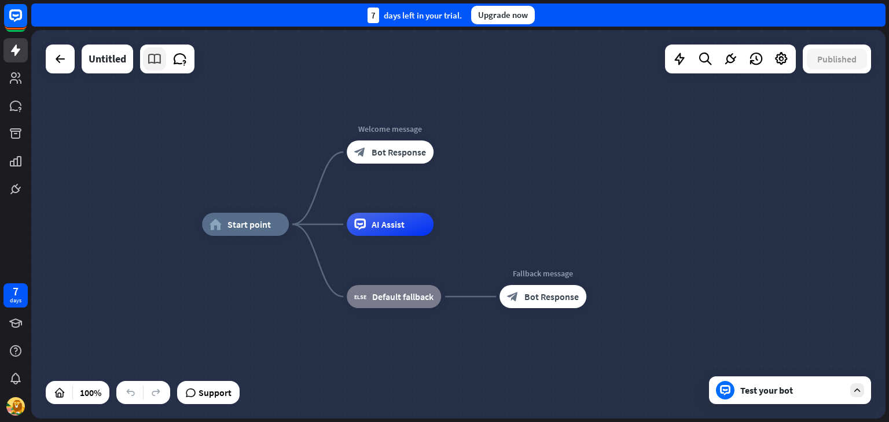
click at [155, 61] on icon at bounding box center [154, 58] width 15 height 15
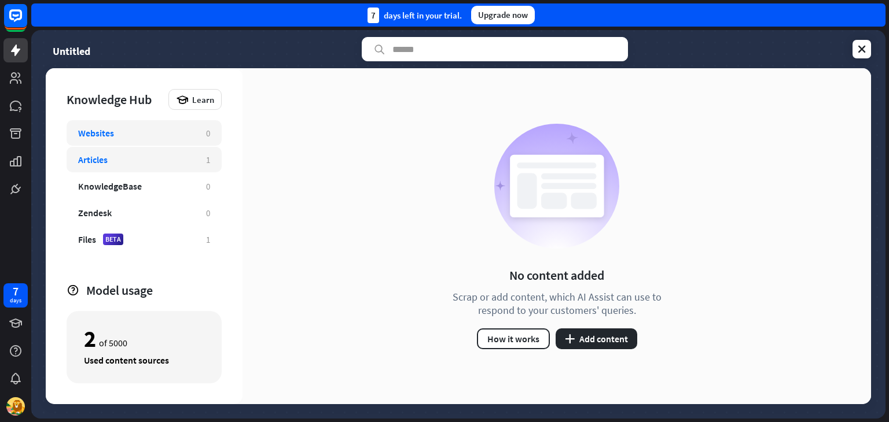
click at [164, 166] on div "Articles 1" at bounding box center [144, 159] width 155 height 25
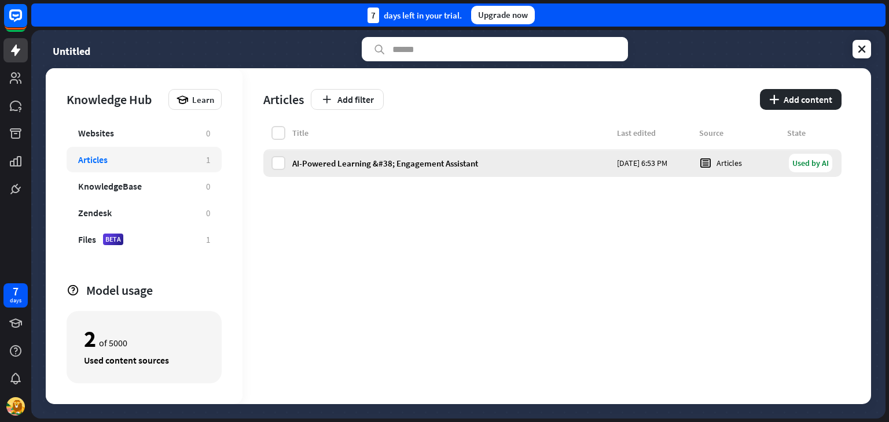
click at [385, 167] on div "AI-Powered Learning &#38; Engagement Assistant" at bounding box center [451, 163] width 318 height 11
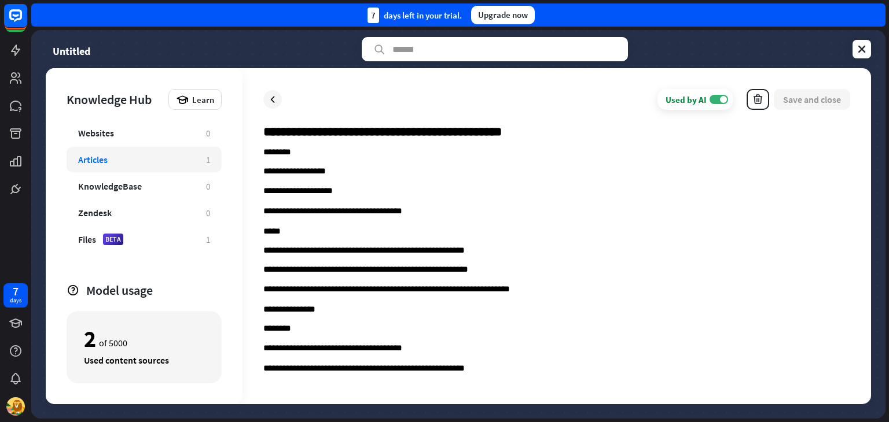
scroll to position [1018, 0]
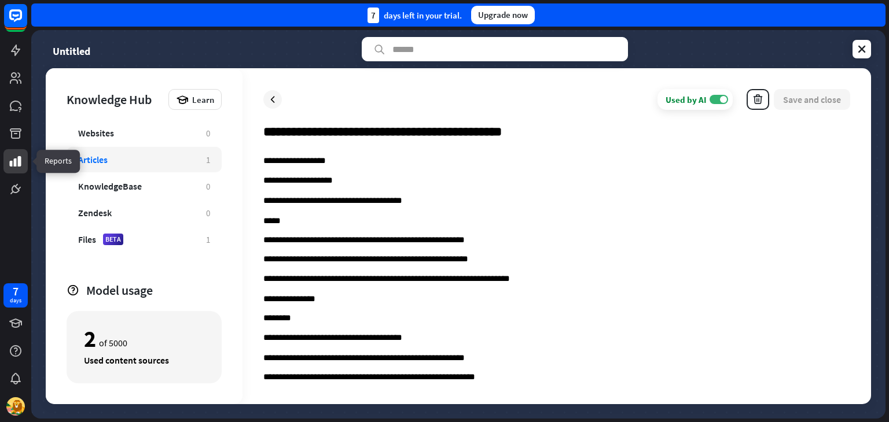
click at [20, 154] on icon at bounding box center [16, 161] width 14 height 14
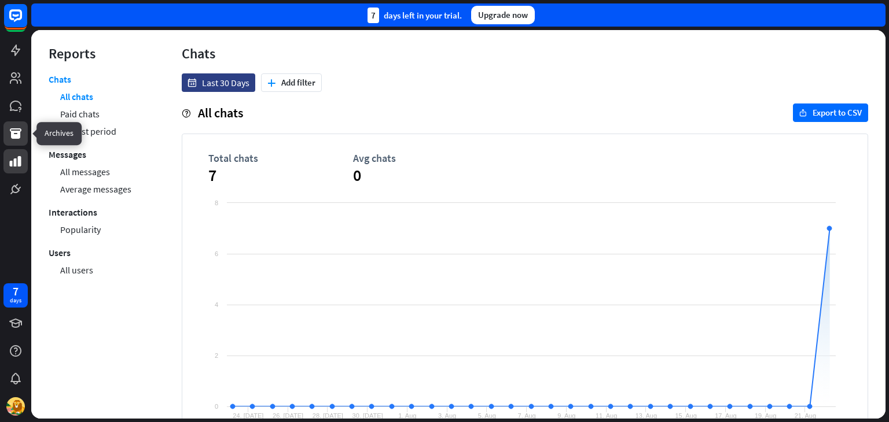
click at [14, 135] on icon at bounding box center [16, 133] width 12 height 10
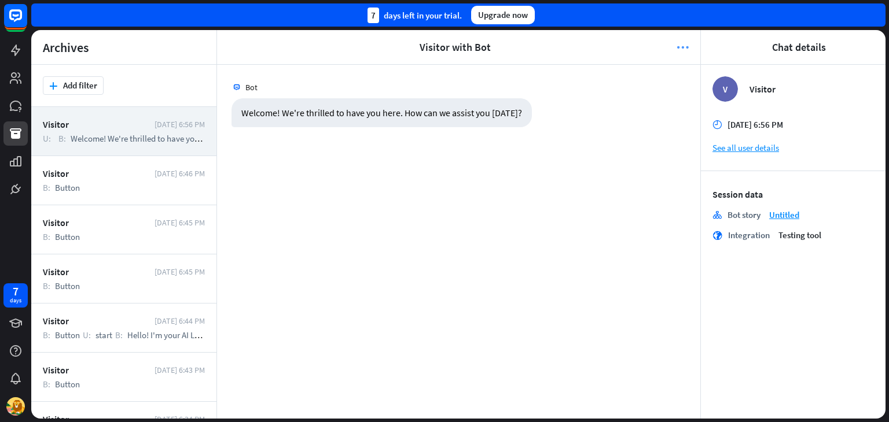
click at [688, 45] on icon "more_horiz" at bounding box center [682, 48] width 12 height 12
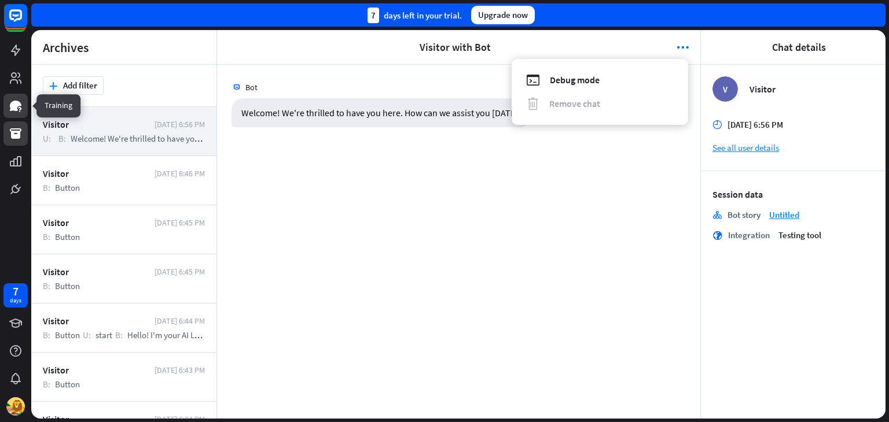
click at [14, 108] on icon at bounding box center [16, 106] width 12 height 10
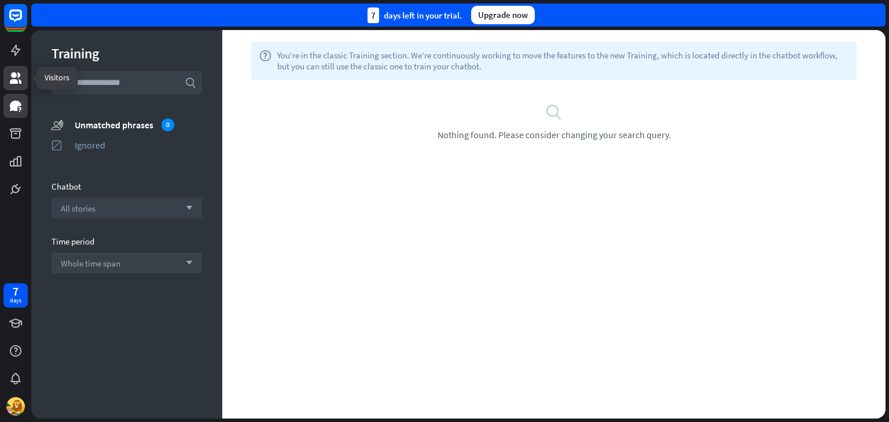
click at [13, 75] on icon at bounding box center [16, 78] width 12 height 12
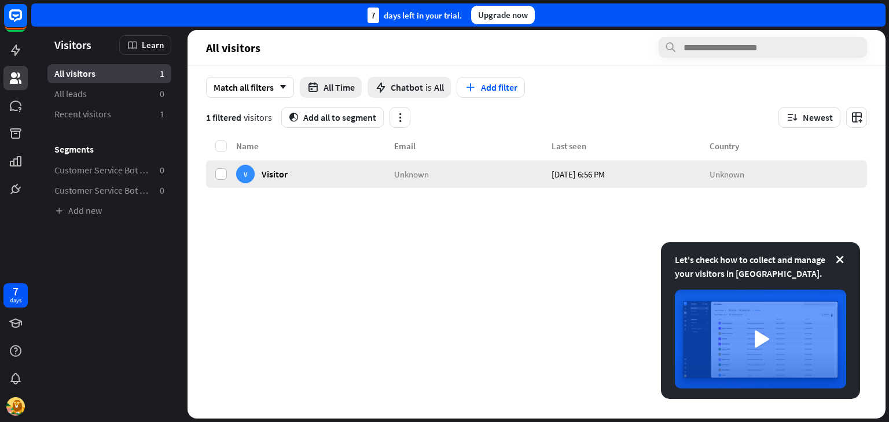
click at [219, 178] on label at bounding box center [221, 174] width 12 height 12
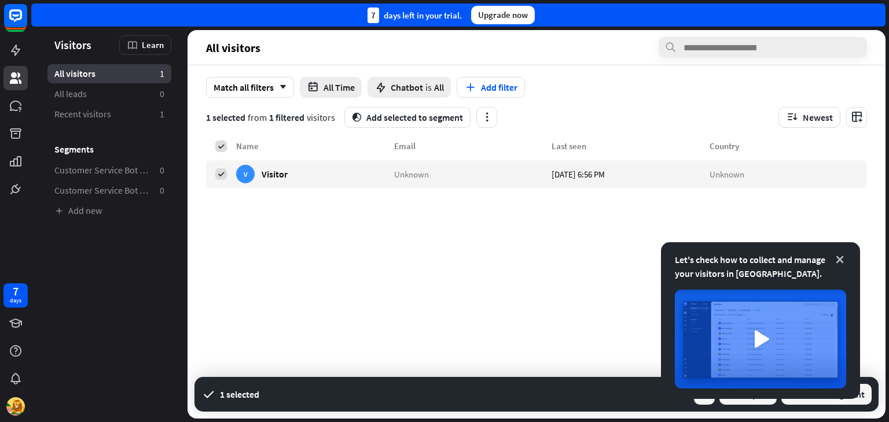
click at [842, 256] on icon at bounding box center [840, 260] width 12 height 12
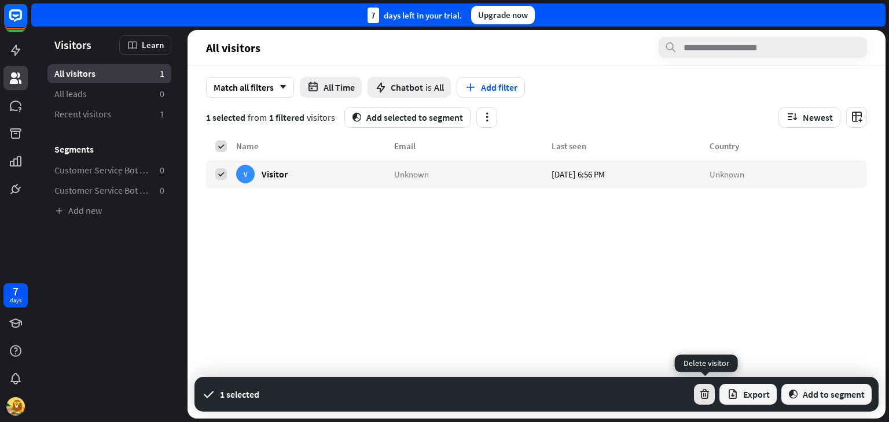
click at [701, 395] on icon "button" at bounding box center [704, 395] width 12 height 12
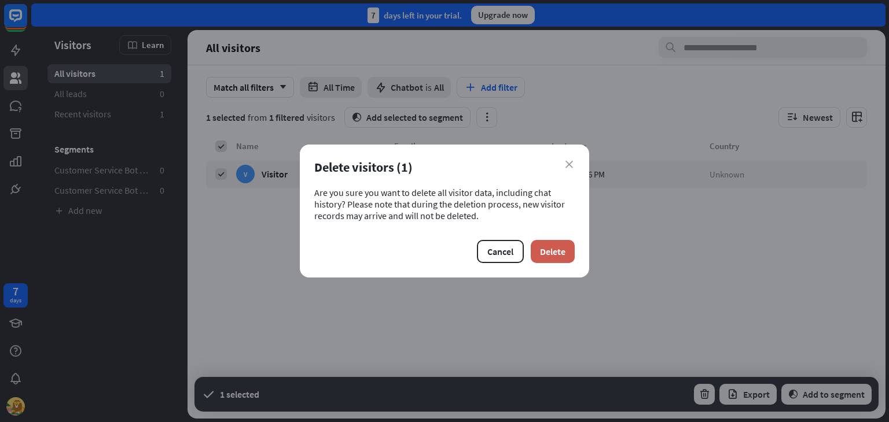
click at [547, 244] on button "Delete" at bounding box center [553, 251] width 44 height 23
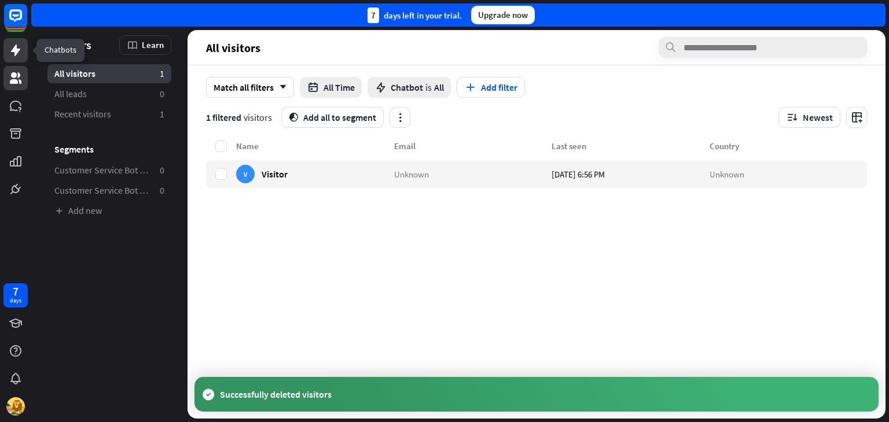
click at [8, 58] on link at bounding box center [15, 50] width 24 height 24
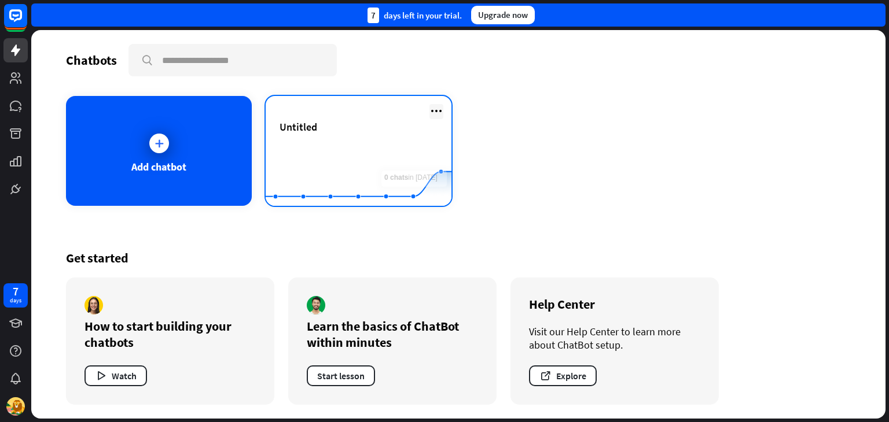
click at [433, 113] on icon at bounding box center [436, 111] width 14 height 14
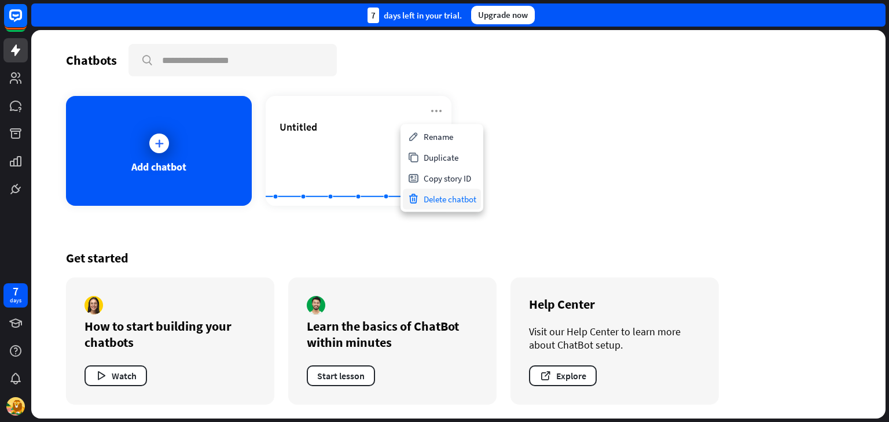
click at [449, 201] on div "Delete chatbot" at bounding box center [442, 199] width 78 height 21
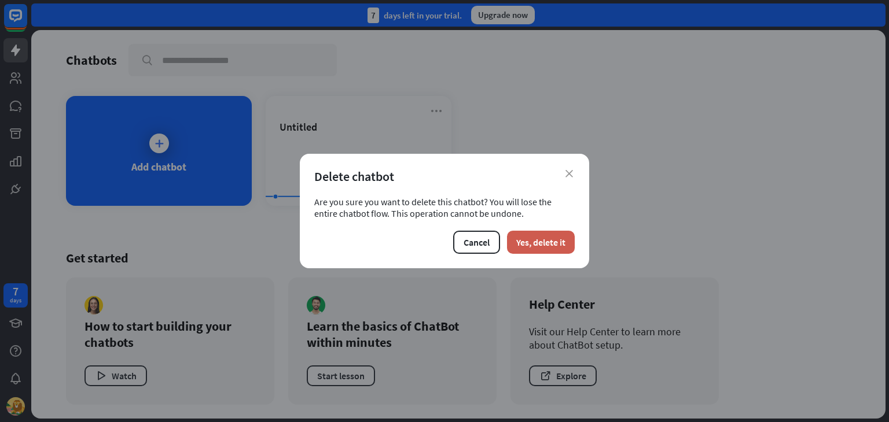
click at [539, 234] on button "Yes, delete it" at bounding box center [541, 242] width 68 height 23
